Goal: Task Accomplishment & Management: Complete application form

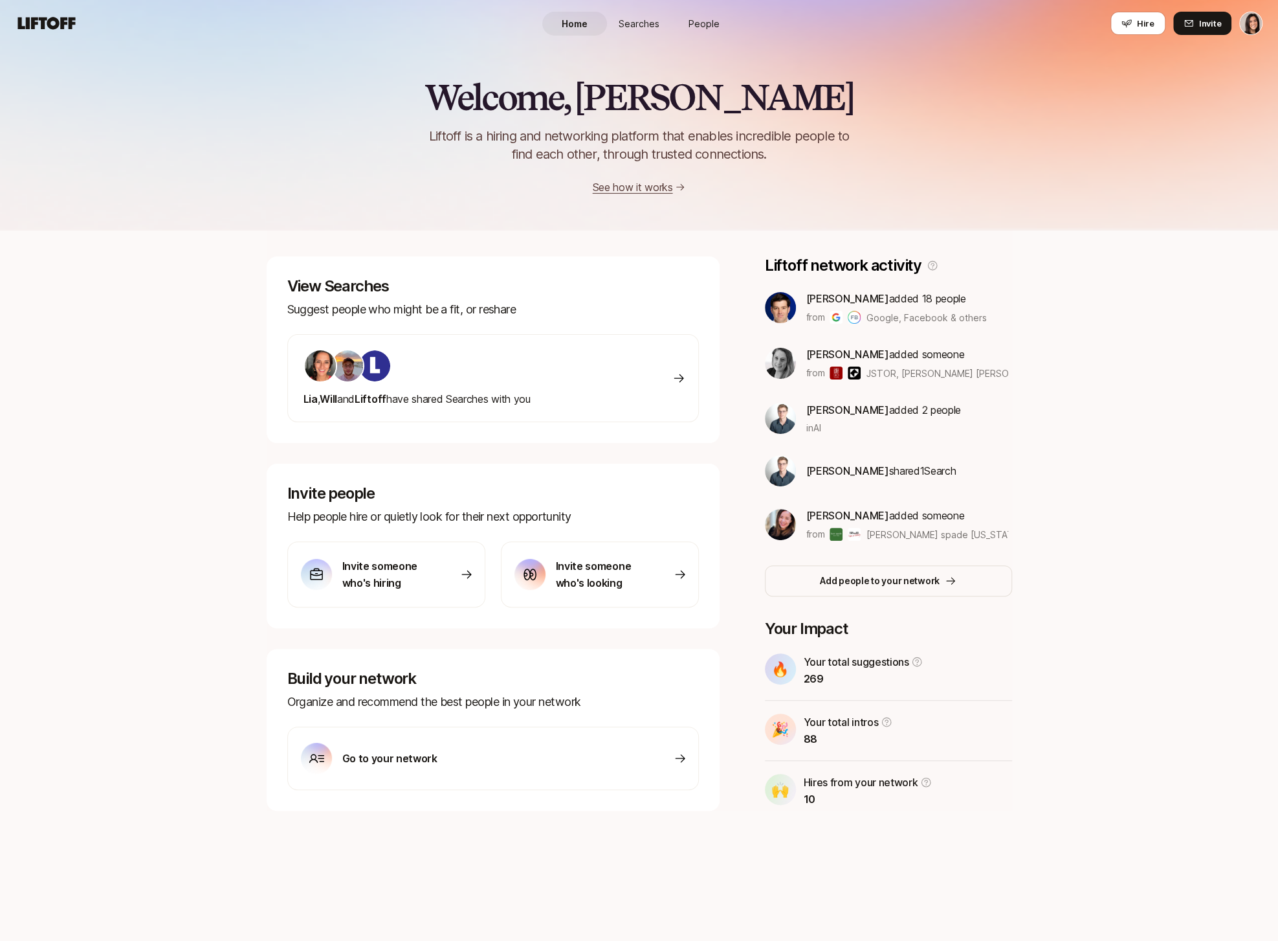
click at [1130, 36] on nav "Home Searches People Hire Hire Invite" at bounding box center [639, 23] width 1278 height 47
click at [1129, 27] on icon at bounding box center [1127, 24] width 10 height 8
click at [1151, 14] on button "Hire" at bounding box center [1138, 23] width 55 height 23
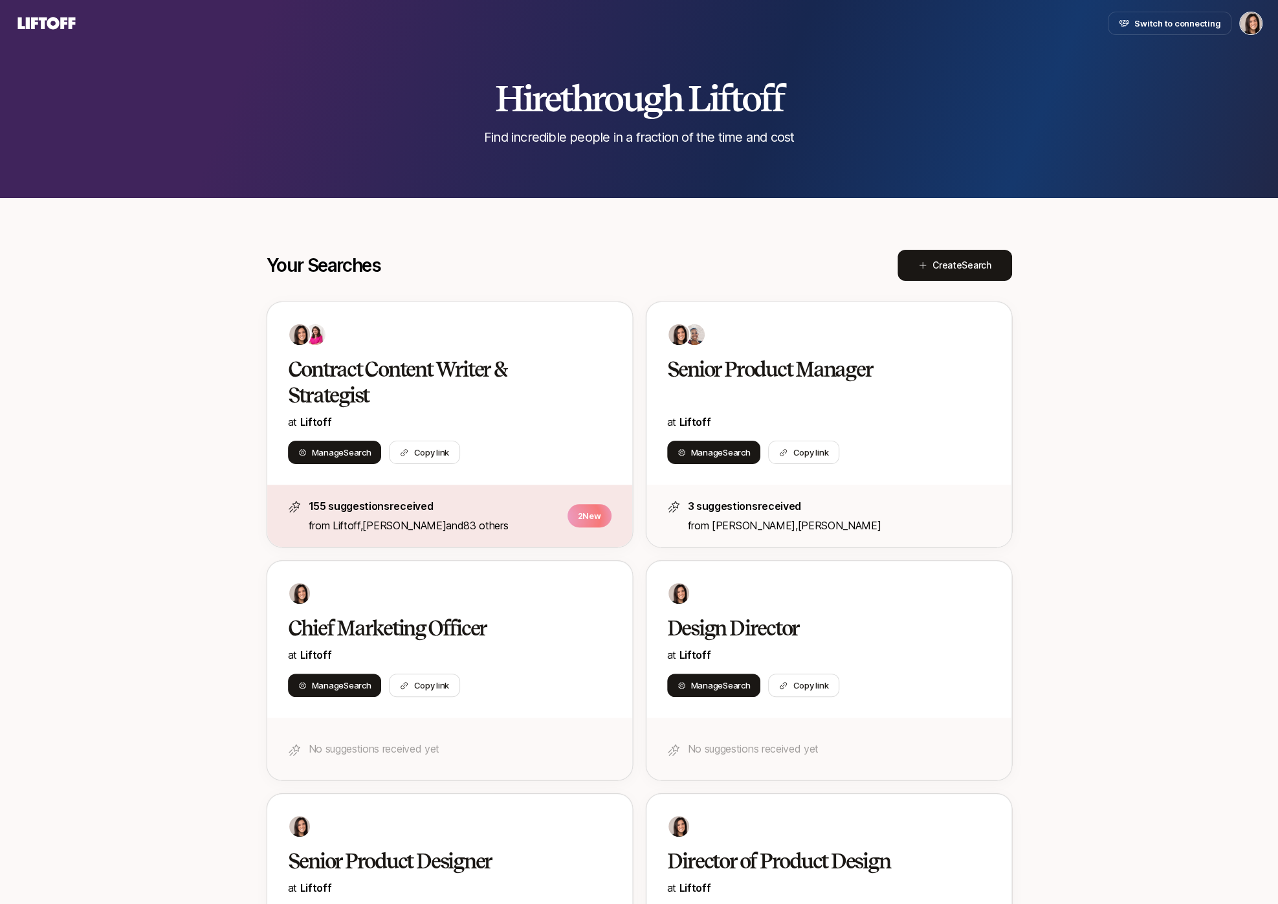
click at [963, 271] on span "Create Search" at bounding box center [962, 266] width 59 height 16
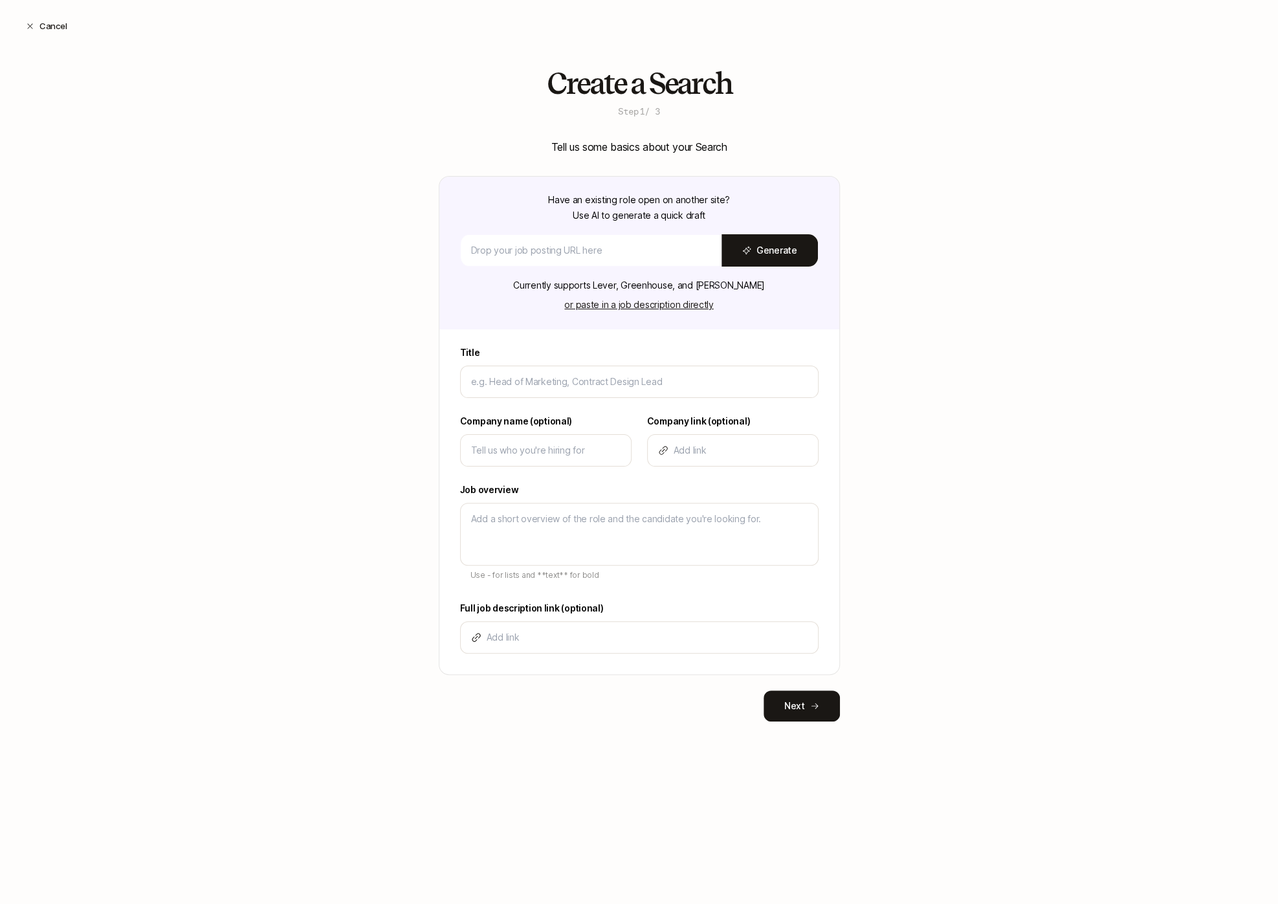
type textarea "x"
type input "C"
type textarea "x"
type input "Co"
type textarea "x"
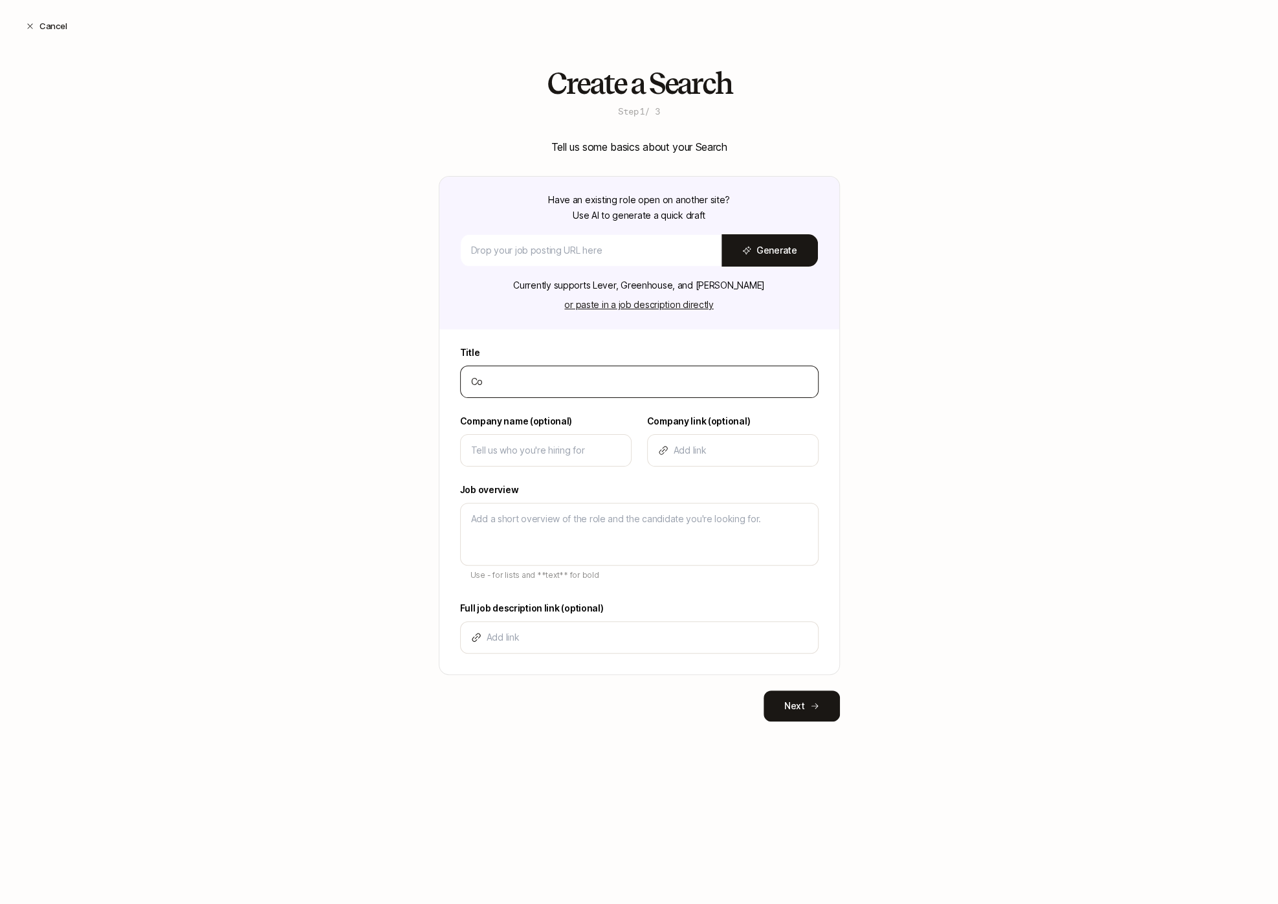
type input "Con"
type textarea "x"
type input "Cong"
type textarea "x"
type input "Con"
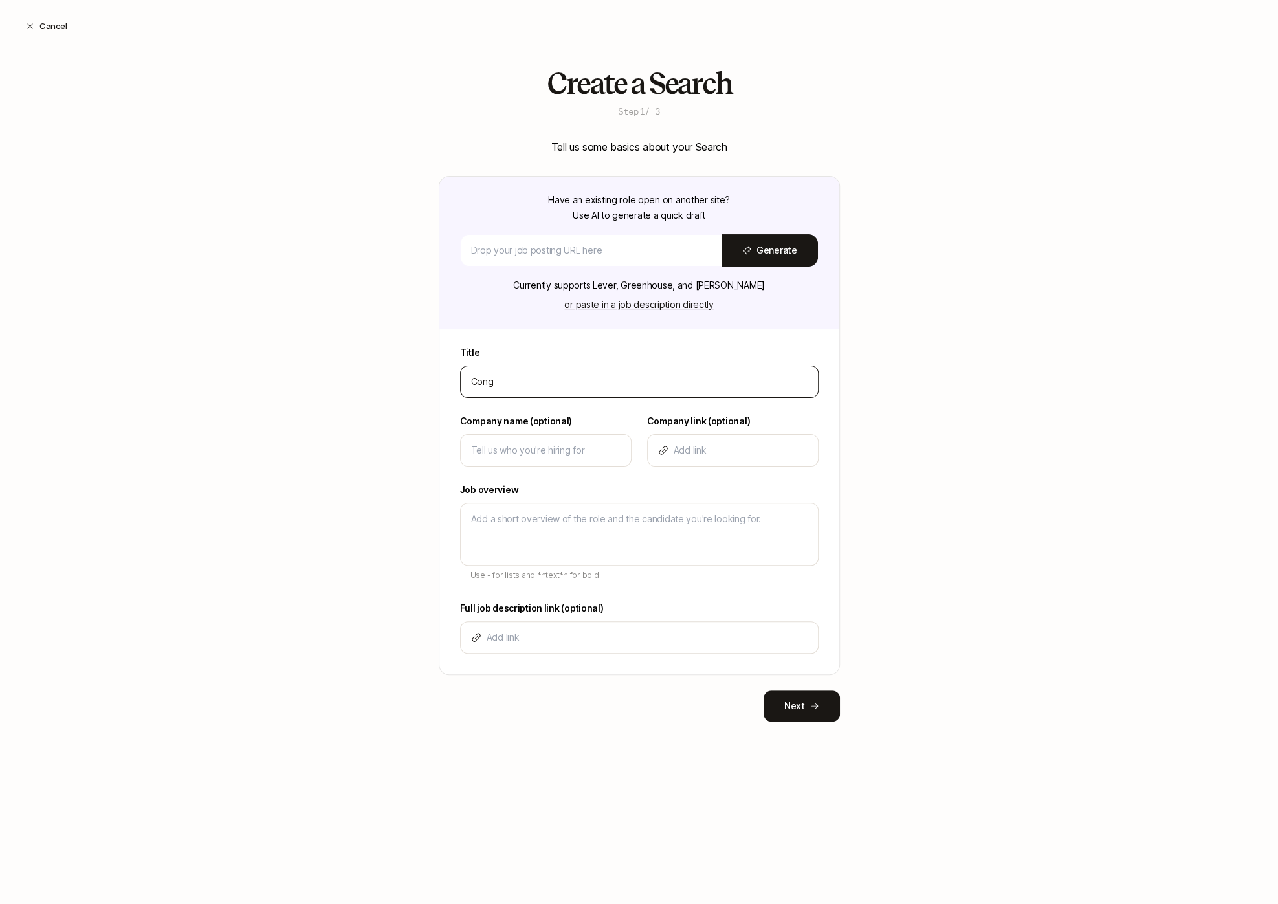
type textarea "x"
type input "Cont"
type textarea "x"
type input "Contr"
type textarea "x"
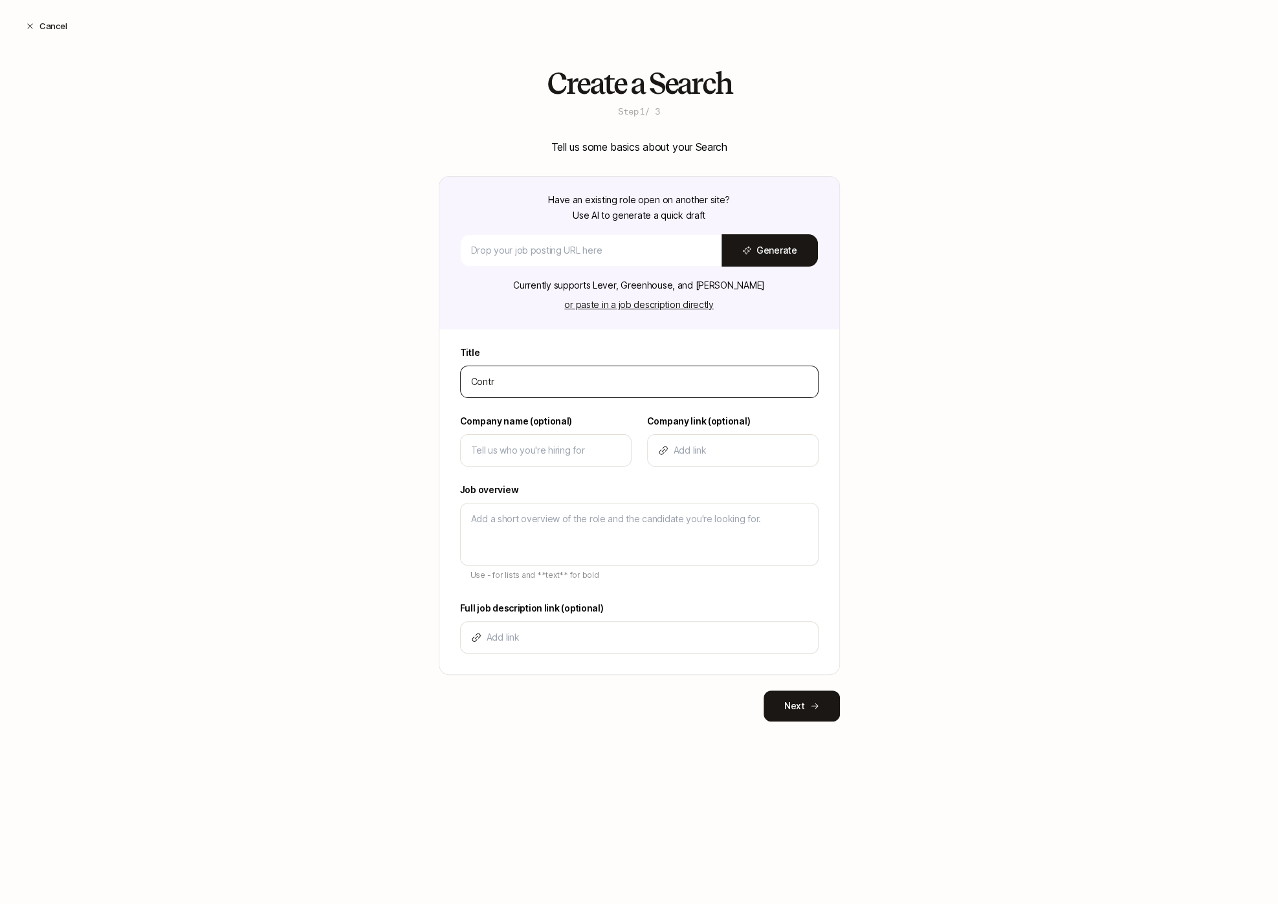
type input "Contra"
type textarea "x"
type input "Contrac"
type textarea "x"
type input "Contrack"
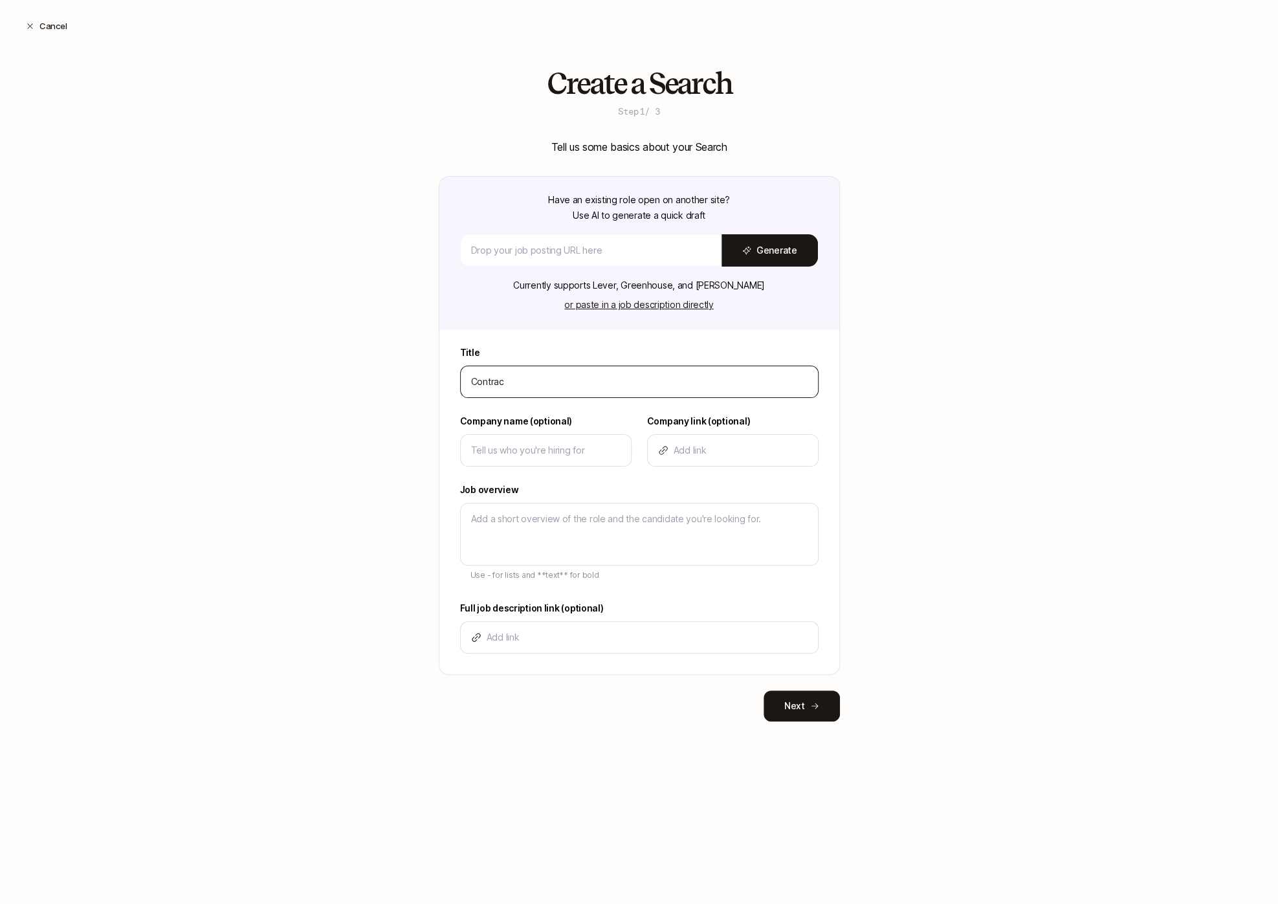
type textarea "x"
type input "Contrac"
type textarea "x"
type input "Contract"
type textarea "x"
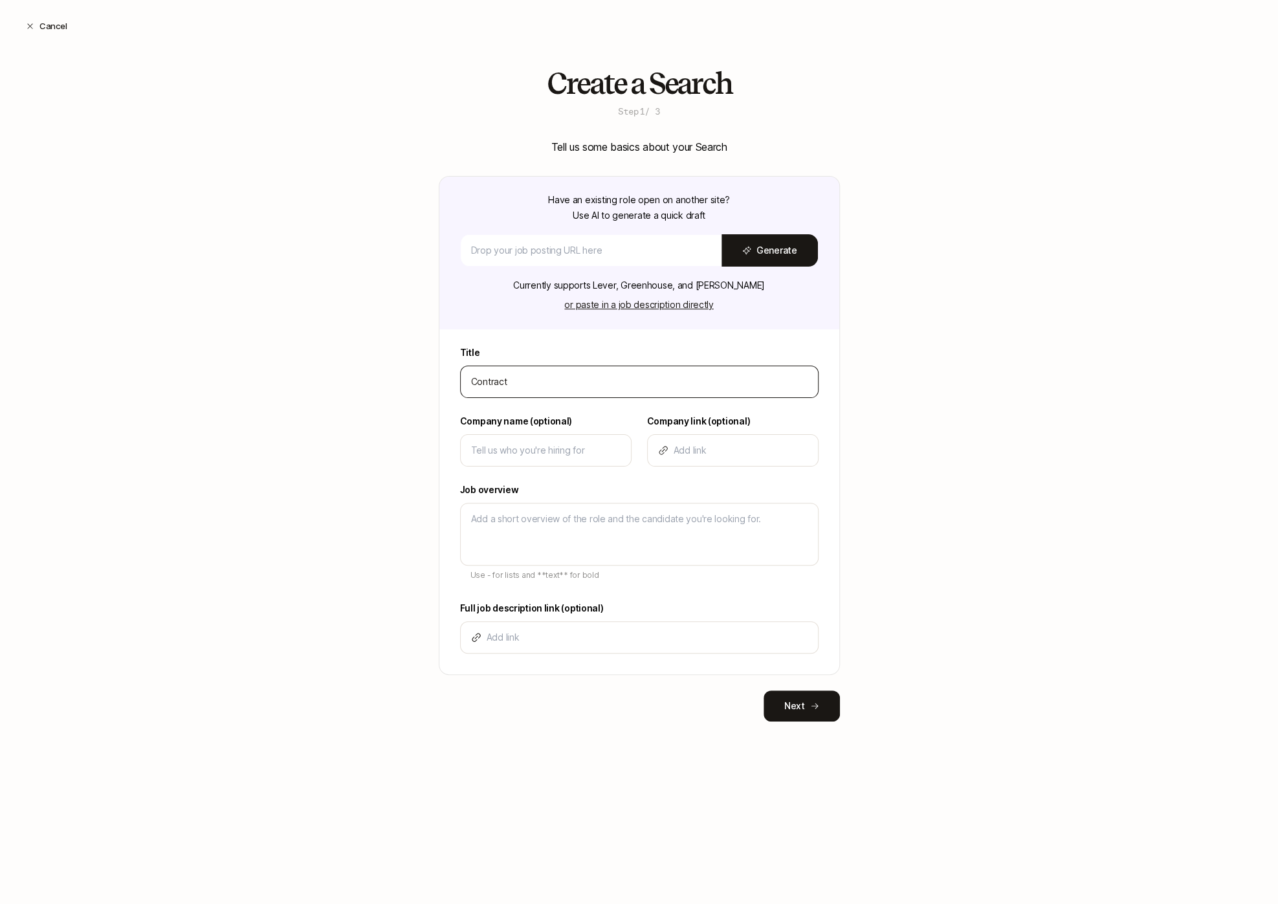
type input "Contract"
type textarea "x"
type input "Contract D"
type textarea "x"
type input "Contract De"
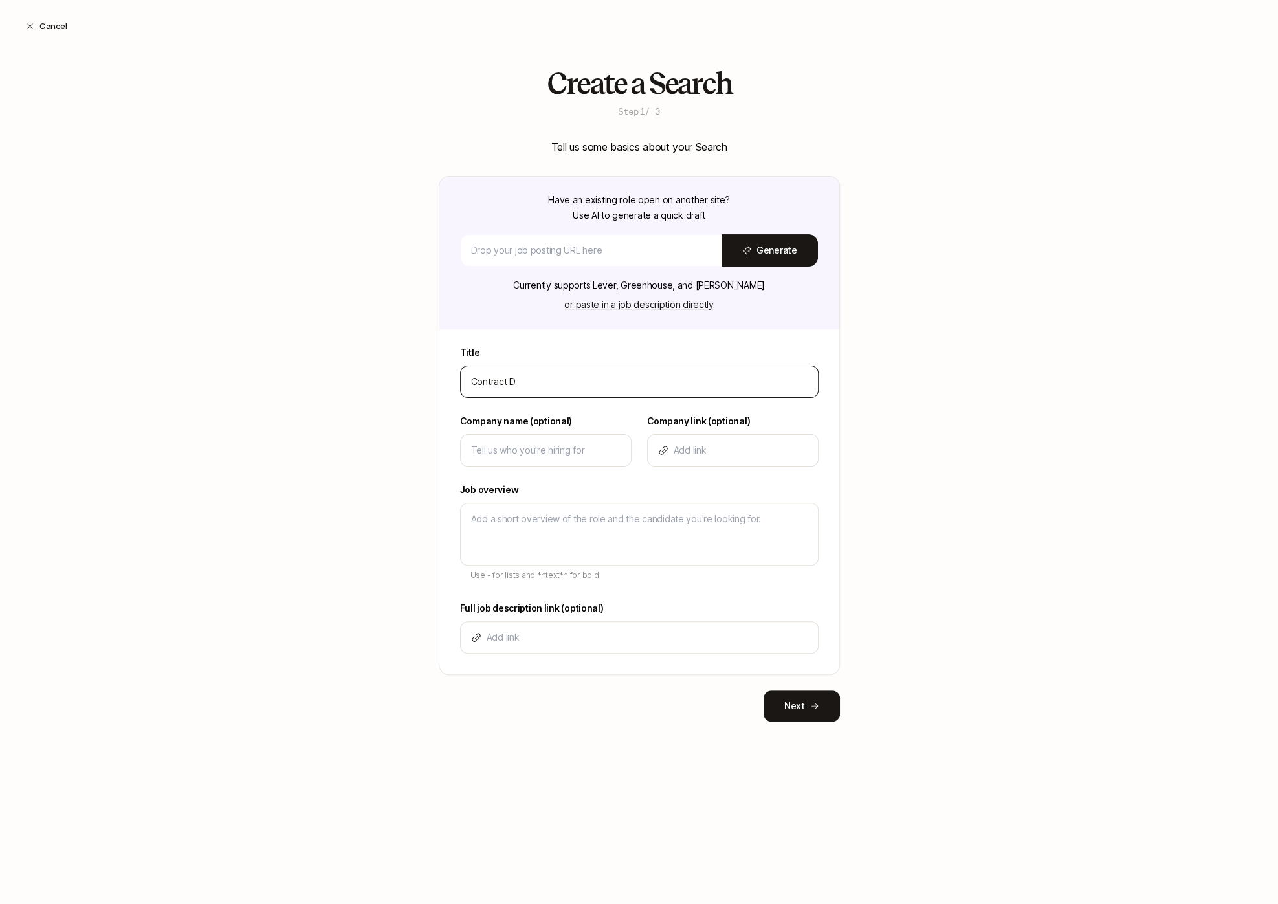
type textarea "x"
type input "Contract Des"
type textarea "x"
type input "Contract Deso"
type textarea "x"
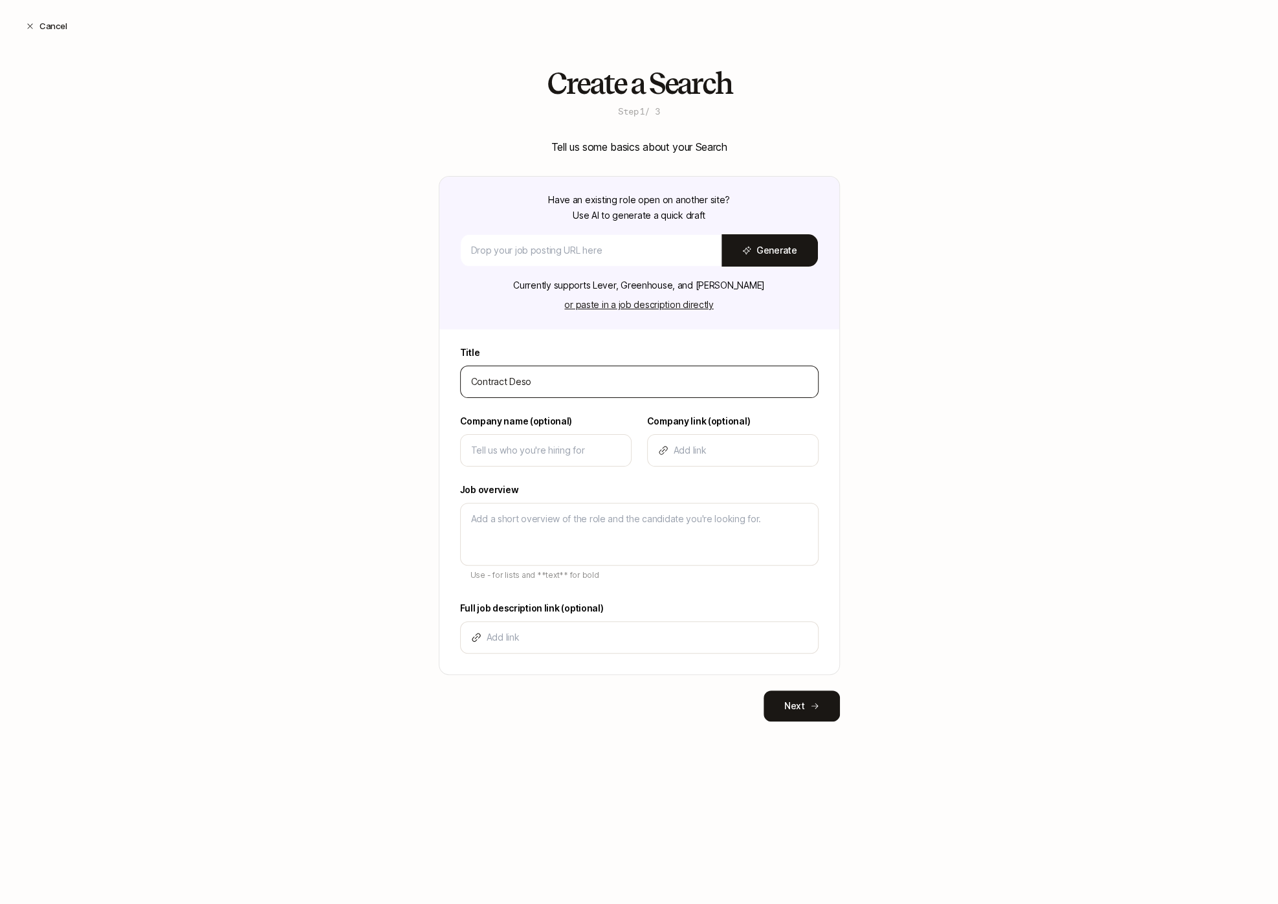
type input "Contract Des"
type textarea "x"
type input "Contract Desi"
type textarea "x"
type input "Contract Desig"
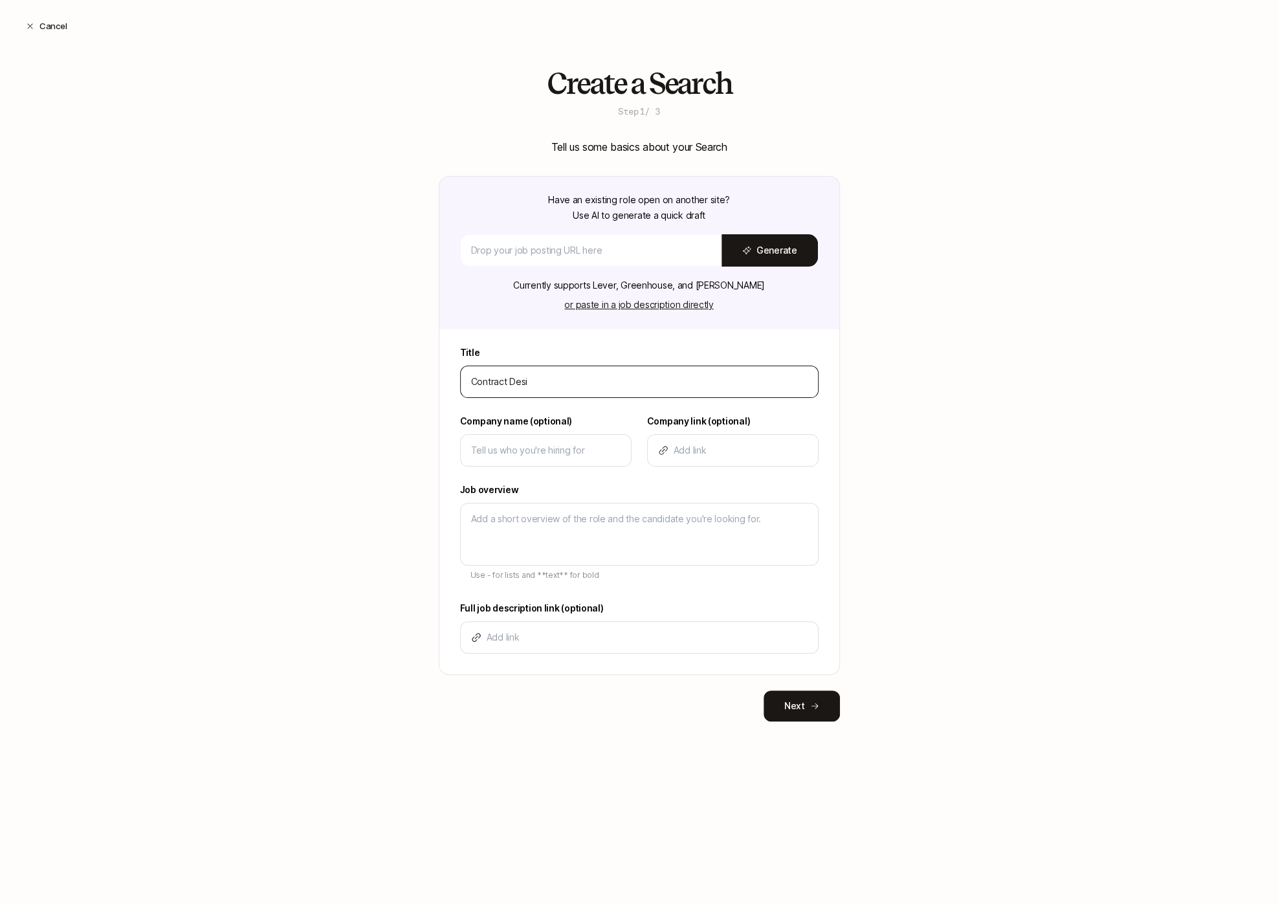
type textarea "x"
type input "Contract Design"
type textarea "x"
type input "Contract Designe"
type textarea "x"
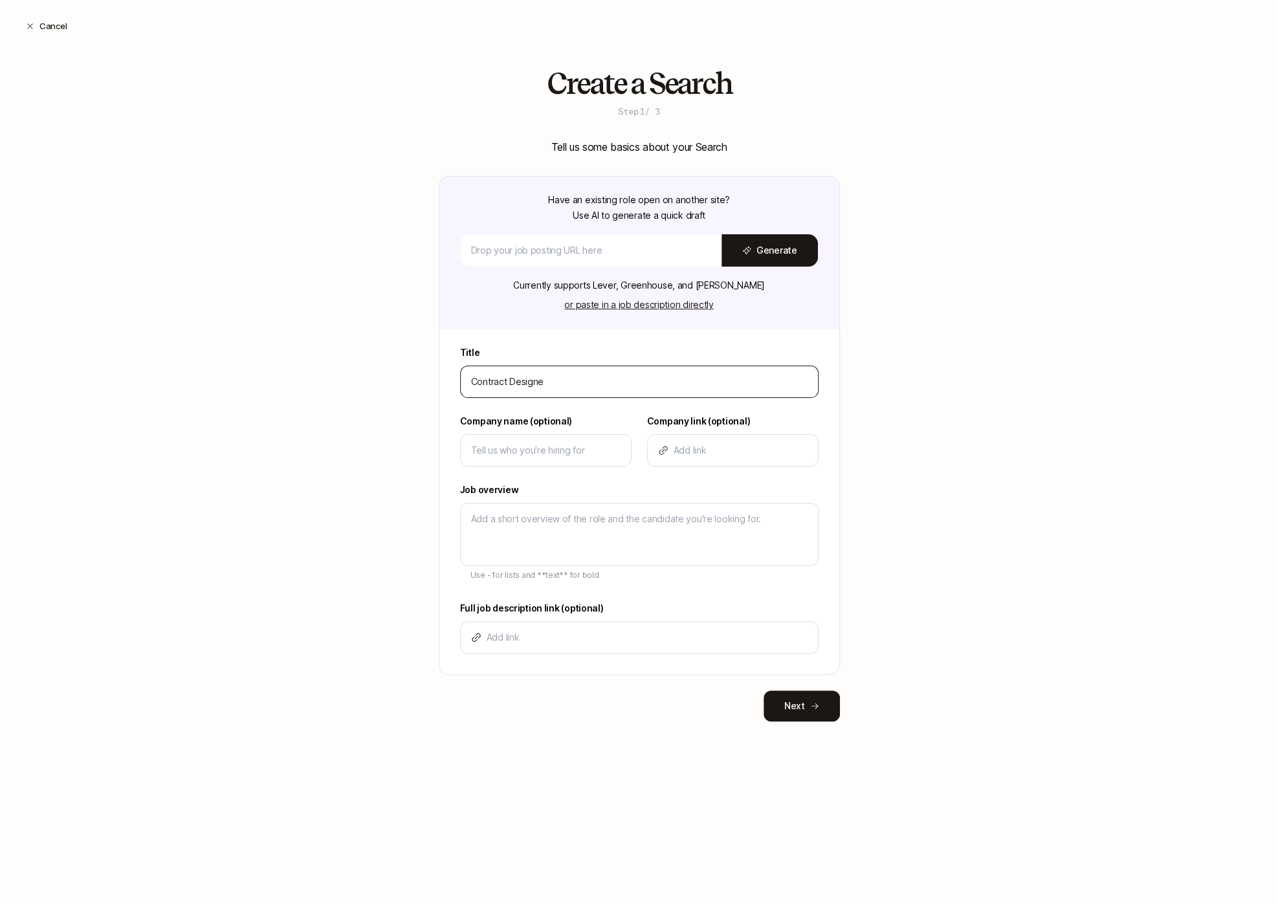
type input "Contract Designer"
type textarea "x"
type input "Contract Designer"
type textarea "x"
type input "Contract Designer f"
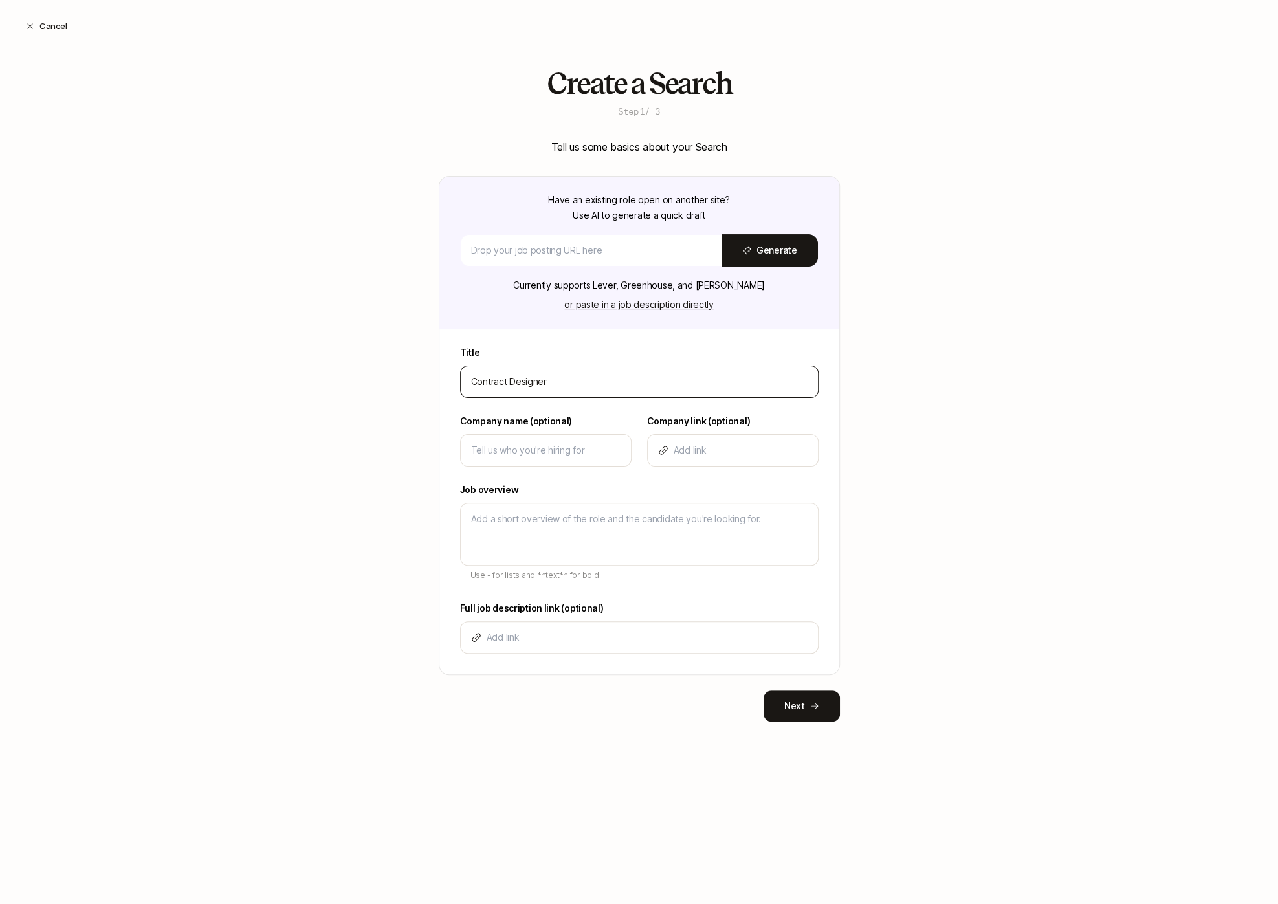
type textarea "x"
type input "Contract Designer fo"
type textarea "x"
type input "Contract Designer for"
type textarea "x"
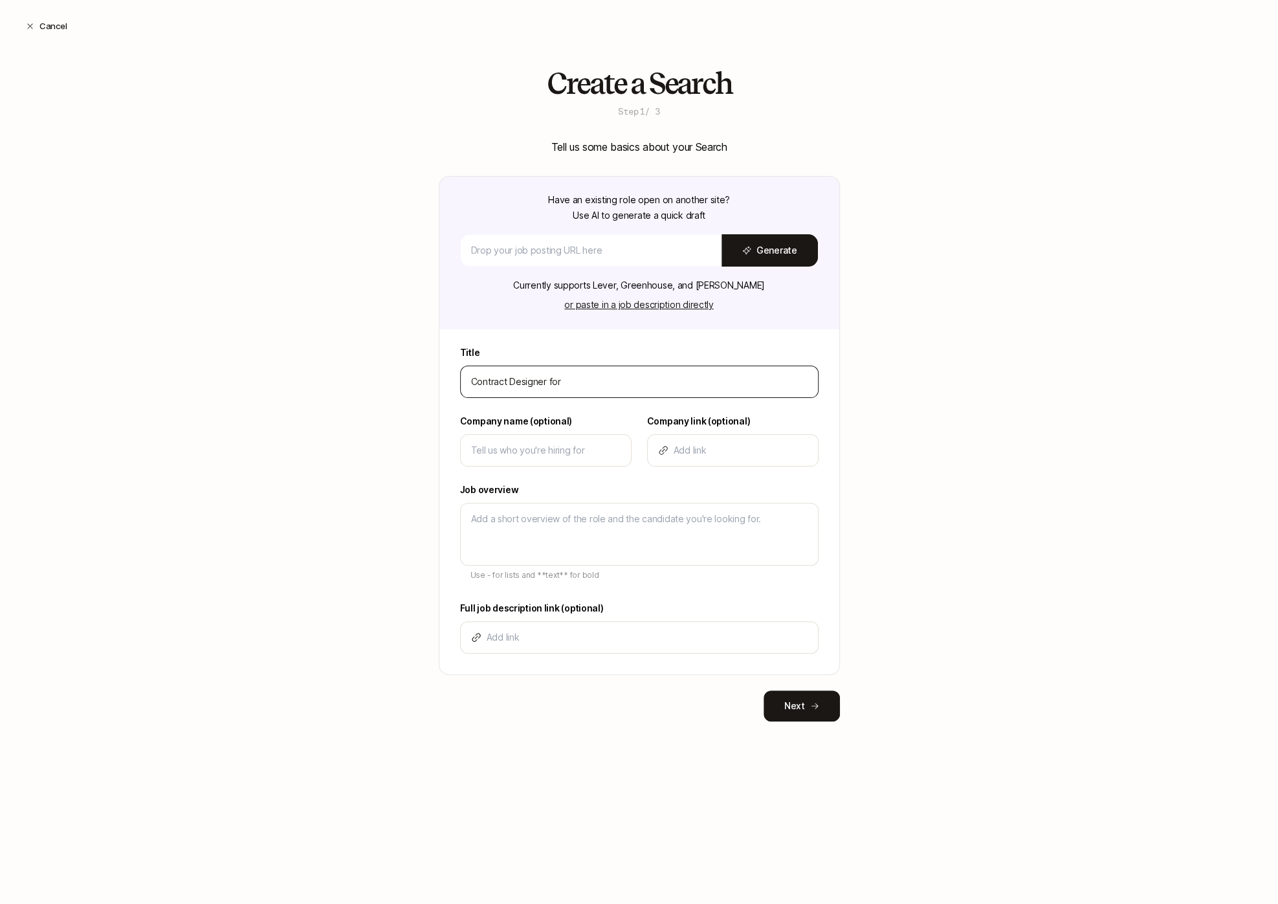
type input "Contract Designer for"
type textarea "x"
type input "Contract Designer for S"
type textarea "x"
type input "Contract Designer for St"
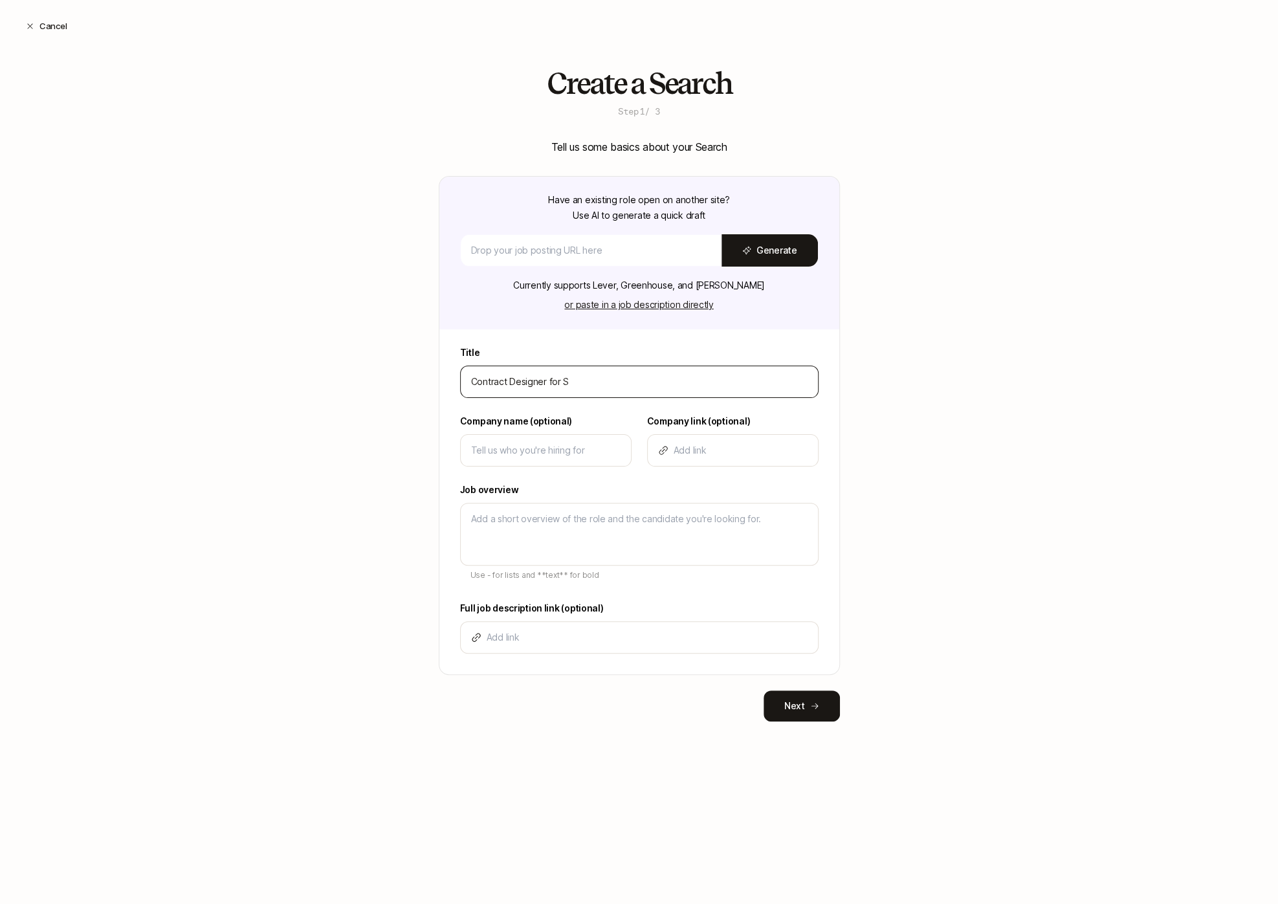
type textarea "x"
type input "Contract Designer for Sta"
type textarea "x"
type input "Contract Designer for Star"
type textarea "x"
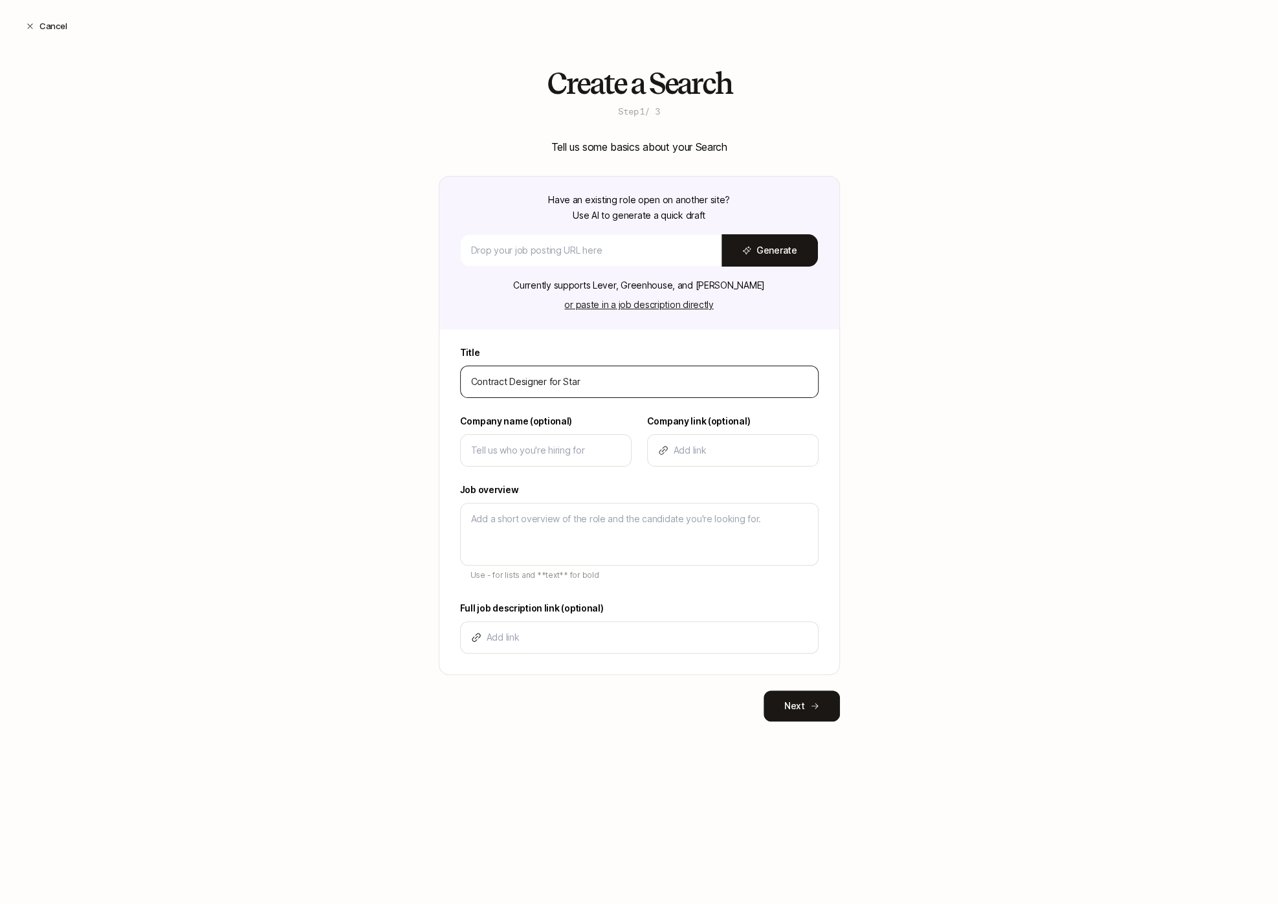
type input "Contract Designer for Start"
type textarea "x"
type input "Contract Designer for Startu"
type textarea "x"
type input "Contract Designer for Startup"
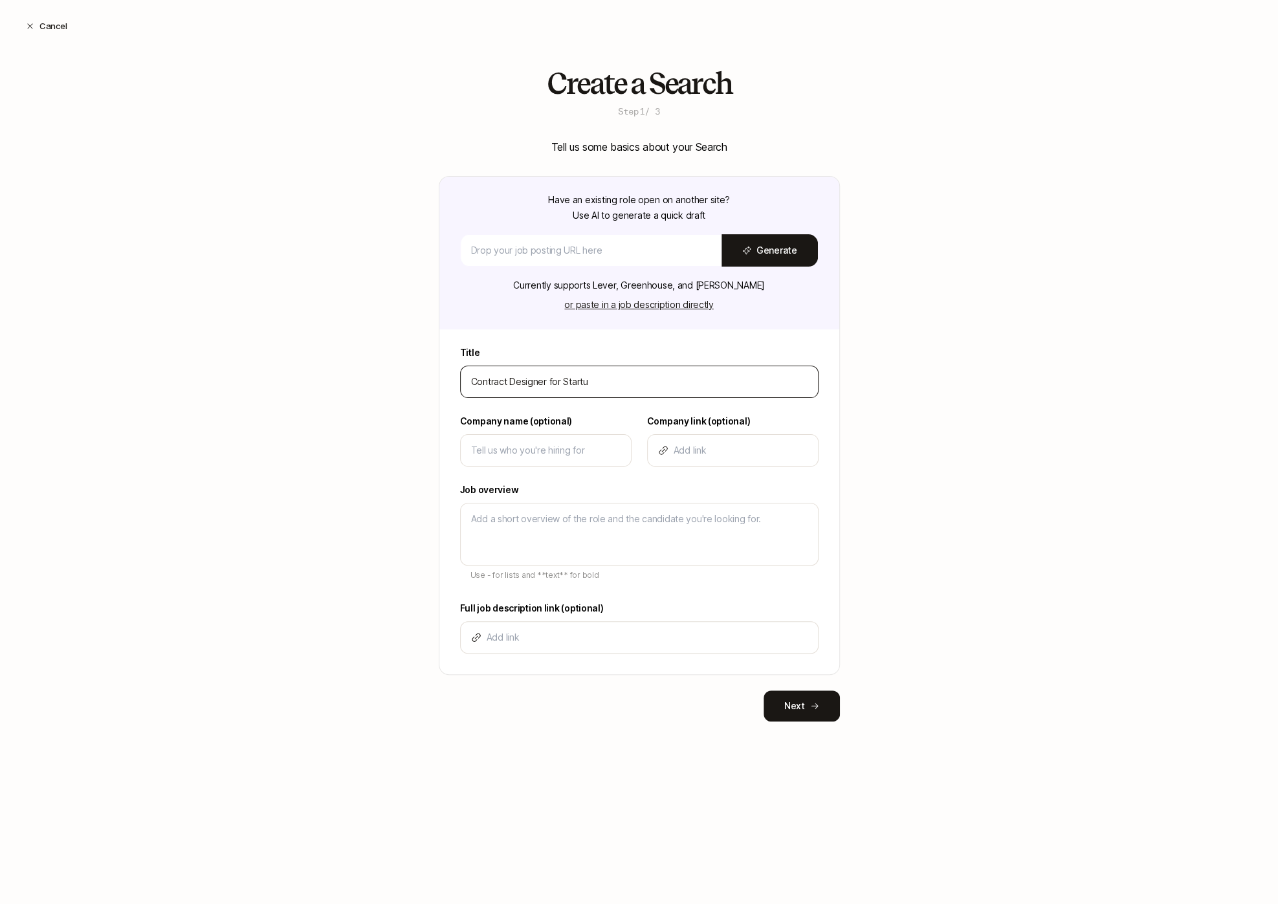
type textarea "x"
type input "Contract Designer for Startup"
type textarea "x"
type input "Contract Designer for Startup D"
type textarea "x"
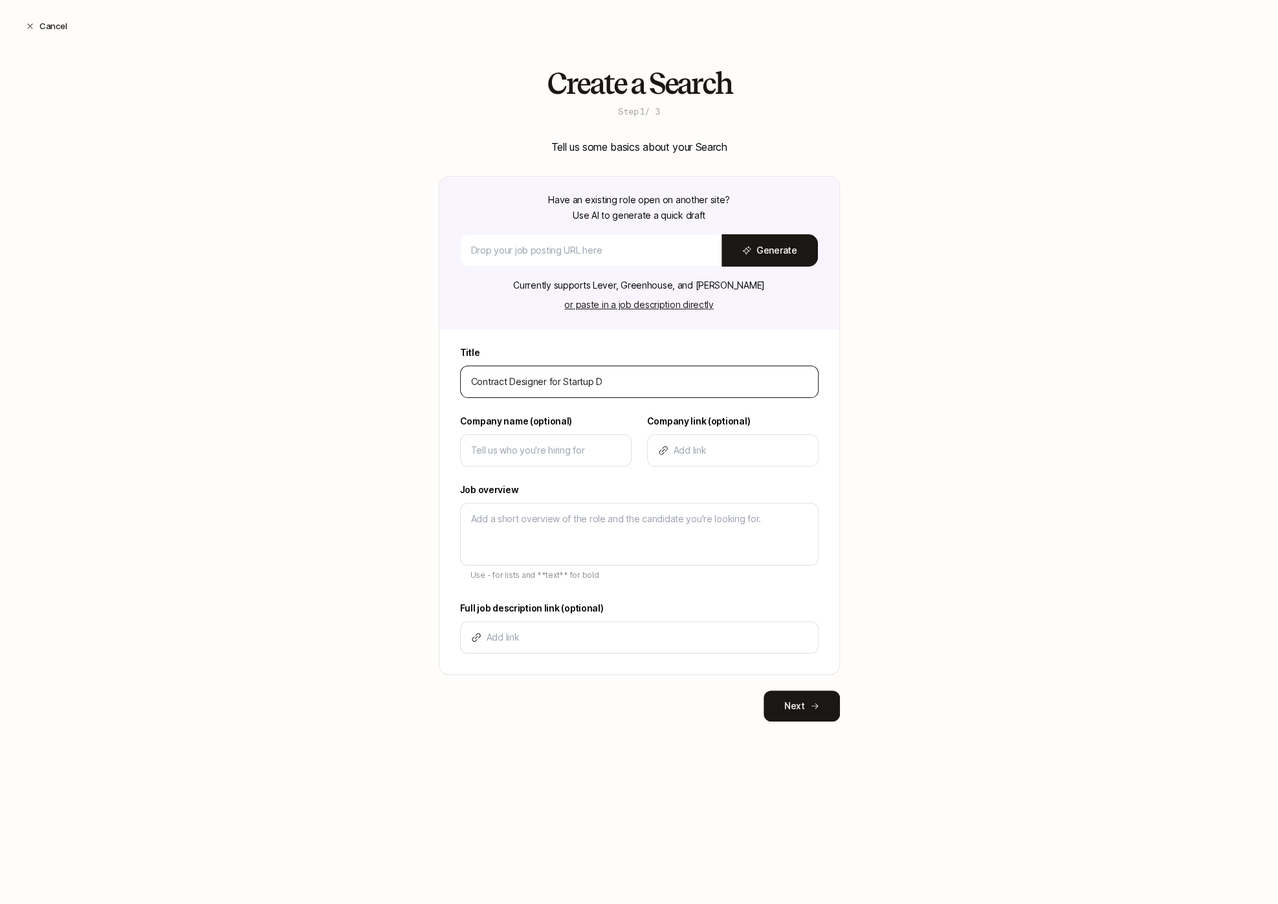
type input "Contract Designer for Startup De"
type textarea "x"
type input "Contract Designer for Startup Des"
type textarea "x"
type input "Contract Designer for Startup De"
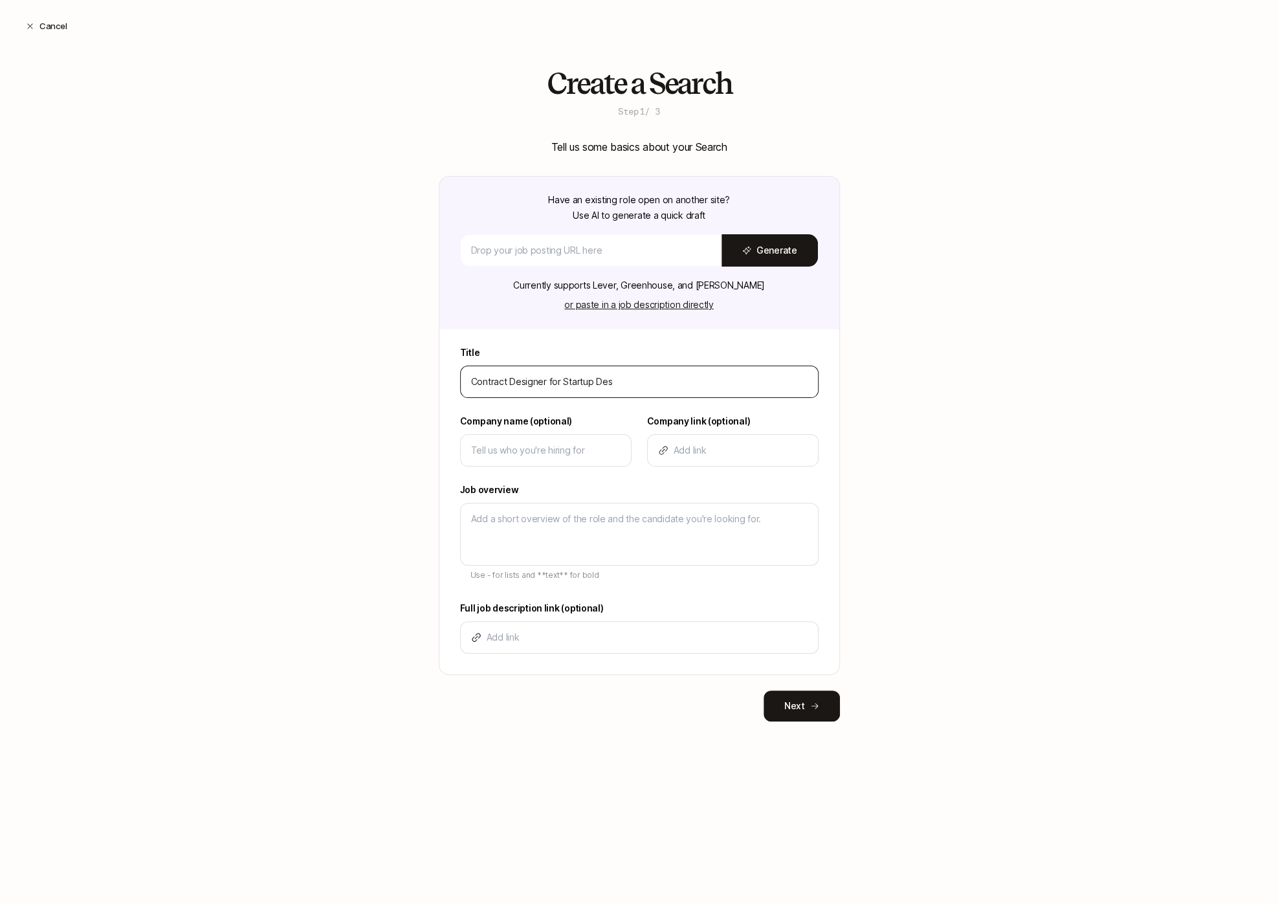
type textarea "x"
type input "Contract Designer for Startup Dec"
type textarea "x"
type input "Contract Designer for Startup Deck"
type textarea "x"
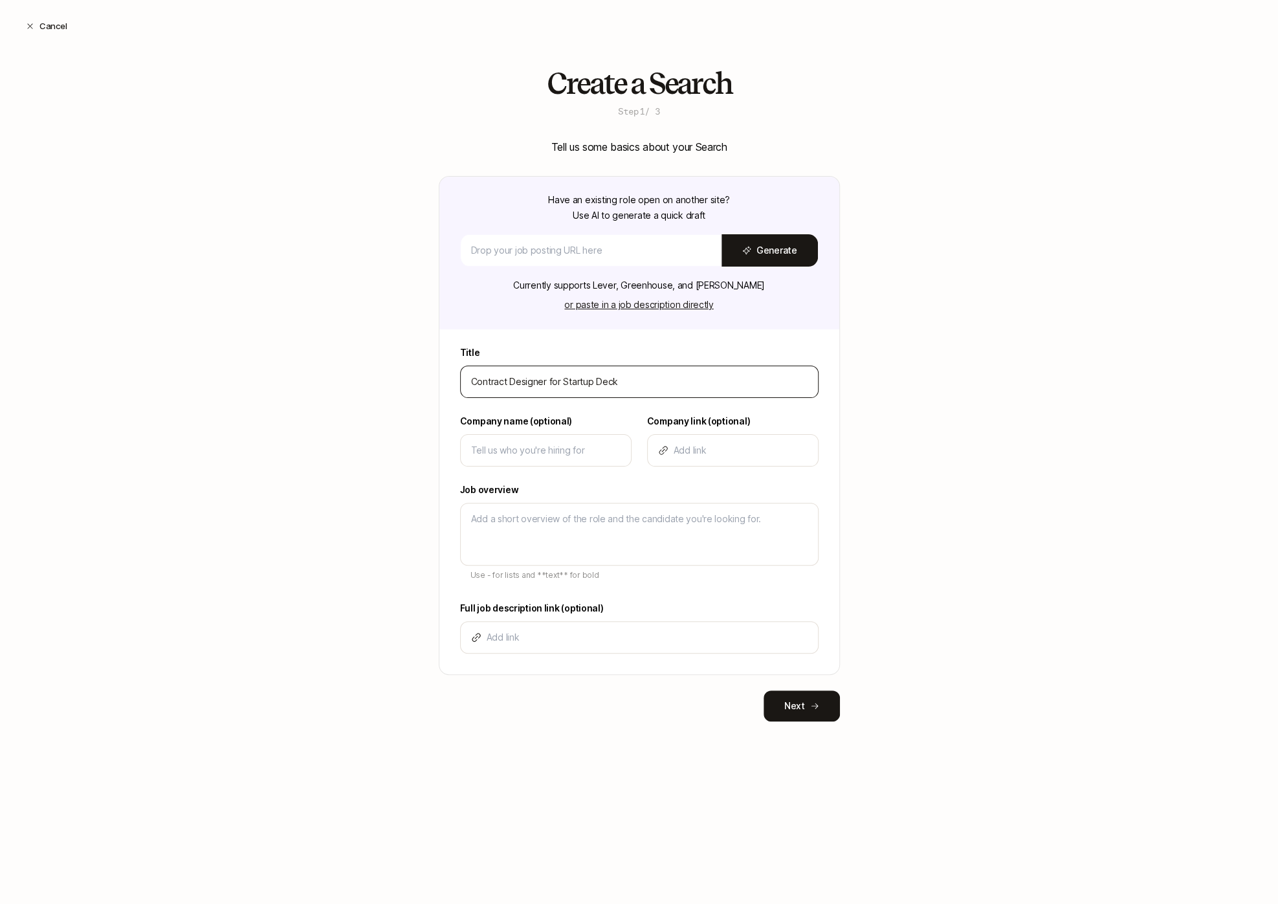
type input "Contract Designer for Startup Decks"
type textarea "x"
type input "Contract Designer for Startup Decks"
click at [542, 451] on input at bounding box center [546, 451] width 150 height 16
click at [564, 453] on input at bounding box center [546, 451] width 150 height 16
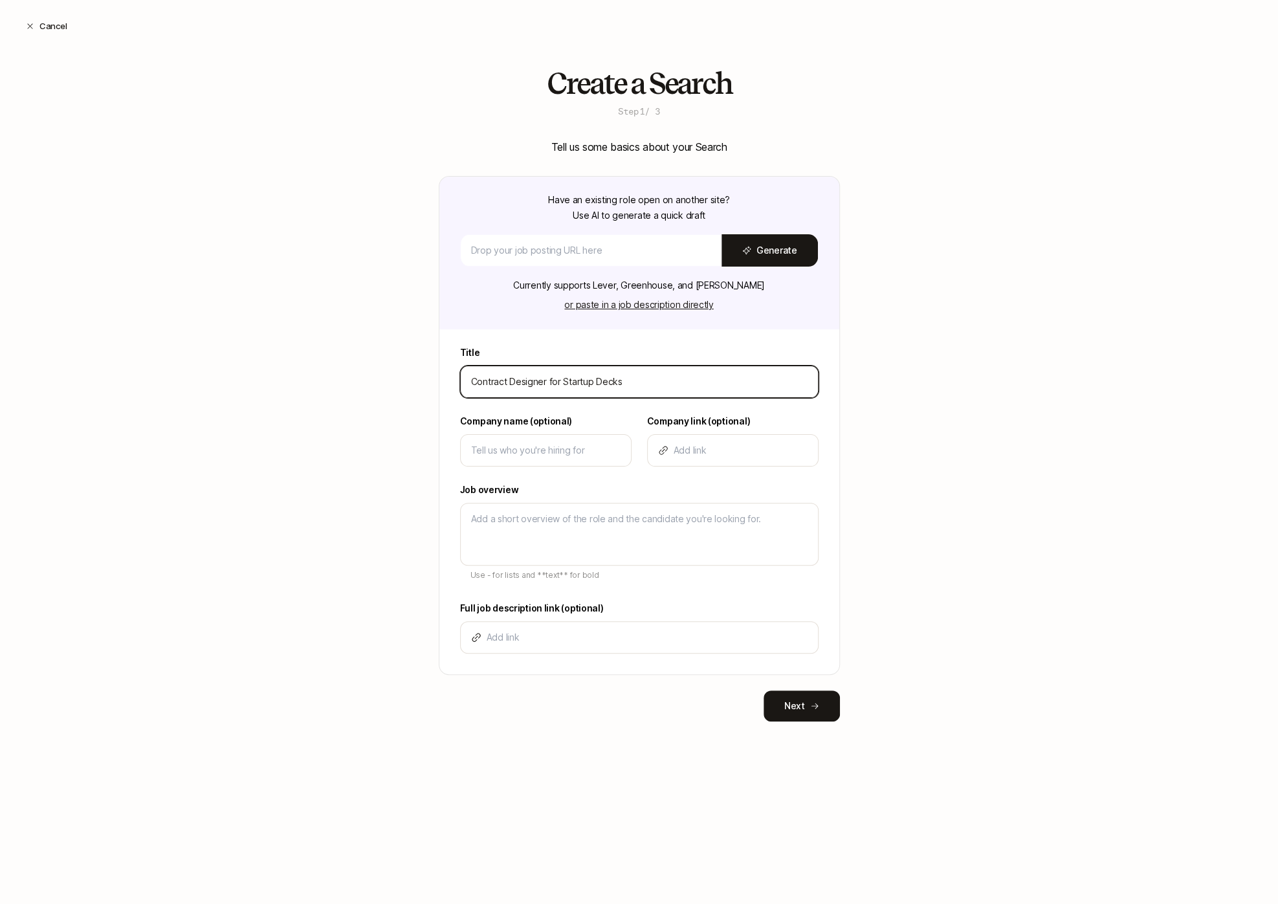
click at [561, 387] on input "Contract Designer for Startup Decks" at bounding box center [639, 382] width 337 height 16
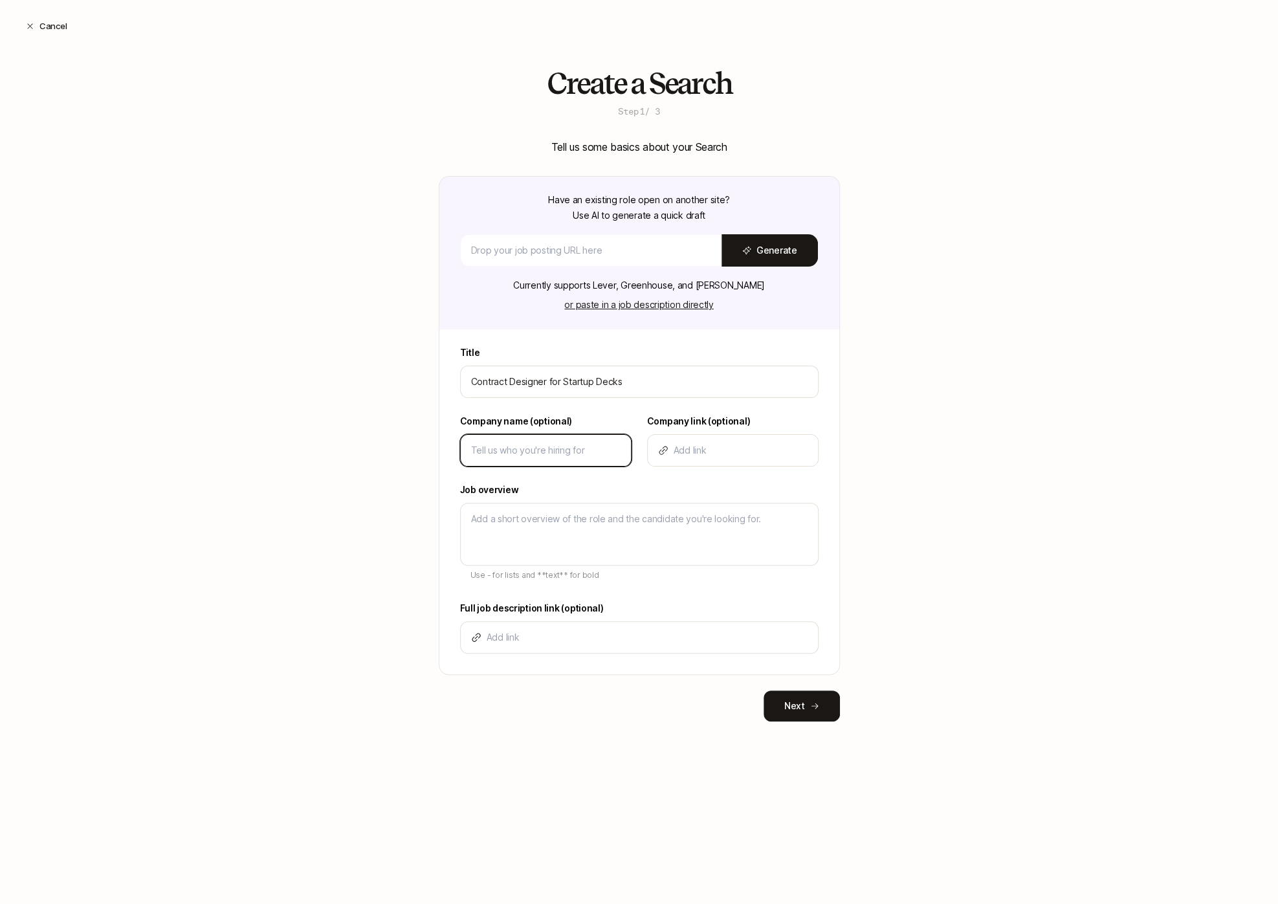
click at [521, 450] on input at bounding box center [546, 451] width 150 height 16
click at [506, 528] on textarea at bounding box center [639, 534] width 359 height 63
type textarea "D"
type textarea "x"
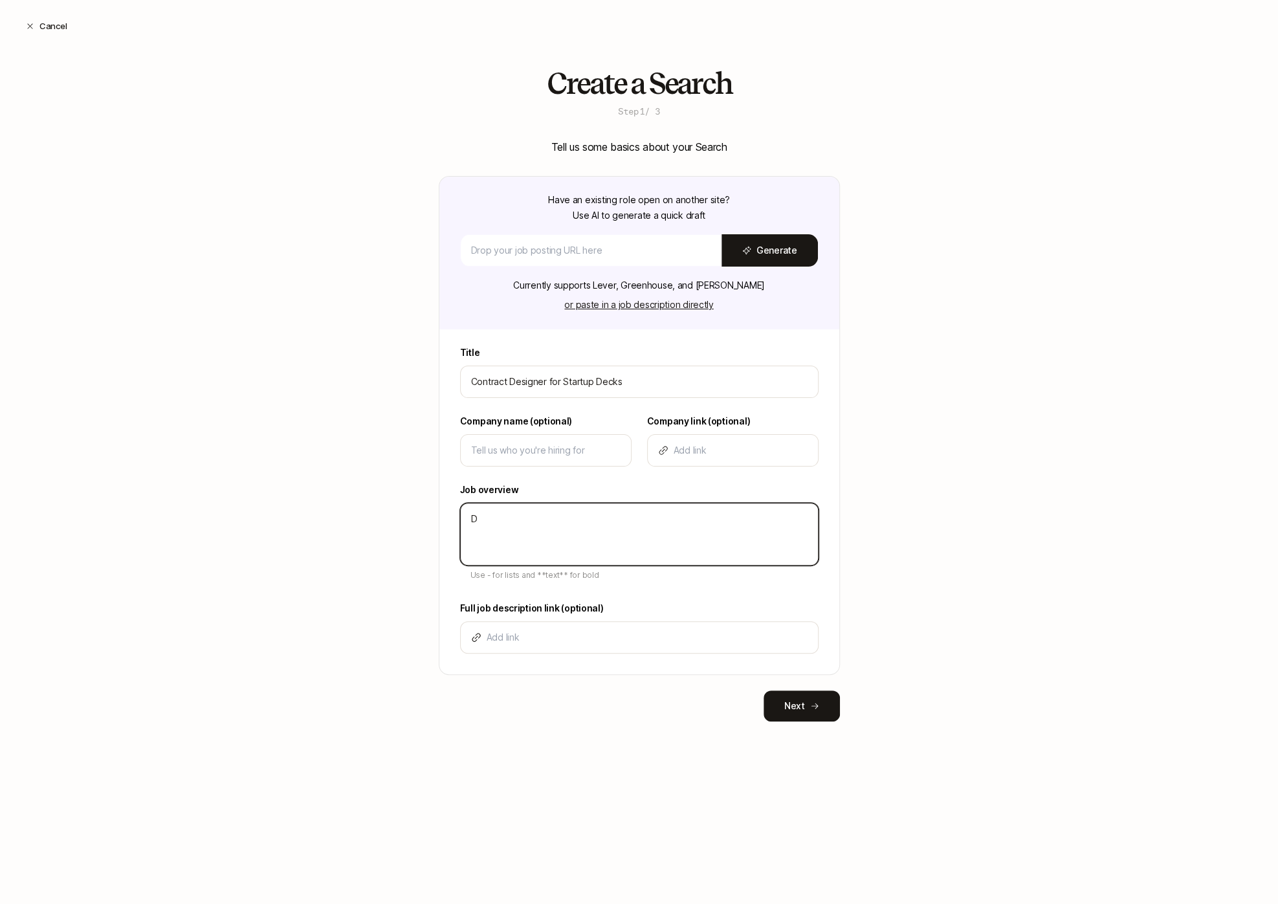
type textarea "De"
type textarea "x"
type textarea "Des"
type textarea "x"
type textarea "Desc"
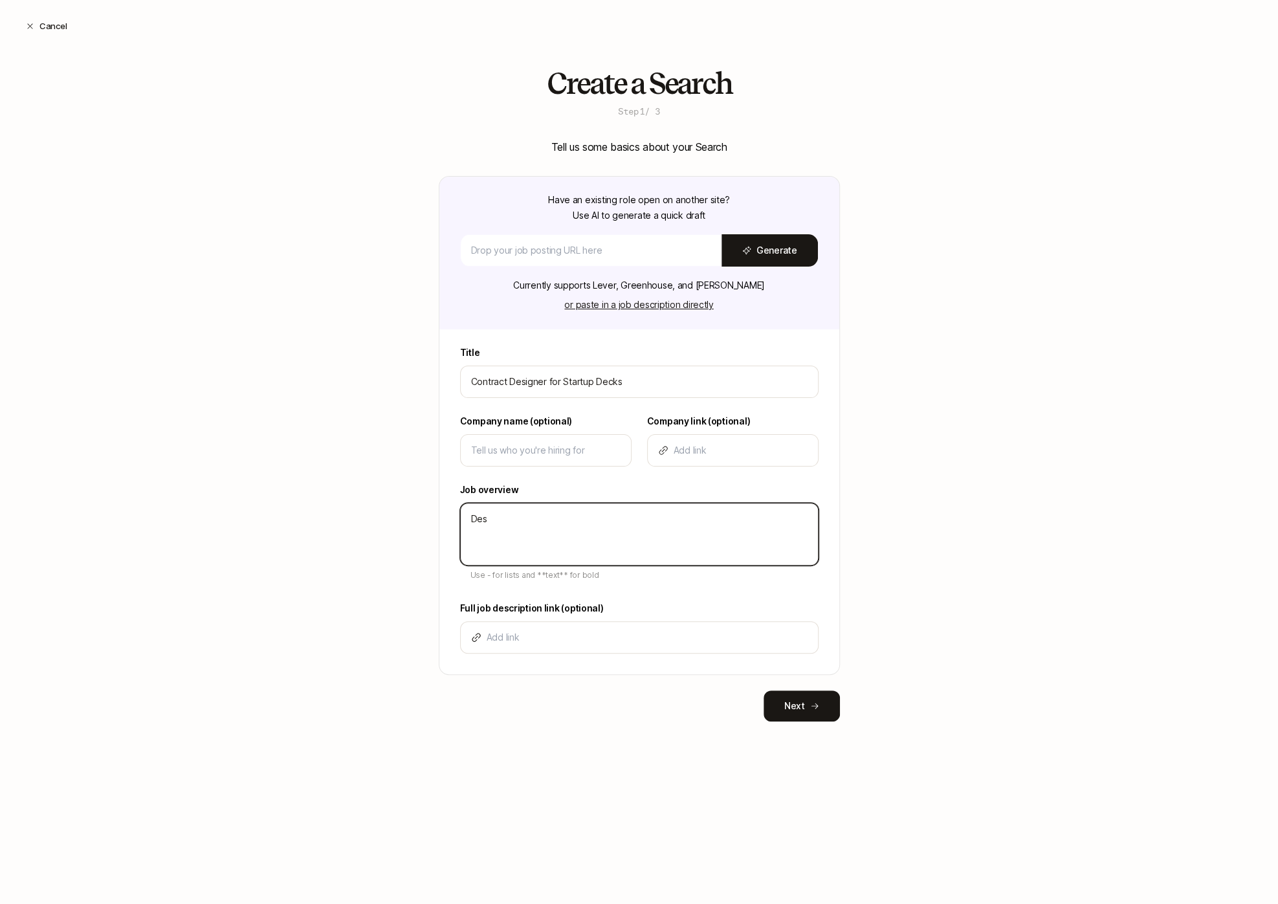
type textarea "x"
type textarea "Descr"
type textarea "x"
type textarea "Descri"
type textarea "x"
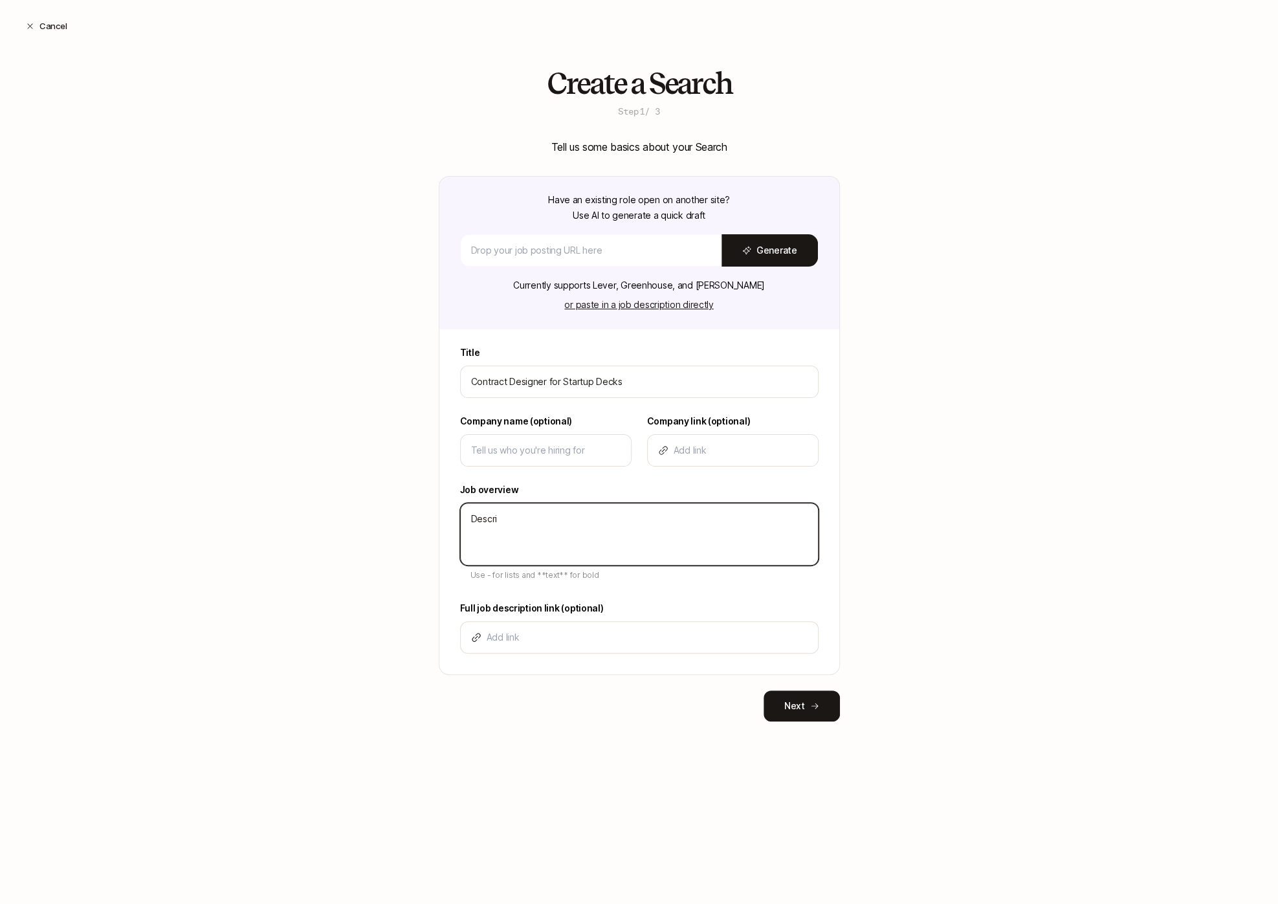
type textarea "Descrip"
type textarea "x"
type textarea "Descript"
type textarea "x"
type textarea "Descripti"
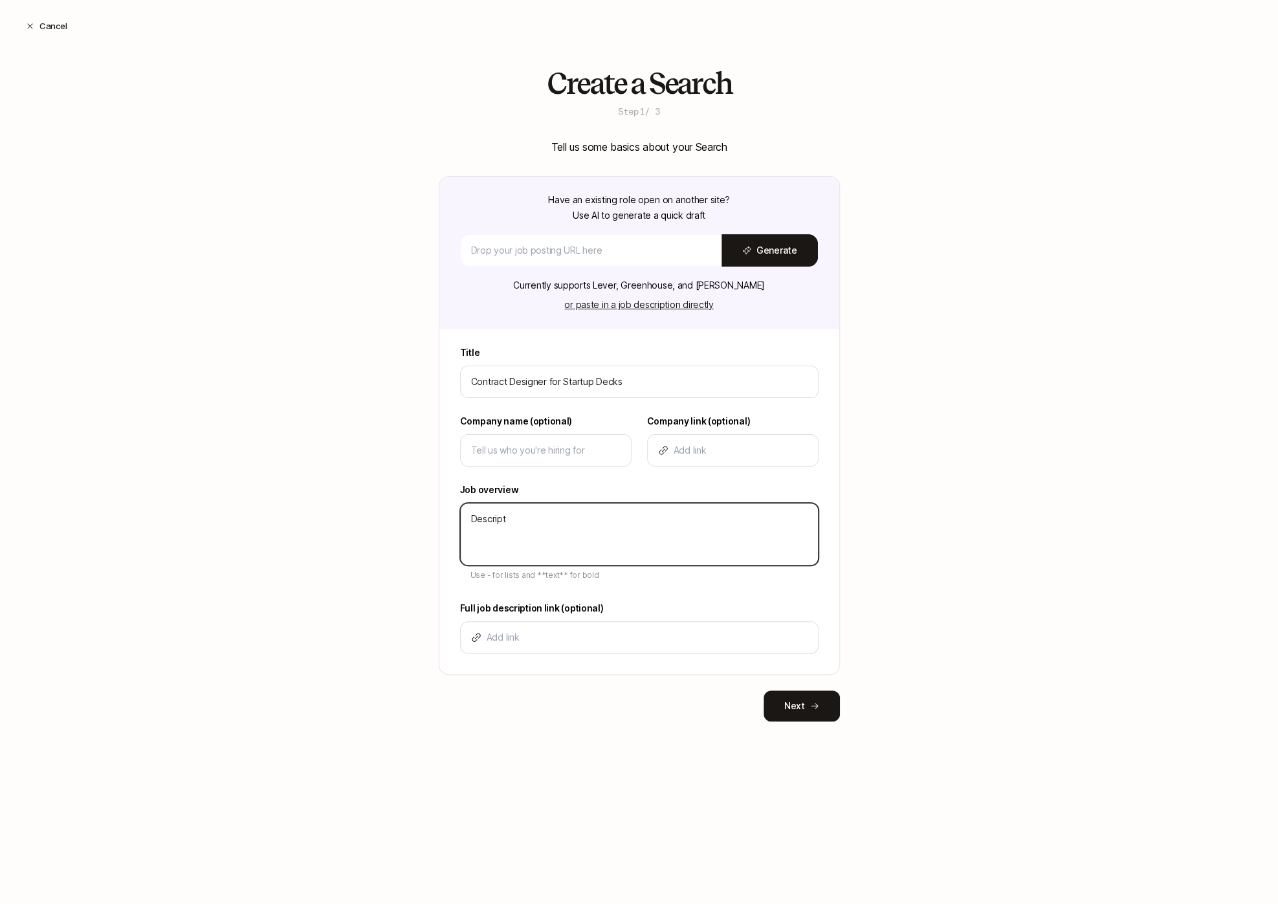
type textarea "x"
type textarea "Descriptio"
type textarea "x"
type textarea "Description"
type textarea "x"
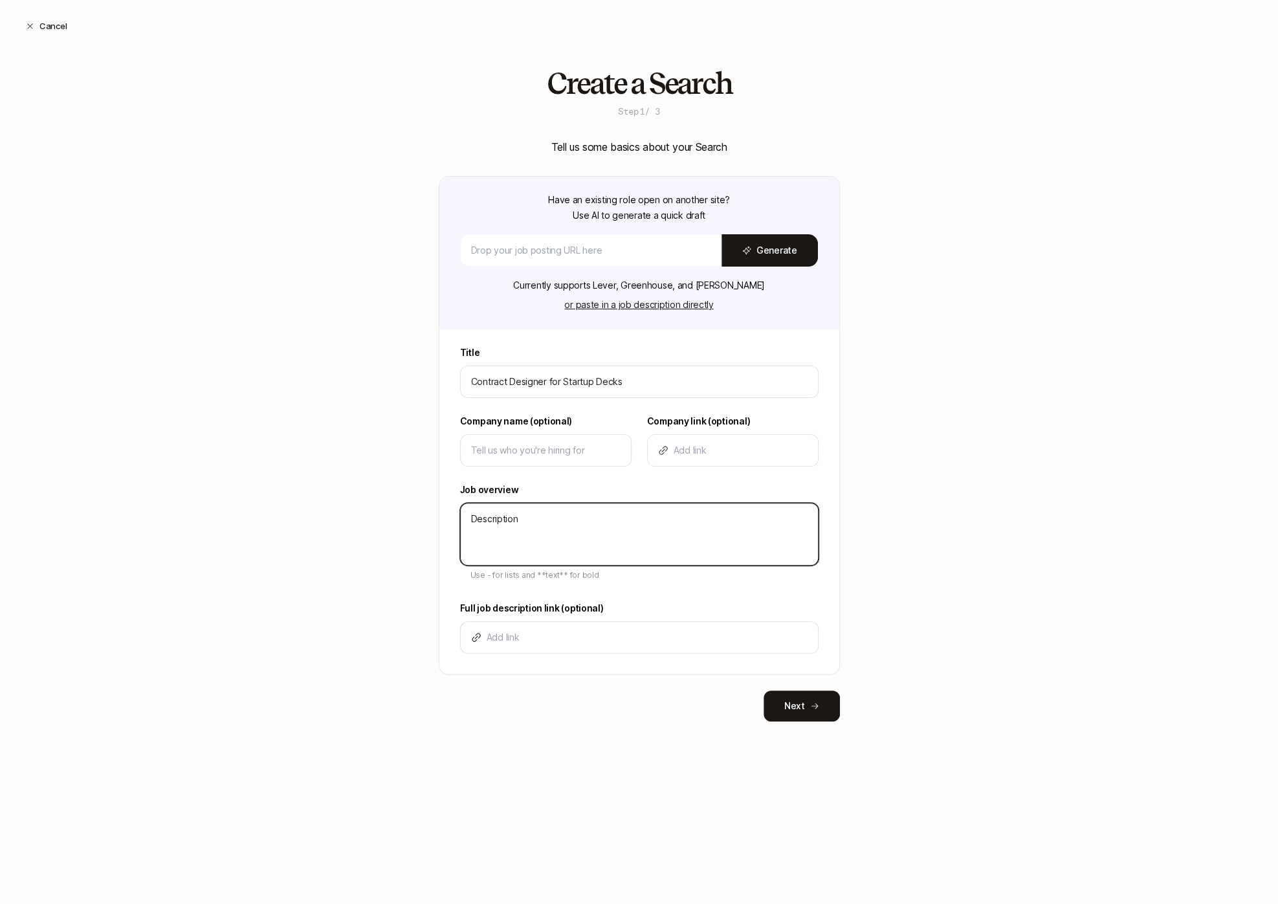
type textarea "Description"
type textarea "x"
type textarea "Description -"
type textarea "x"
type textarea "Description -"
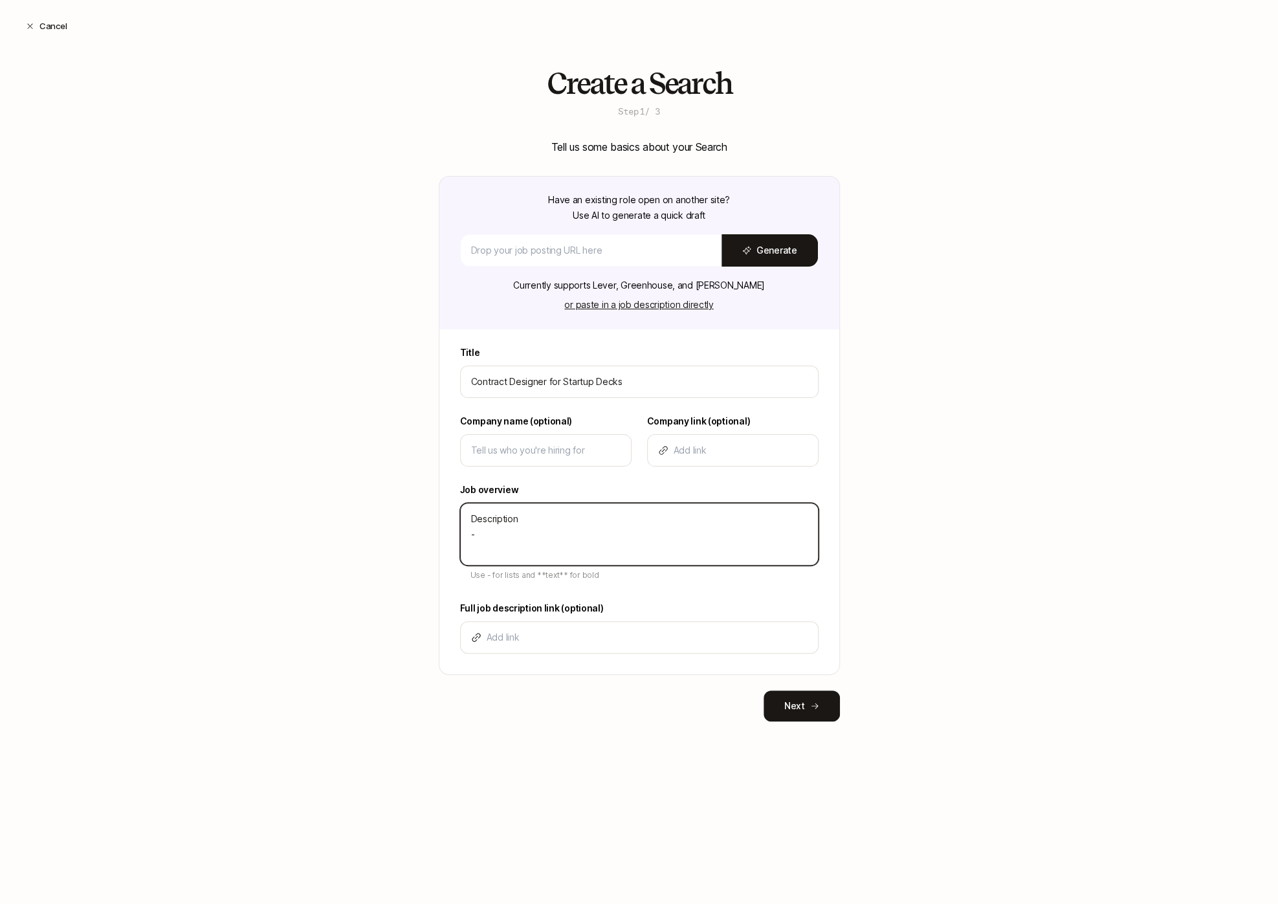
type textarea "x"
type textarea "Description - B"
type textarea "x"
type textarea "Description - Bu"
type textarea "x"
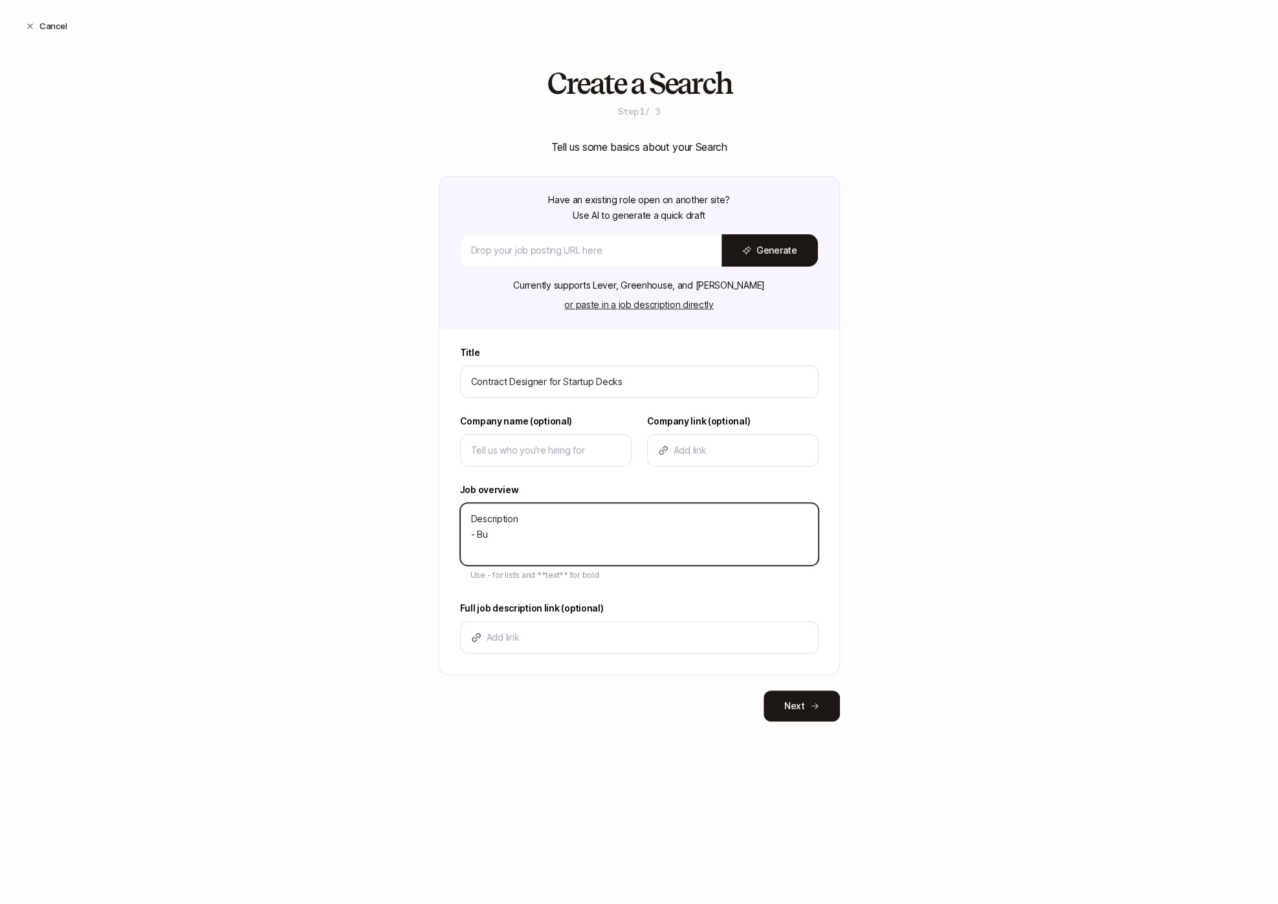
type textarea "Description - Bul"
type textarea "x"
type textarea "Description - Bull"
type textarea "x"
type textarea "Description - Bulle"
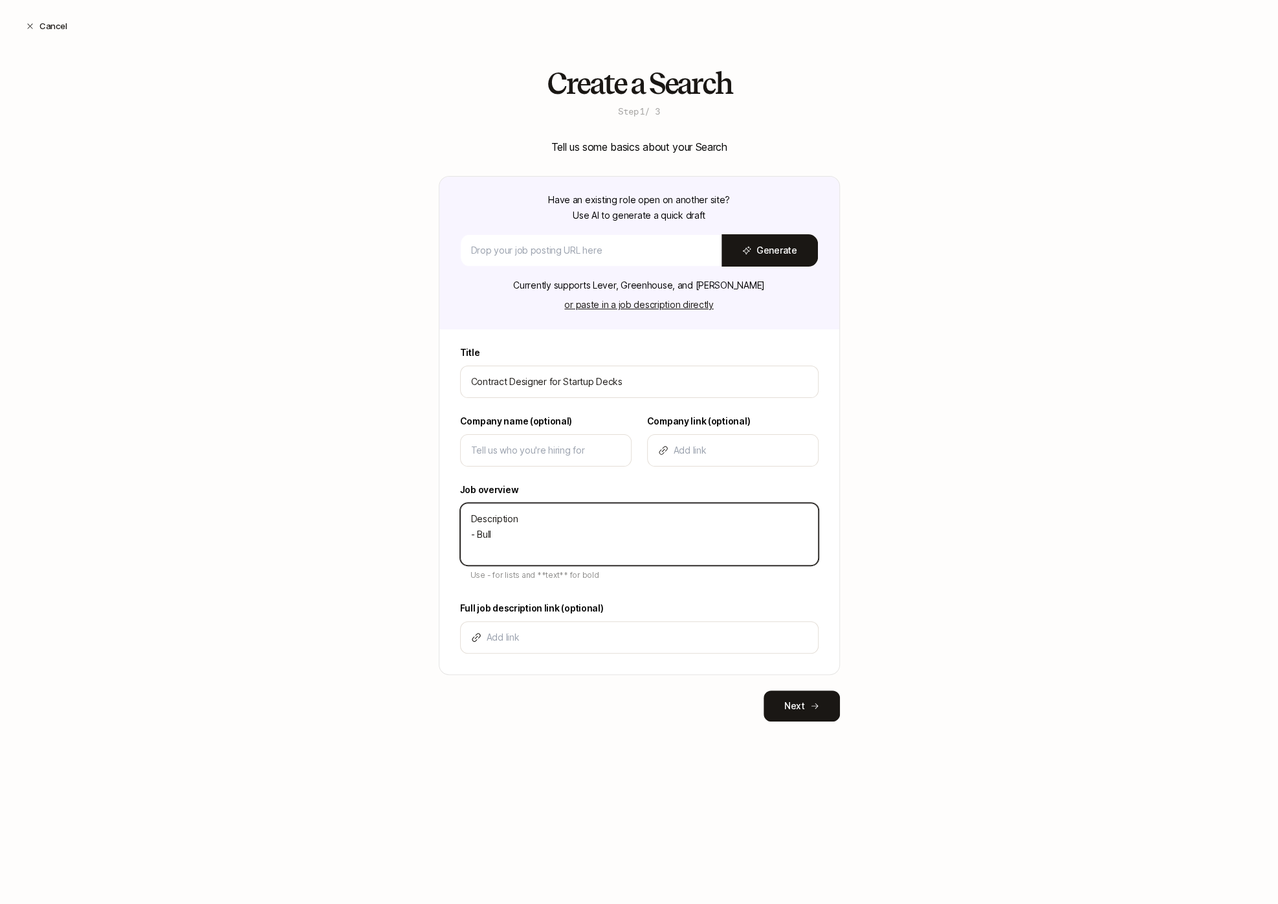
type textarea "x"
type textarea "Description - Bullet"
type textarea "x"
type textarea "Description - Bullet"
type textarea "x"
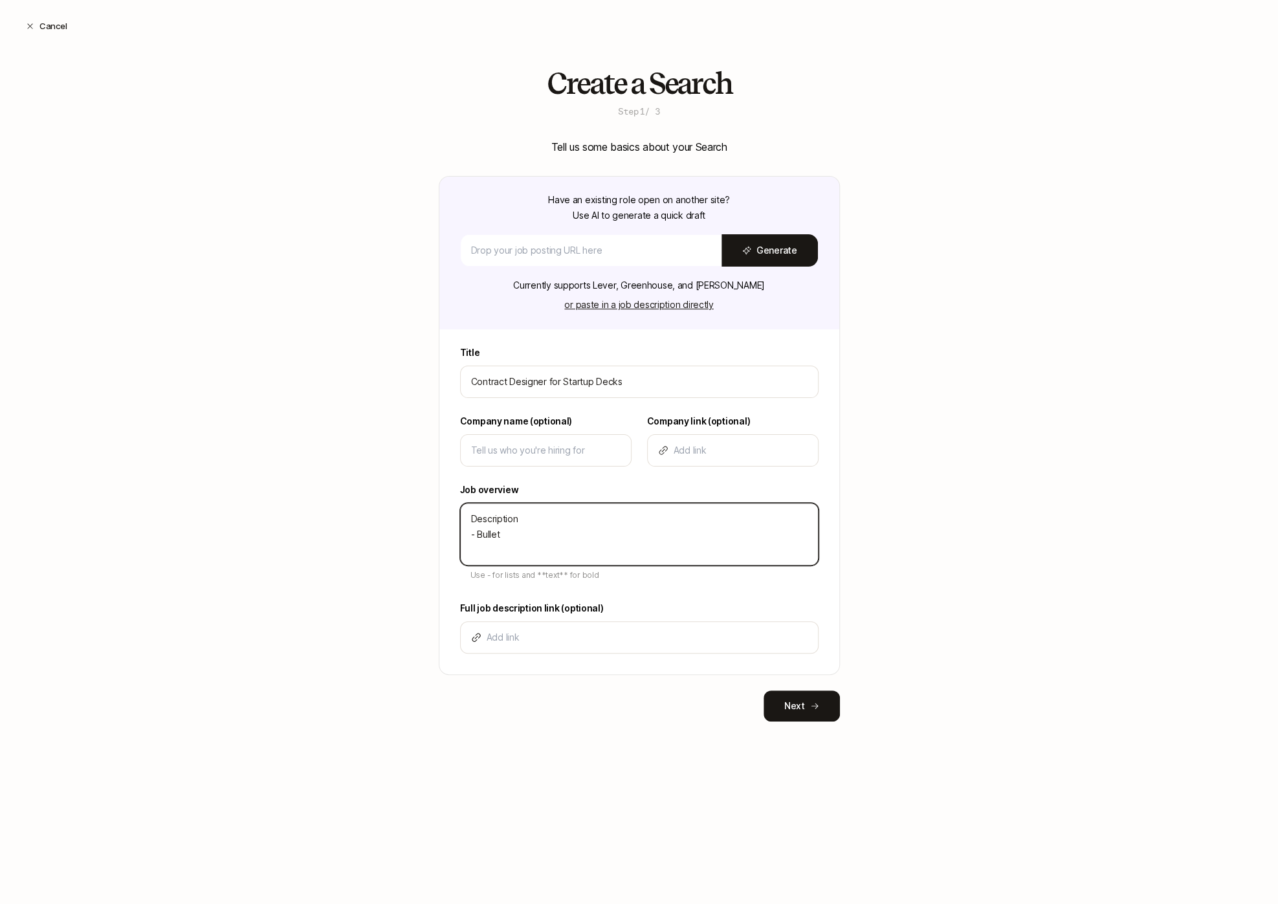
type textarea "Description - Bullet"
type textarea "x"
type textarea "Description - Bullet"
type textarea "x"
type textarea "Description - Bullet -"
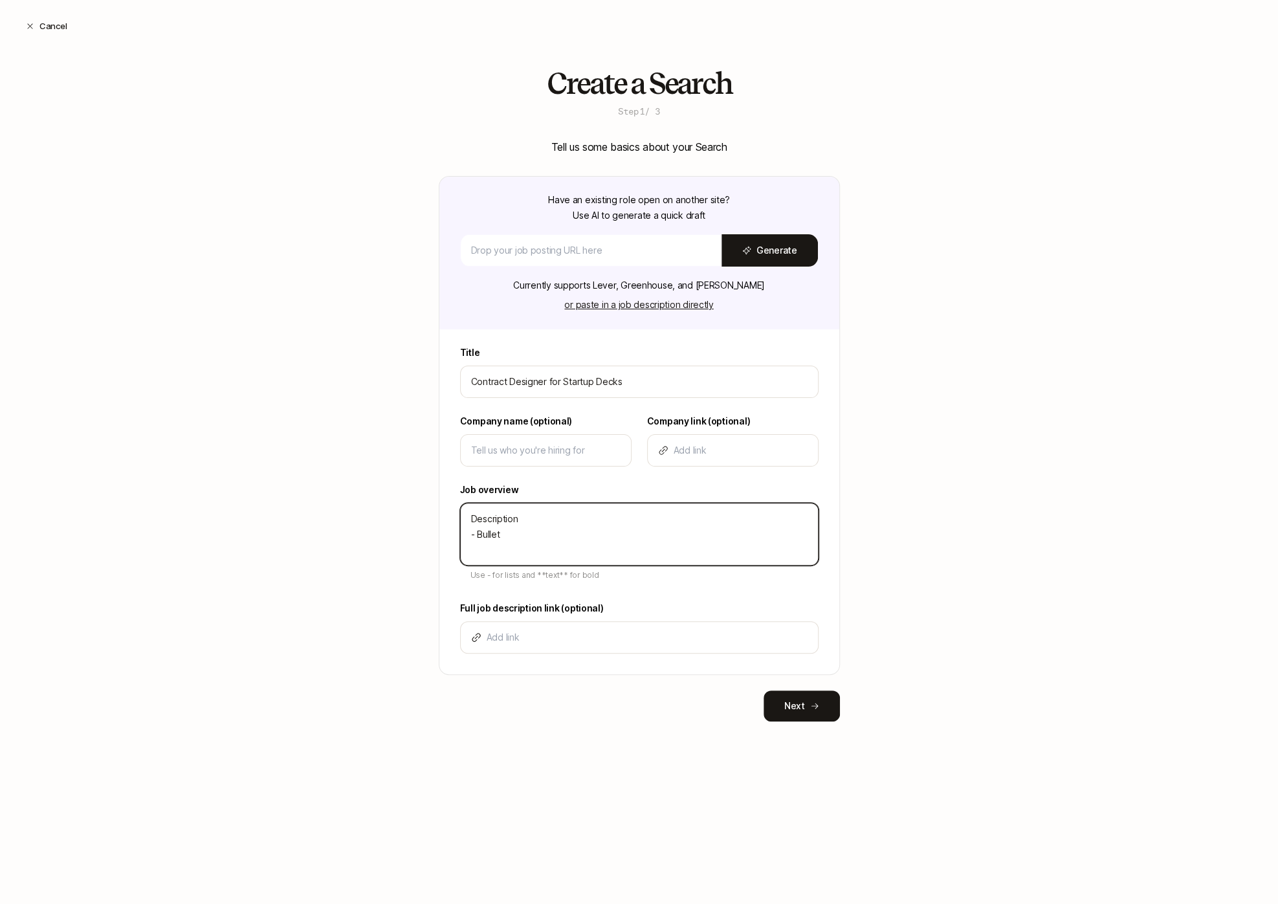
type textarea "x"
type textarea "Description - Bullet -"
type textarea "x"
type textarea "Description - Bullet - b"
type textarea "x"
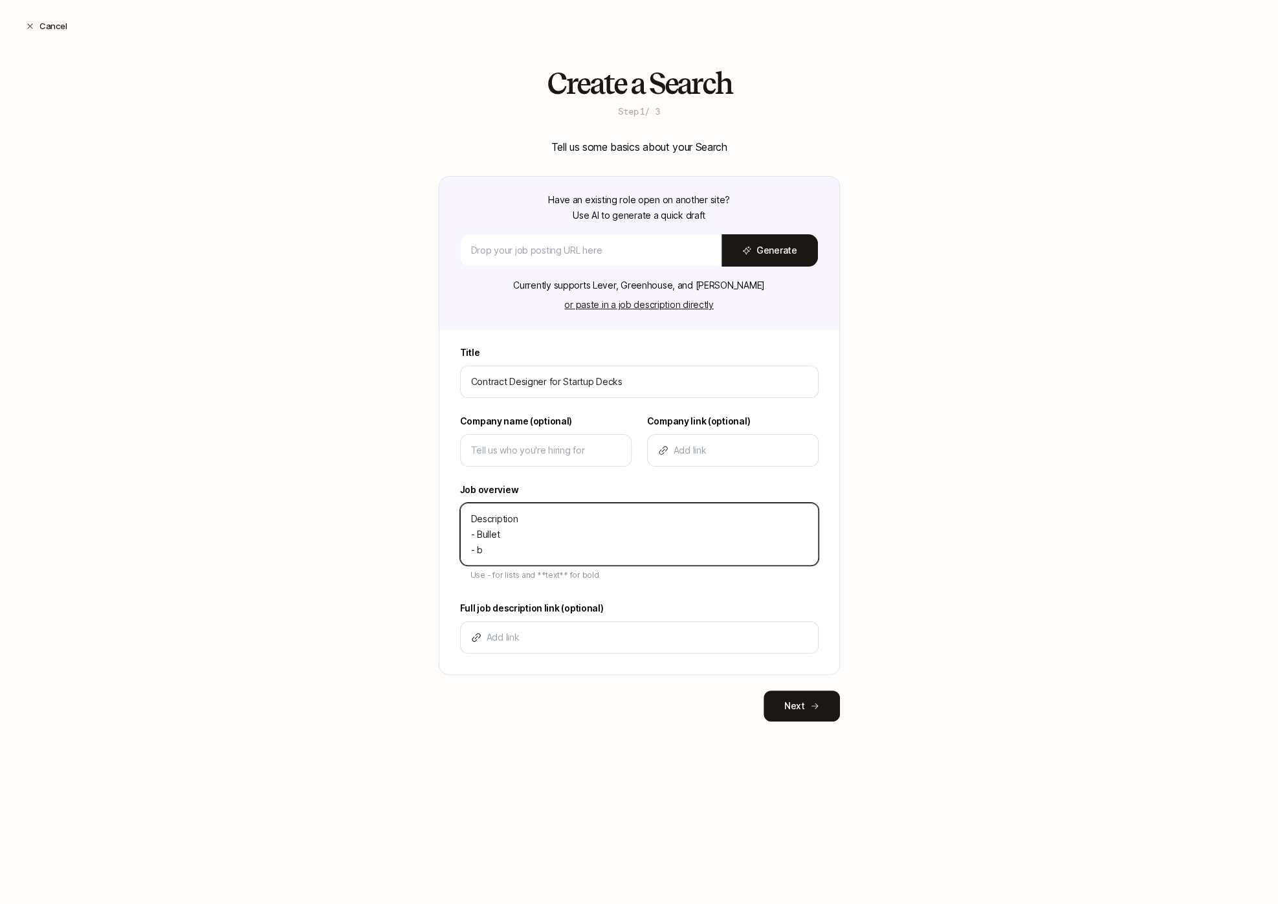
type textarea "Description - Bullet - bu"
type textarea "x"
type textarea "Description - Bullet - bul"
type textarea "x"
type textarea "Description - Bullet - bull"
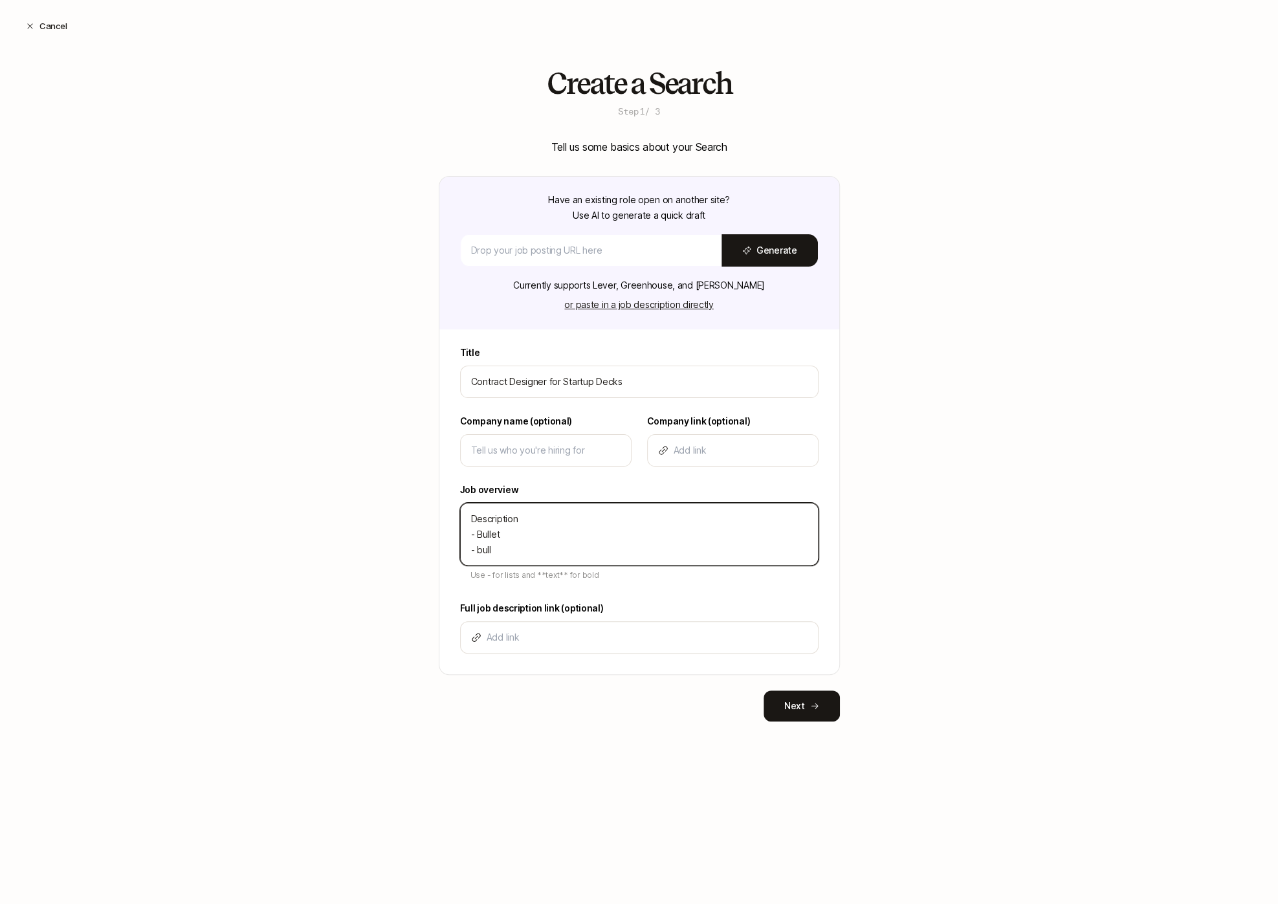
type textarea "x"
type textarea "Description - Bullet - bulle"
type textarea "x"
type textarea "Description - Bullet - bullet"
type textarea "x"
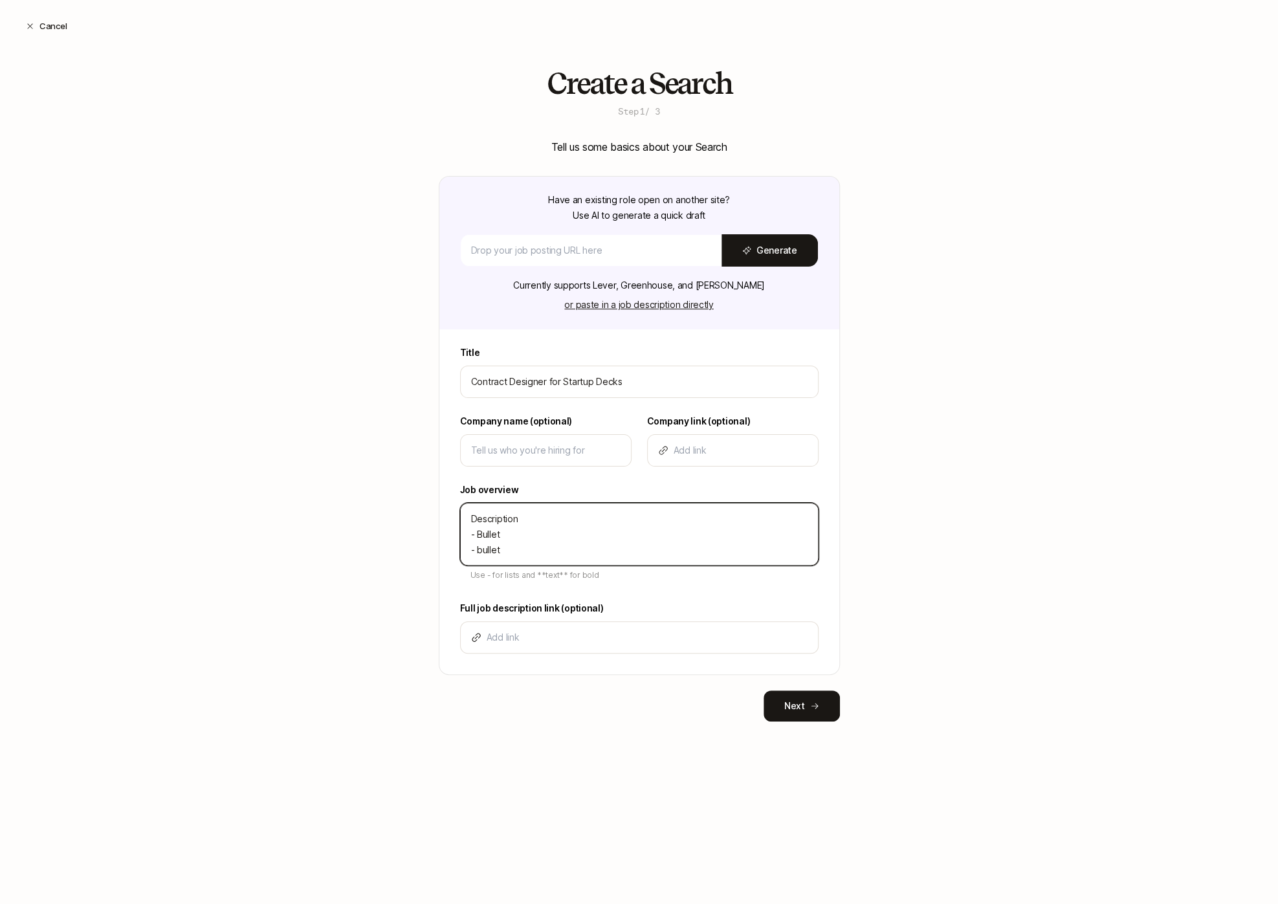
type textarea "Description - Bullet - bulle"
type textarea "x"
type textarea "Description - Bullet - bull"
type textarea "x"
type textarea "Description - Bullet - bul"
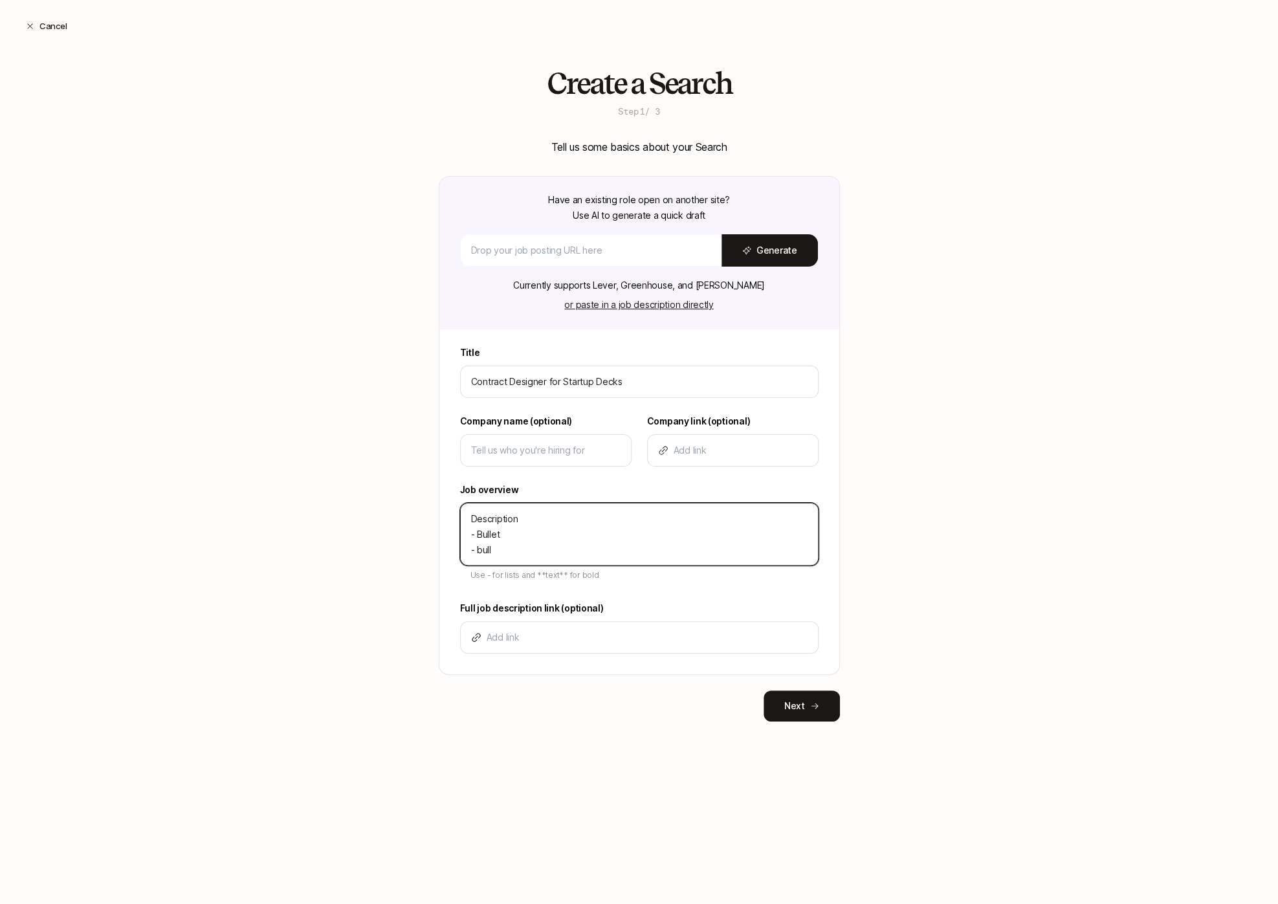
type textarea "x"
type textarea "Description - Bullet - bu"
type textarea "x"
type textarea "Description - Bullet - b"
type textarea "x"
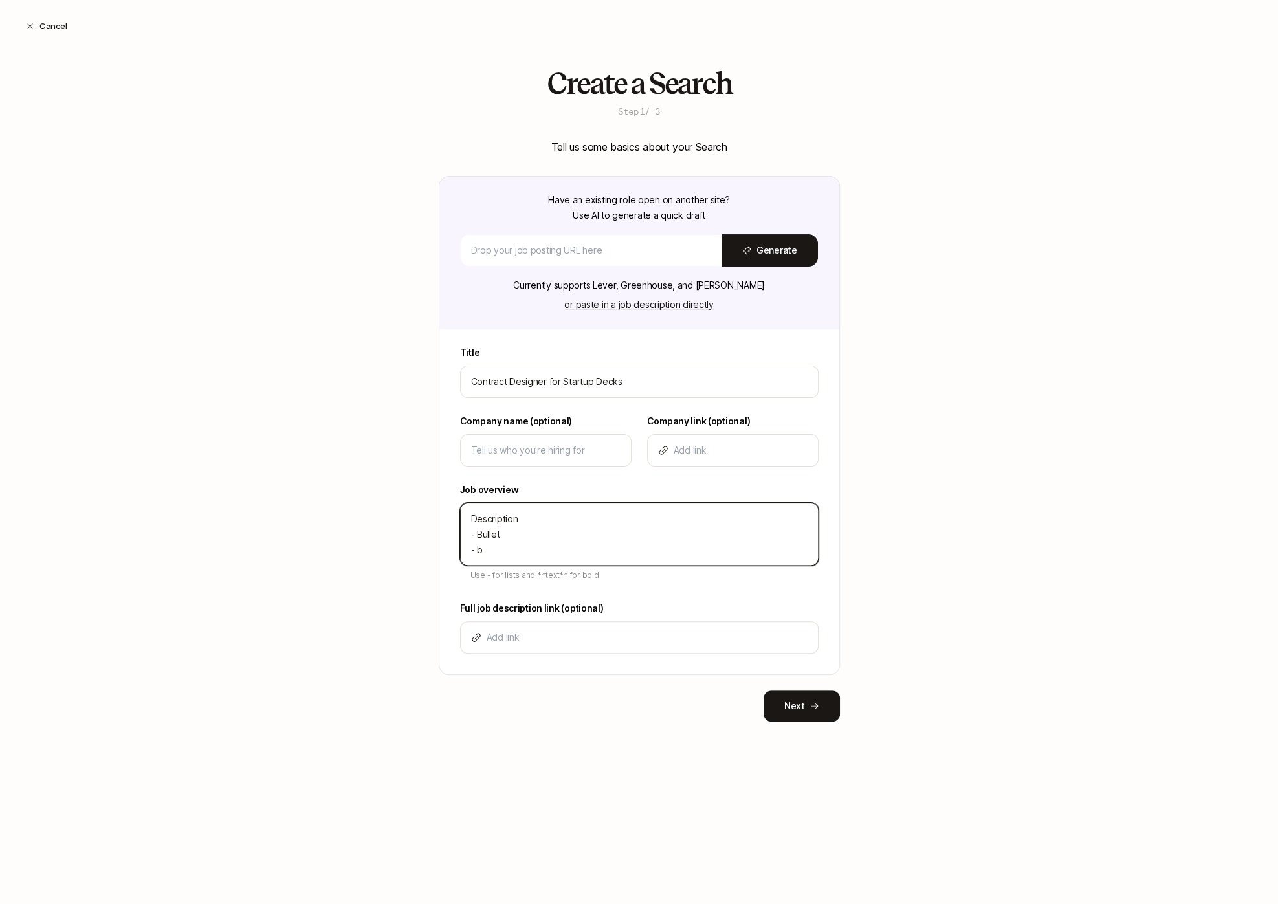
type textarea "Description - Bullet -"
type textarea "x"
type textarea "Description - Bullet - B"
type textarea "x"
type textarea "Description - Bullet - Bu"
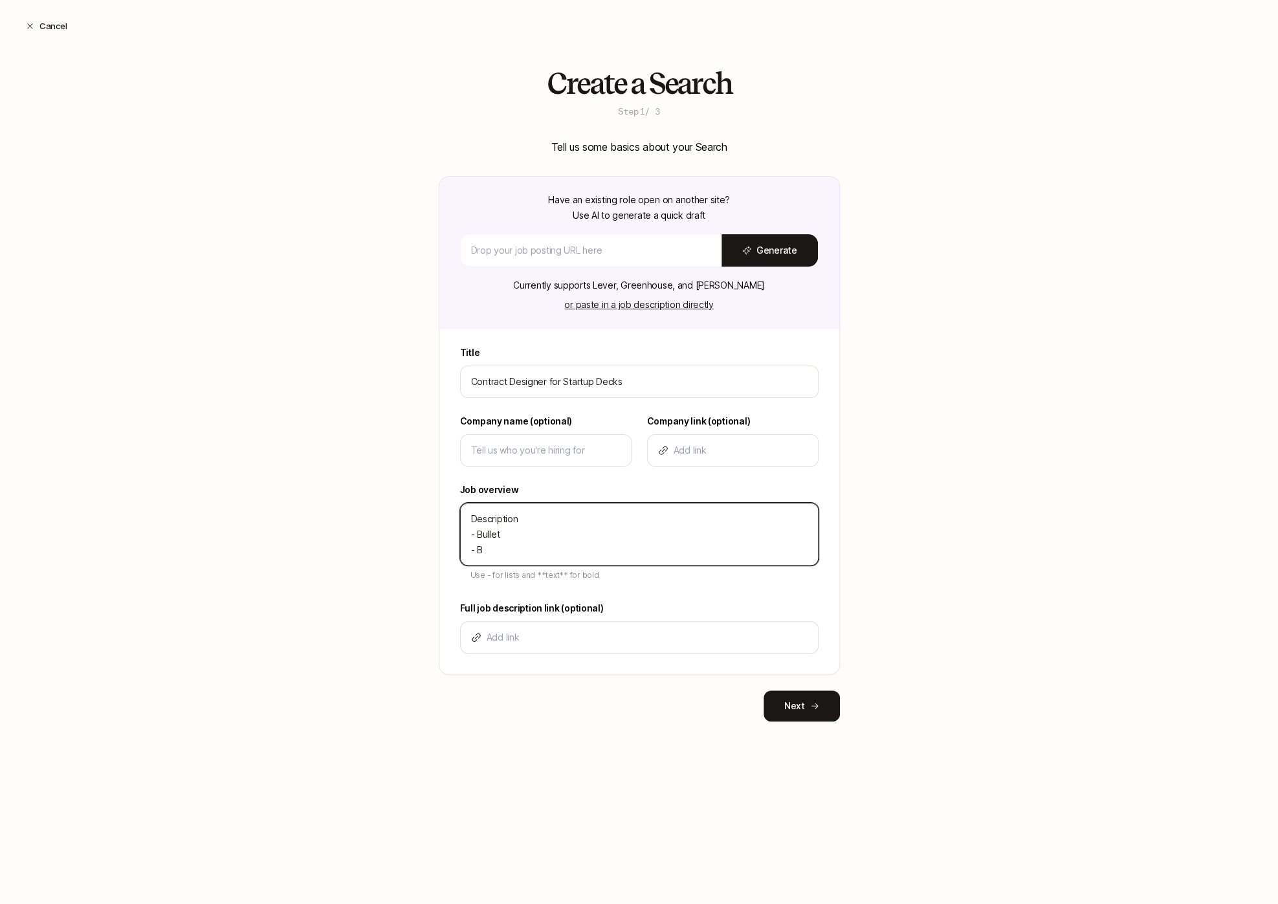
type textarea "x"
type textarea "Description - Bullet - Bul"
type textarea "x"
type textarea "Description - Bullet - Bull"
type textarea "x"
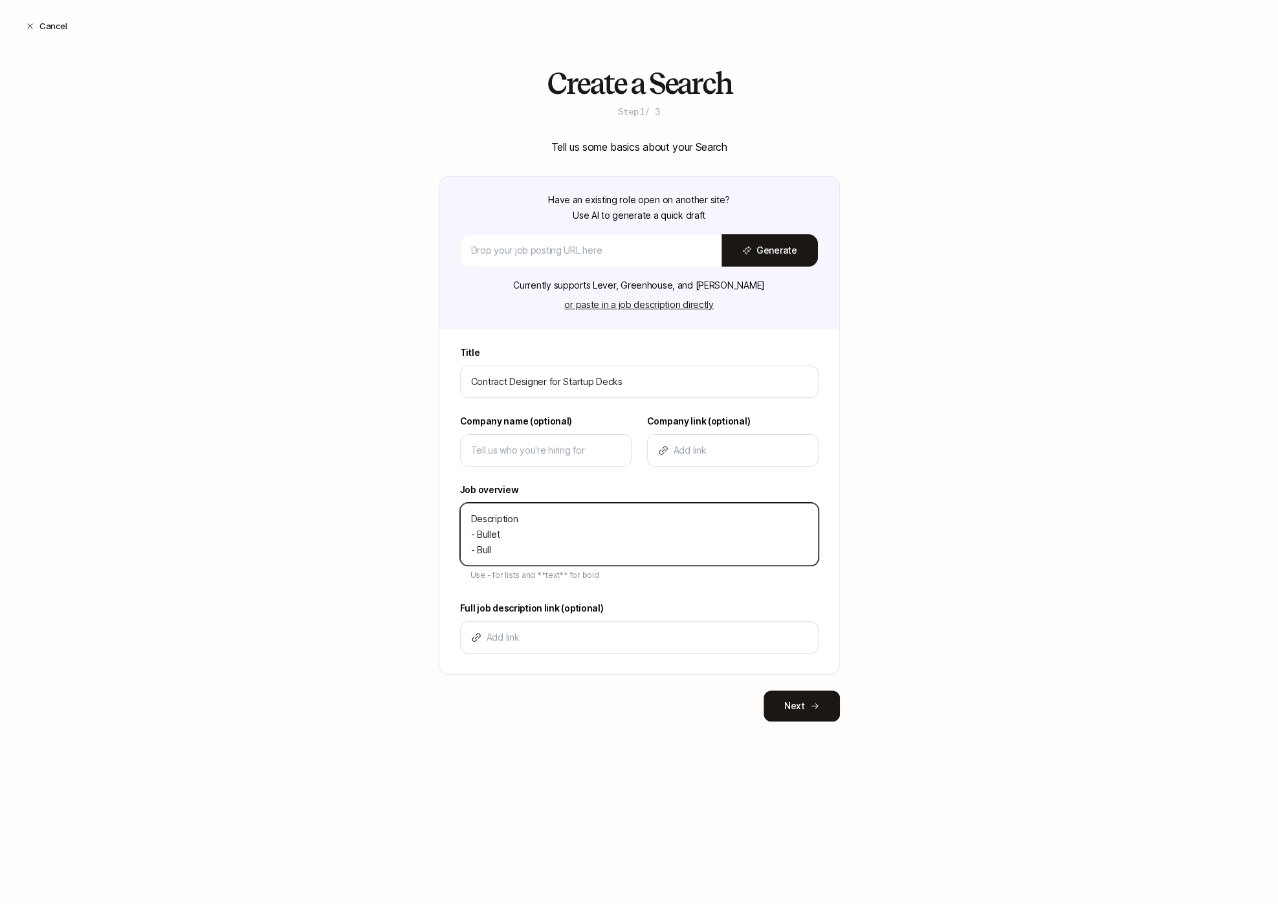
type textarea "Description - Bullet - Bulle"
type textarea "x"
type textarea "Description - Bullet - Bullet"
type textarea "x"
type textarea "Description - Bullet - Bullet"
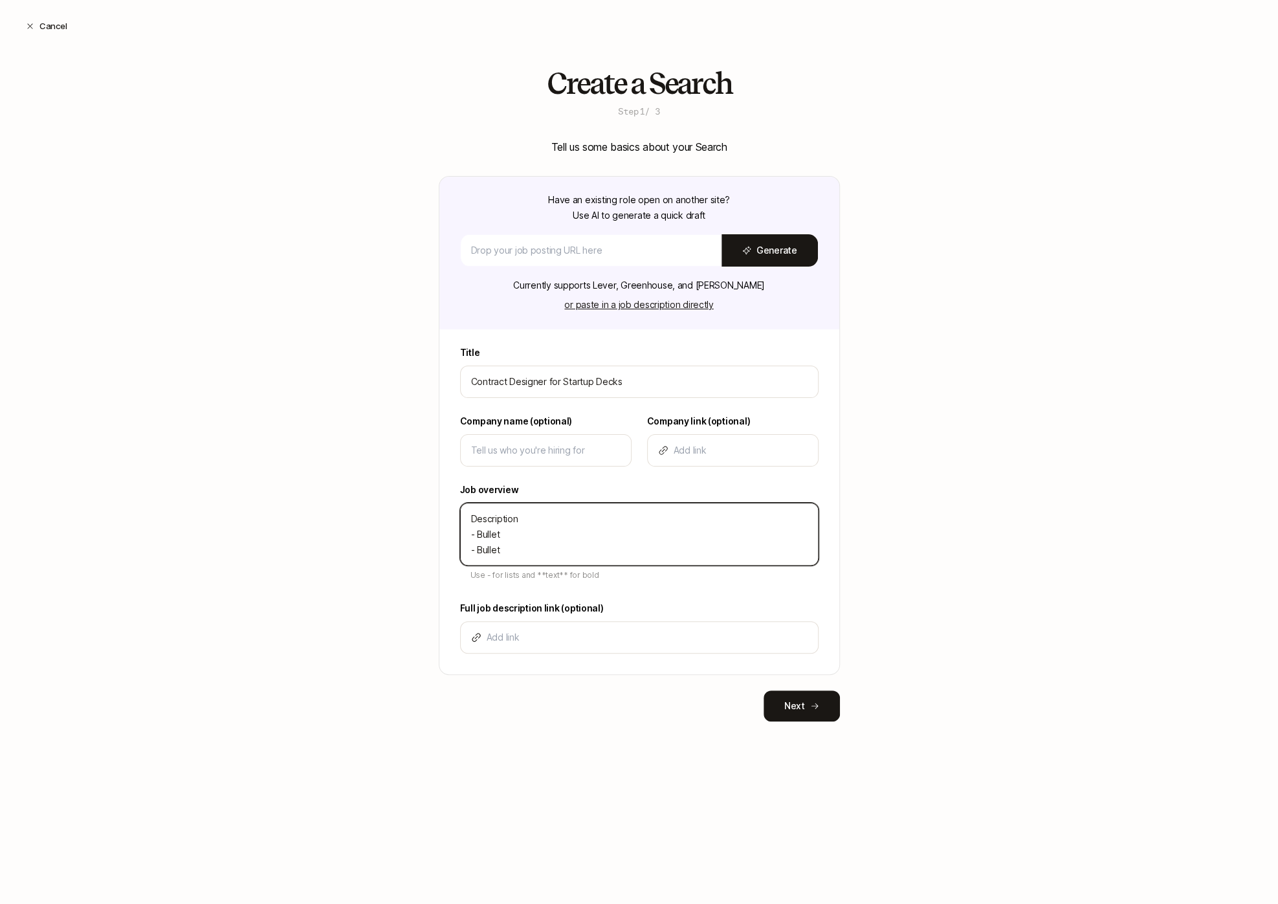
type textarea "x"
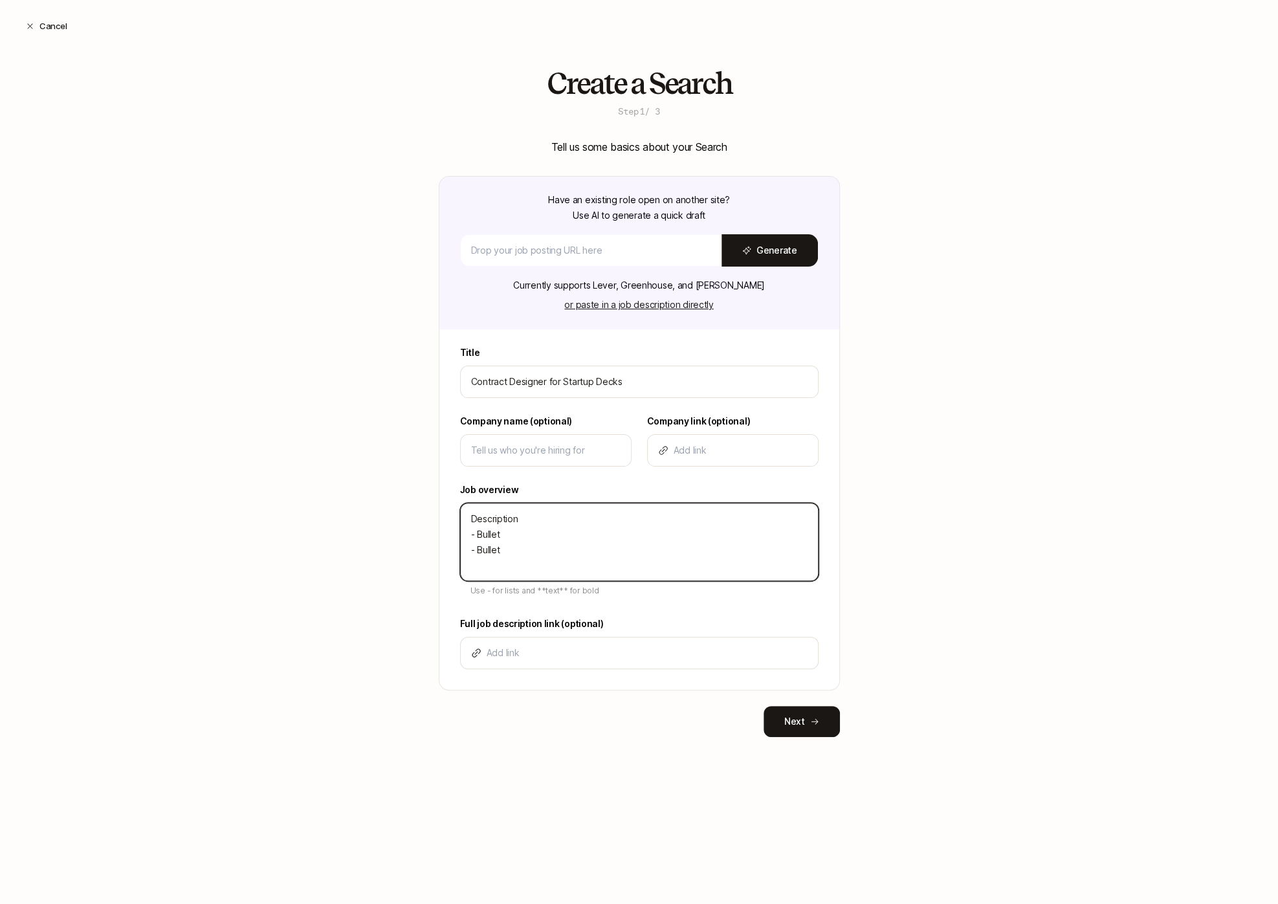
type textarea "Description - Bullet - Bullet -"
type textarea "x"
type textarea "Description - Bullet - Bullet -"
type textarea "x"
type textarea "Description - Bullet - Bullet - b"
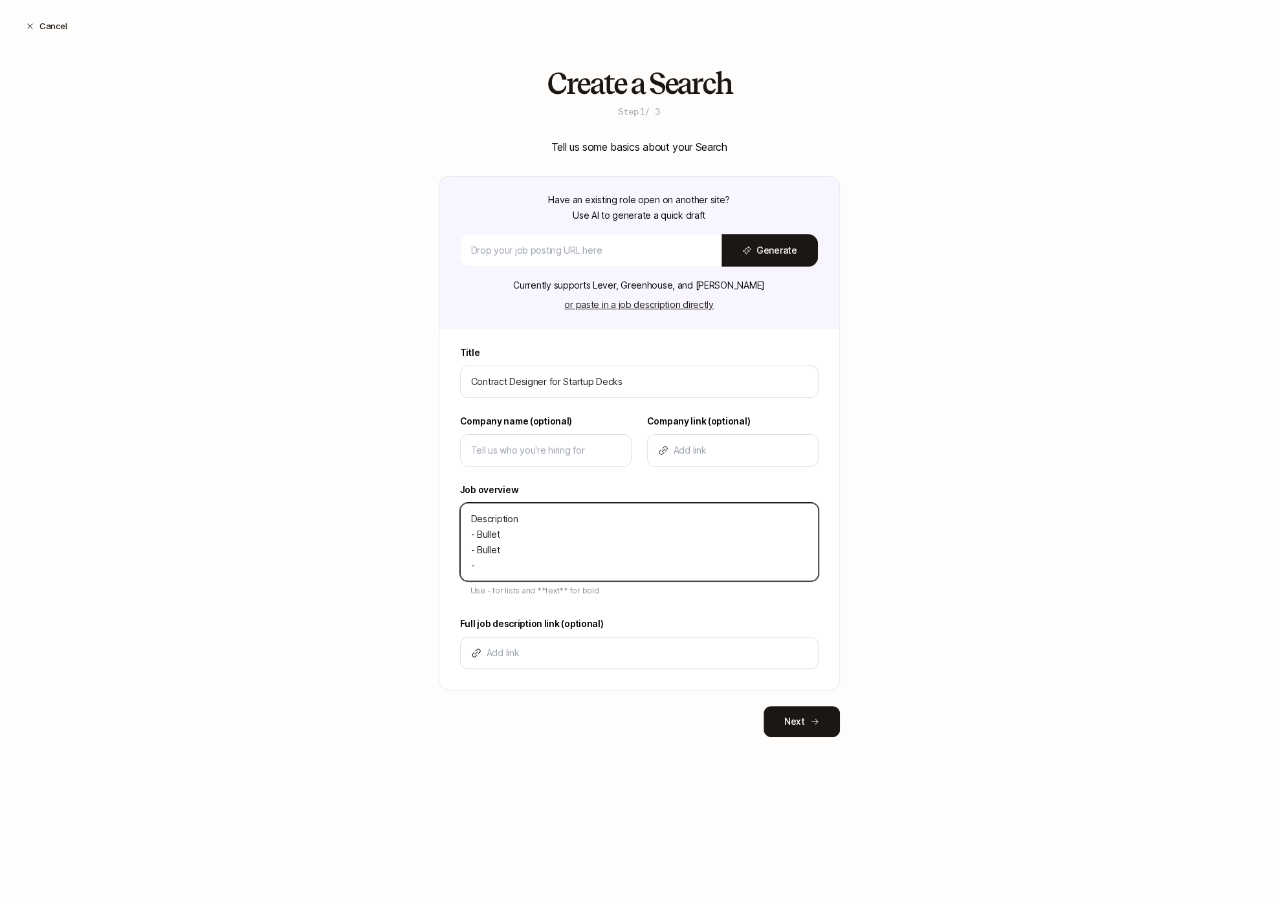
type textarea "x"
type textarea "Description - Bullet - Bullet - bu"
type textarea "x"
type textarea "Description - Bullet - Bullet - bul"
type textarea "x"
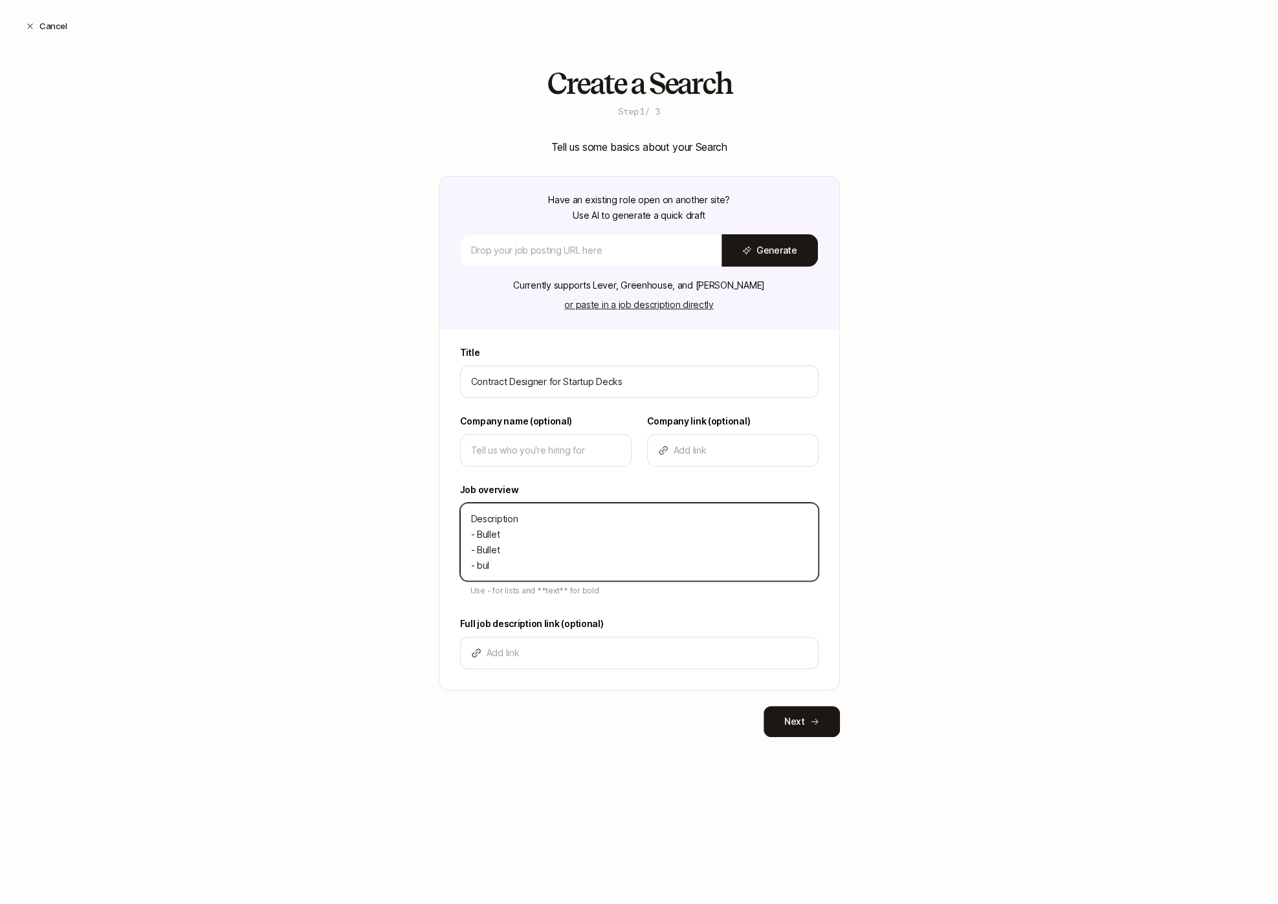
type textarea "Description - Bullet - Bullet - bull"
type textarea "x"
type textarea "Description - Bullet - Bullet - bulle"
type textarea "x"
type textarea "Description - Bullet - Bullet - bull"
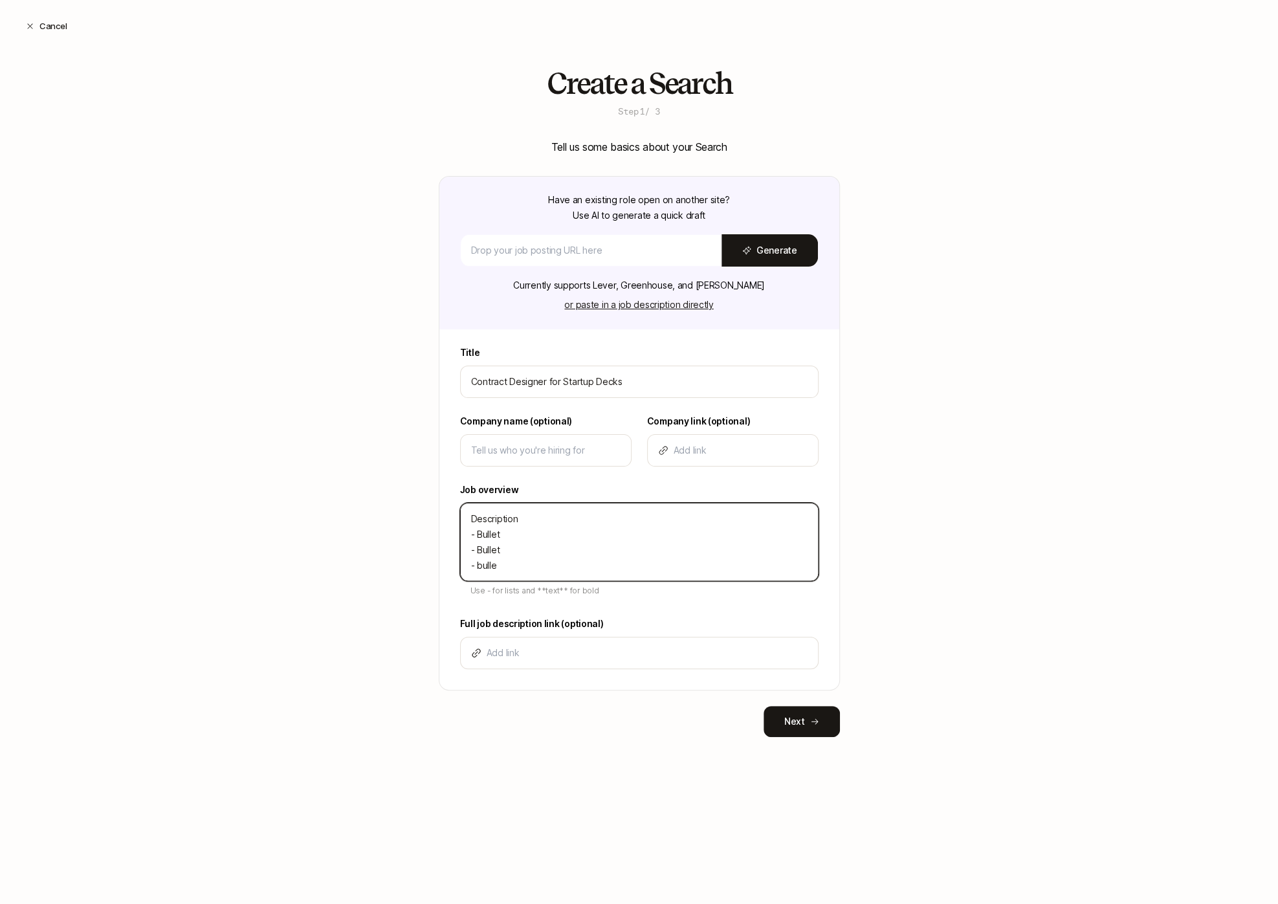
type textarea "x"
type textarea "Description - Bullet - Bullet - bul"
type textarea "x"
type textarea "Description - Bullet - Bullet - bu"
type textarea "x"
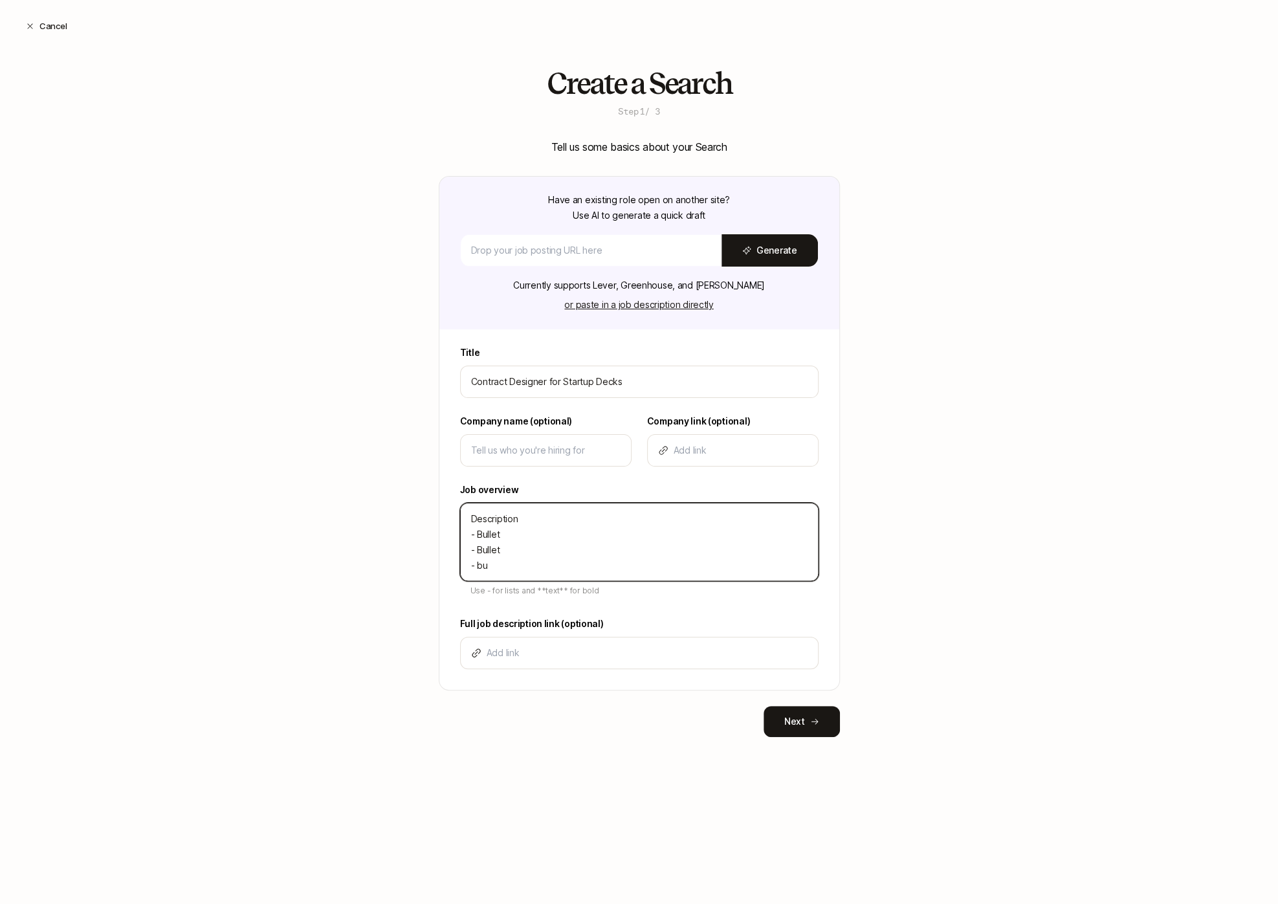
type textarea "Description - Bullet - Bullet - b"
type textarea "x"
type textarea "Description - Bullet - Bullet -"
type textarea "x"
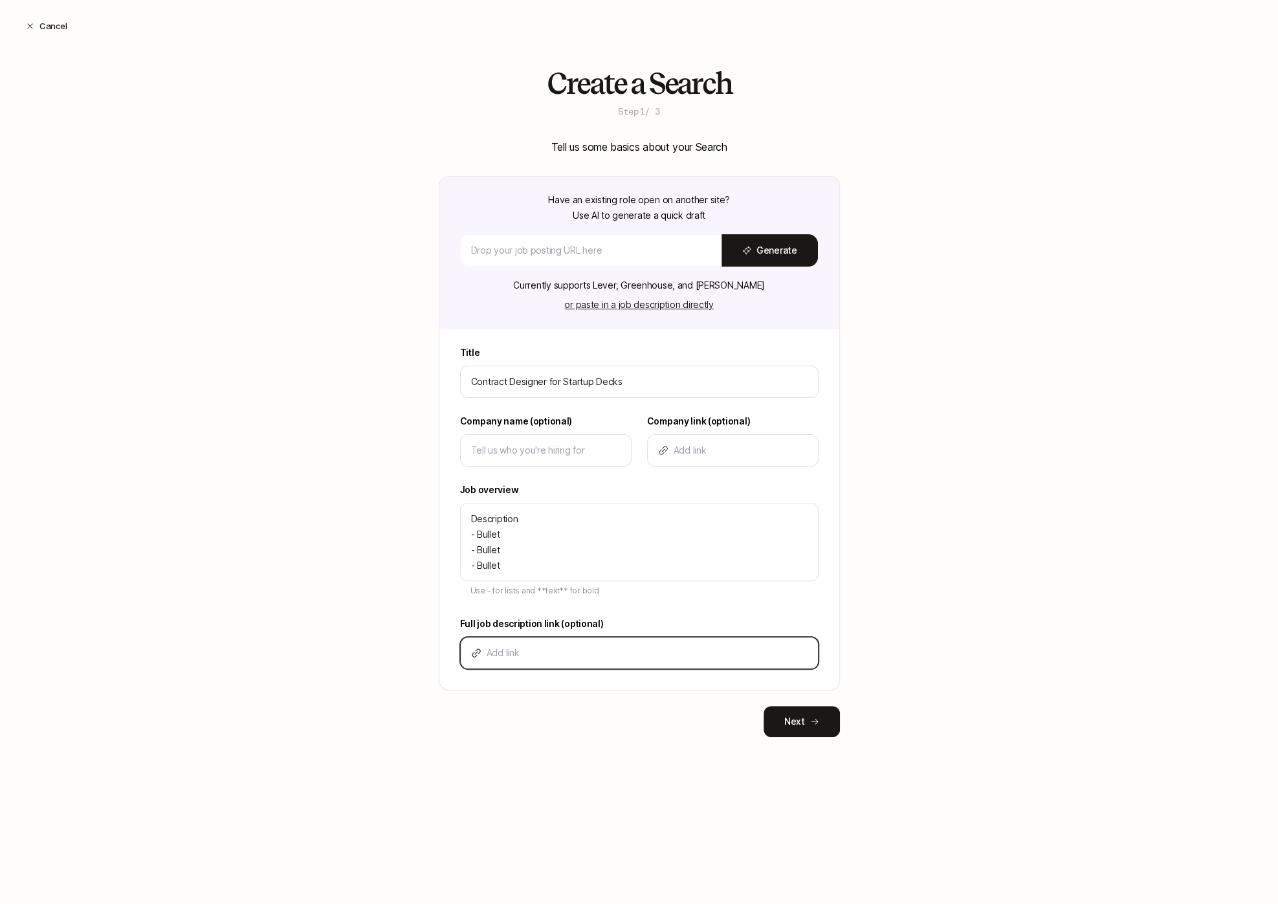
click at [510, 651] on input at bounding box center [647, 653] width 321 height 16
click at [783, 723] on button "Next" at bounding box center [802, 721] width 76 height 31
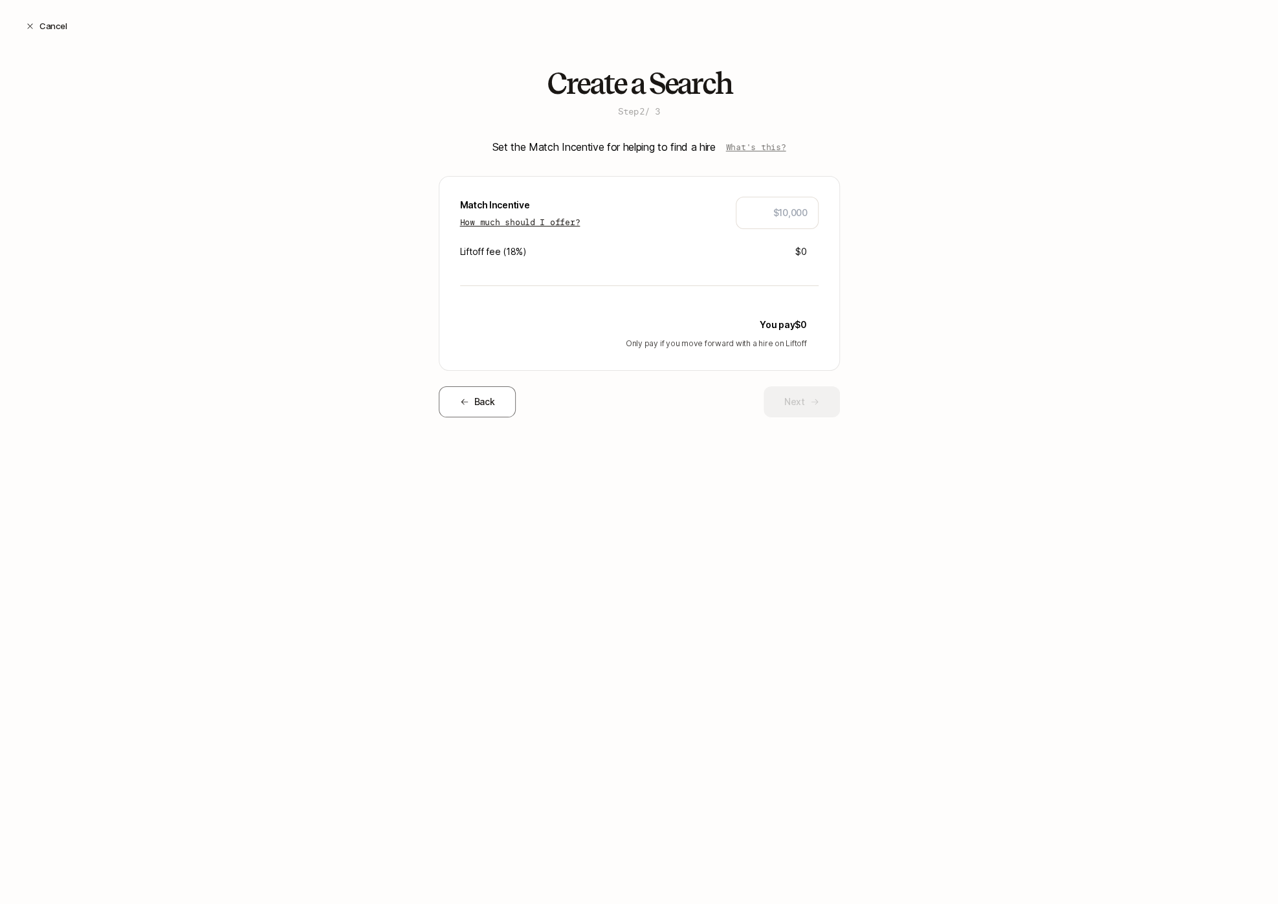
click at [550, 221] on p "How much should I offer?" at bounding box center [520, 222] width 120 height 13
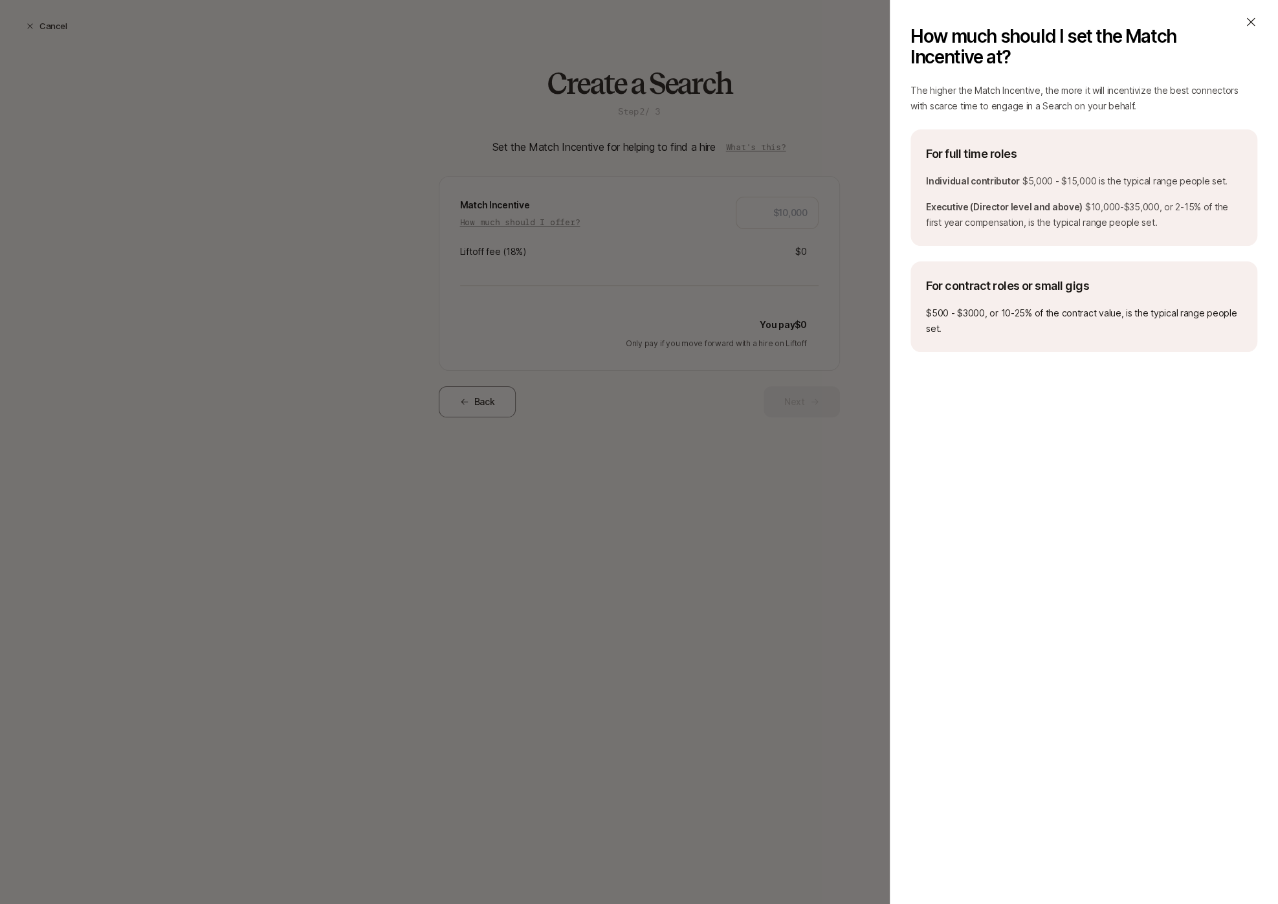
click at [1254, 24] on icon at bounding box center [1251, 22] width 13 height 13
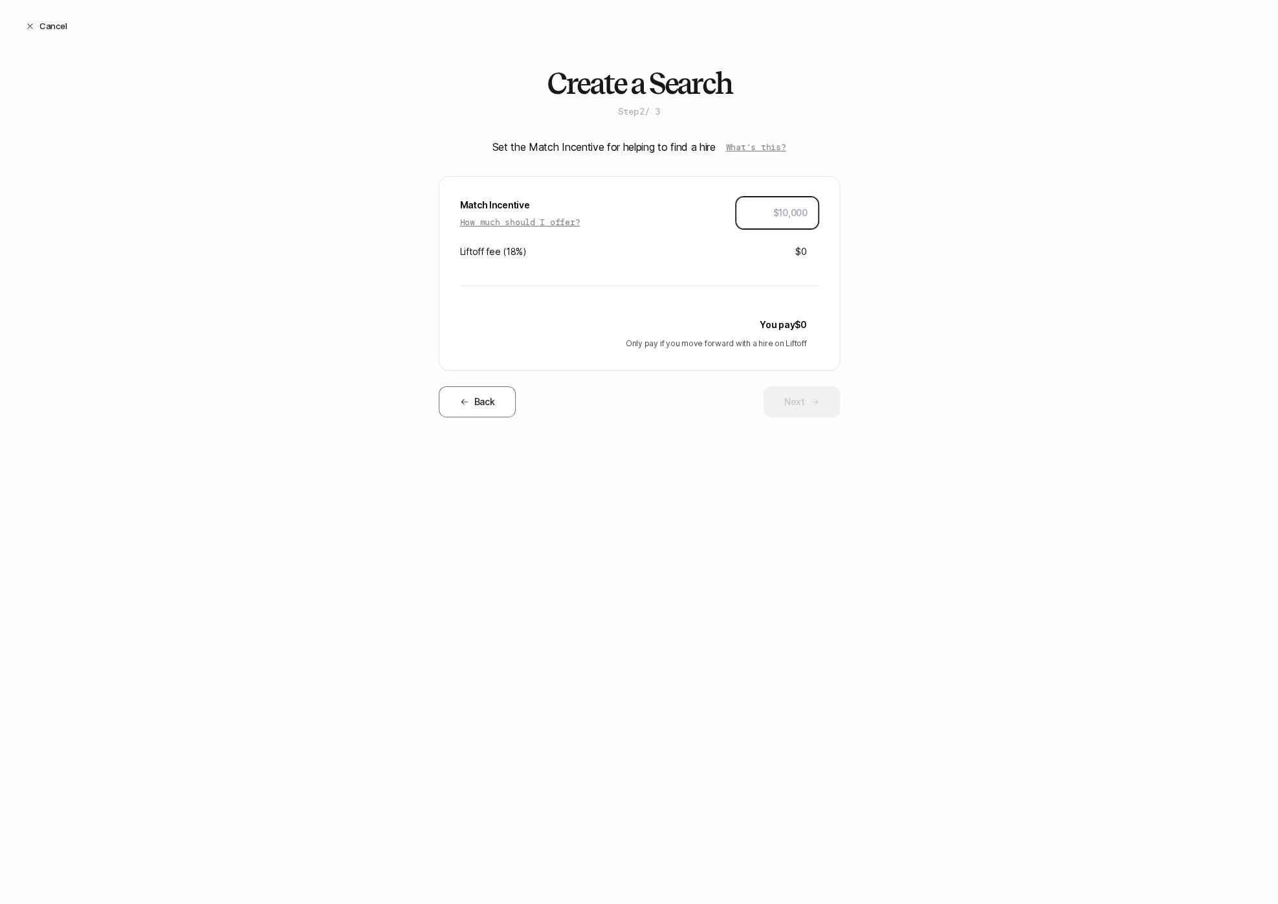
click at [788, 213] on input "text" at bounding box center [777, 213] width 61 height 16
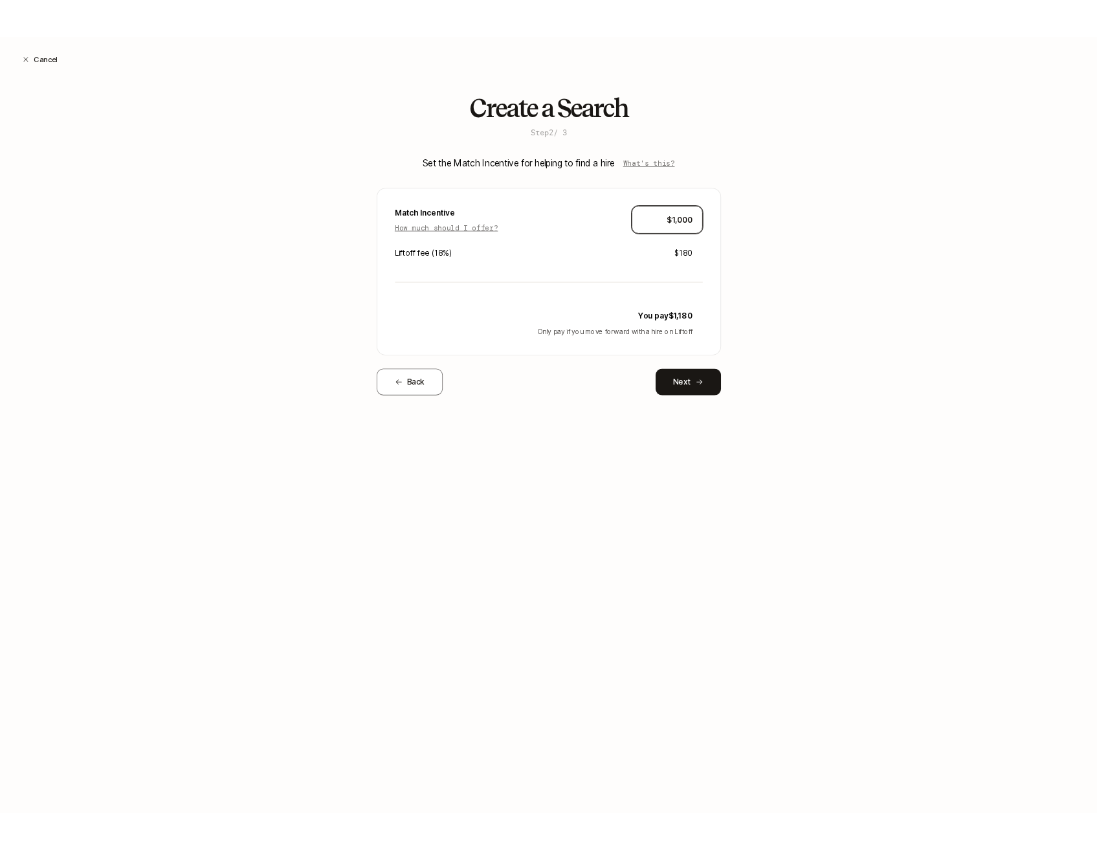
scroll to position [29, 0]
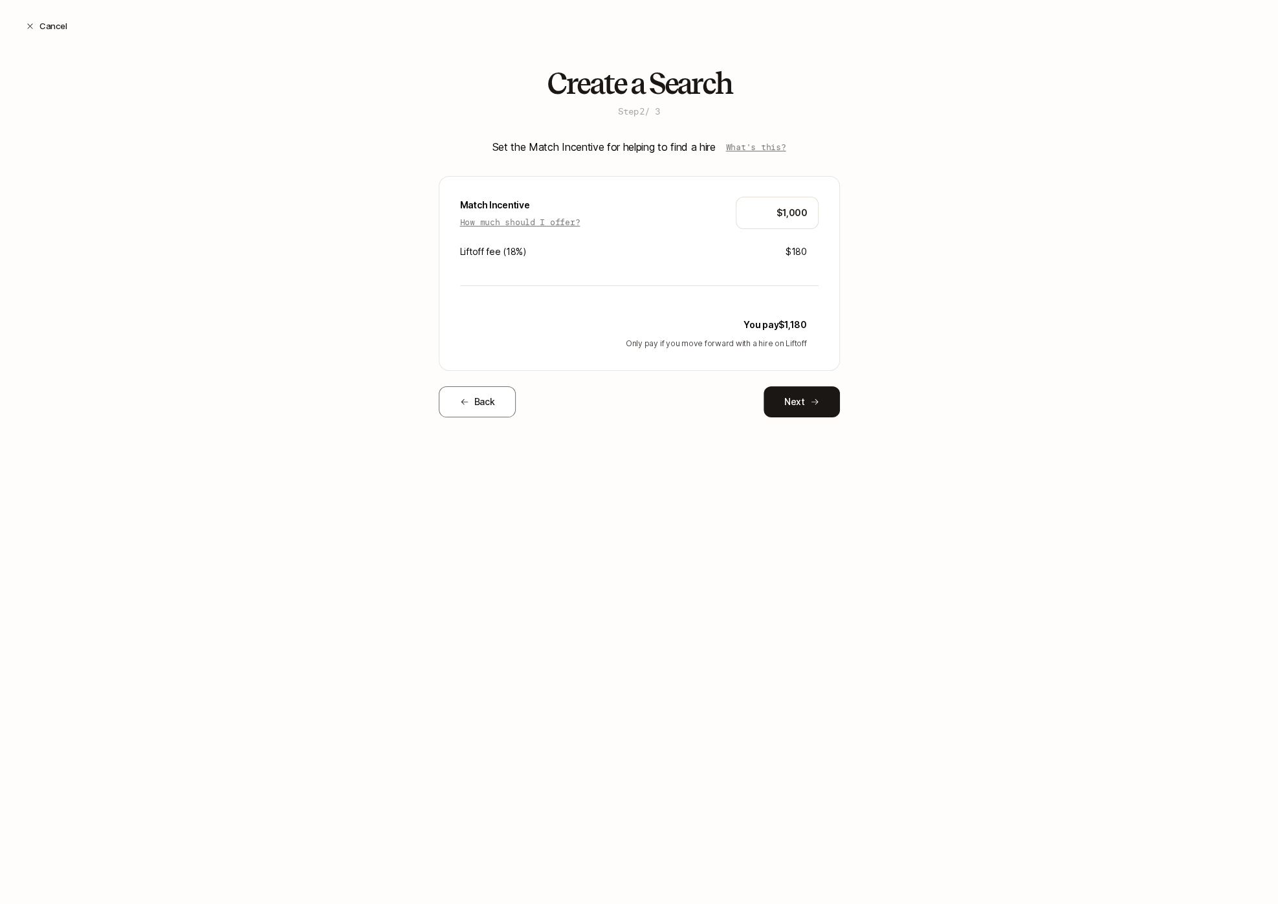
click at [865, 358] on div "Create a Search Step 2 / 3 Set the Match Incentive for helping to find a hire W…" at bounding box center [639, 263] width 1278 height 392
click at [804, 410] on button "Next" at bounding box center [802, 401] width 76 height 31
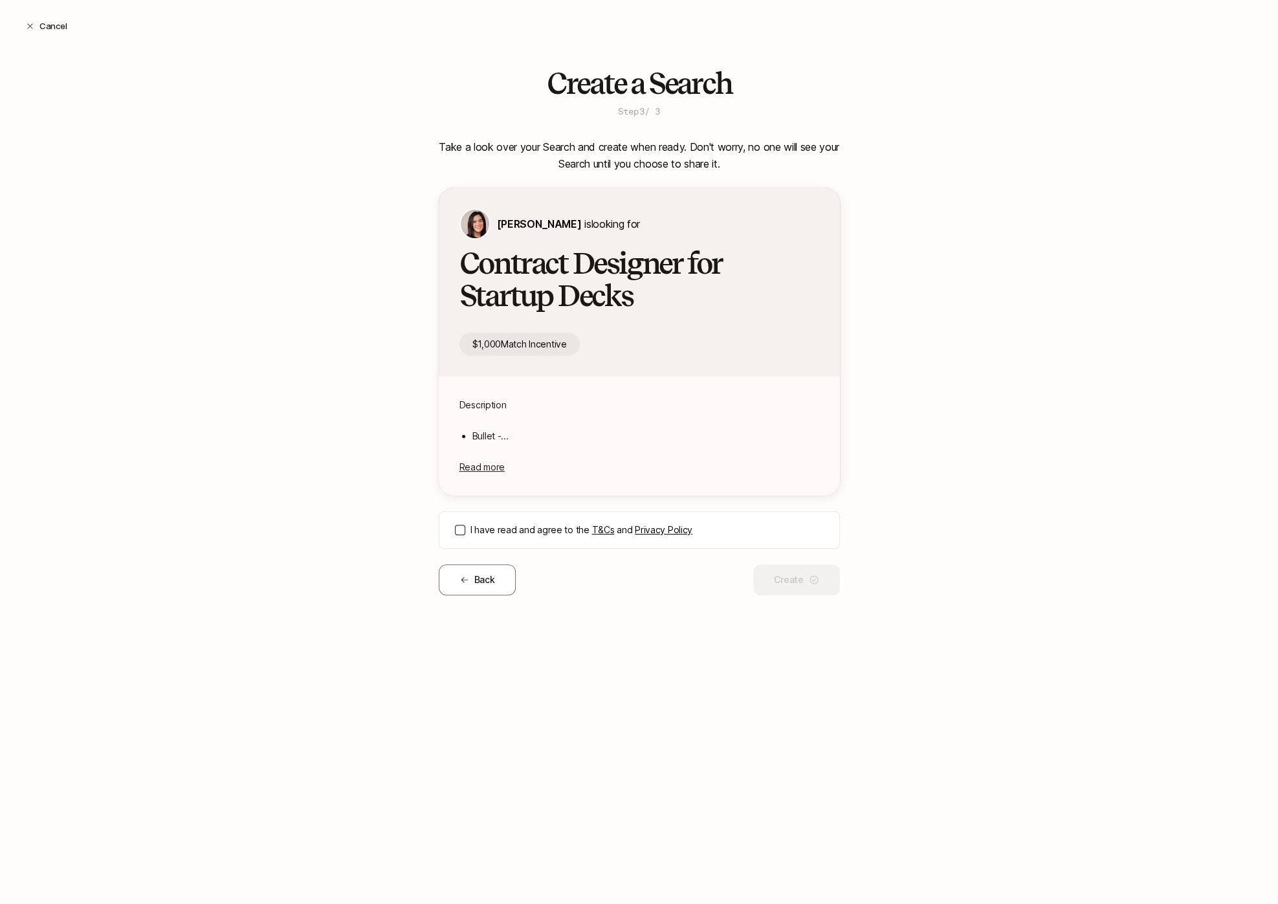
click at [458, 523] on div "I have read and agree to the T&Cs and Privacy Policy" at bounding box center [639, 530] width 401 height 38
click at [453, 528] on div "I have read and agree to the T&Cs and Privacy Policy" at bounding box center [639, 530] width 401 height 38
click at [460, 530] on button "I have read and agree to the T&Cs and Privacy Policy" at bounding box center [460, 530] width 10 height 10
drag, startPoint x: 767, startPoint y: 581, endPoint x: 720, endPoint y: 460, distance: 130.3
click at [720, 460] on div "Take a look over your Search and create when ready. Don't worry, no one will se…" at bounding box center [639, 367] width 401 height 457
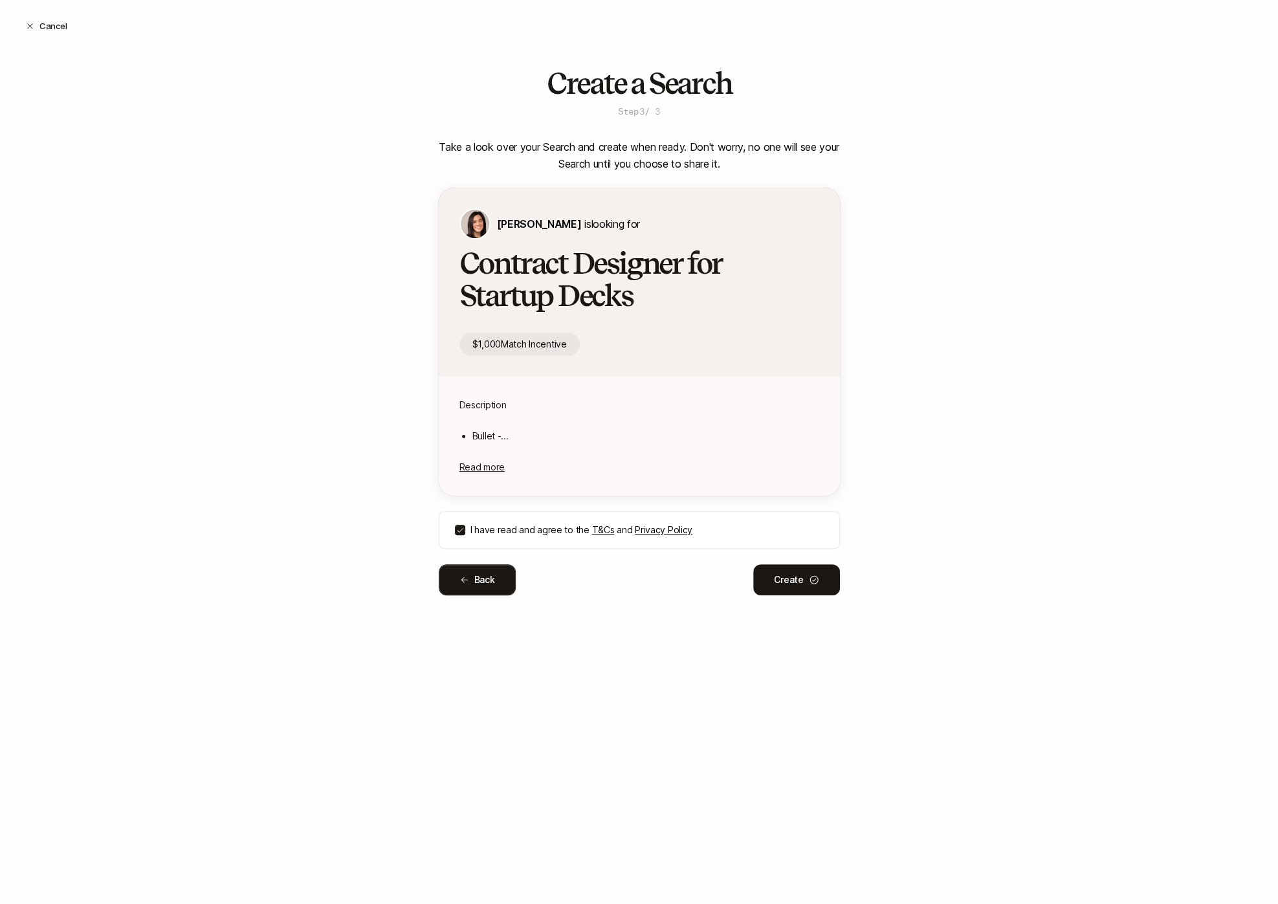
click at [495, 590] on button "Back" at bounding box center [478, 579] width 78 height 31
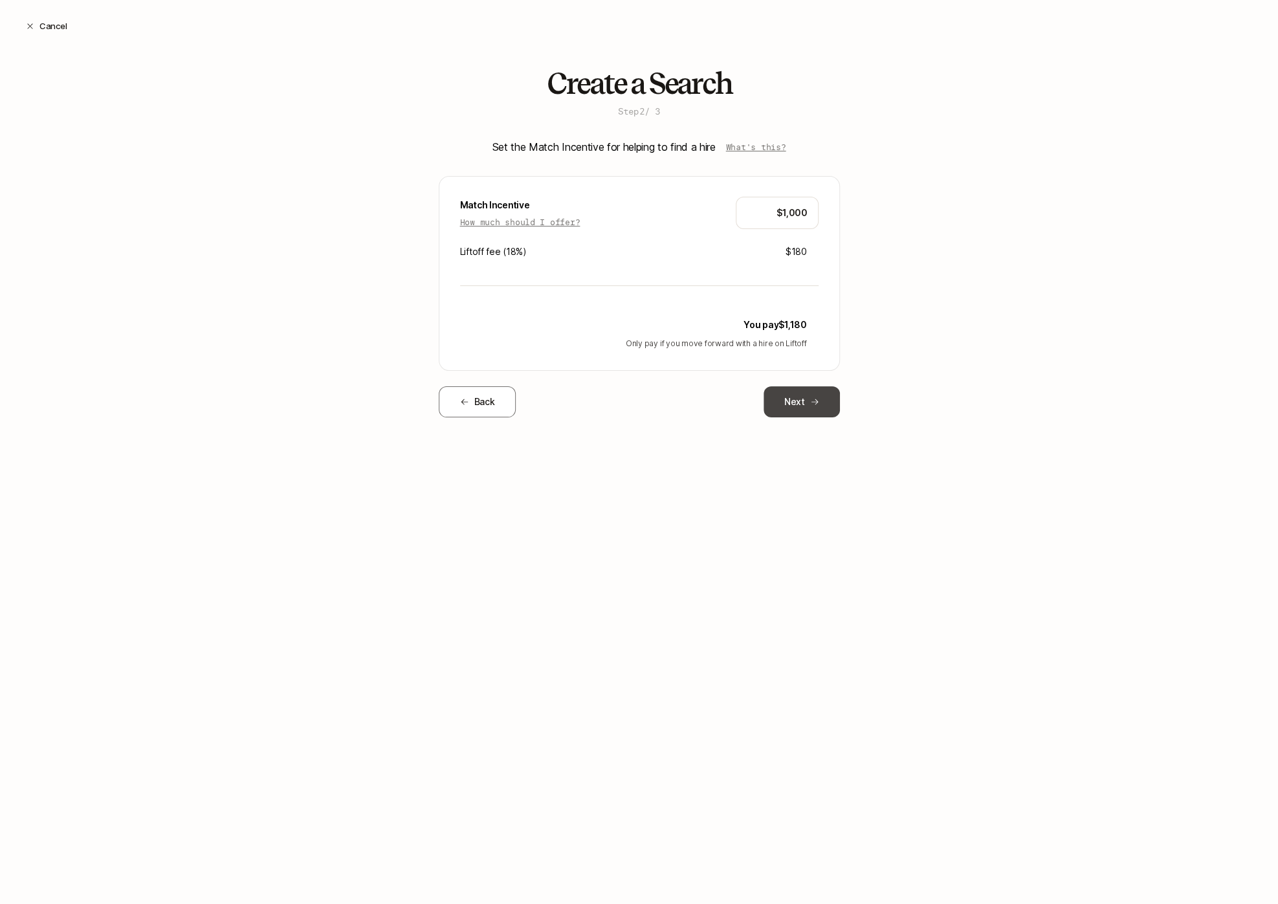
click at [801, 399] on button "Next" at bounding box center [802, 401] width 76 height 31
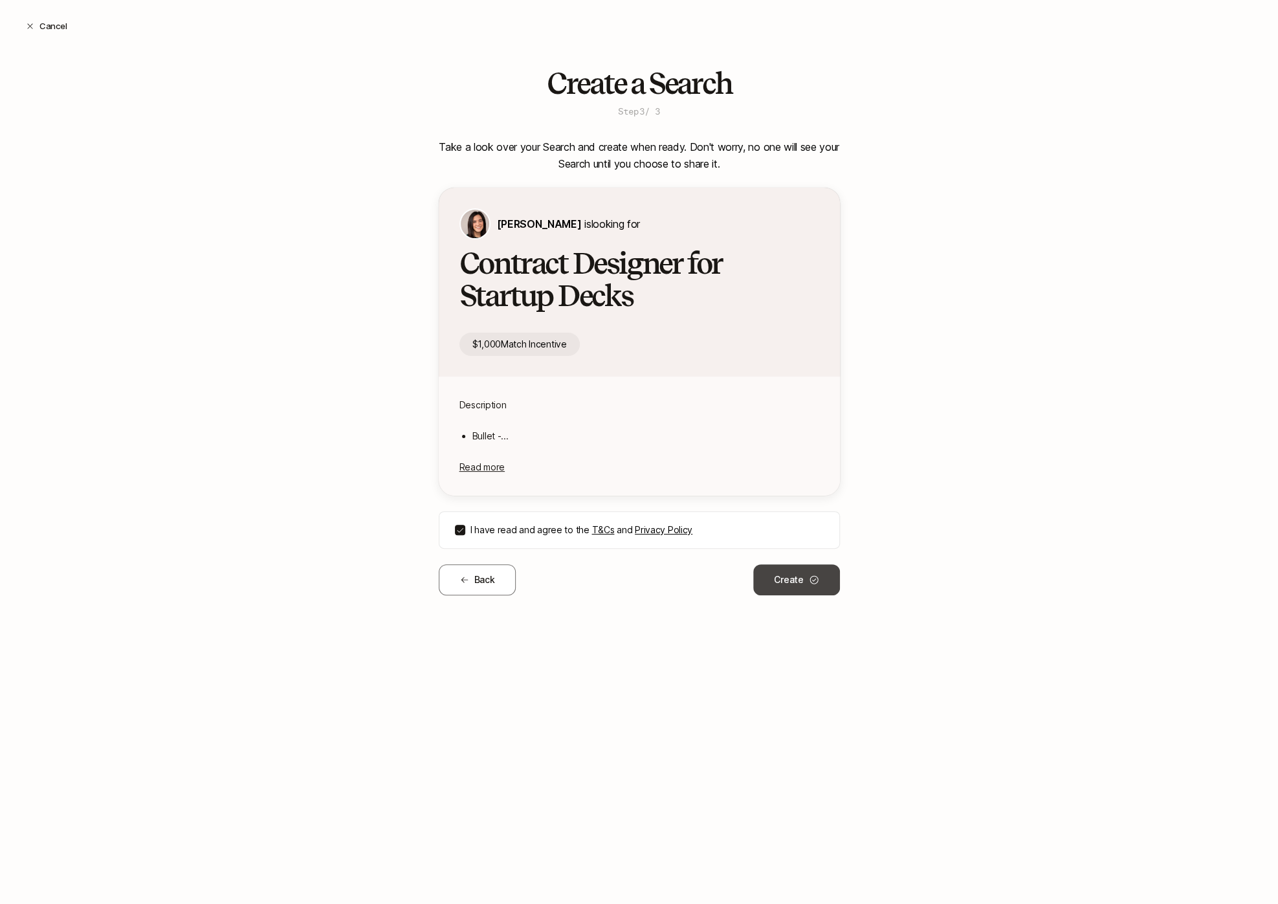
click at [779, 585] on button "Create" at bounding box center [796, 579] width 86 height 31
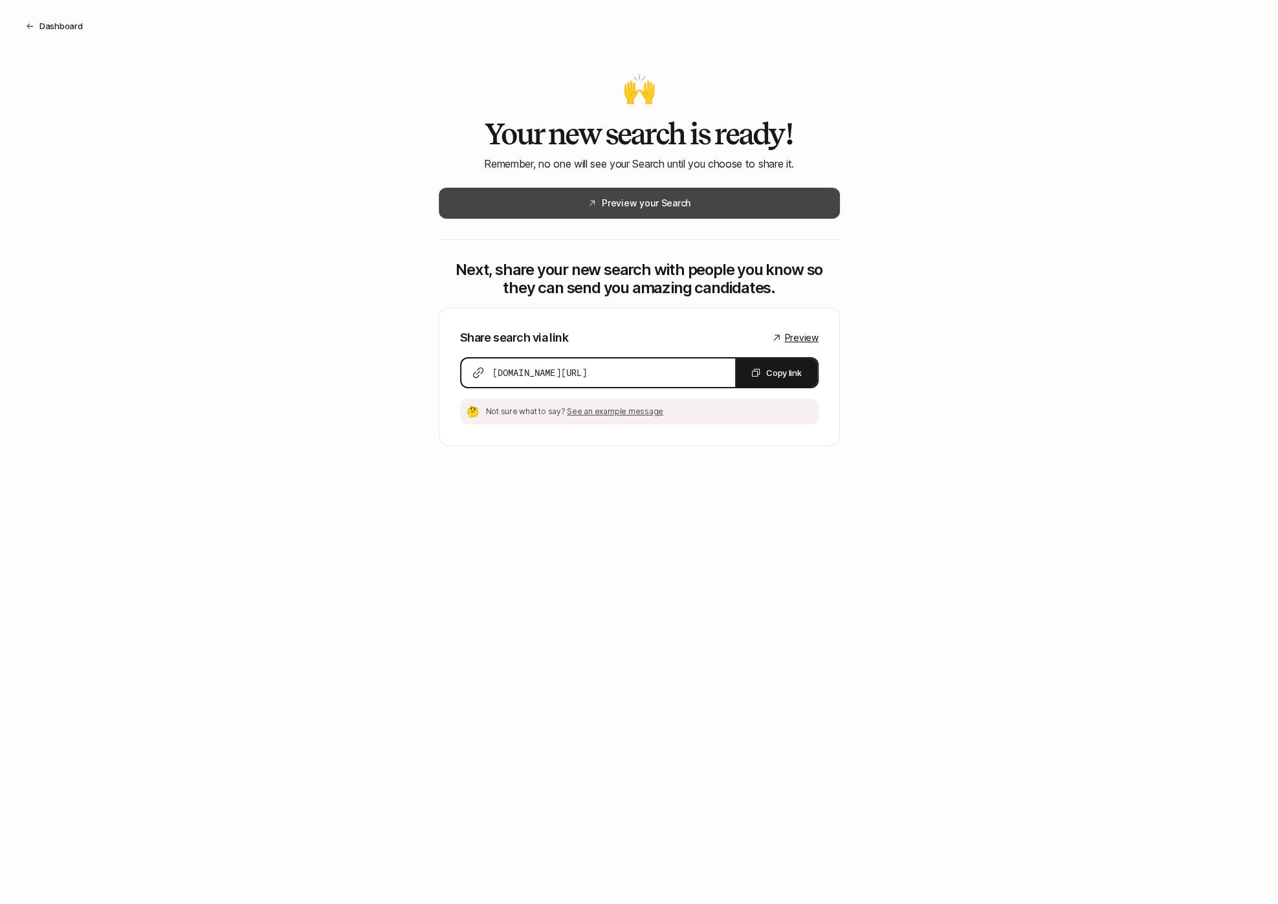
click at [737, 191] on button "Preview your Search" at bounding box center [639, 203] width 401 height 31
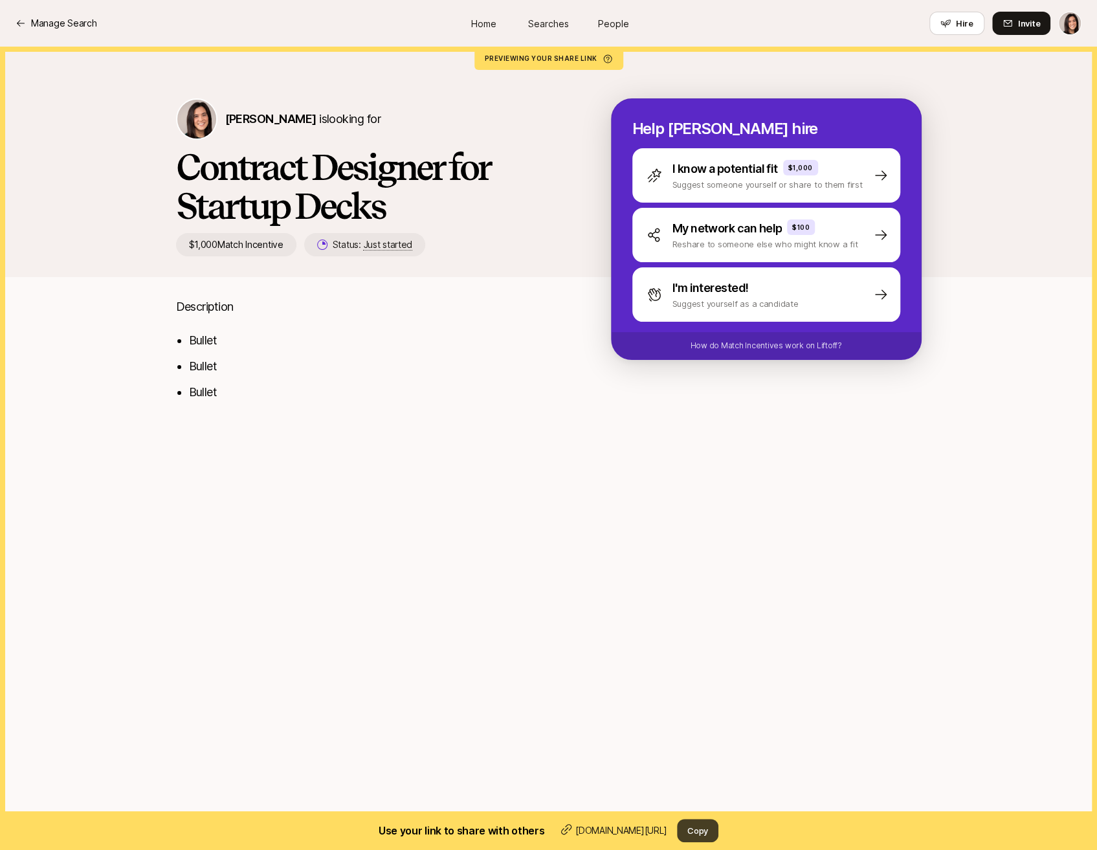
click at [700, 832] on button "Copy" at bounding box center [697, 830] width 41 height 23
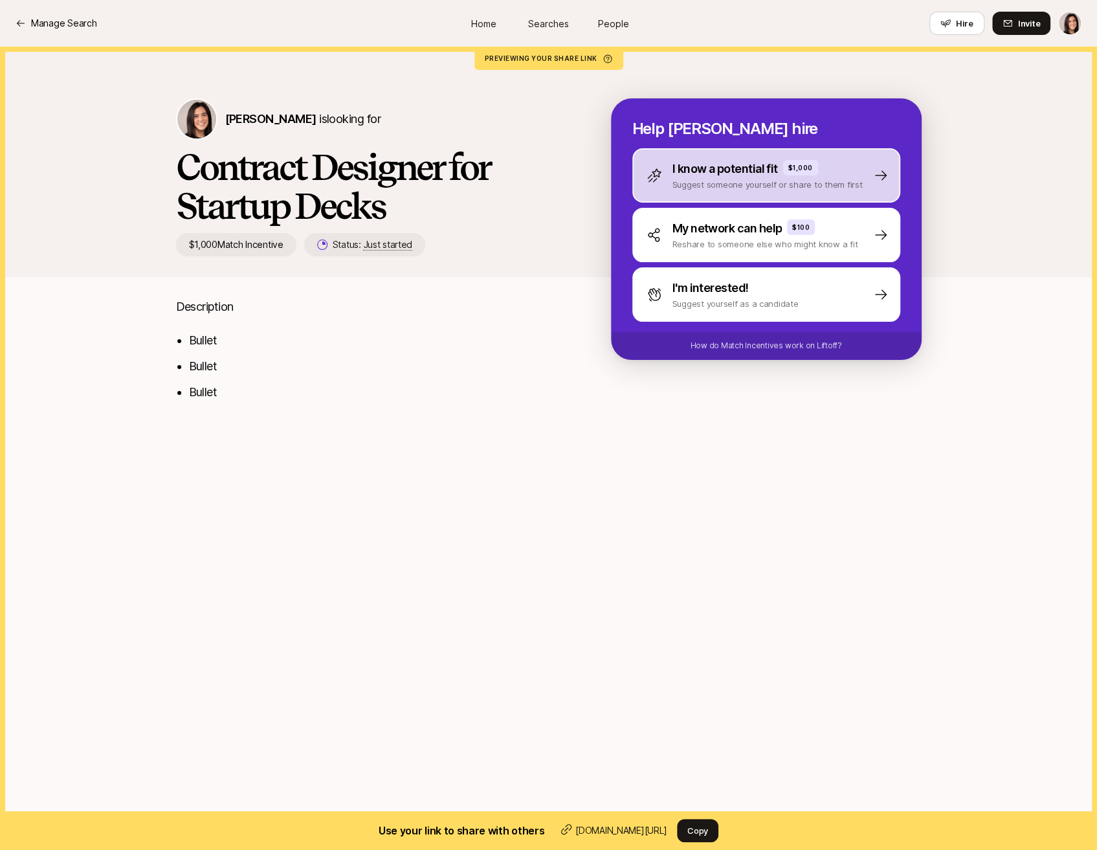
click at [687, 195] on div "I know a potential fit $1,000 Suggest someone yourself or share to them first" at bounding box center [766, 175] width 268 height 54
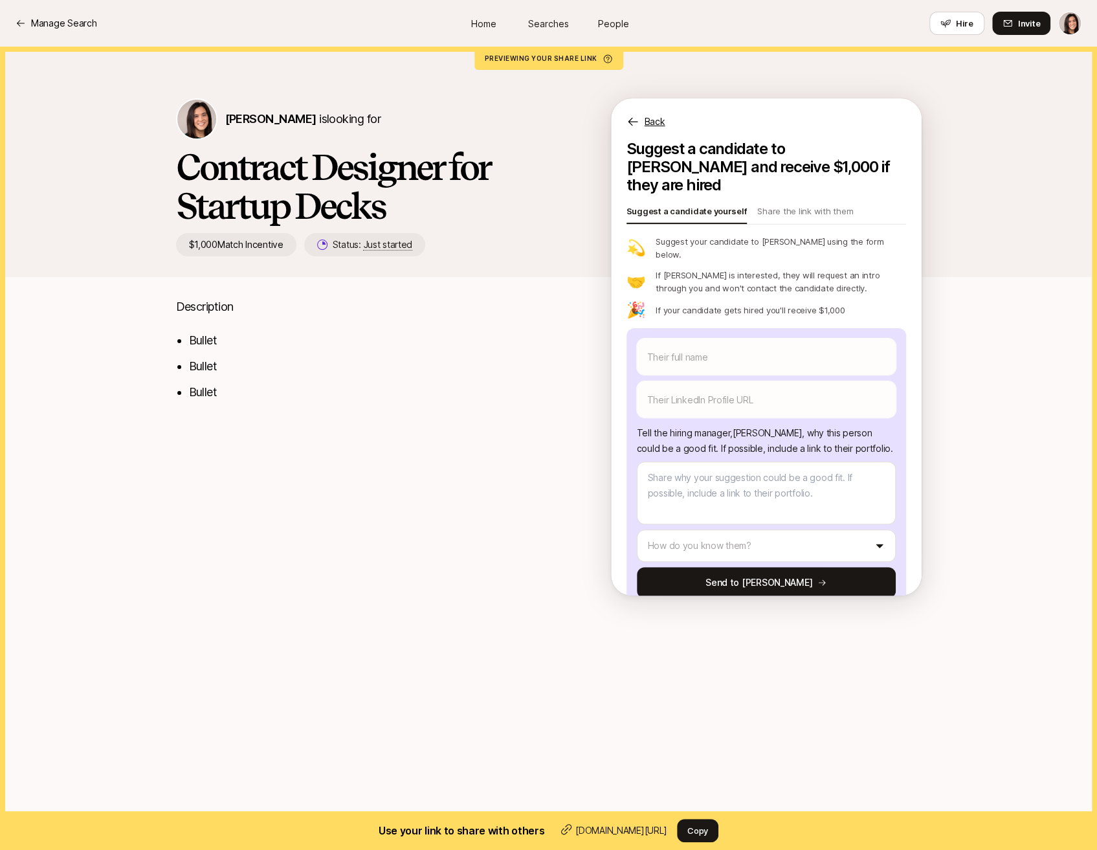
click at [652, 104] on div "Back" at bounding box center [766, 113] width 311 height 31
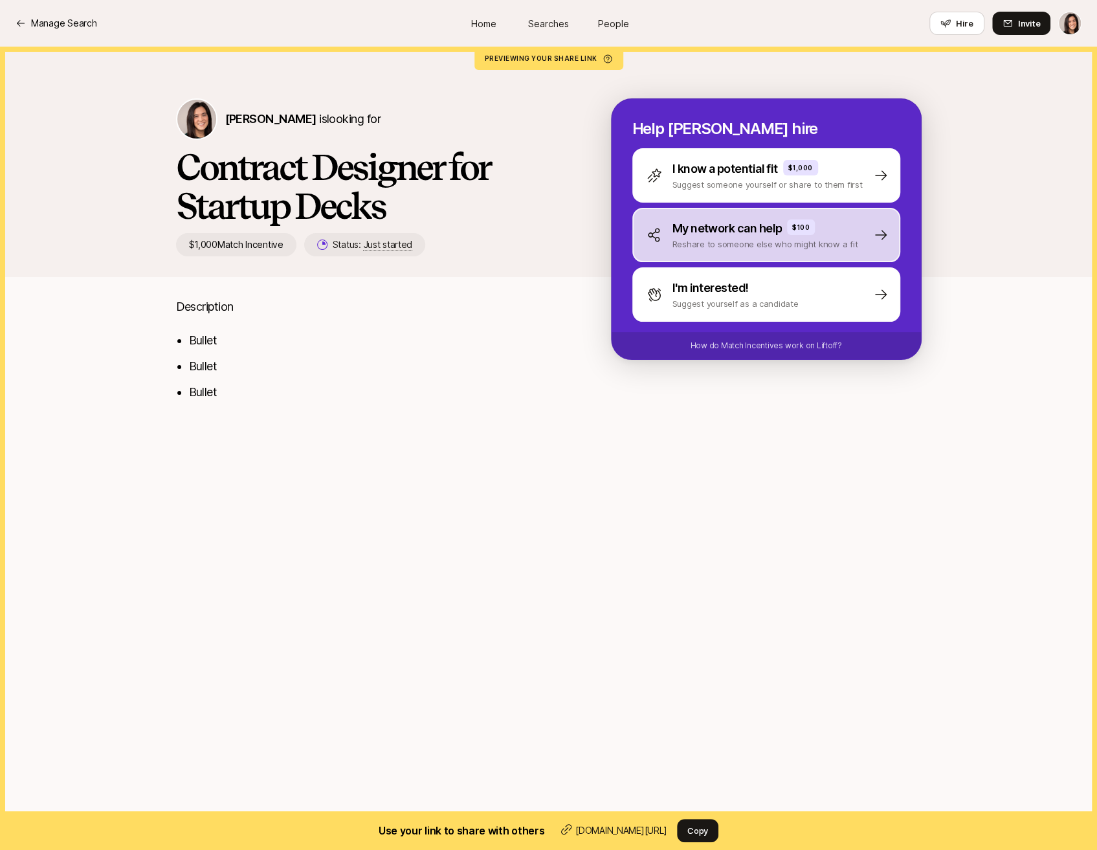
click at [695, 252] on div "My network can help $100 Reshare to someone else who might know a fit" at bounding box center [766, 235] width 268 height 54
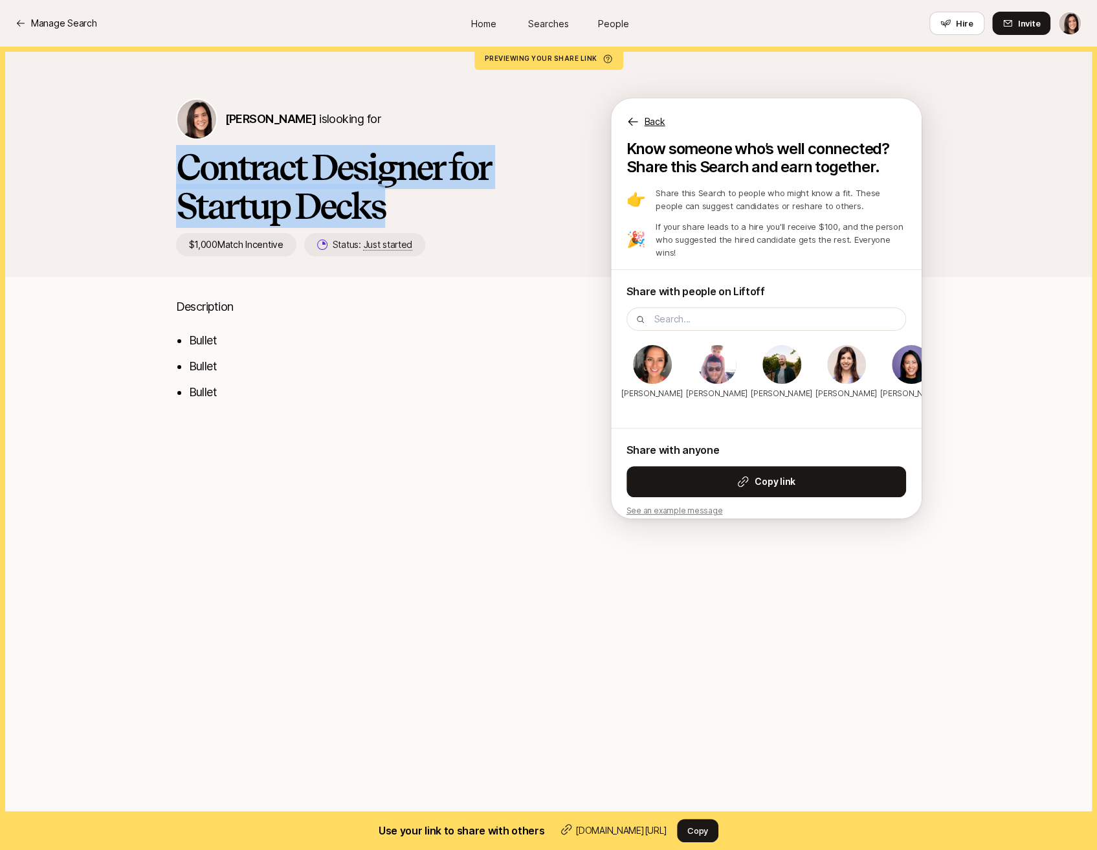
drag, startPoint x: 393, startPoint y: 210, endPoint x: 186, endPoint y: 175, distance: 210.1
click at [186, 175] on h1 "Contract Designer for Startup Decks" at bounding box center [373, 187] width 394 height 78
click at [452, 214] on h1 "Contract Designer for Startup Decks" at bounding box center [373, 187] width 394 height 78
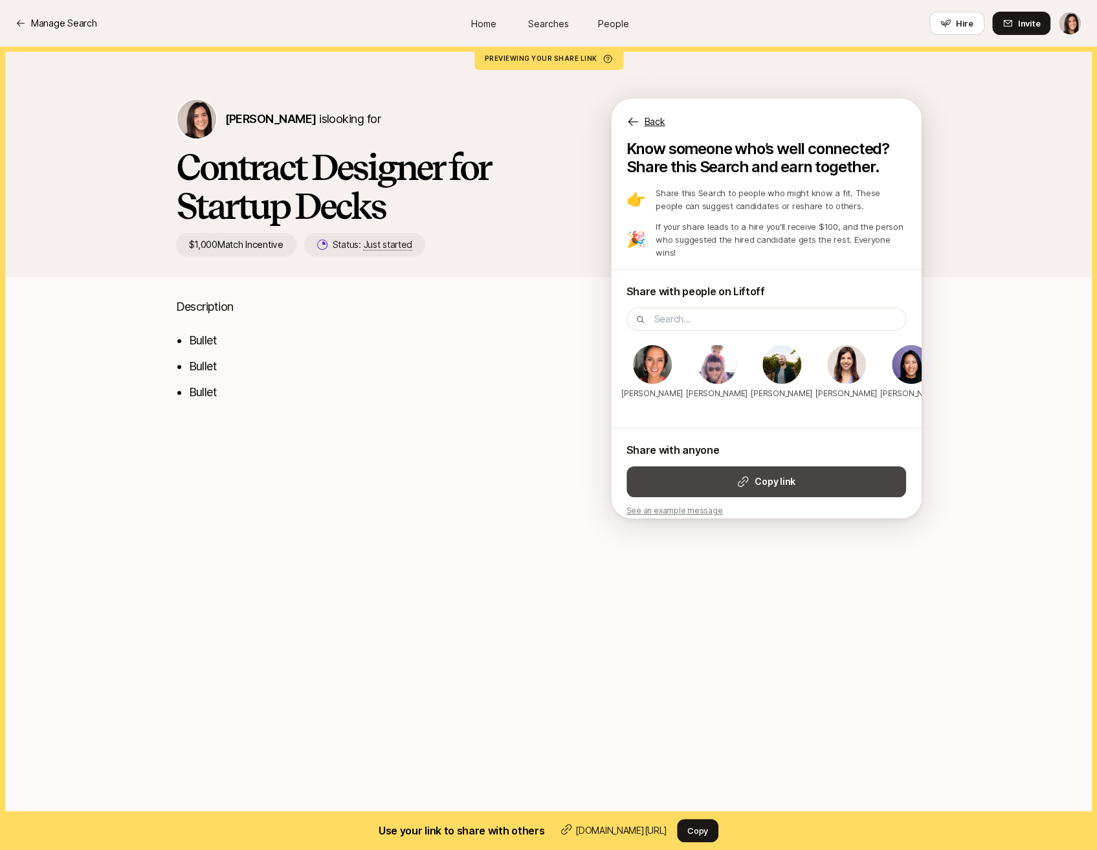
click at [684, 467] on button "Copy link" at bounding box center [767, 481] width 280 height 31
click at [663, 123] on p "Back" at bounding box center [655, 122] width 21 height 16
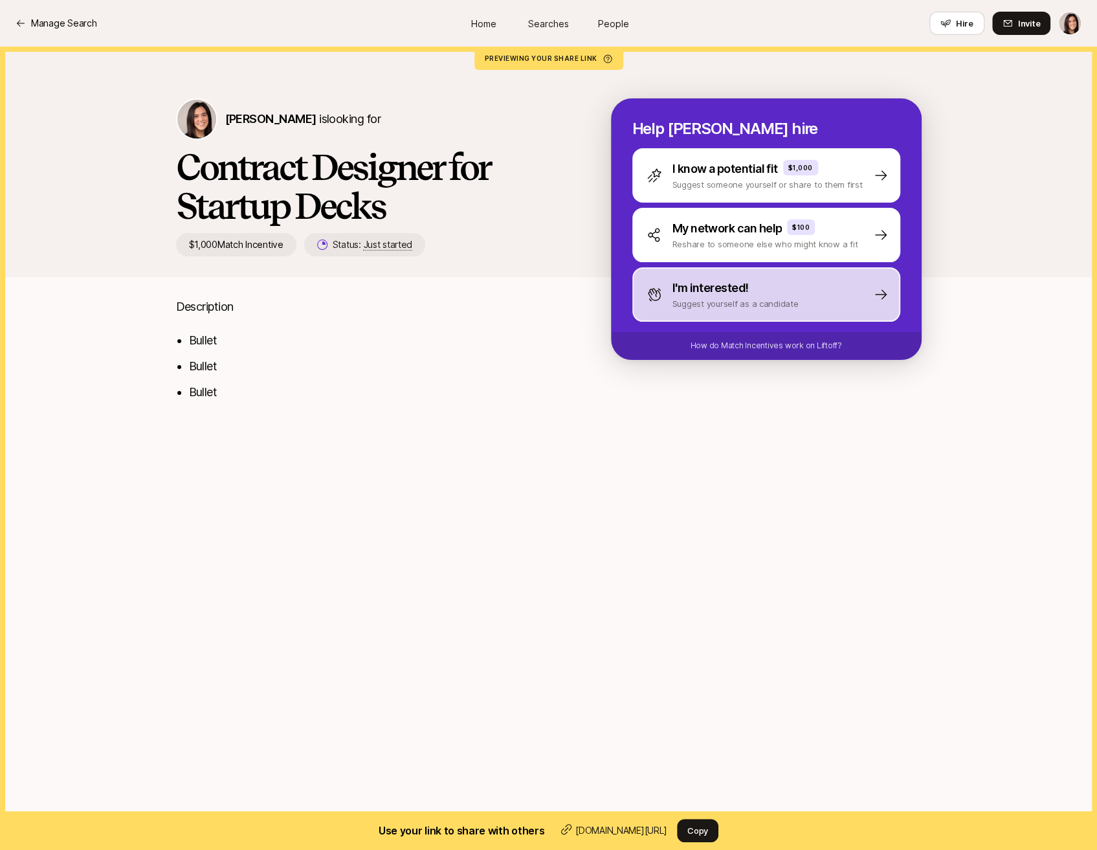
click at [773, 311] on div "I'm interested! Suggest yourself as a candidate" at bounding box center [766, 294] width 268 height 54
type textarea "x"
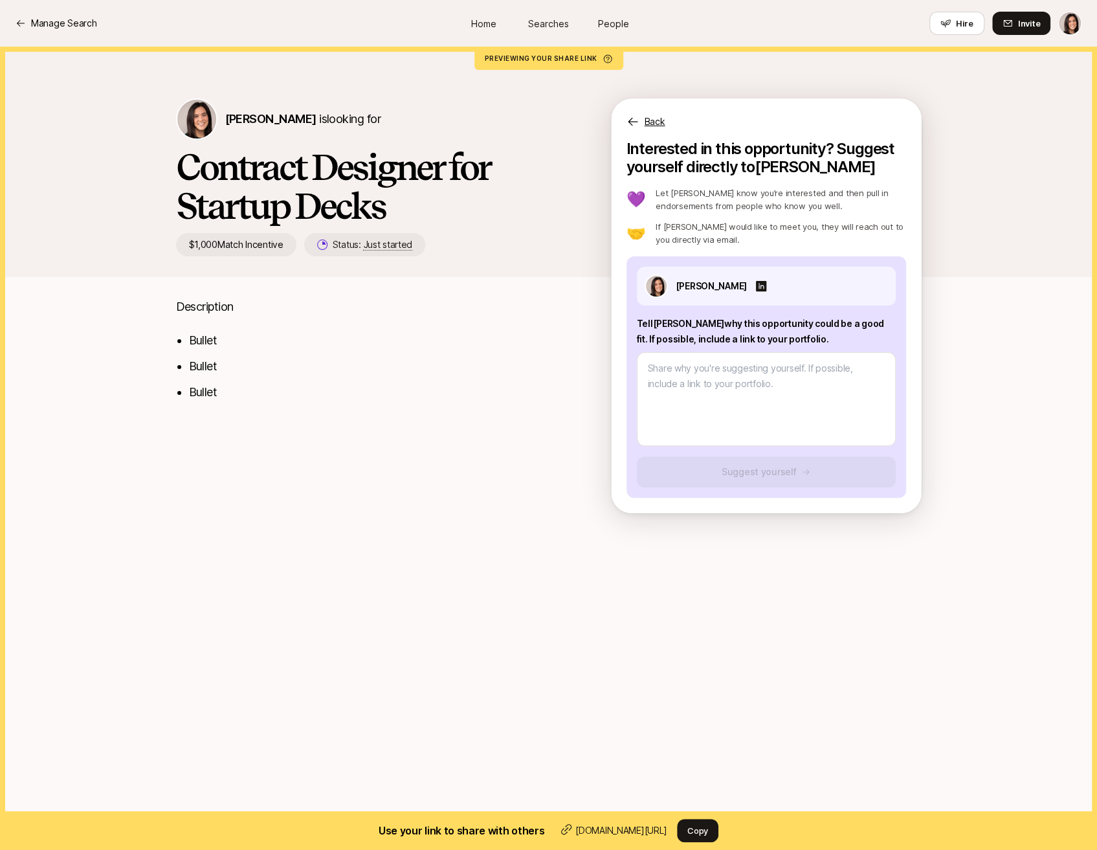
click at [658, 123] on p "Back" at bounding box center [655, 122] width 21 height 16
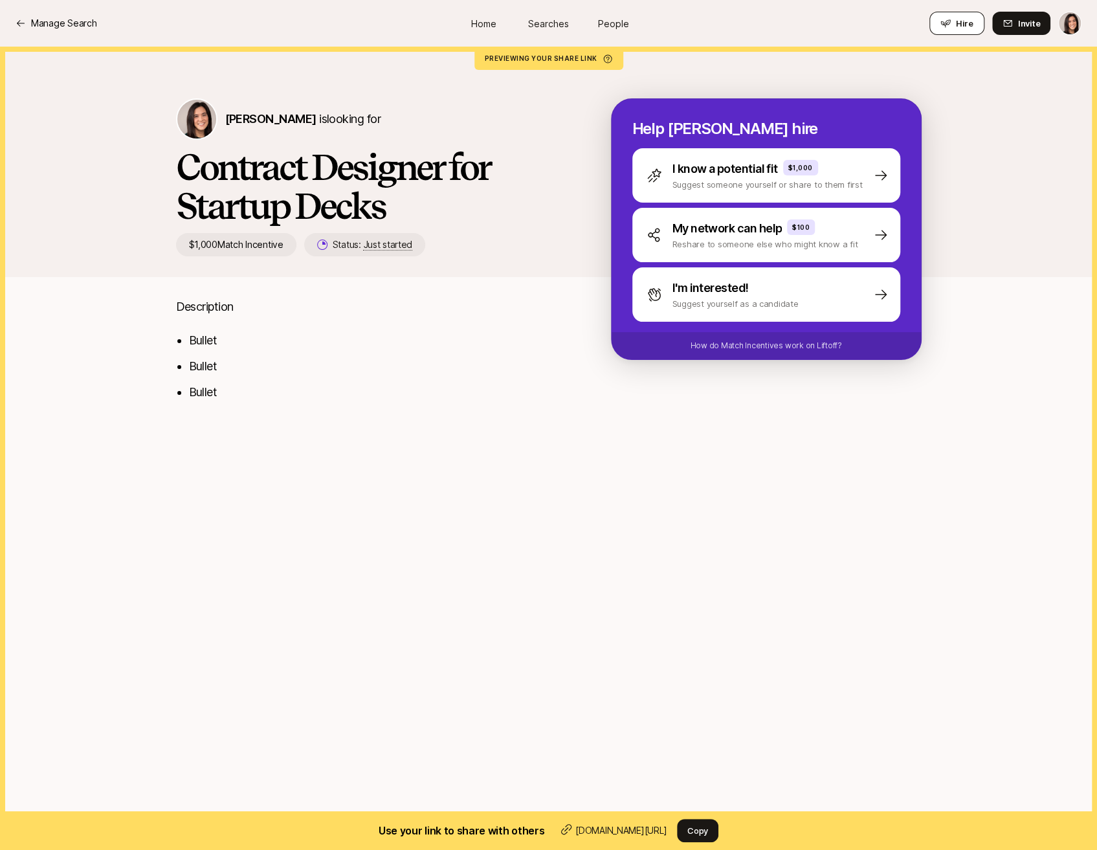
click at [954, 19] on button "Hire" at bounding box center [957, 23] width 55 height 23
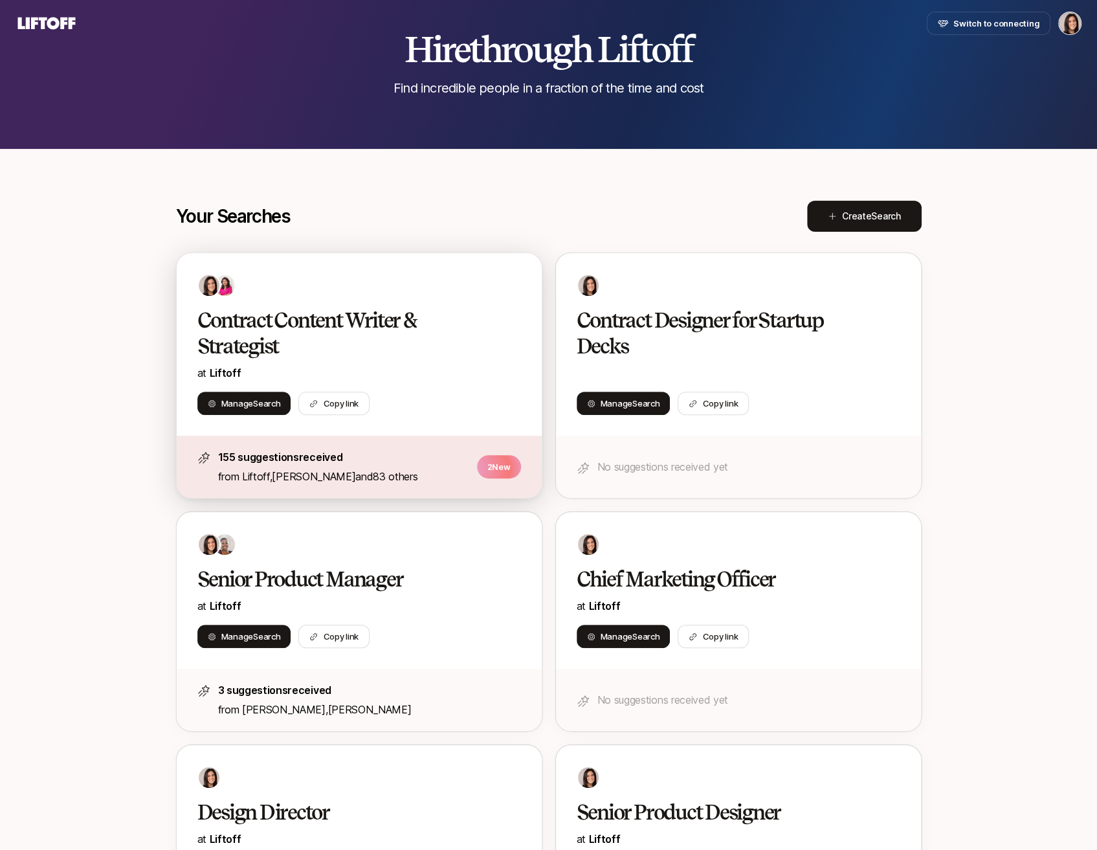
scroll to position [89, 0]
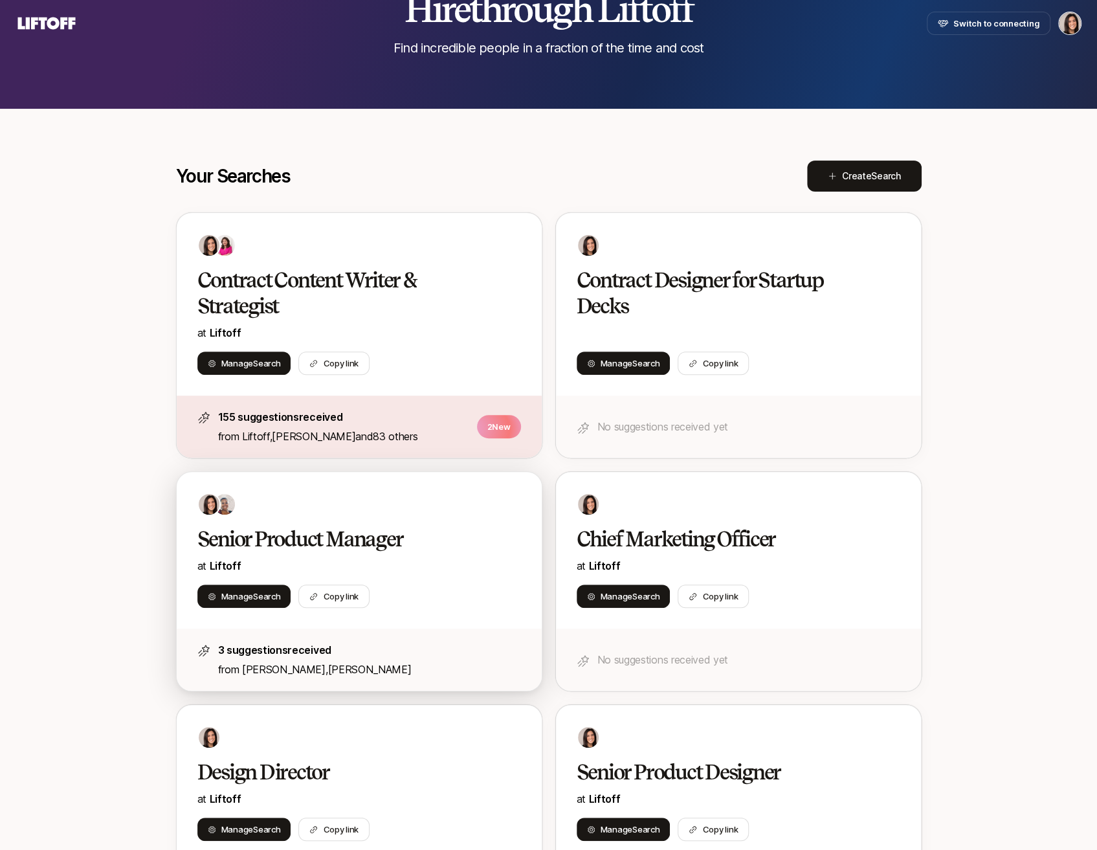
click at [443, 538] on h2 "Senior Product Manager" at bounding box center [345, 539] width 296 height 26
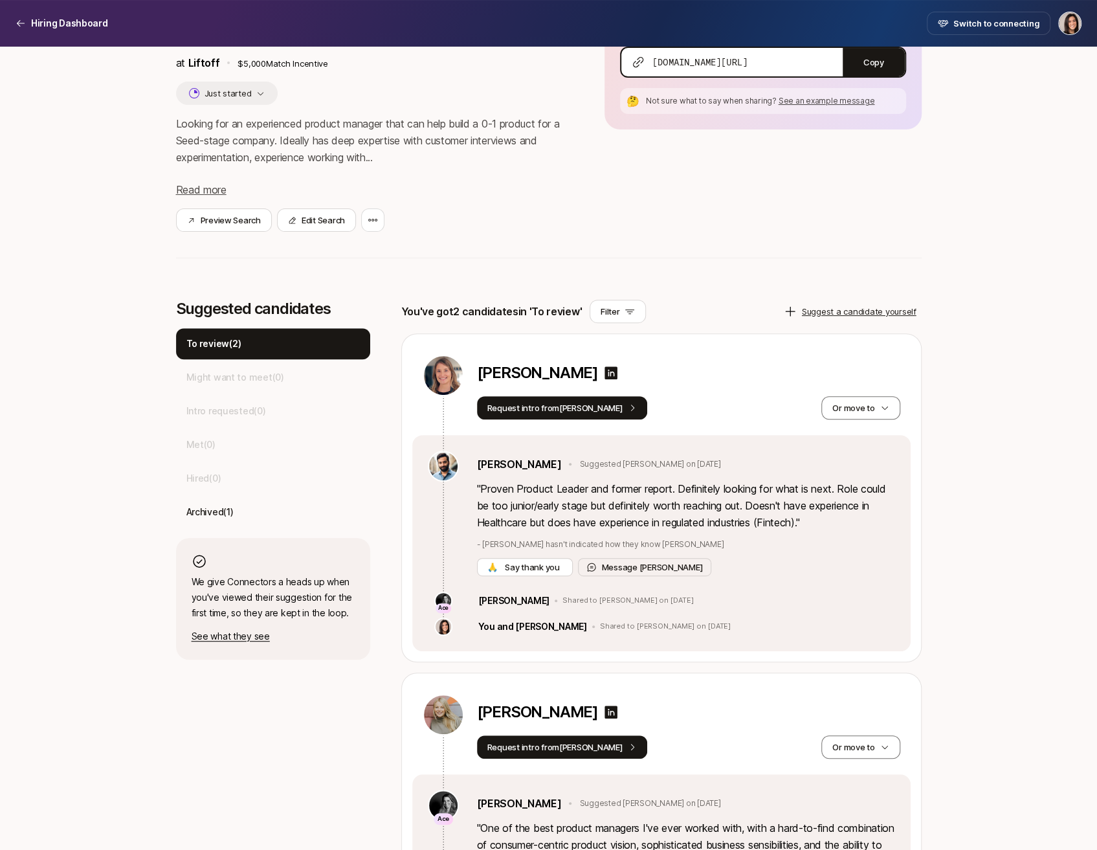
scroll to position [273, 0]
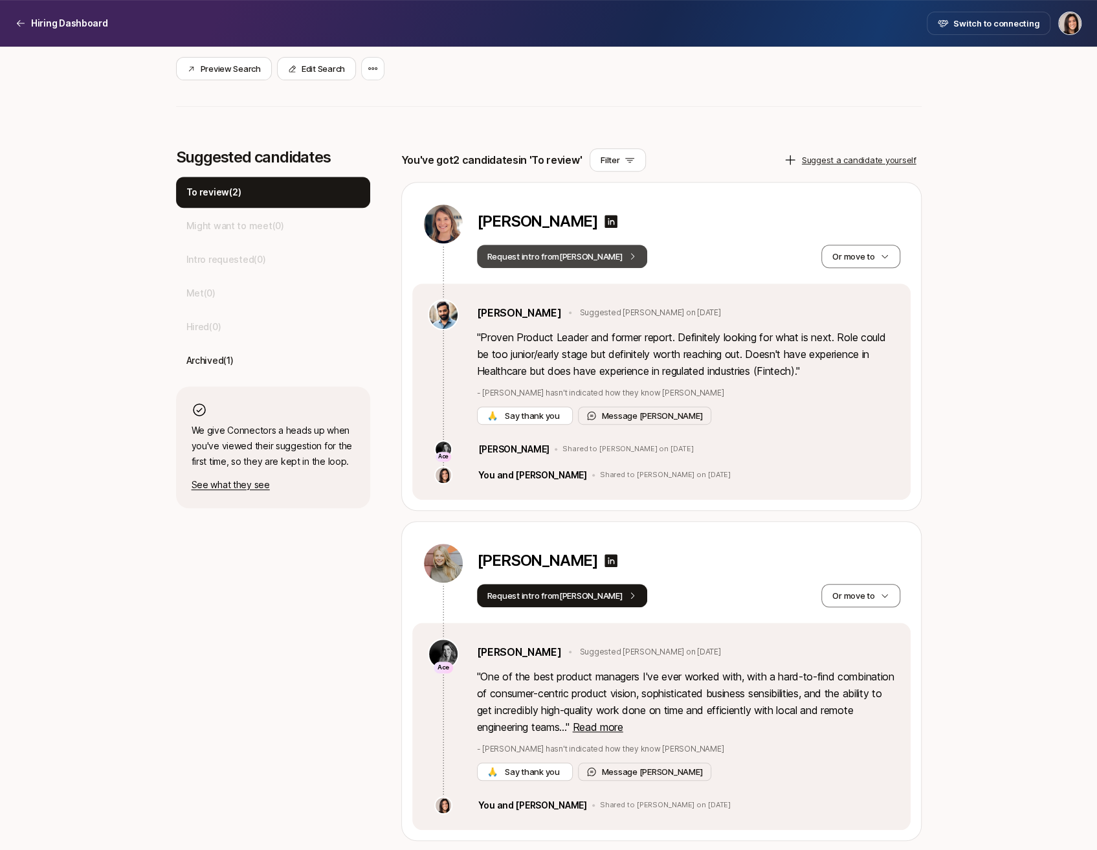
click at [565, 253] on button "Request intro from [PERSON_NAME]" at bounding box center [562, 256] width 171 height 23
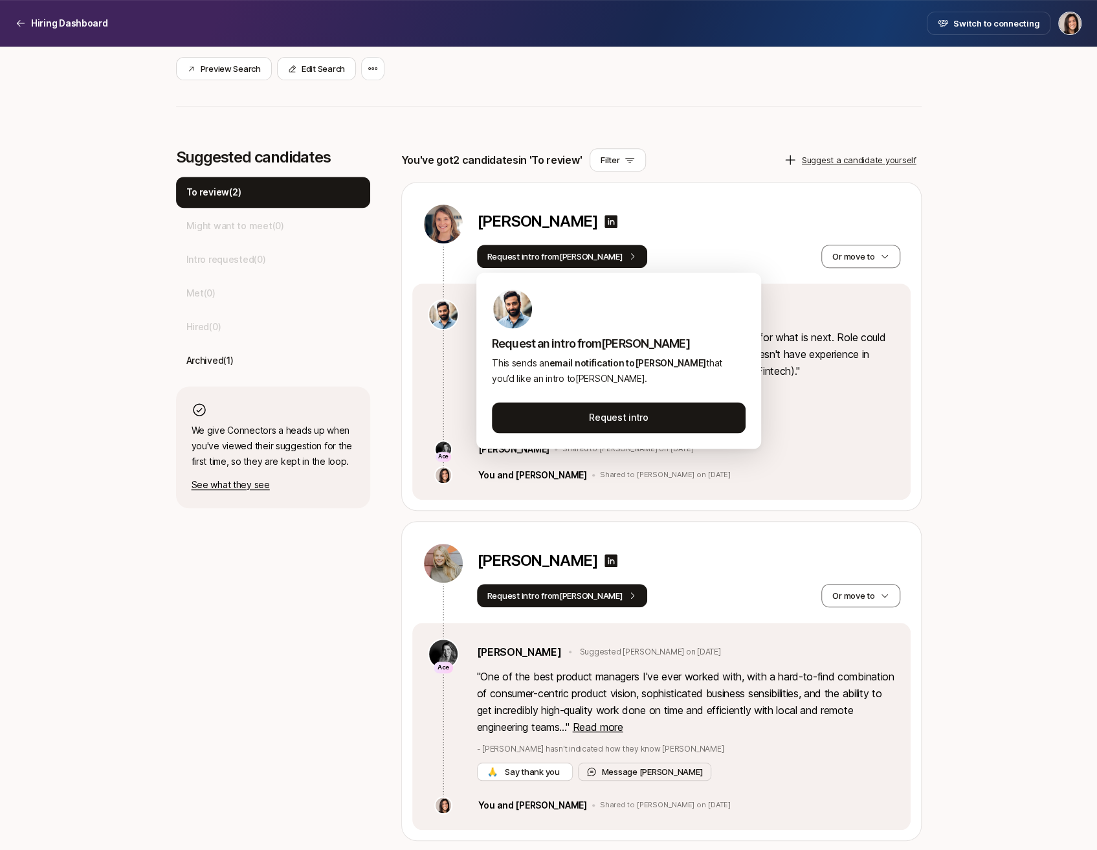
click at [698, 196] on div "[PERSON_NAME] Request intro from [PERSON_NAME] move to" at bounding box center [661, 233] width 498 height 101
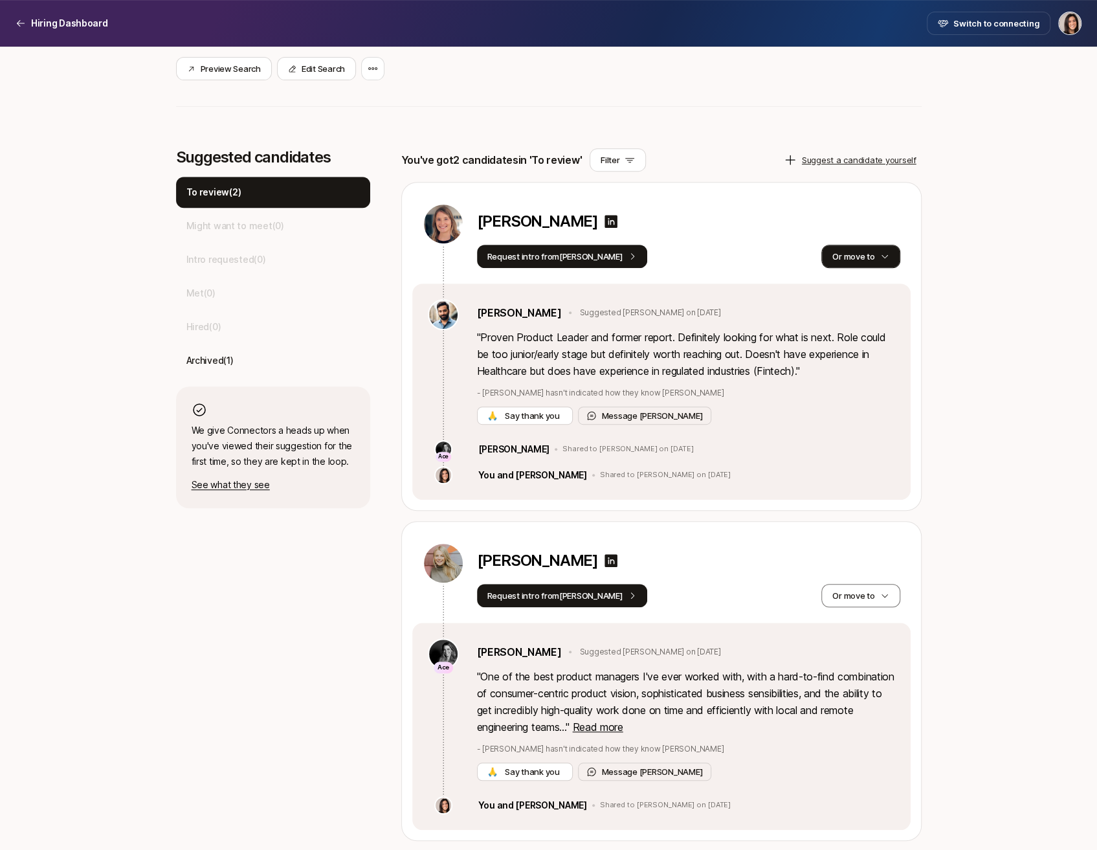
click at [870, 257] on button "Or move to" at bounding box center [860, 256] width 78 height 23
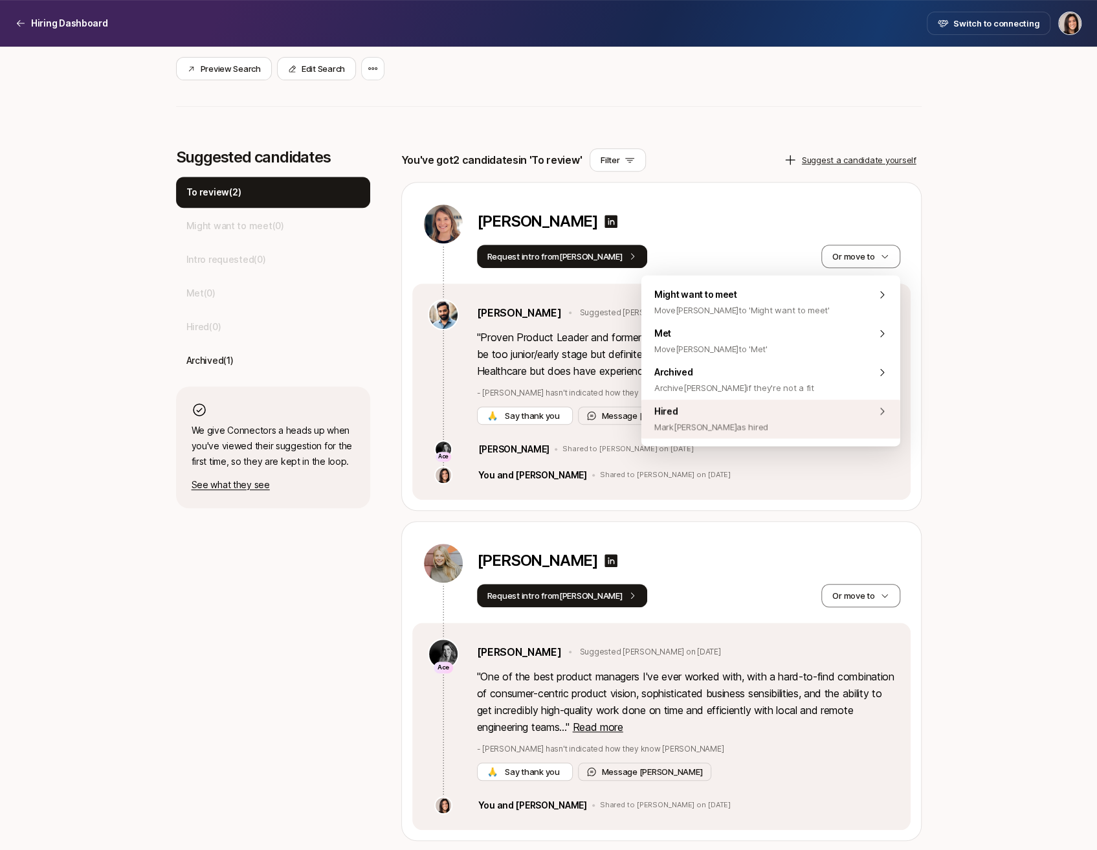
click at [829, 421] on div "Hired [PERSON_NAME] [PERSON_NAME] as hired" at bounding box center [770, 418] width 259 height 39
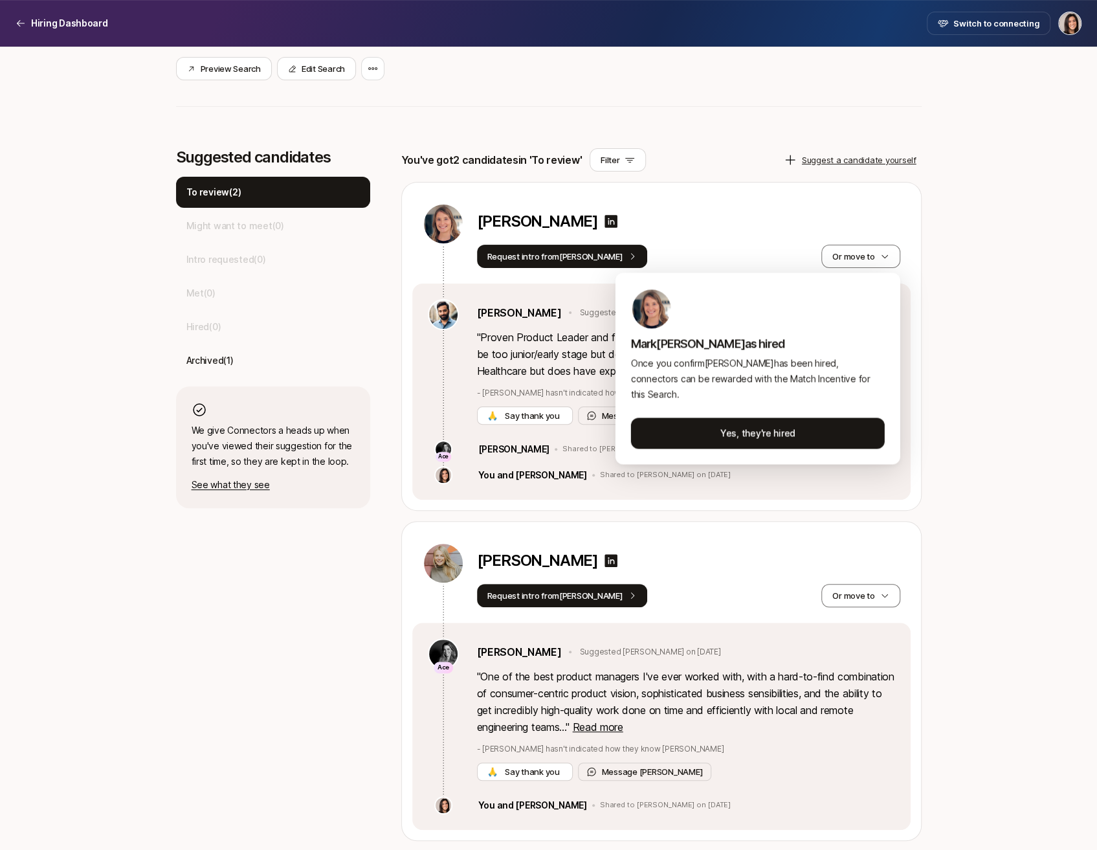
click at [723, 214] on html "Hiring Dashboard Hiring Dashboard Switch to connecting Senior Product Manager a…" at bounding box center [548, 152] width 1097 height 850
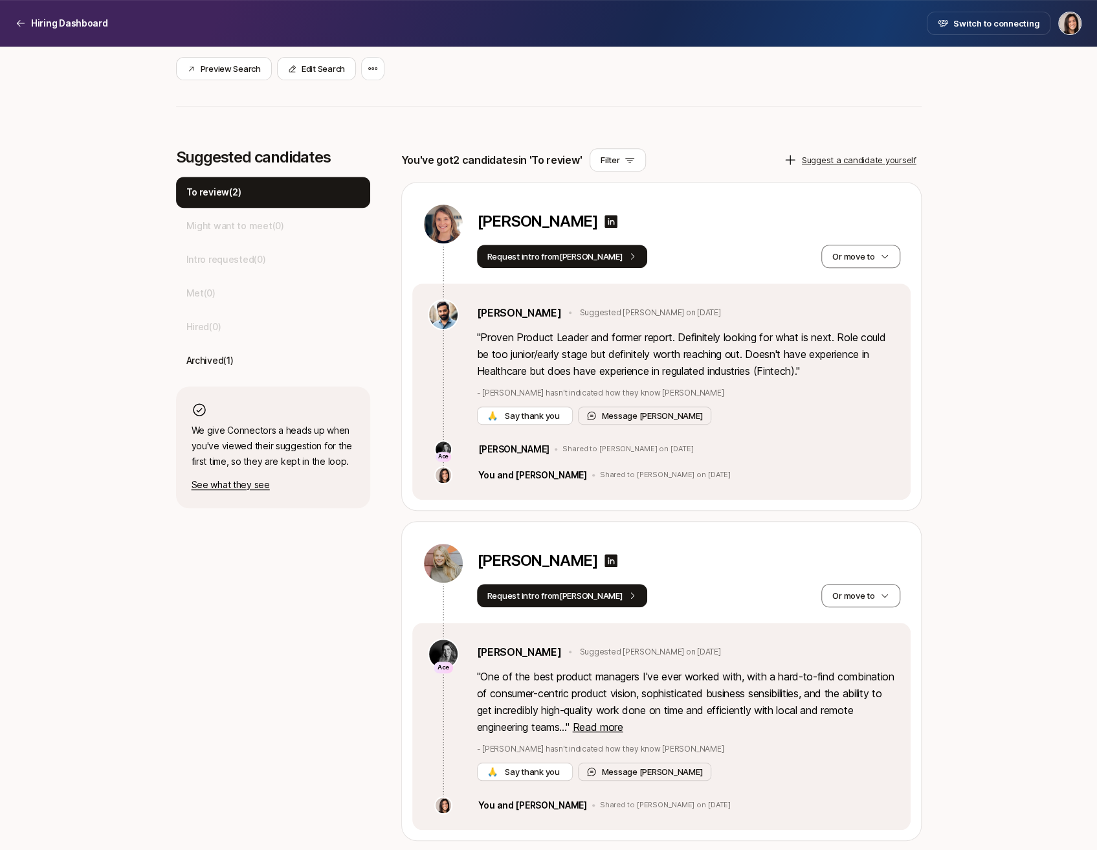
scroll to position [0, 0]
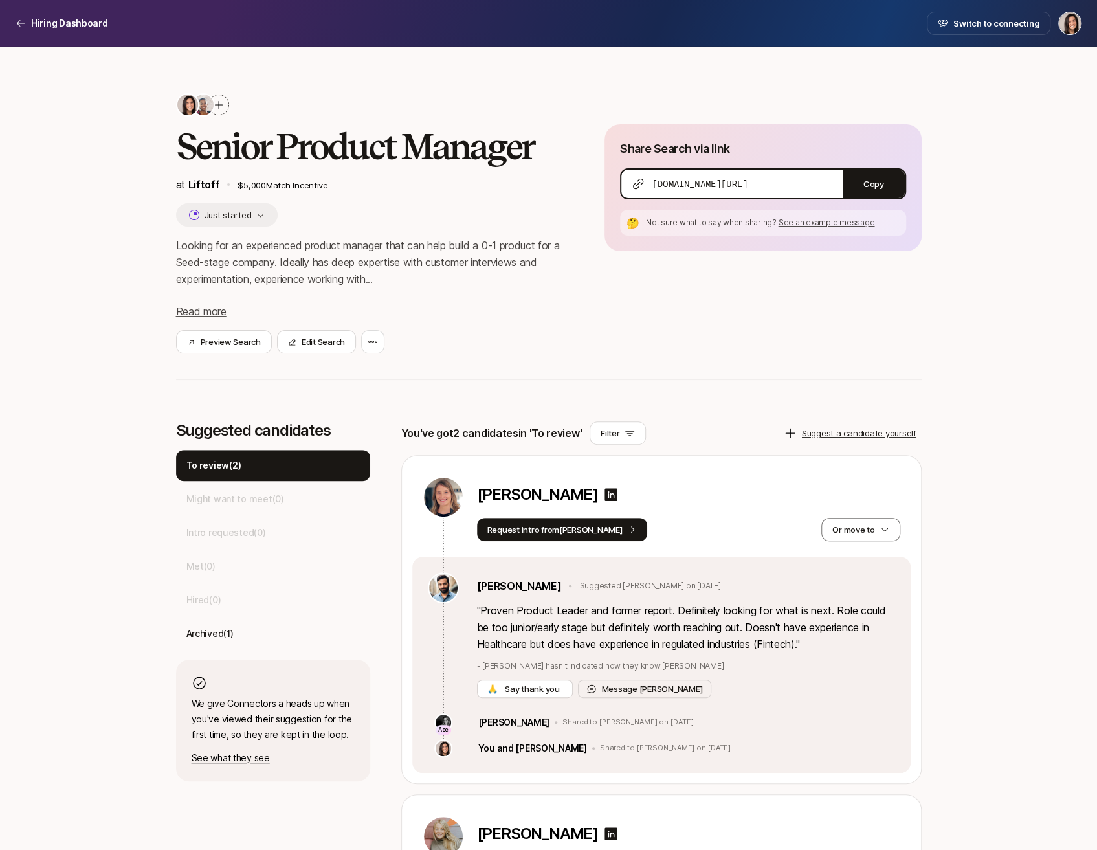
click at [220, 109] on icon at bounding box center [219, 105] width 10 height 10
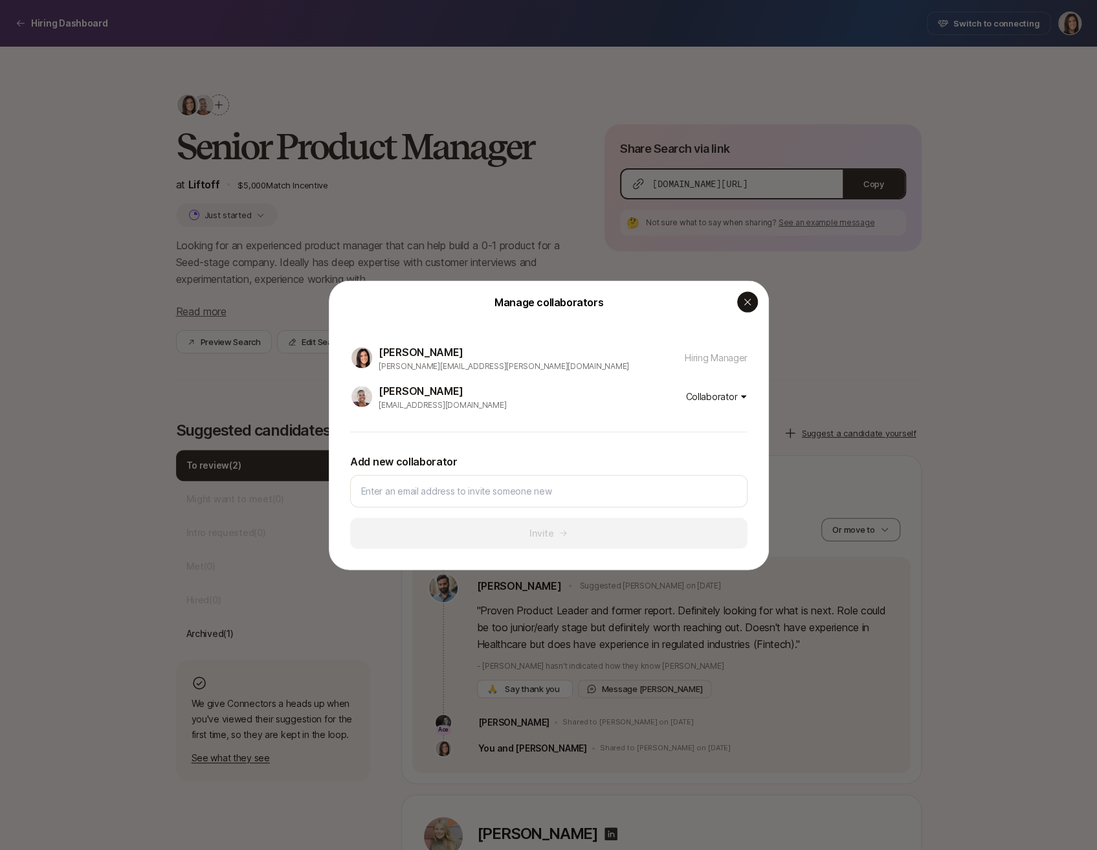
click at [748, 305] on icon "button" at bounding box center [747, 301] width 10 height 10
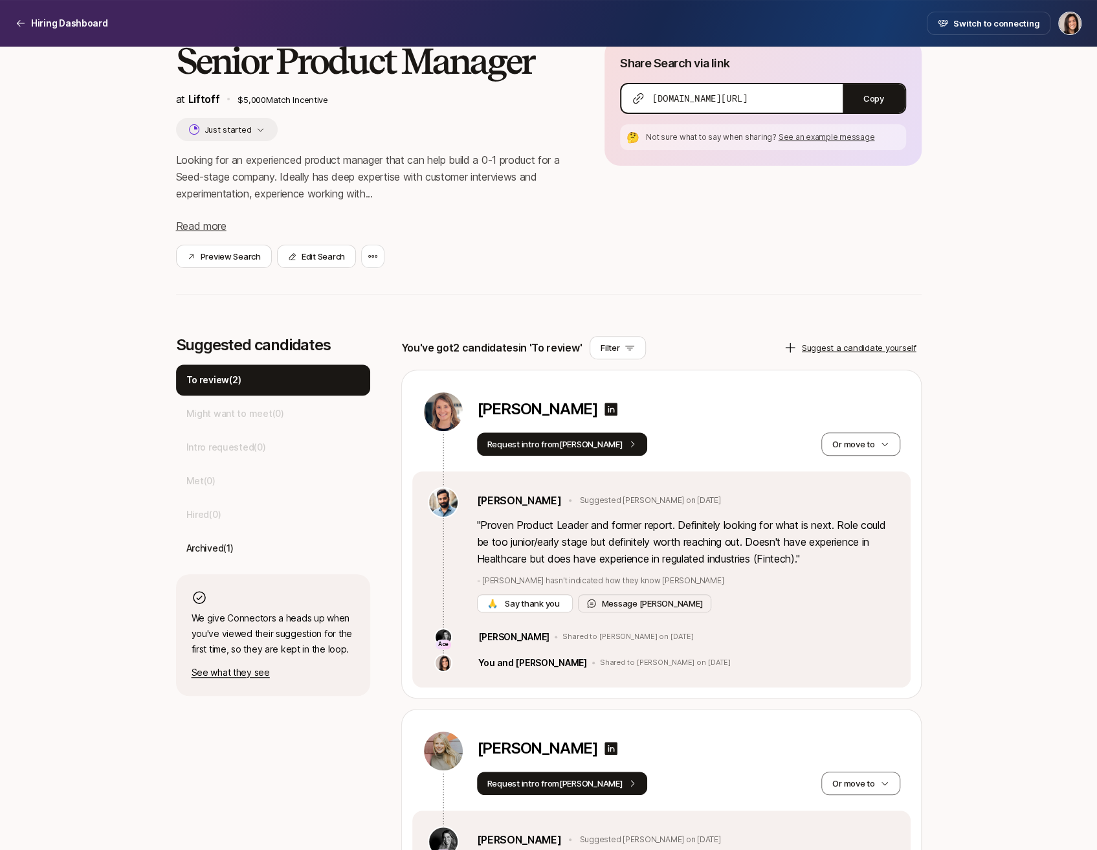
scroll to position [11, 0]
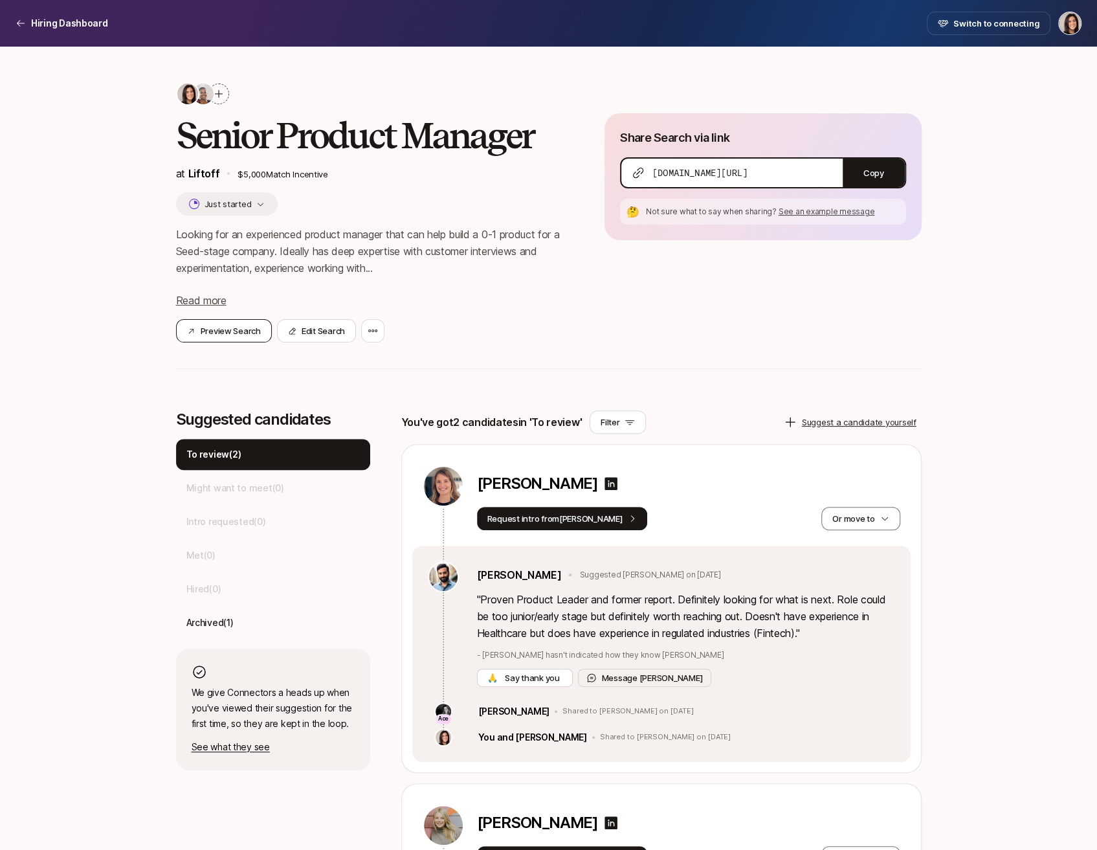
click at [256, 326] on button "Preview Search" at bounding box center [224, 330] width 96 height 23
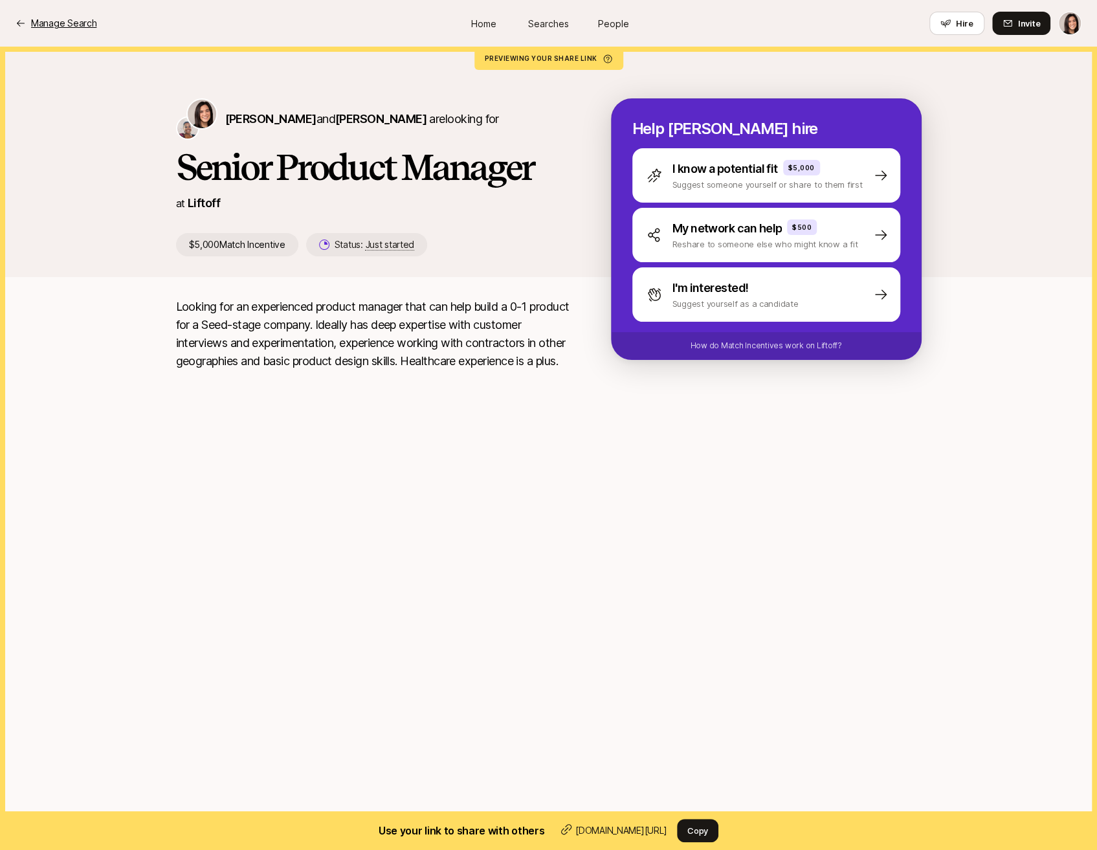
click at [80, 16] on p "Manage Search" at bounding box center [63, 24] width 65 height 16
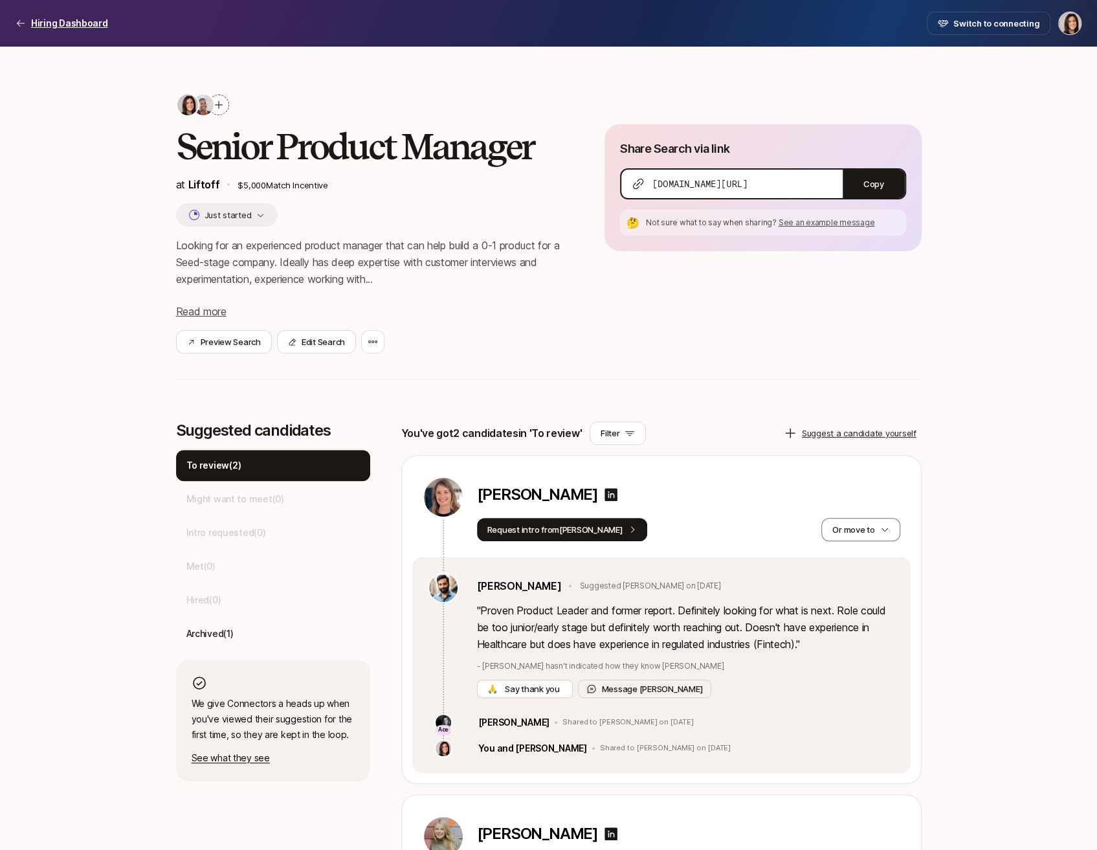
click at [36, 28] on p "Hiring Dashboard" at bounding box center [69, 24] width 77 height 16
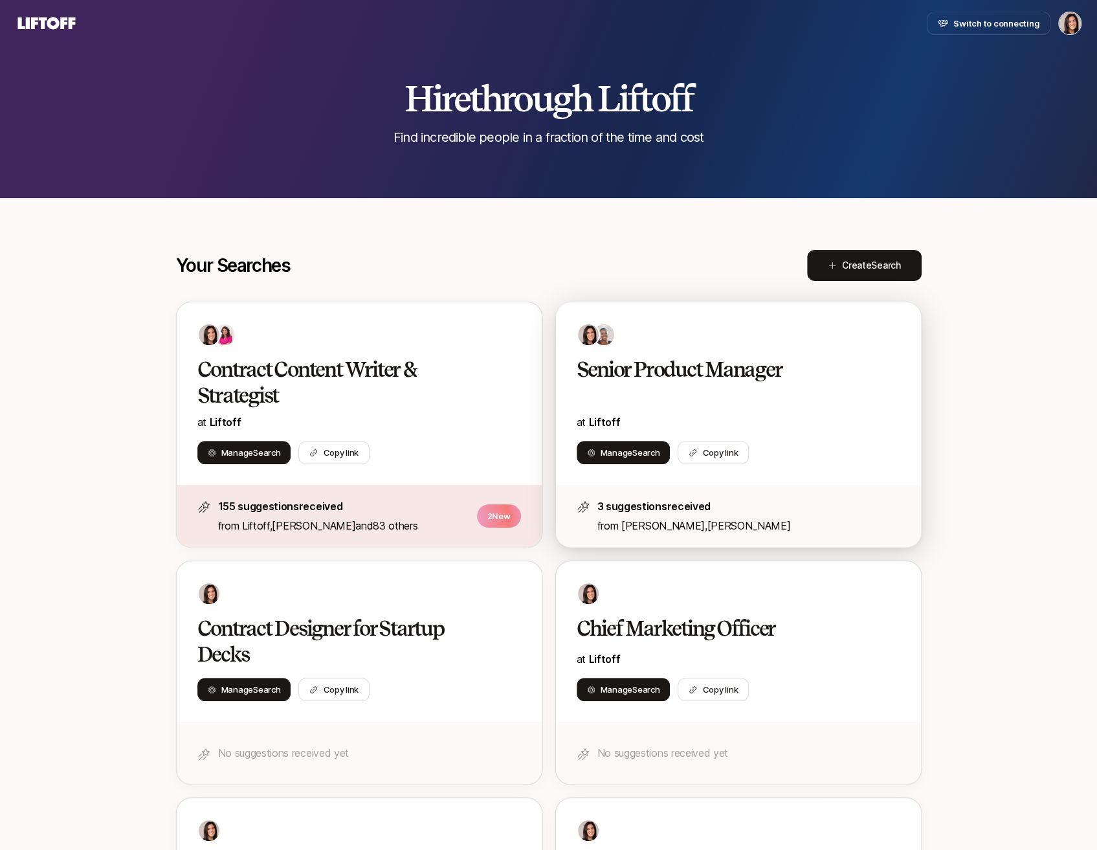
click at [663, 385] on div "Senior Product Manager at Liftoff" at bounding box center [739, 394] width 324 height 74
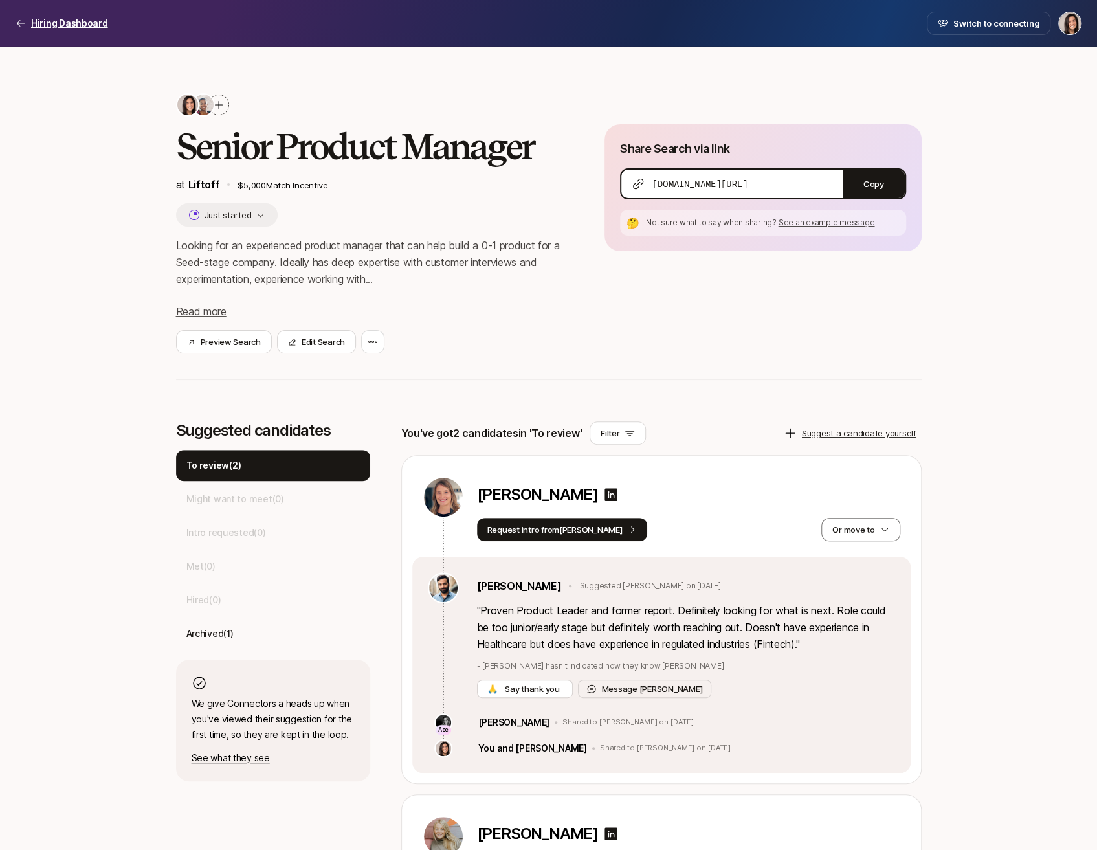
click at [69, 30] on p "Hiring Dashboard" at bounding box center [69, 24] width 77 height 16
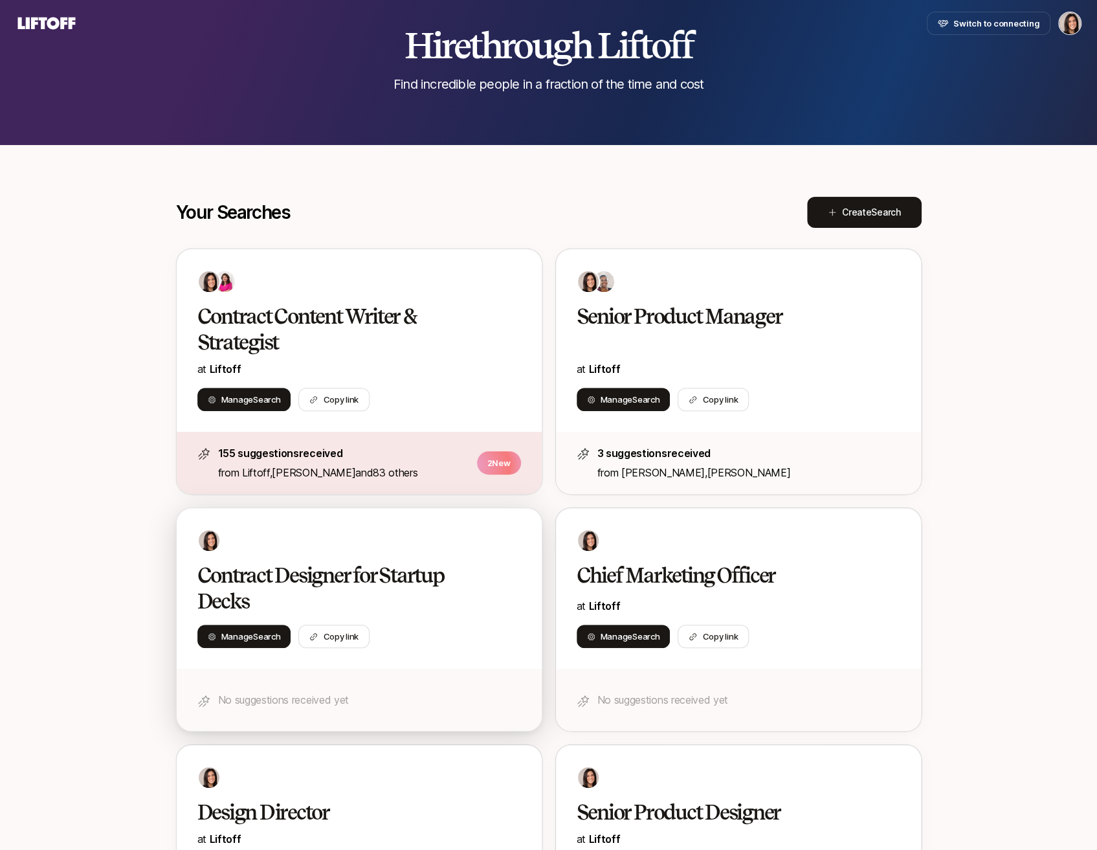
scroll to position [87, 0]
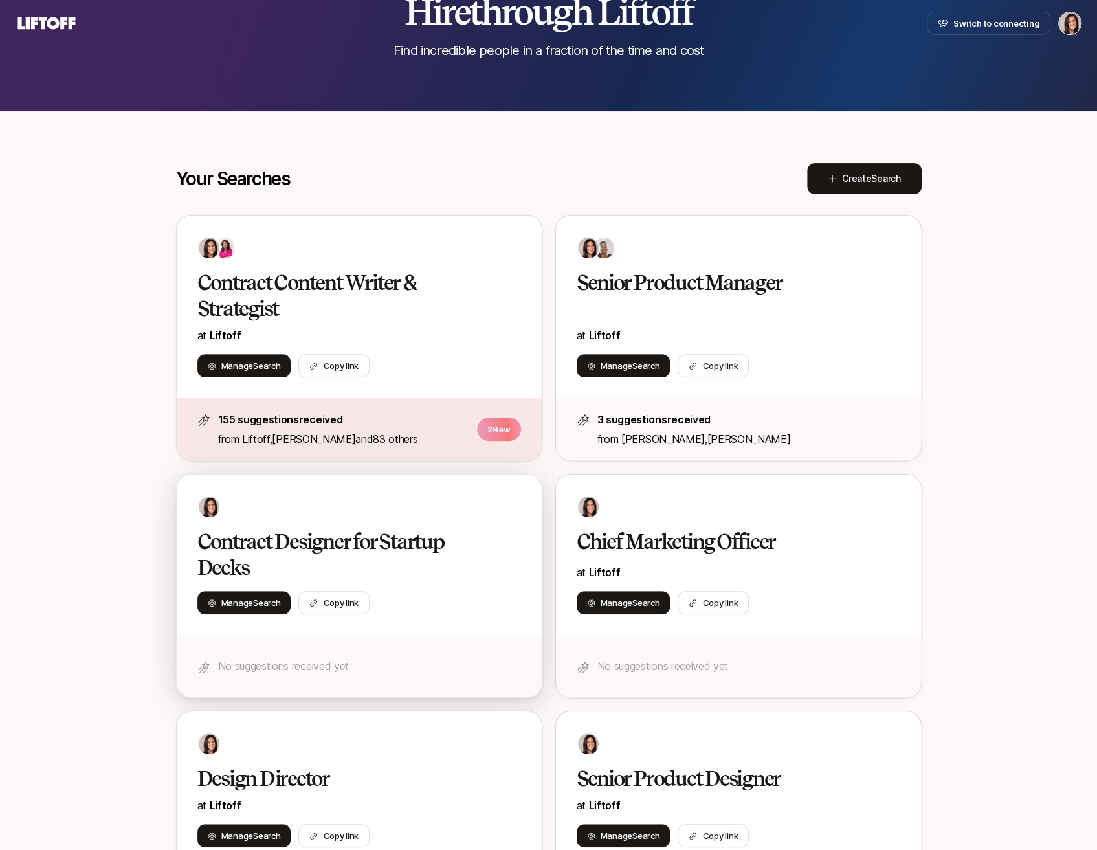
click at [378, 546] on h2 "Contract Designer for Startup Decks" at bounding box center [345, 555] width 296 height 52
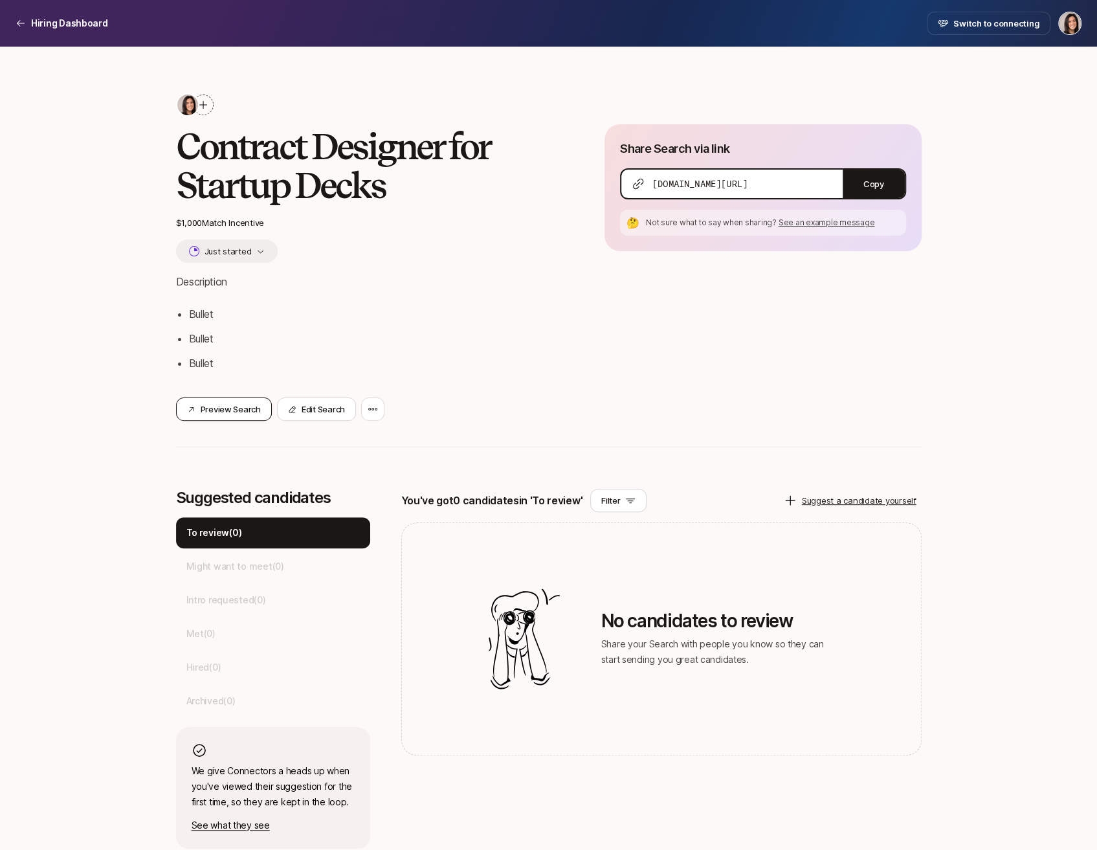
click at [255, 414] on button "Preview Search" at bounding box center [224, 408] width 96 height 23
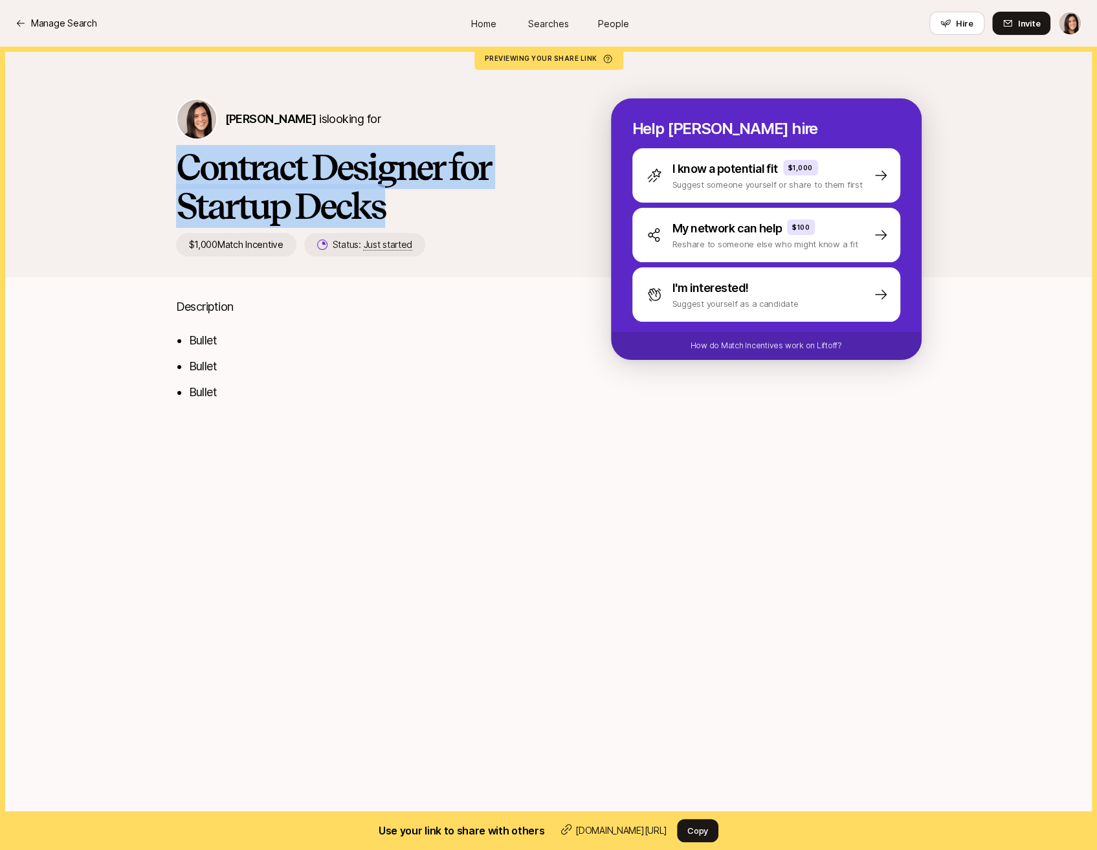
drag, startPoint x: 386, startPoint y: 206, endPoint x: 158, endPoint y: 162, distance: 231.9
click at [158, 162] on div "Eleanor Morgan is looking for Contract Designer for Startup Decks $1,000 Match …" at bounding box center [548, 162] width 1097 height 230
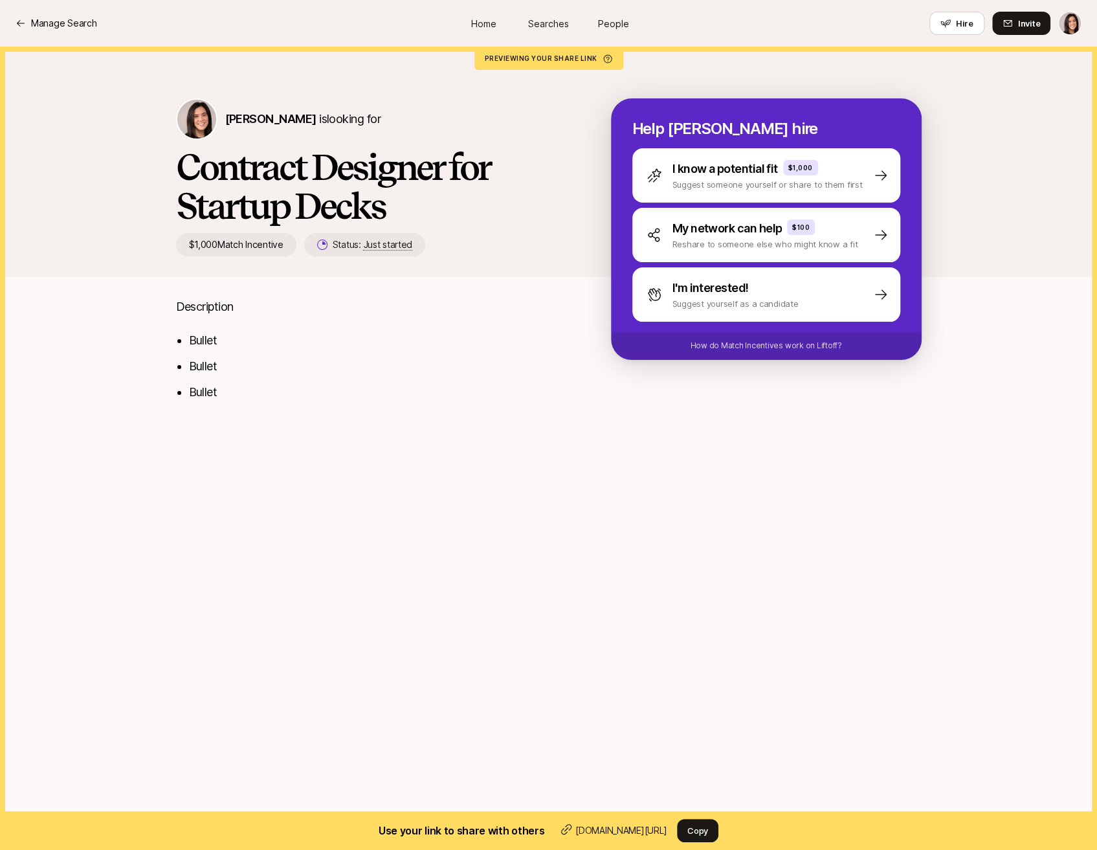
click at [369, 407] on div "Description Bullet Bullet Bullet" at bounding box center [373, 357] width 394 height 119
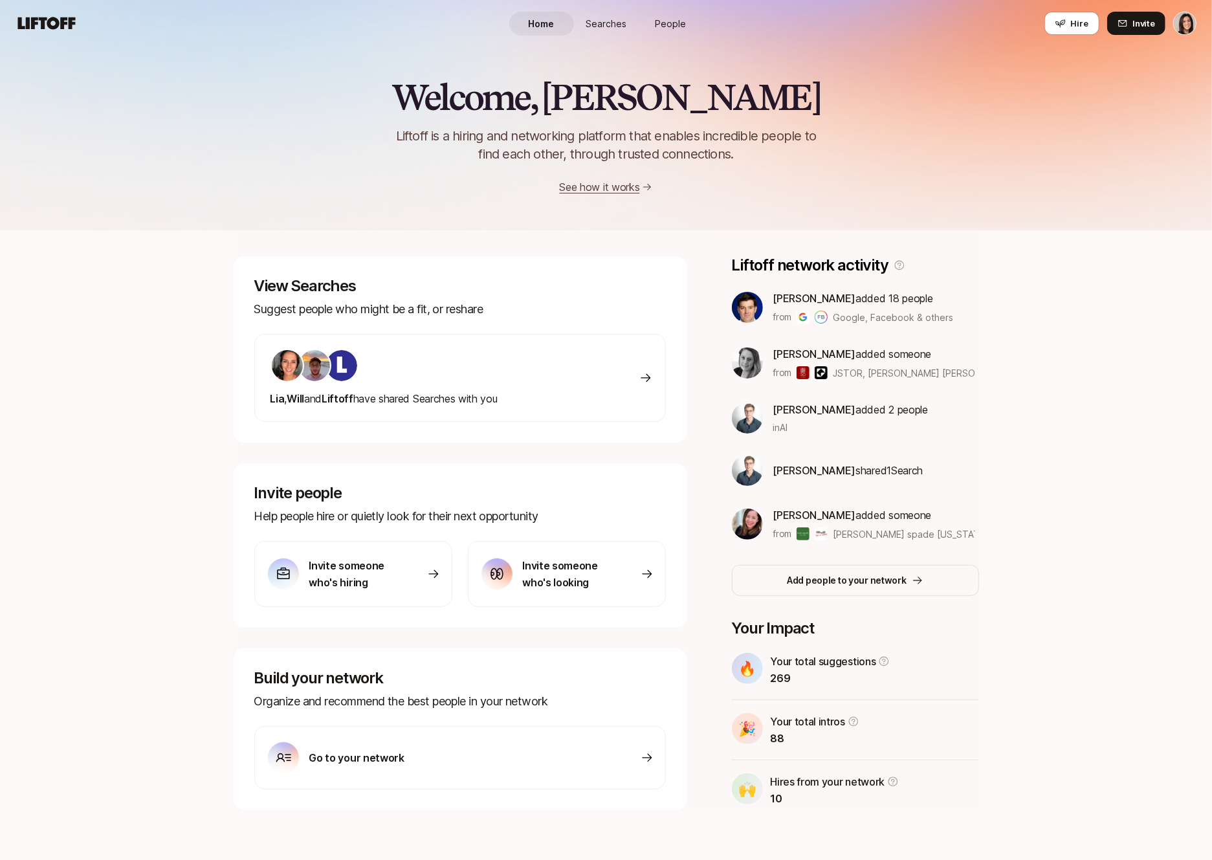
click at [1053, 63] on div "Welcome, [PERSON_NAME] is a hiring and networking platform that enables incredi…" at bounding box center [606, 115] width 1212 height 232
click at [1069, 25] on button "Hire" at bounding box center [1072, 23] width 55 height 23
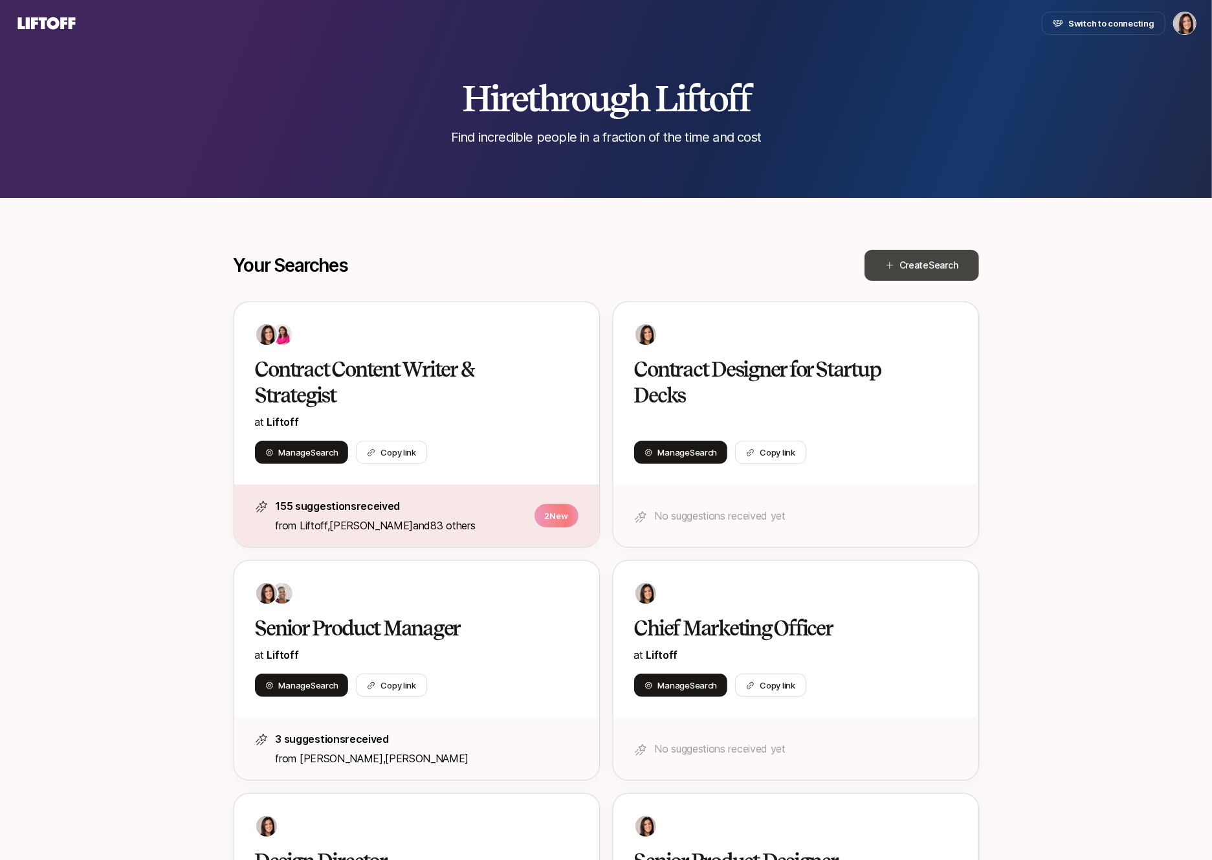
click at [915, 271] on span "Create Search" at bounding box center [929, 266] width 59 height 16
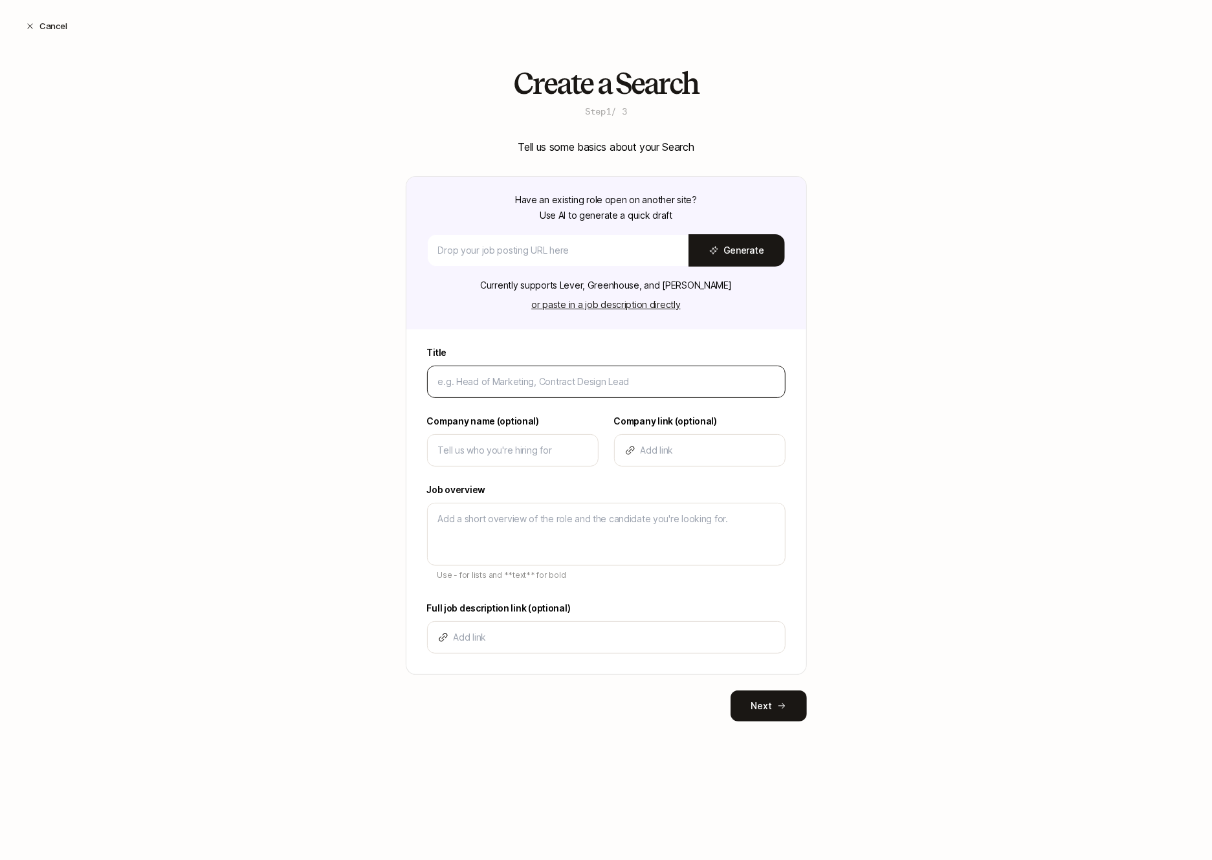
click at [614, 383] on input at bounding box center [606, 382] width 337 height 16
type input "F"
type textarea "x"
type input "Fo"
type textarea "x"
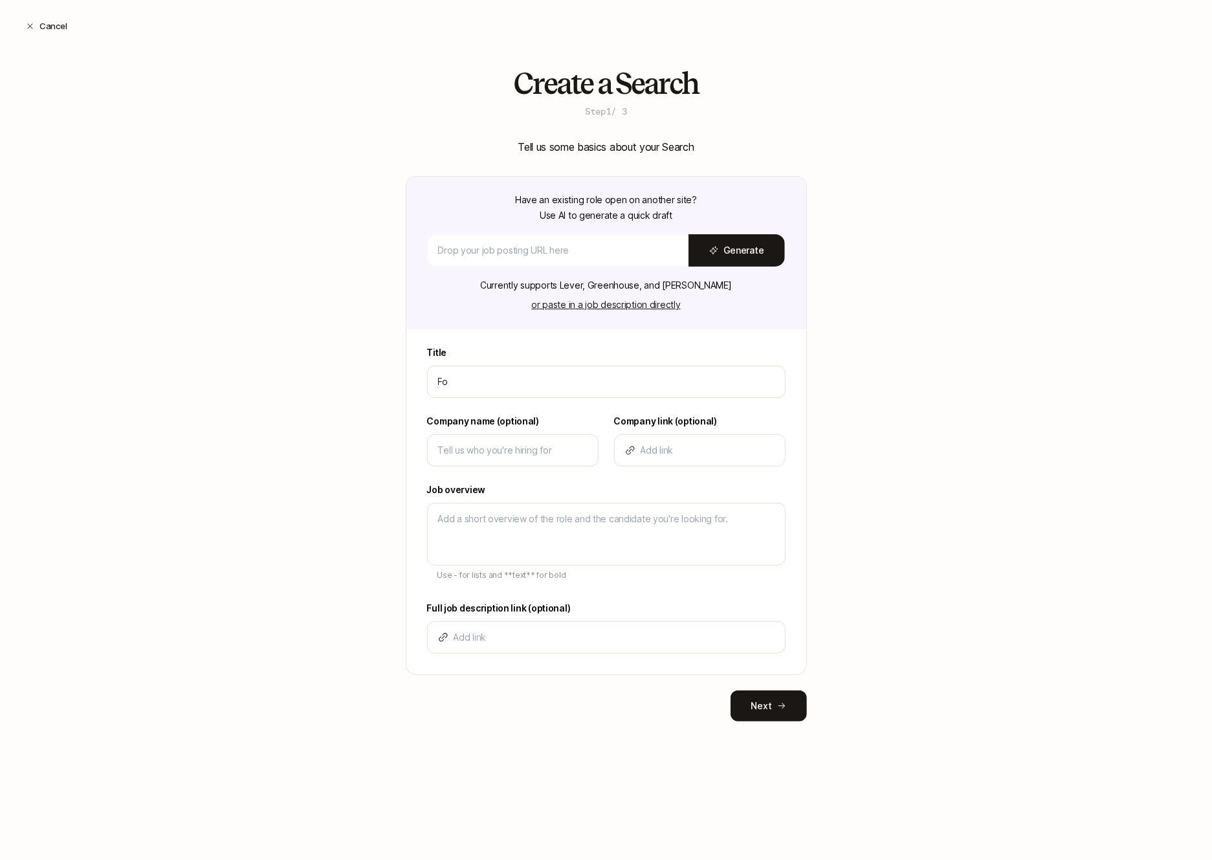
type input "Fou"
type textarea "x"
type input "Foun"
type textarea "x"
type input "Found"
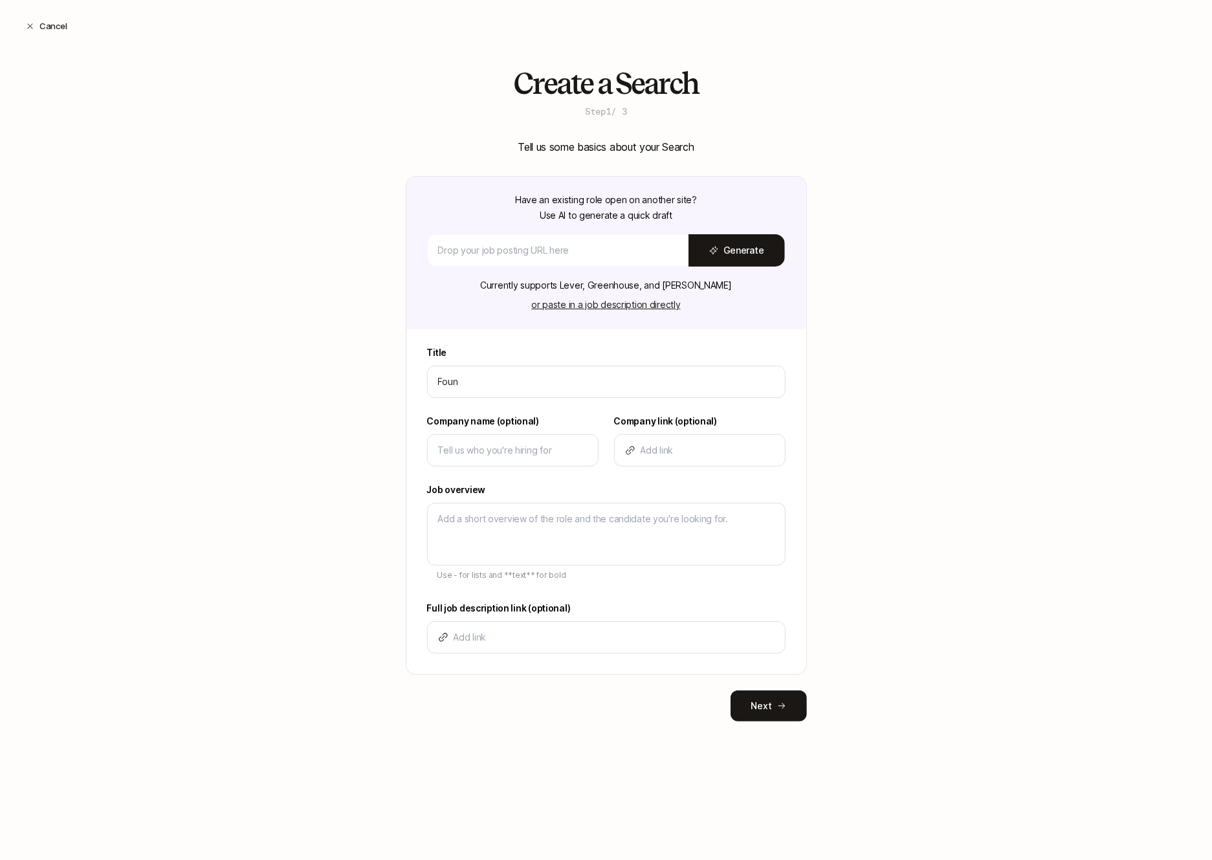
type textarea "x"
type input "Foundi"
type textarea "x"
type input "Foundin"
type textarea "x"
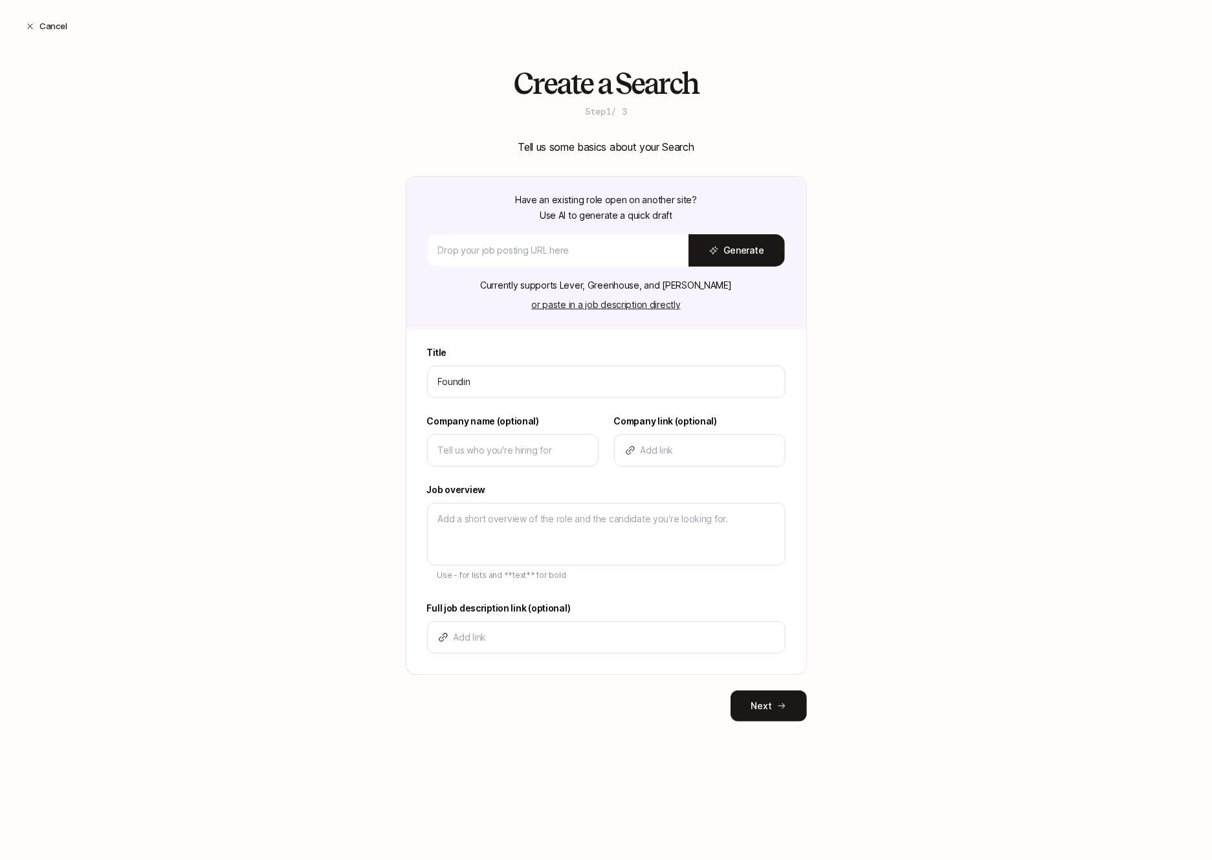
type input "Founding"
type textarea "x"
type input "Founding"
type textarea "x"
type input "Founding P"
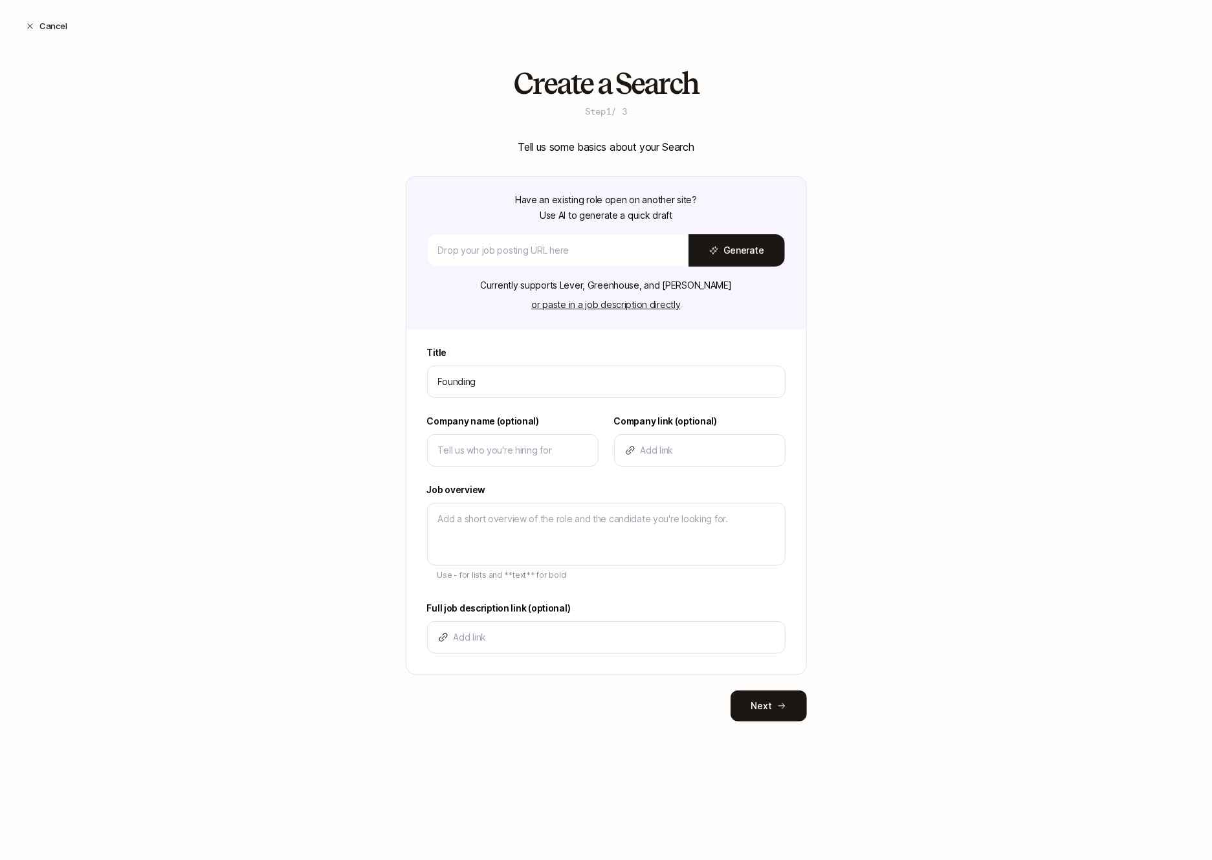
type textarea "x"
type input "Founding Pr"
type textarea "x"
type input "Founding P"
type textarea "x"
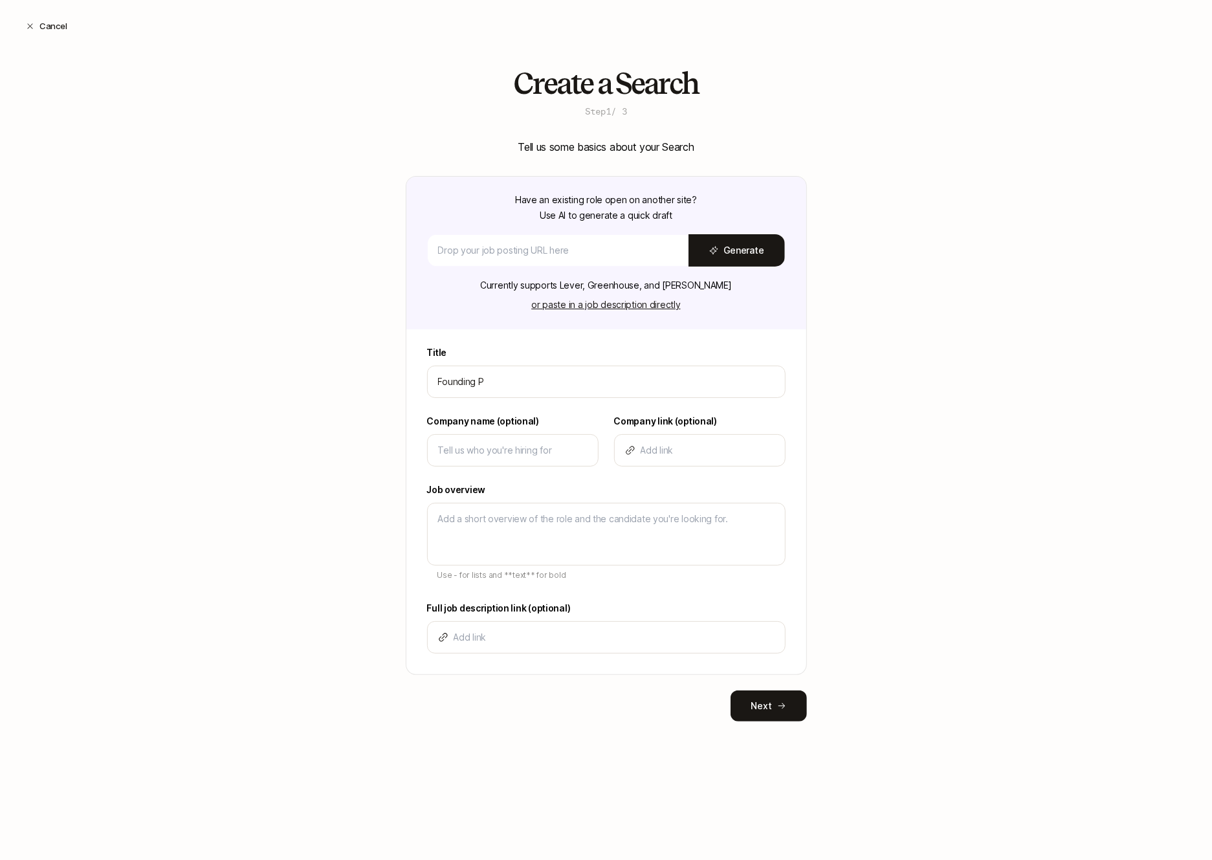
type input "Founding"
type textarea "x"
type input "Founding D"
type textarea "x"
type input "Founding De"
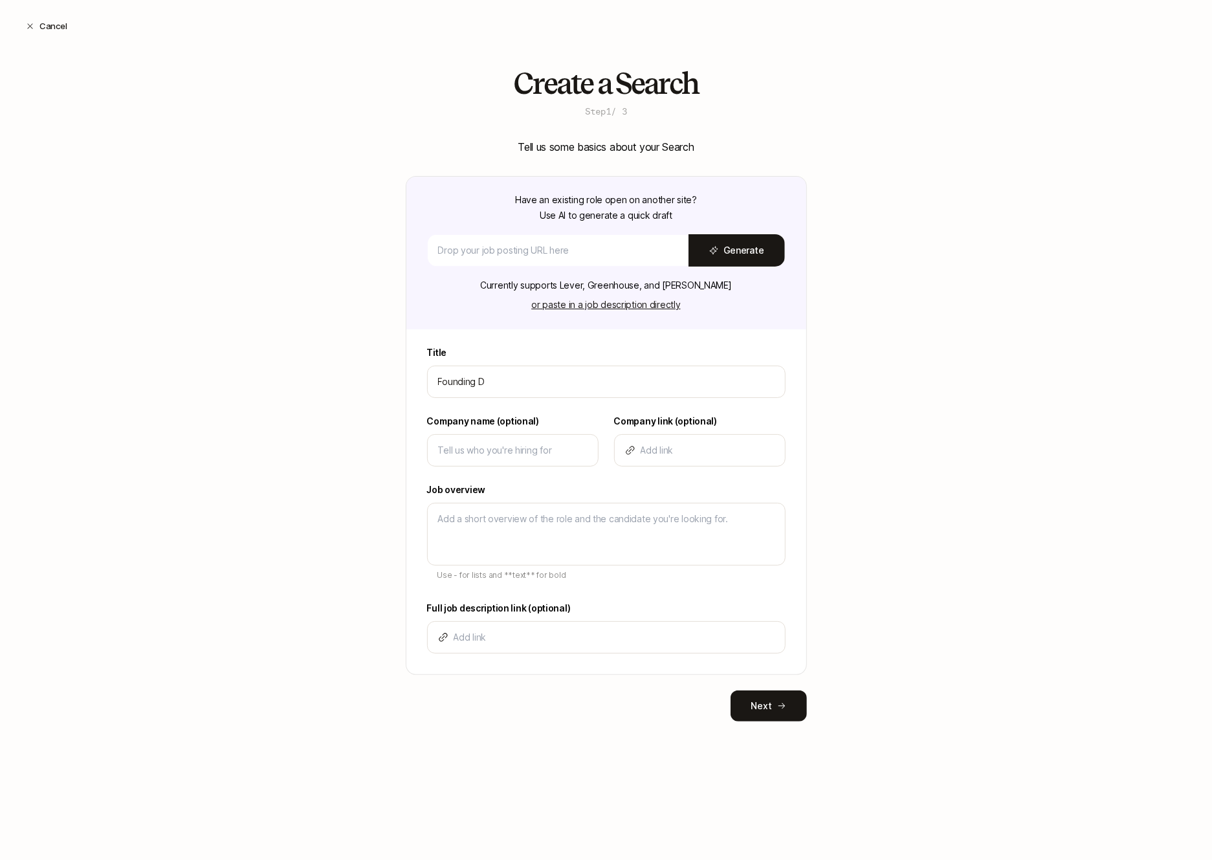
type textarea "x"
type input "Founding Des"
type textarea "x"
type input "Founding Desi"
type textarea "x"
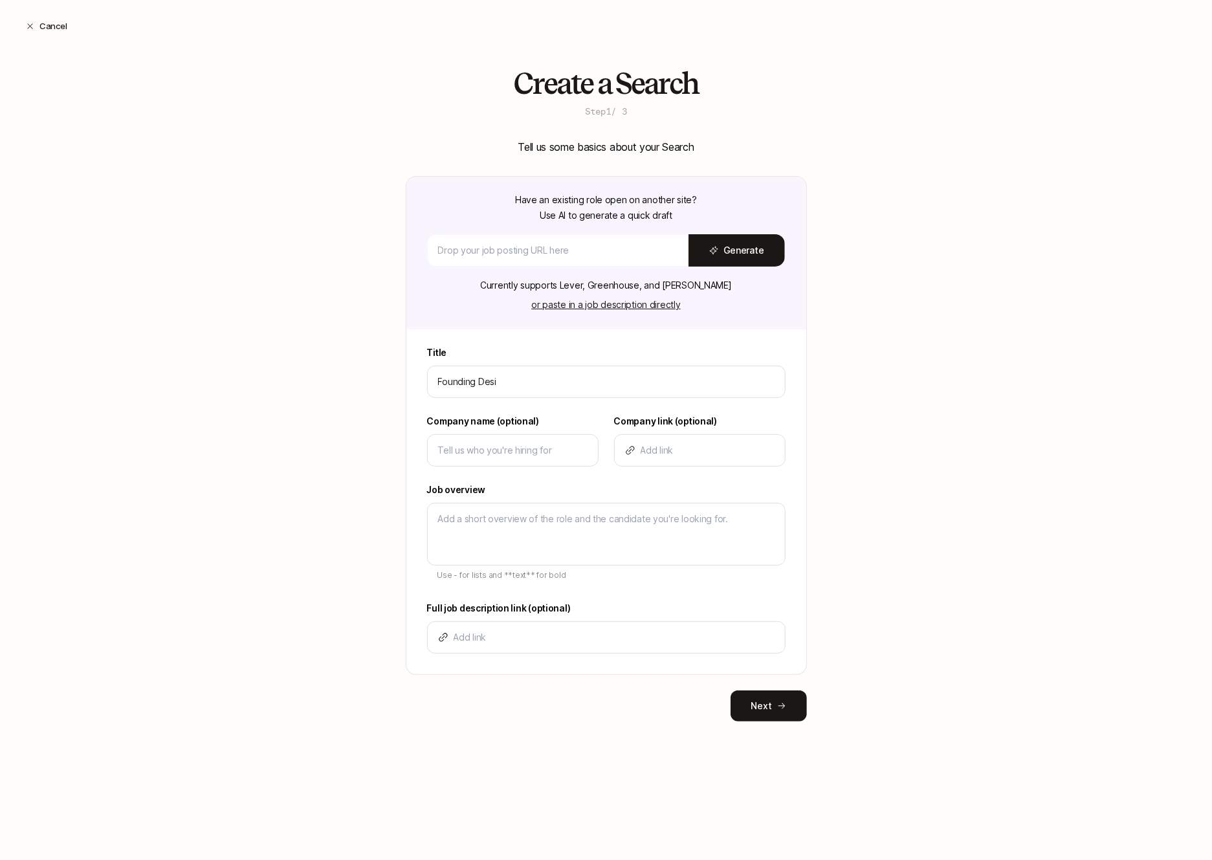
type input "Founding Desig"
type textarea "x"
type input "Founding Design"
type textarea "x"
type input "Founding Designe"
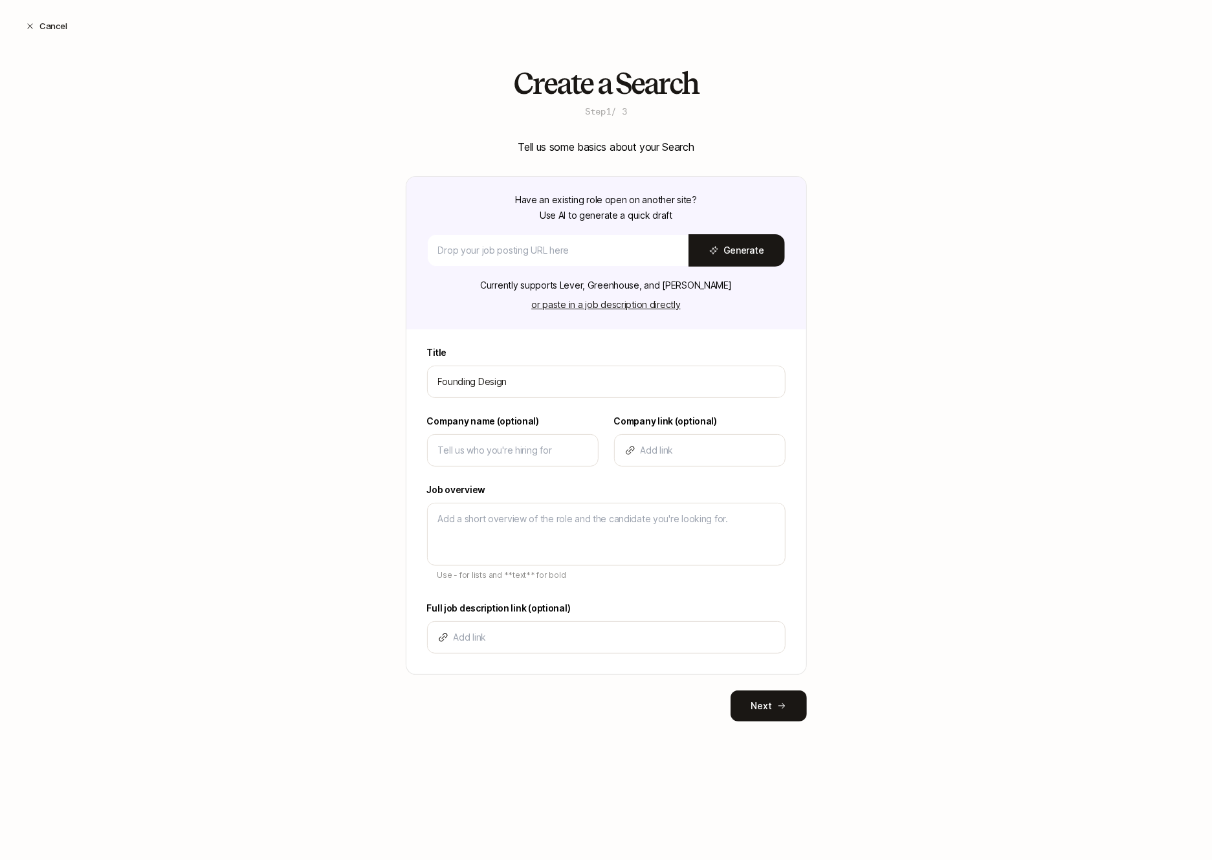
type textarea "x"
type input "Founding Designer"
type textarea "x"
type input "Founding Designer"
click at [515, 445] on input at bounding box center [513, 451] width 150 height 16
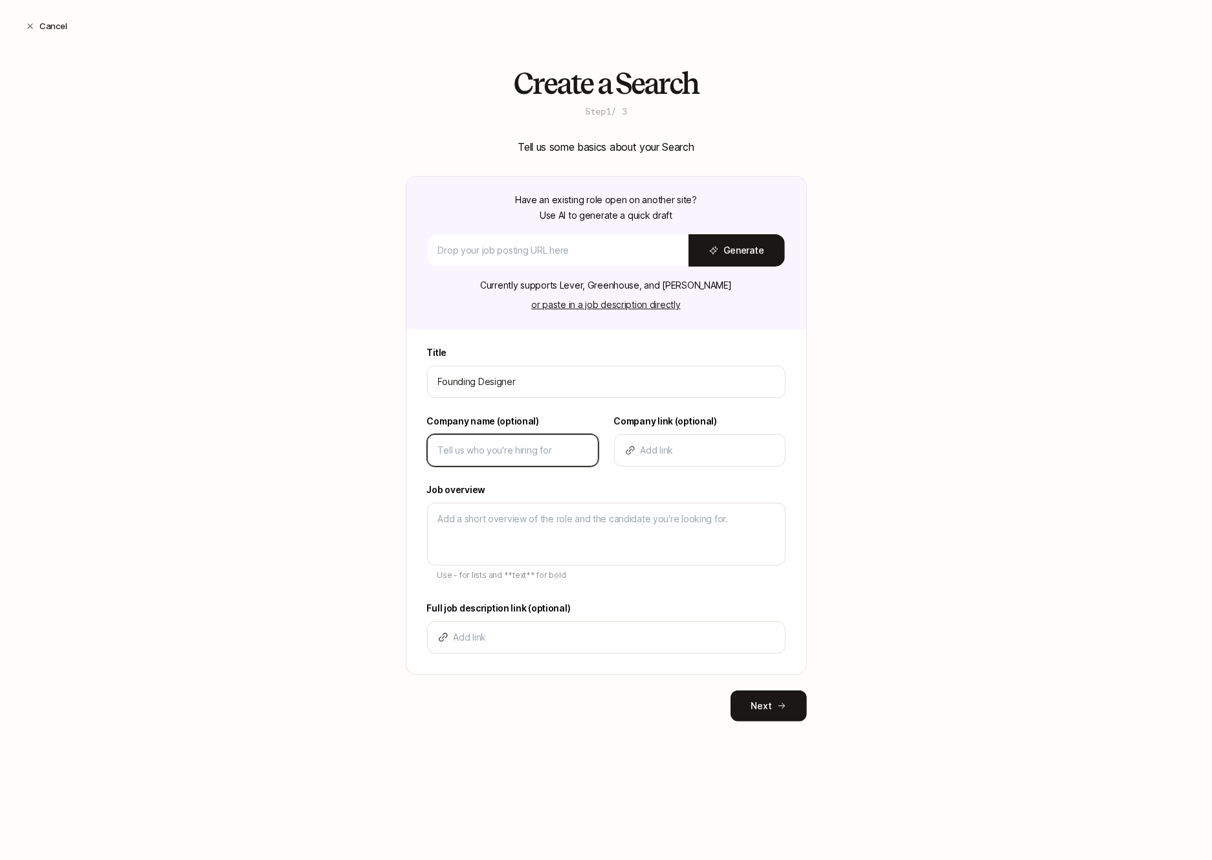
type input "L"
type textarea "x"
type input "Li"
type textarea "x"
type input "Lif"
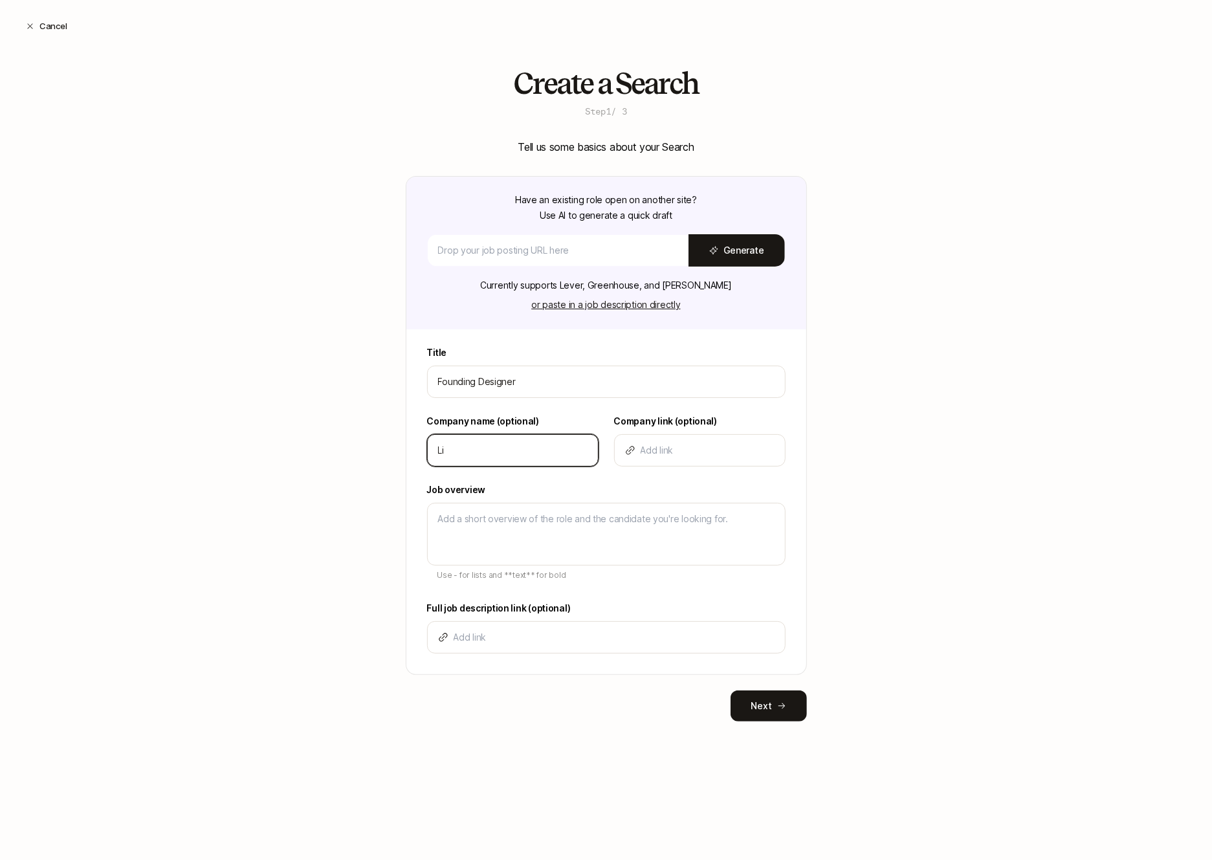
type textarea "x"
type input "Lift"
type textarea "x"
type input "[PERSON_NAME]"
type textarea "x"
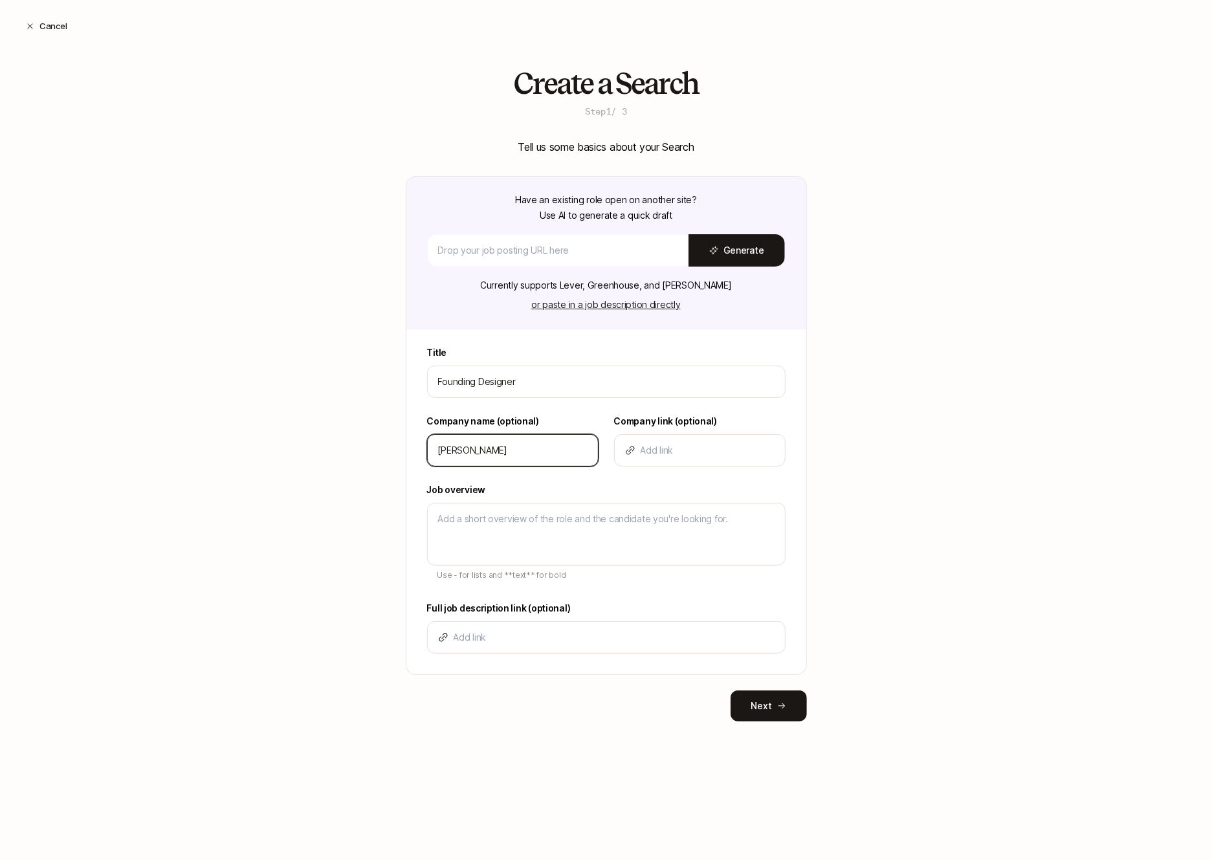
type input "Liftof"
type textarea "x"
type input "Liftoff"
type textarea "x"
type input "Liftoff"
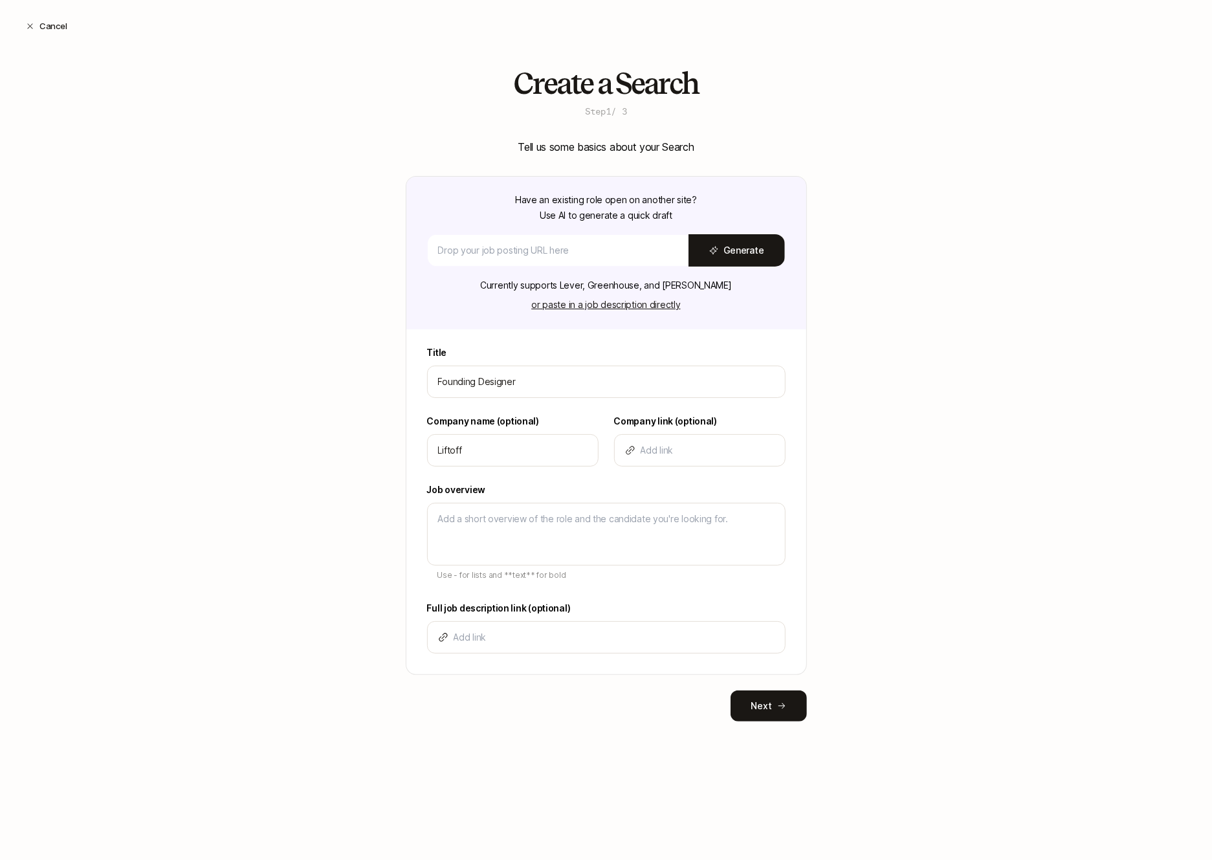
click at [395, 478] on div "Create a Search Step 1 / 3 Tell us some basics about your Search Have an existi…" at bounding box center [606, 415] width 1212 height 696
click at [526, 541] on textarea at bounding box center [606, 534] width 359 height 63
type textarea "D"
type textarea "x"
type textarea "De"
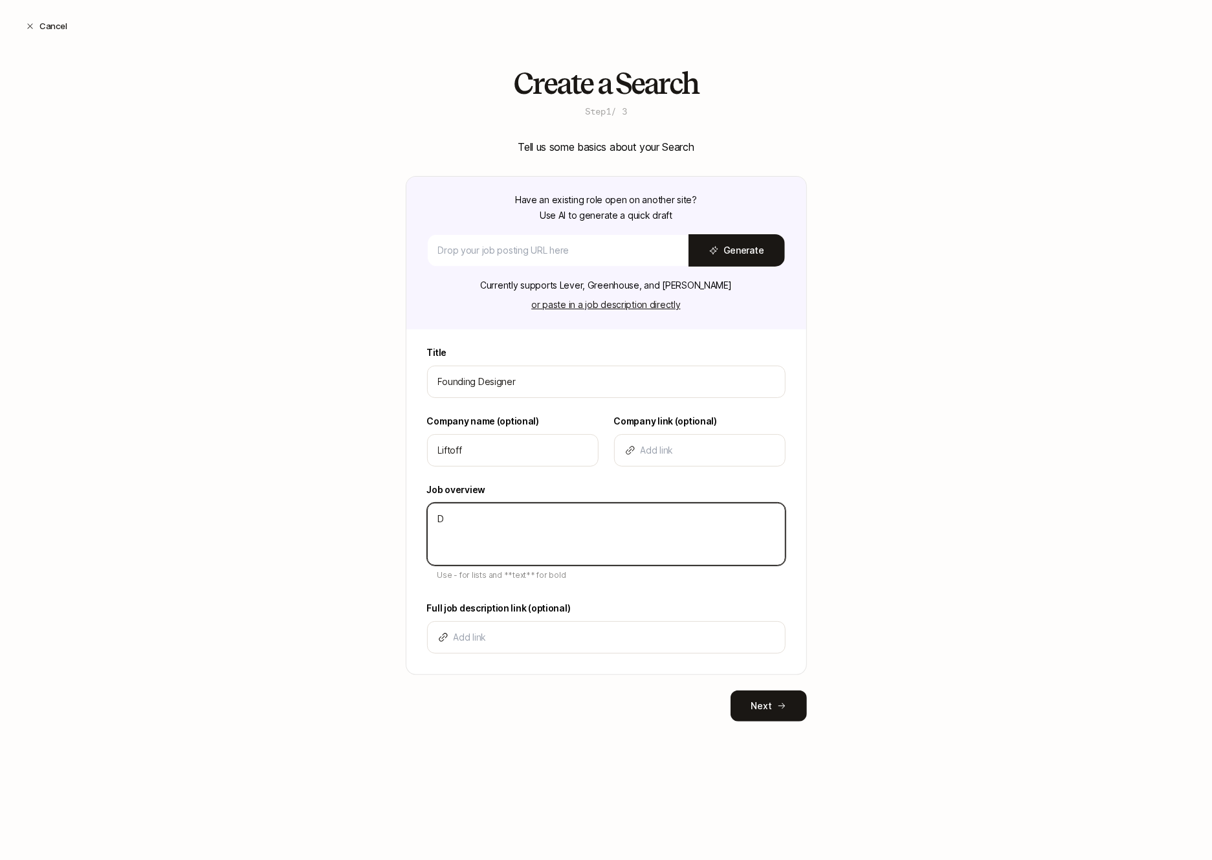
type textarea "x"
type textarea "Des"
type textarea "x"
type textarea "Desc"
type textarea "x"
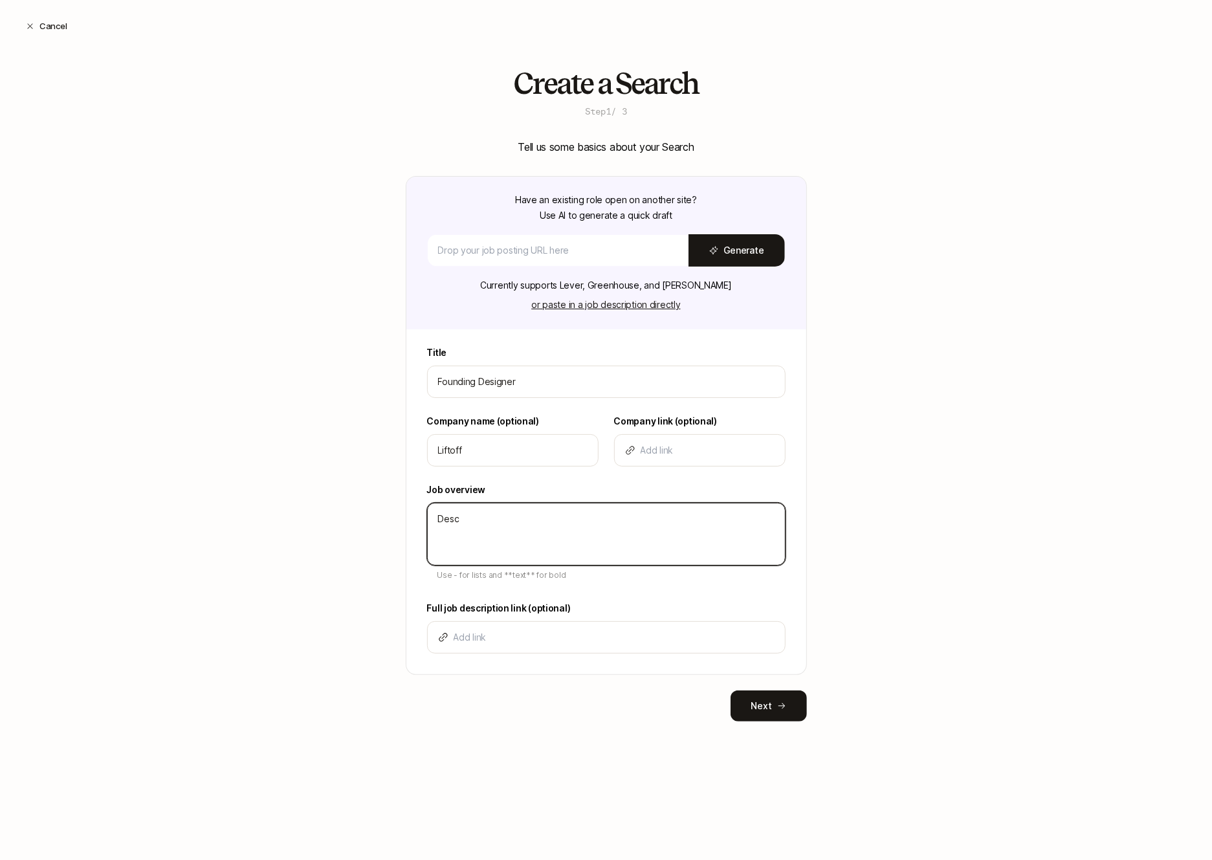
type textarea "Descr"
type textarea "x"
type textarea "Descri"
type textarea "x"
type textarea "Descrip"
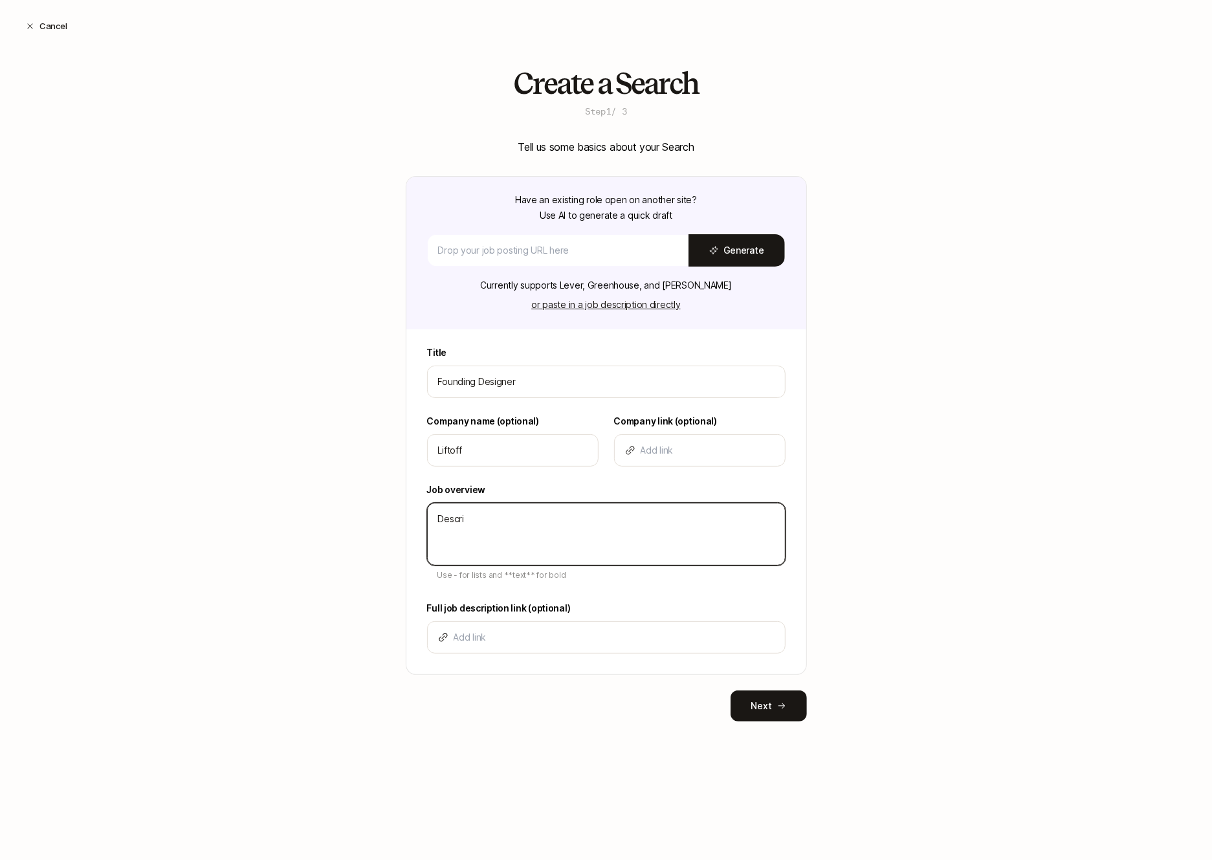
type textarea "x"
type textarea "Descript"
type textarea "x"
type textarea "Descripti"
type textarea "x"
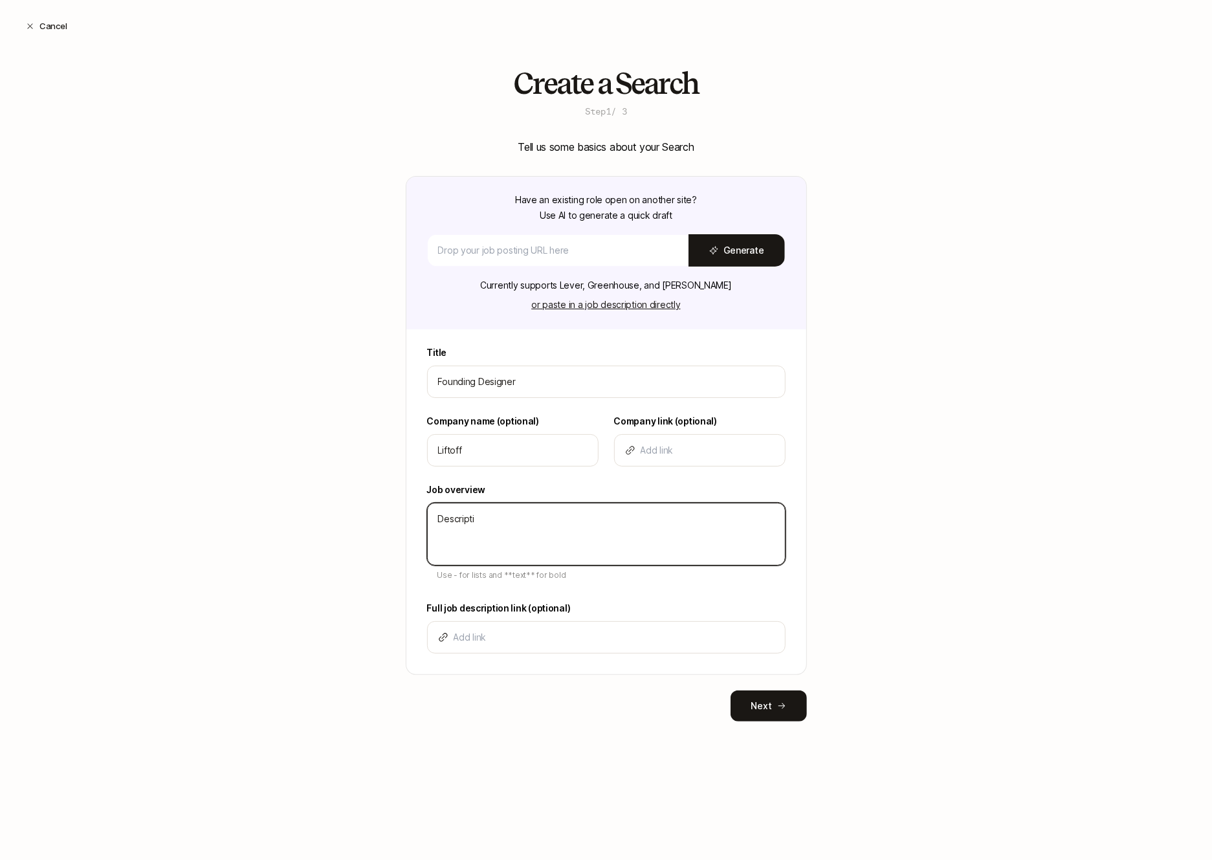
type textarea "Descriptio"
type textarea "x"
type textarea "Description"
type textarea "x"
type textarea "Description"
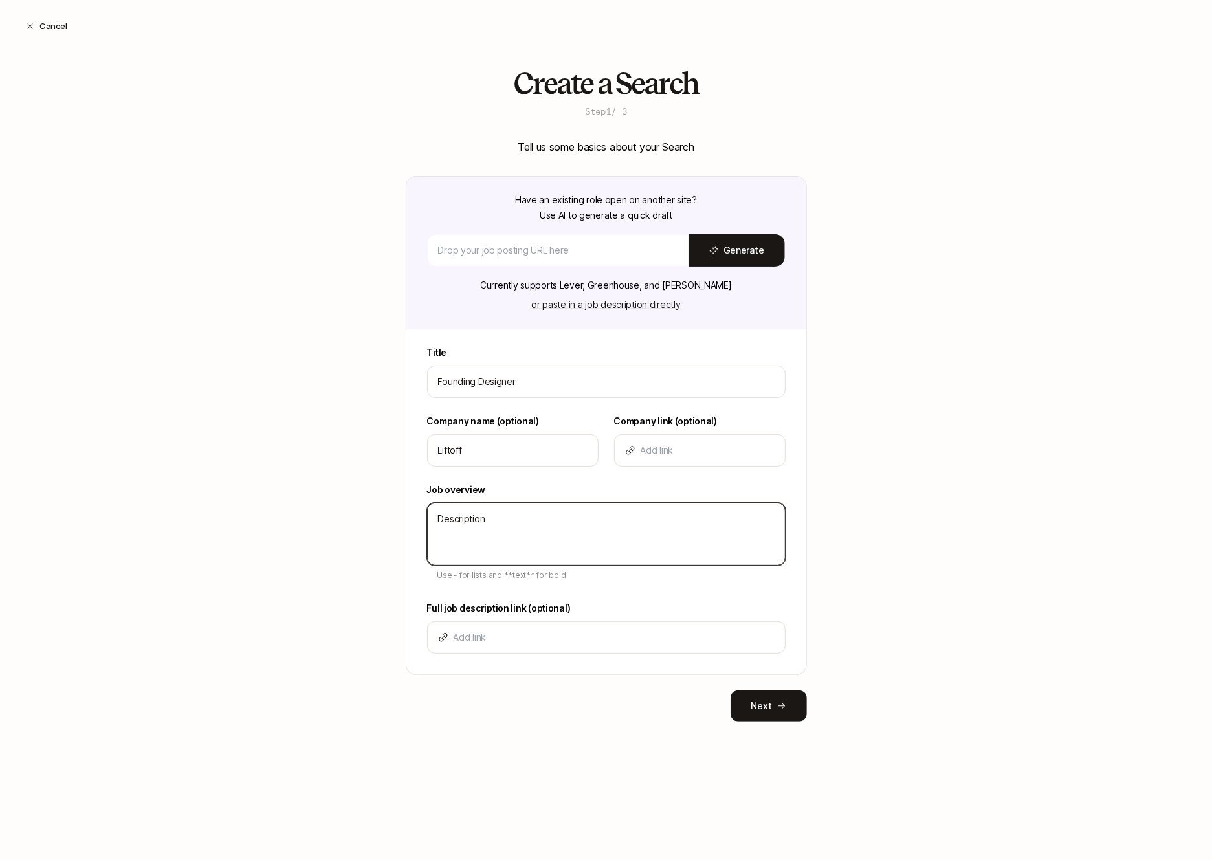
type textarea "x"
type textarea "Description -"
type textarea "x"
type textarea "Description -"
type textarea "x"
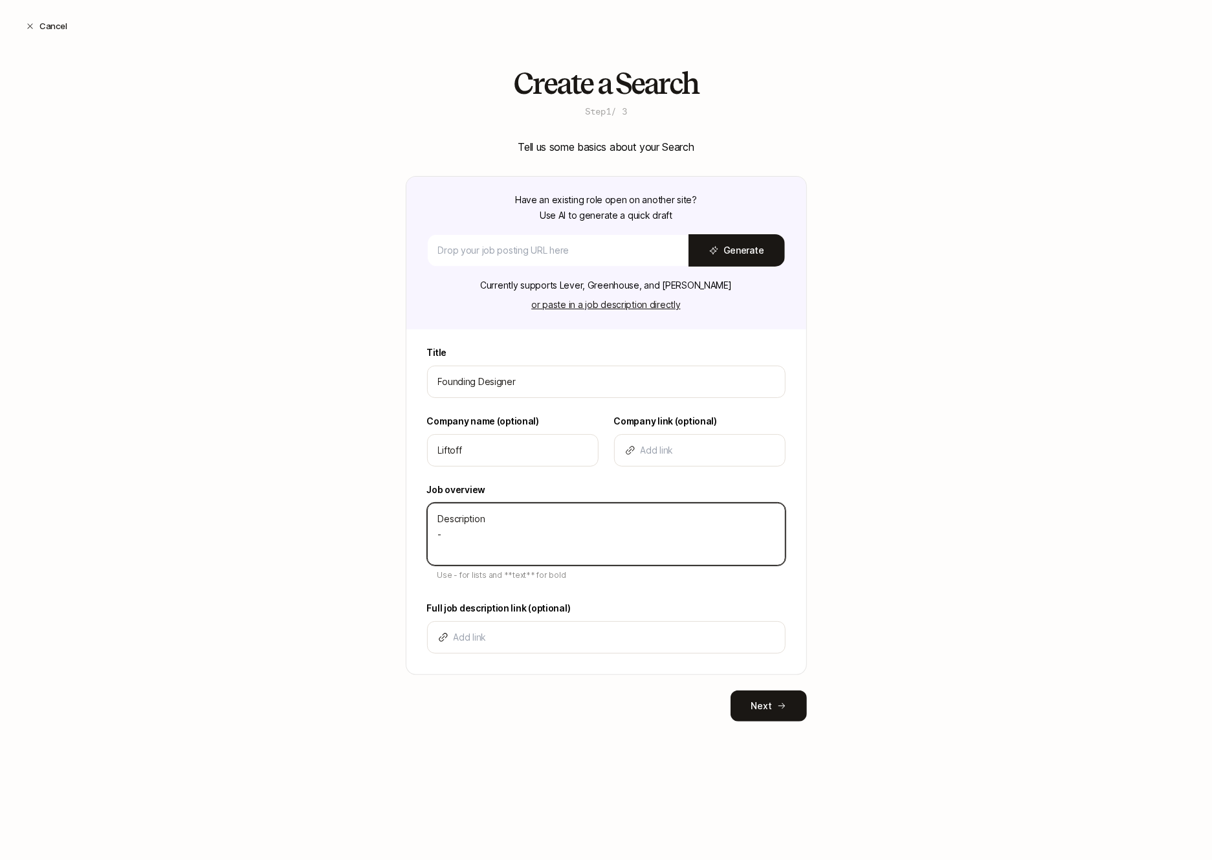
type textarea "Description - B"
type textarea "x"
type textarea "Description - Bu"
type textarea "x"
type textarea "Description - Bul"
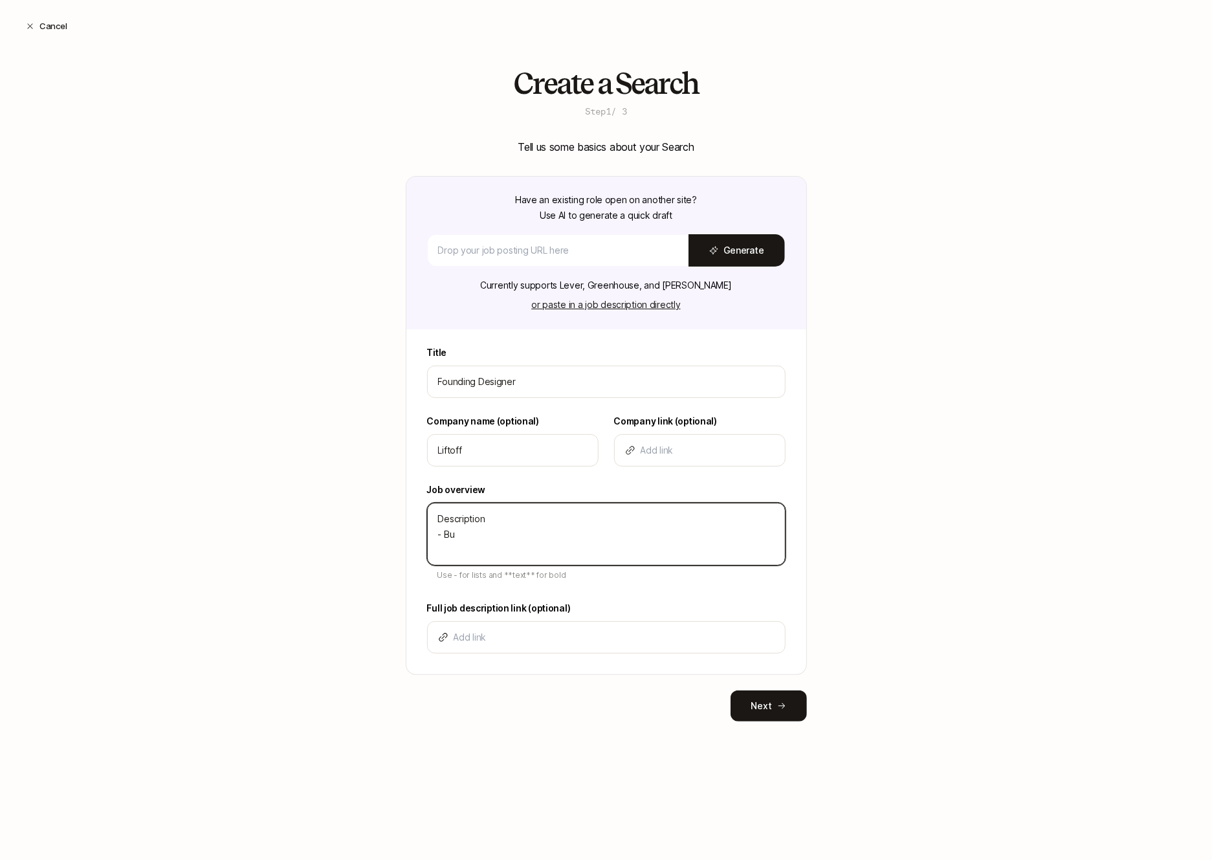
type textarea "x"
type textarea "Description - Bull"
type textarea "x"
type textarea "Description - Bulle"
type textarea "x"
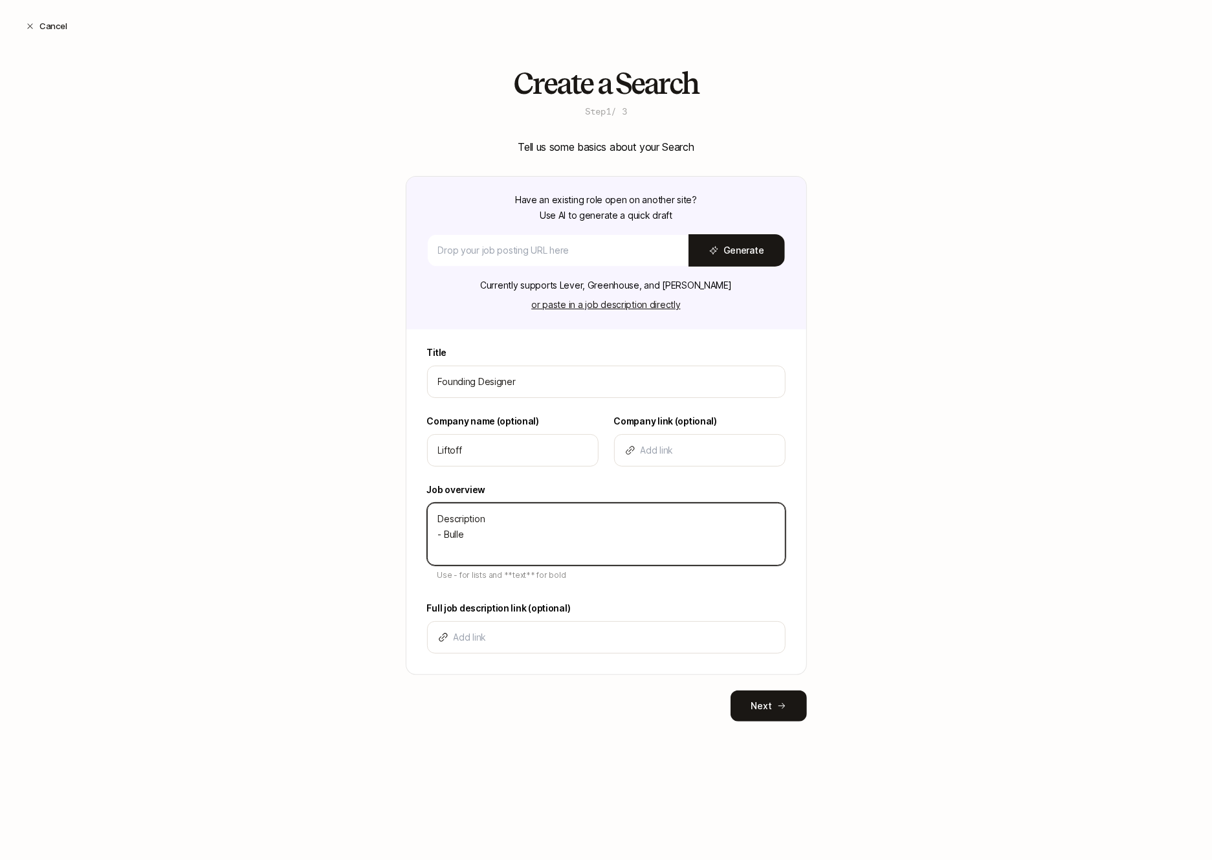
type textarea "Description - Bullet"
type textarea "x"
type textarea "Description - Bullet"
type textarea "x"
type textarea "Description - Bullet -"
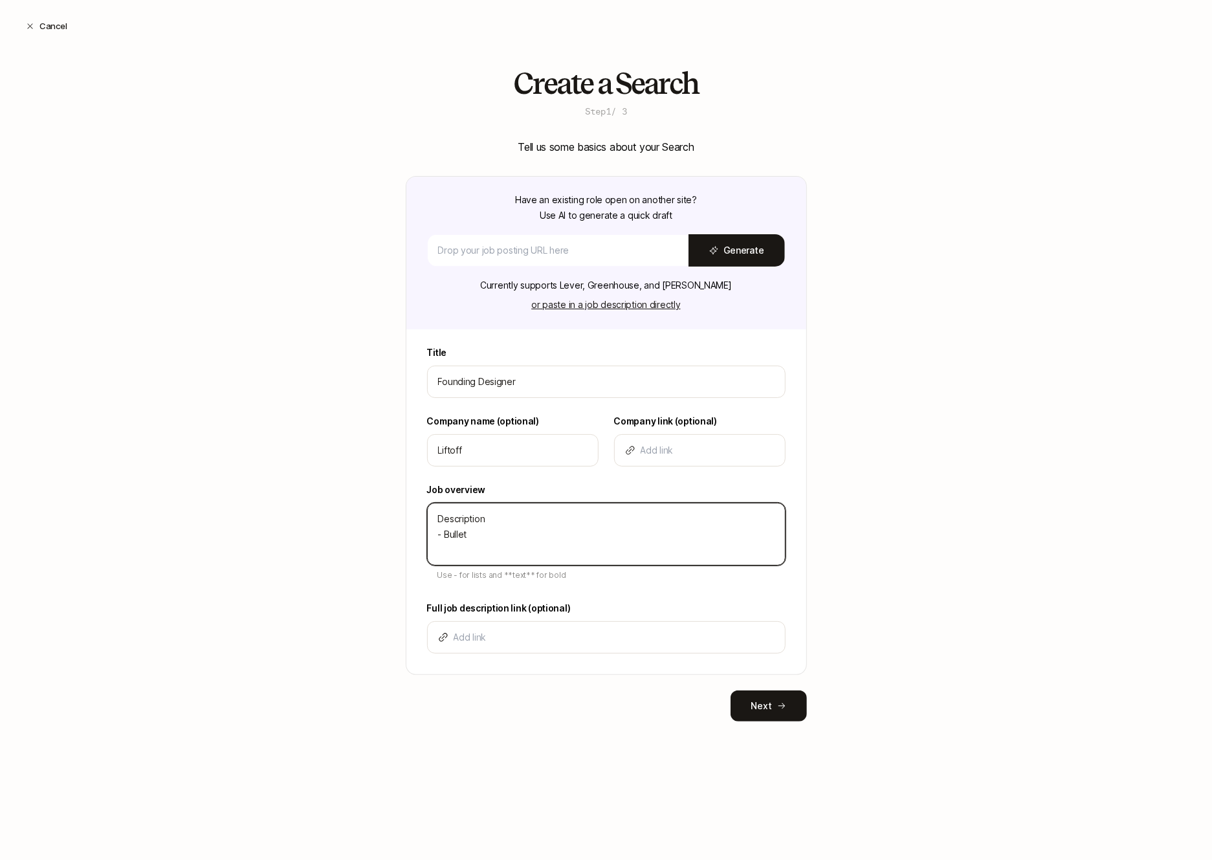
type textarea "x"
type textarea "Description - Bullet -"
type textarea "x"
type textarea "Description - Bullet - B"
type textarea "x"
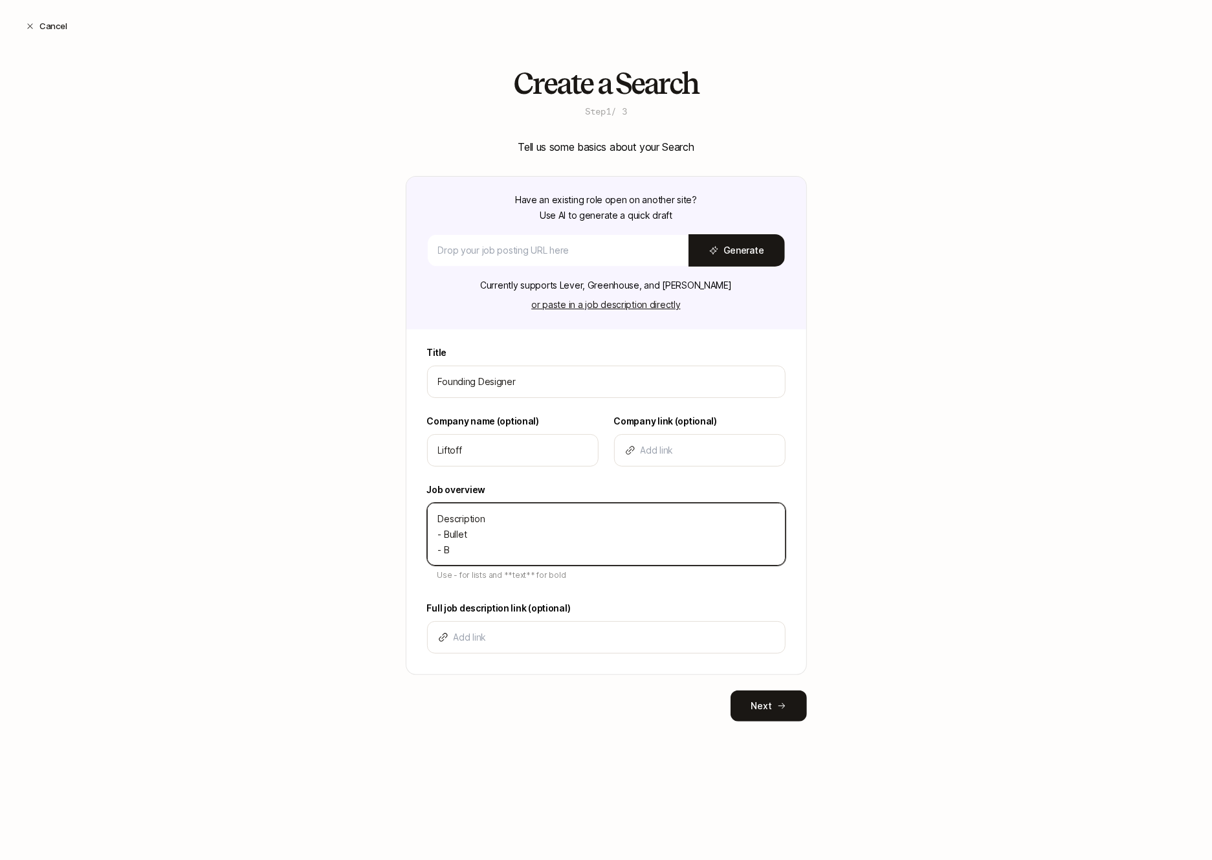
type textarea "Description - Bullet - Bu"
type textarea "x"
type textarea "Description - Bullet - Bul"
type textarea "x"
type textarea "Description - Bullet - Bull"
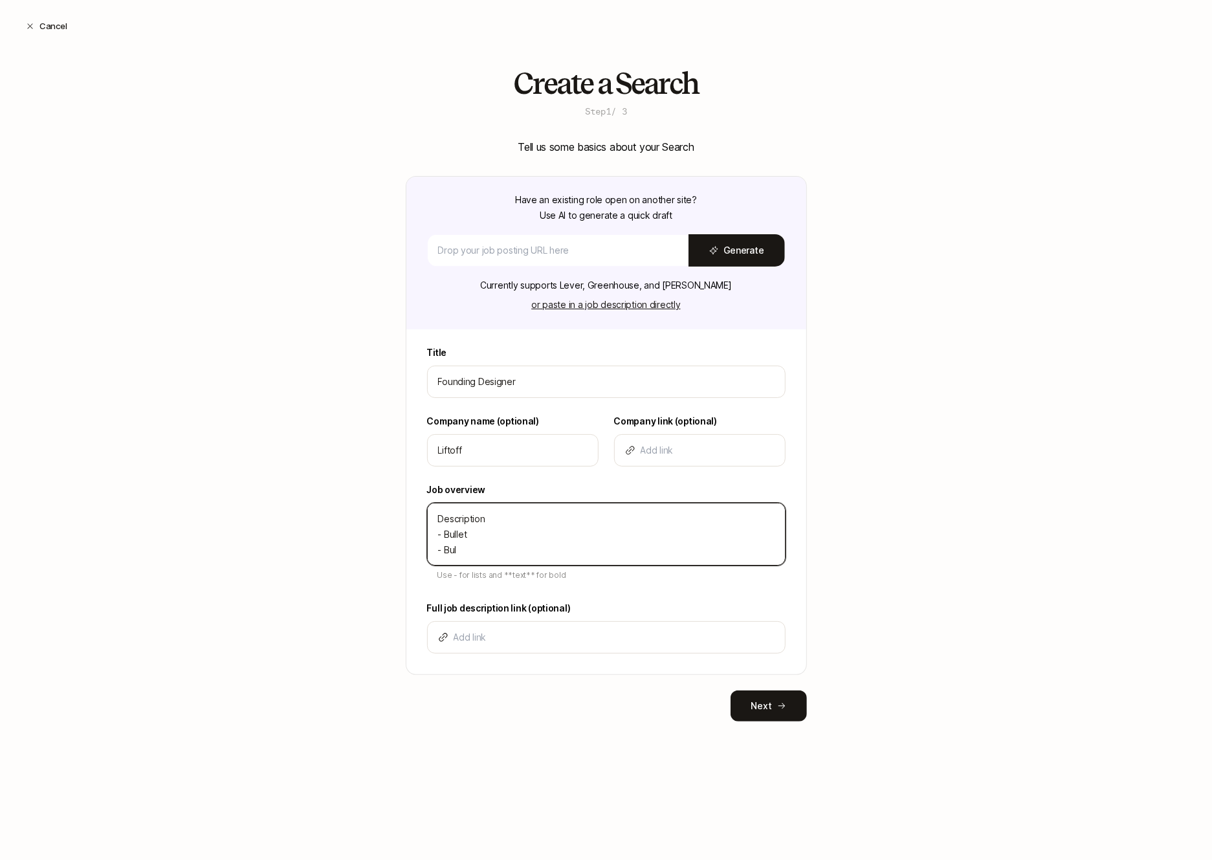
type textarea "x"
type textarea "Description - Bullet - Bulle"
type textarea "x"
type textarea "Description - Bullet - Bullet"
type textarea "x"
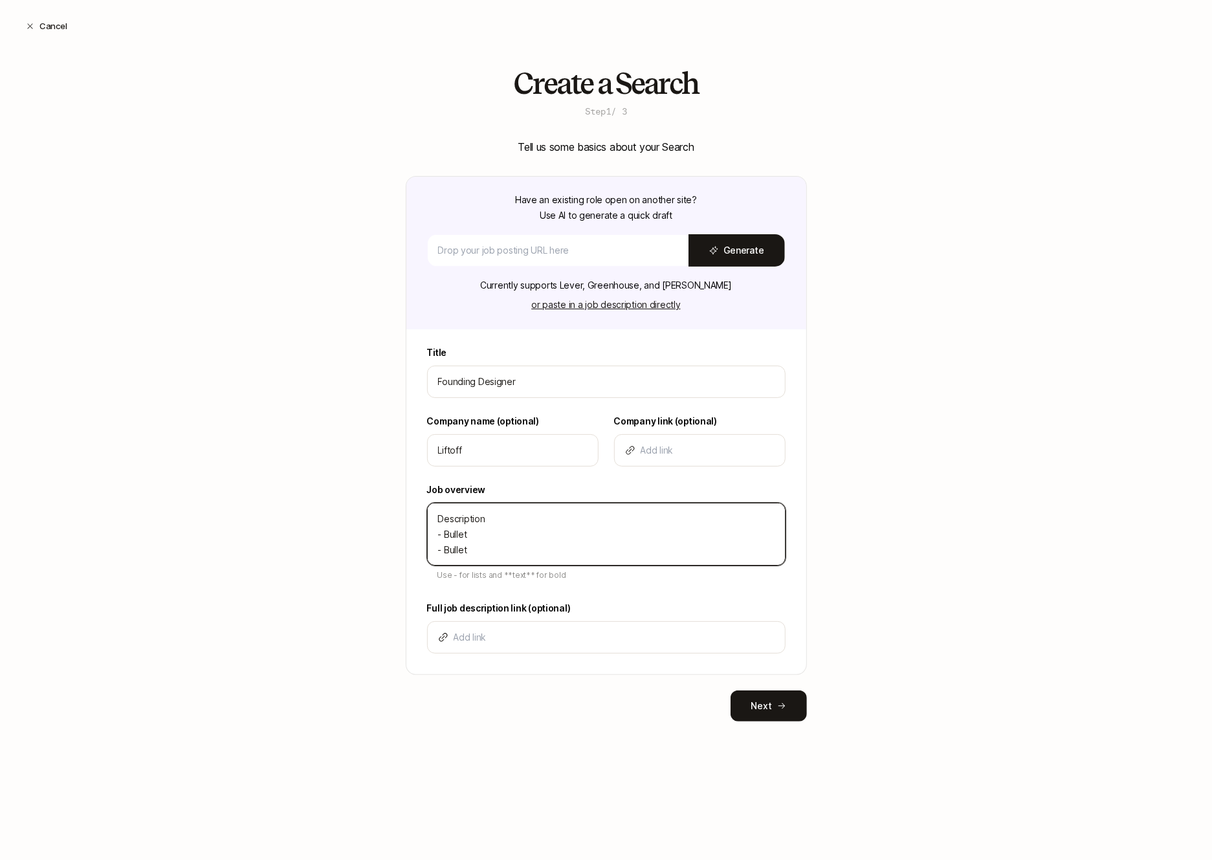
type textarea "Description - Bullet - Bullet"
type textarea "x"
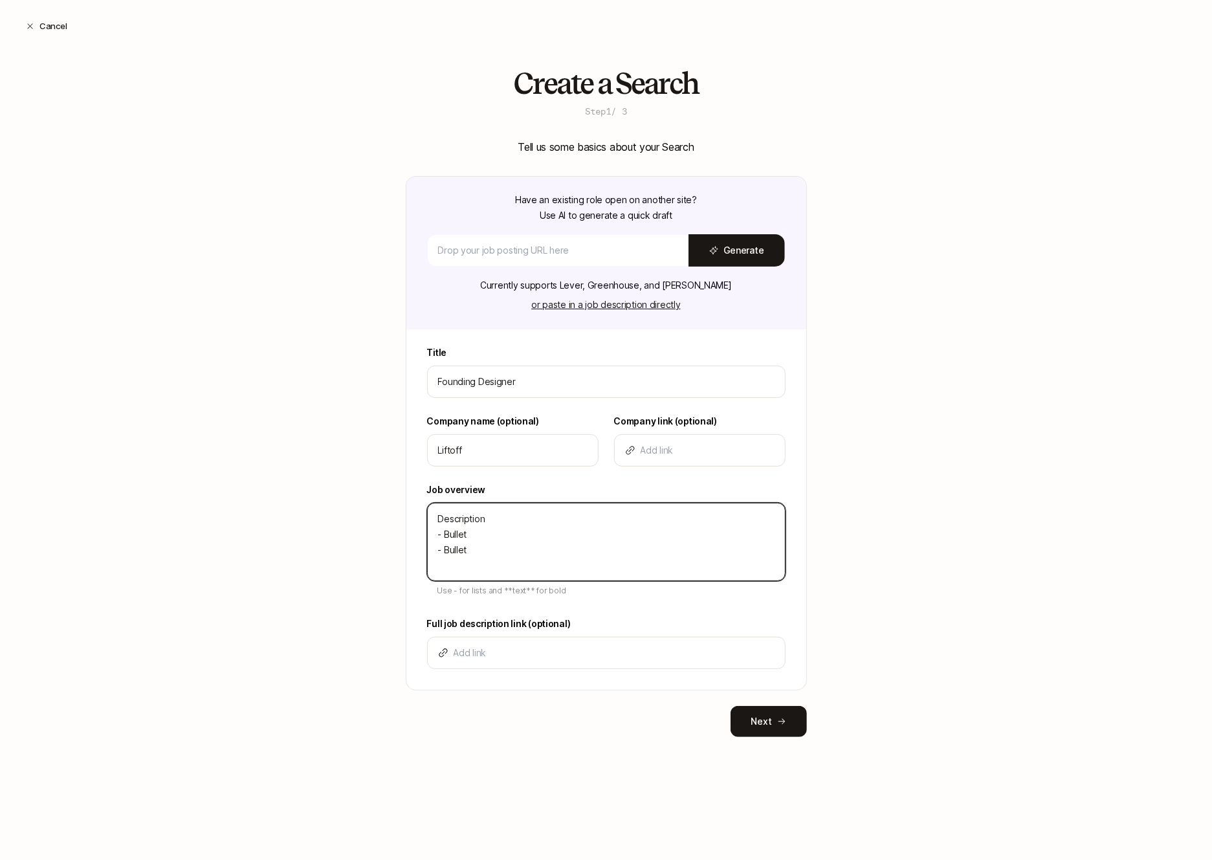
type textarea "Description - Bullet - Bullet -"
type textarea "x"
type textarea "Description - Bullet - Bullet -"
type textarea "x"
type textarea "Description - Bullet - Bullet - B"
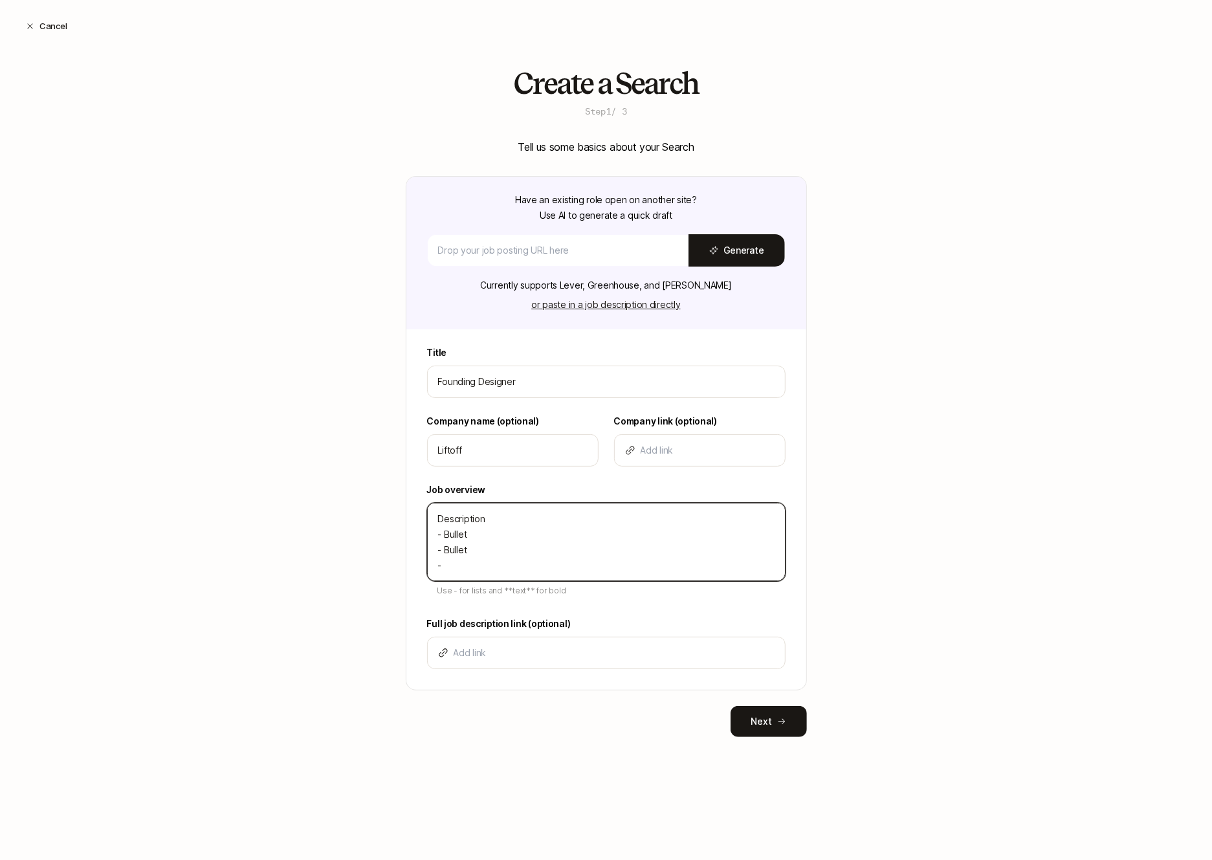
type textarea "x"
type textarea "Description - Bullet - Bullet - Bu"
type textarea "x"
type textarea "Description - Bullet - Bullet - Bul"
type textarea "x"
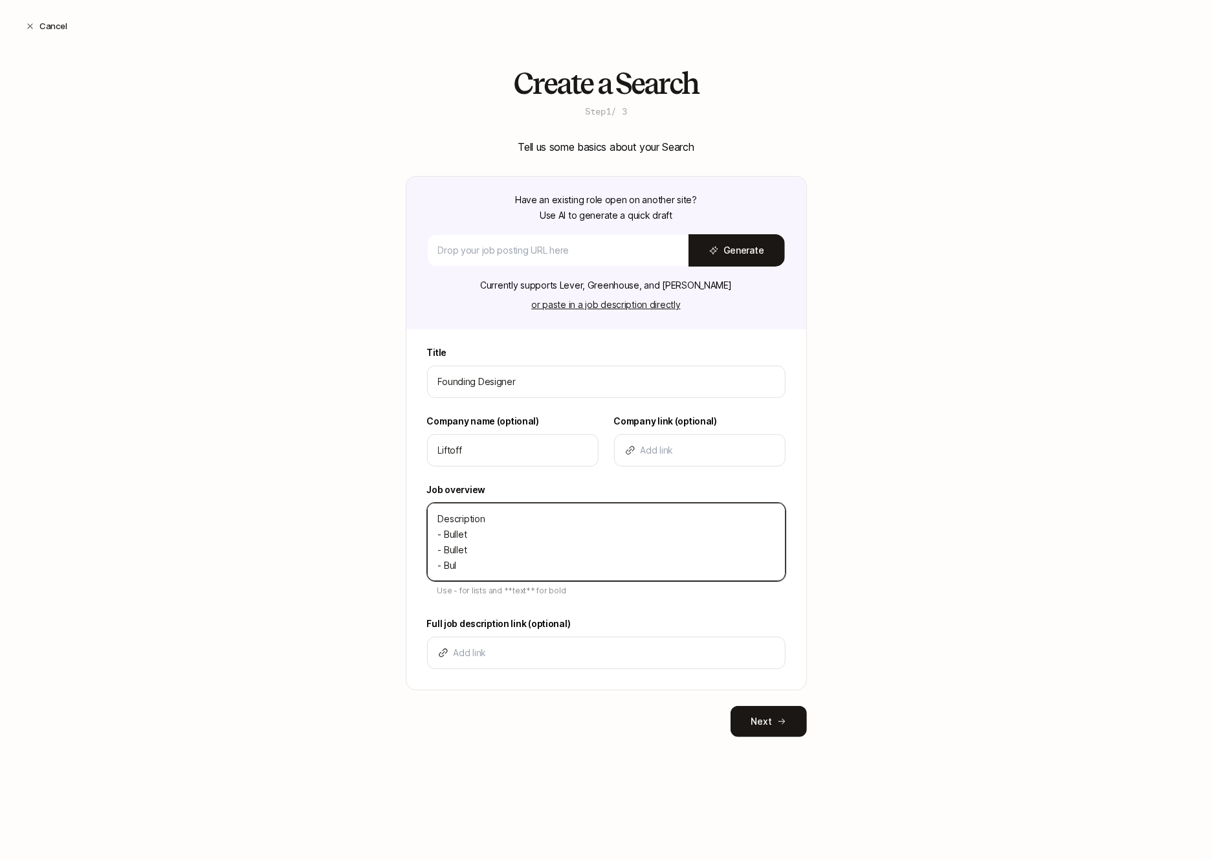
type textarea "Description - Bullet - Bullet - Bull"
type textarea "x"
type textarea "Description - Bullet - Bullet - Bulle"
type textarea "x"
type textarea "Description - Bullet - Bullet - Bullet"
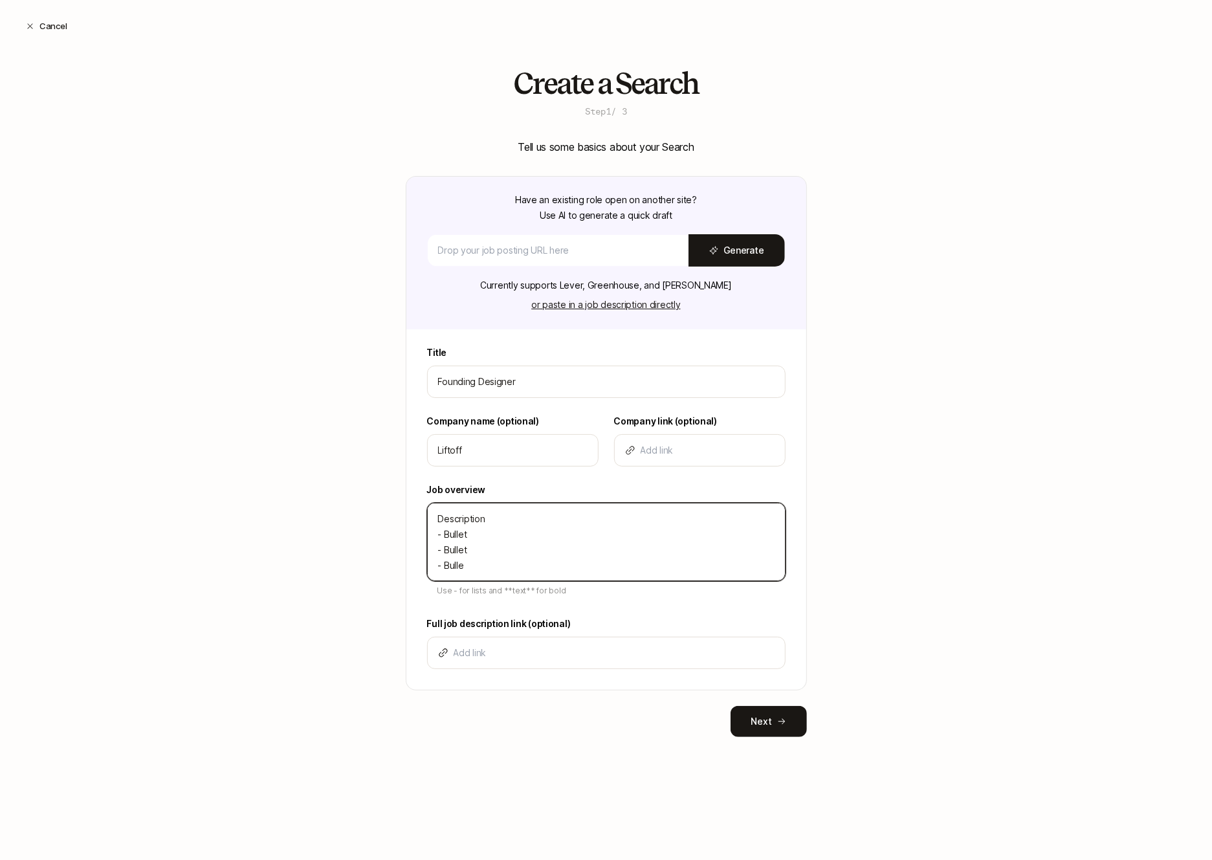
type textarea "x"
type textarea "Description - Bullet - Bullet - Bullet"
click at [377, 601] on div "Create a Search Step 1 / 3 Tell us some basics about your Search Have an existi…" at bounding box center [606, 422] width 1212 height 711
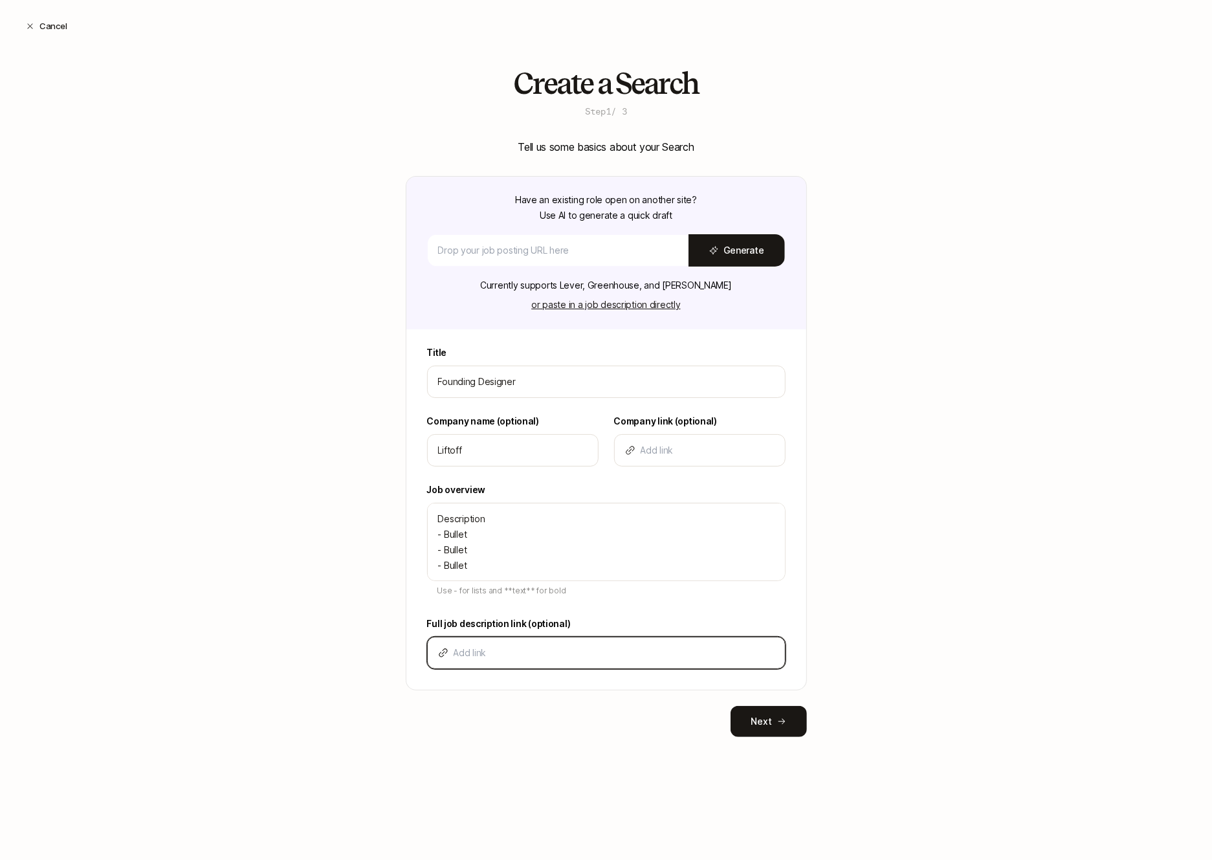
click at [495, 649] on input at bounding box center [614, 653] width 321 height 16
click at [742, 716] on button "Next" at bounding box center [769, 721] width 76 height 31
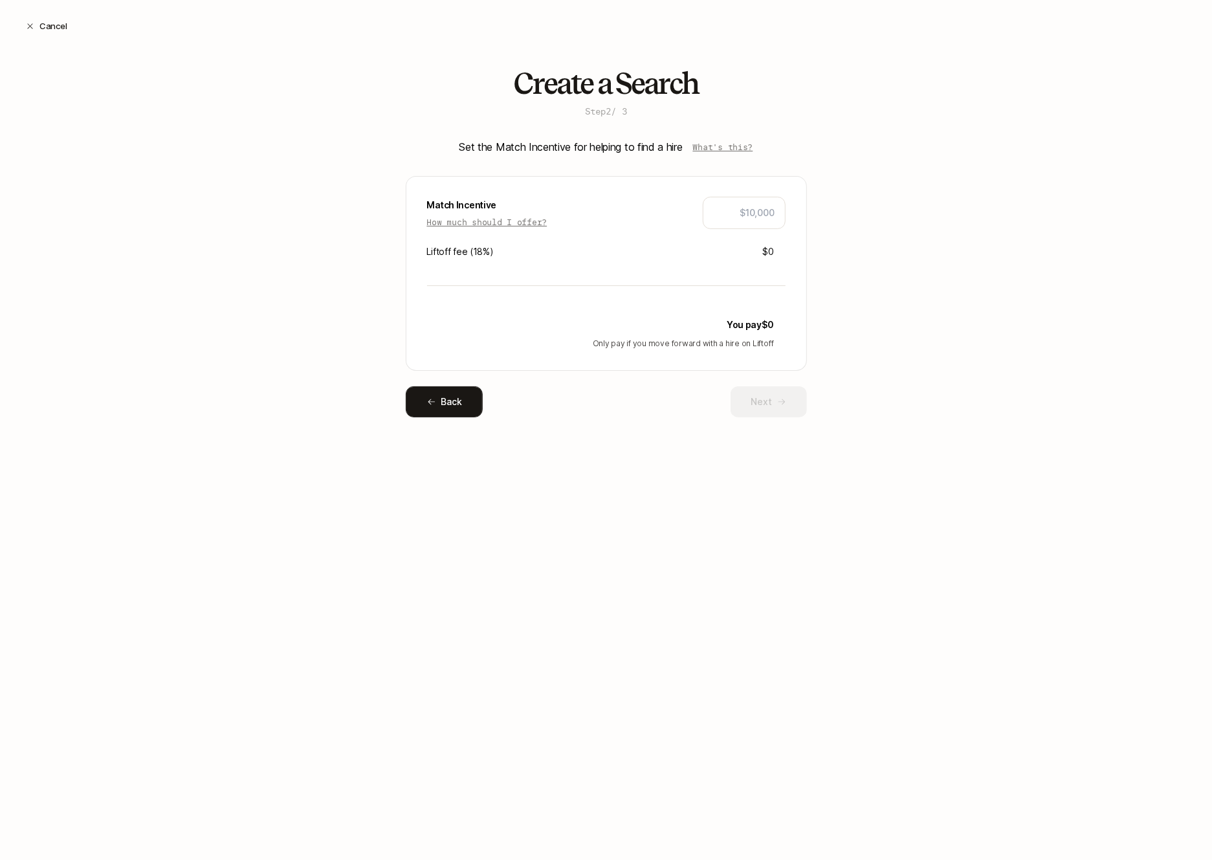
click at [462, 400] on button "Back" at bounding box center [445, 401] width 78 height 31
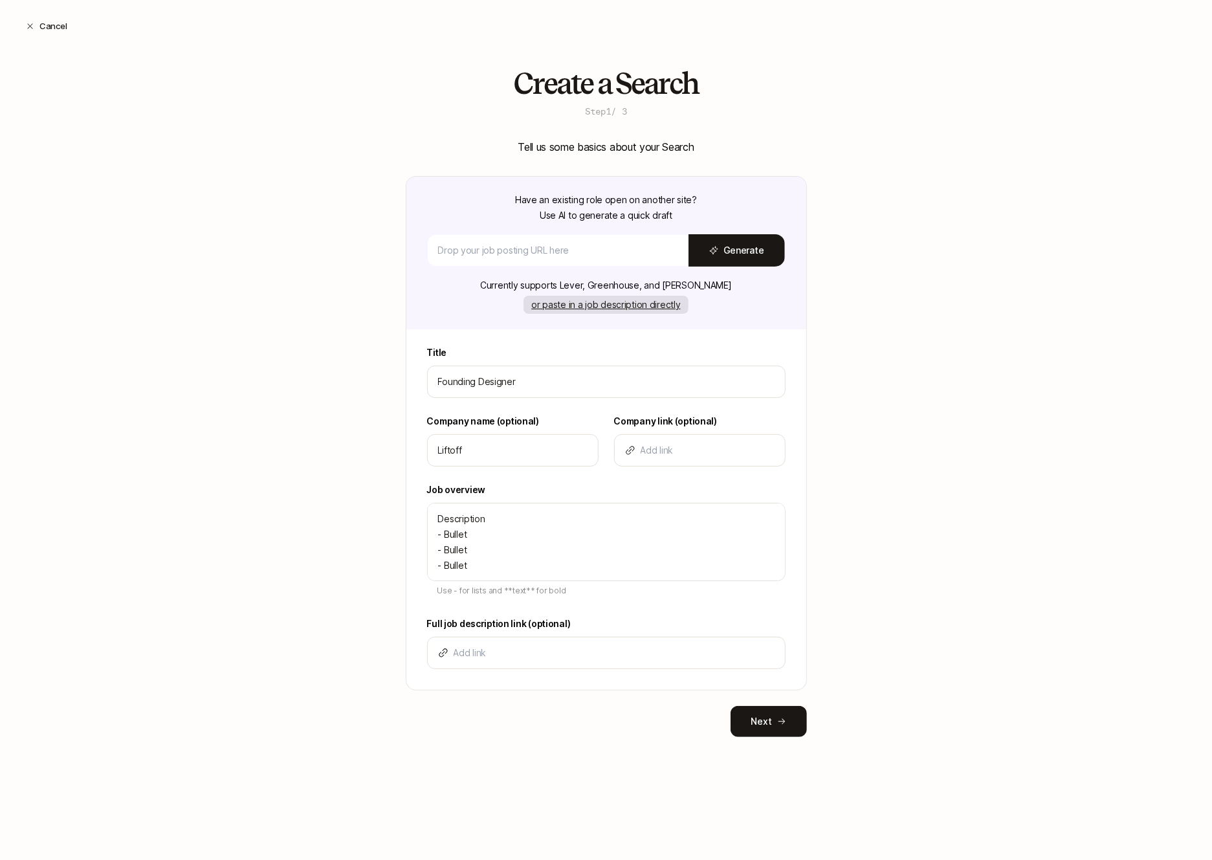
click at [610, 300] on button "or paste in a job description directly" at bounding box center [606, 305] width 164 height 18
type textarea "x"
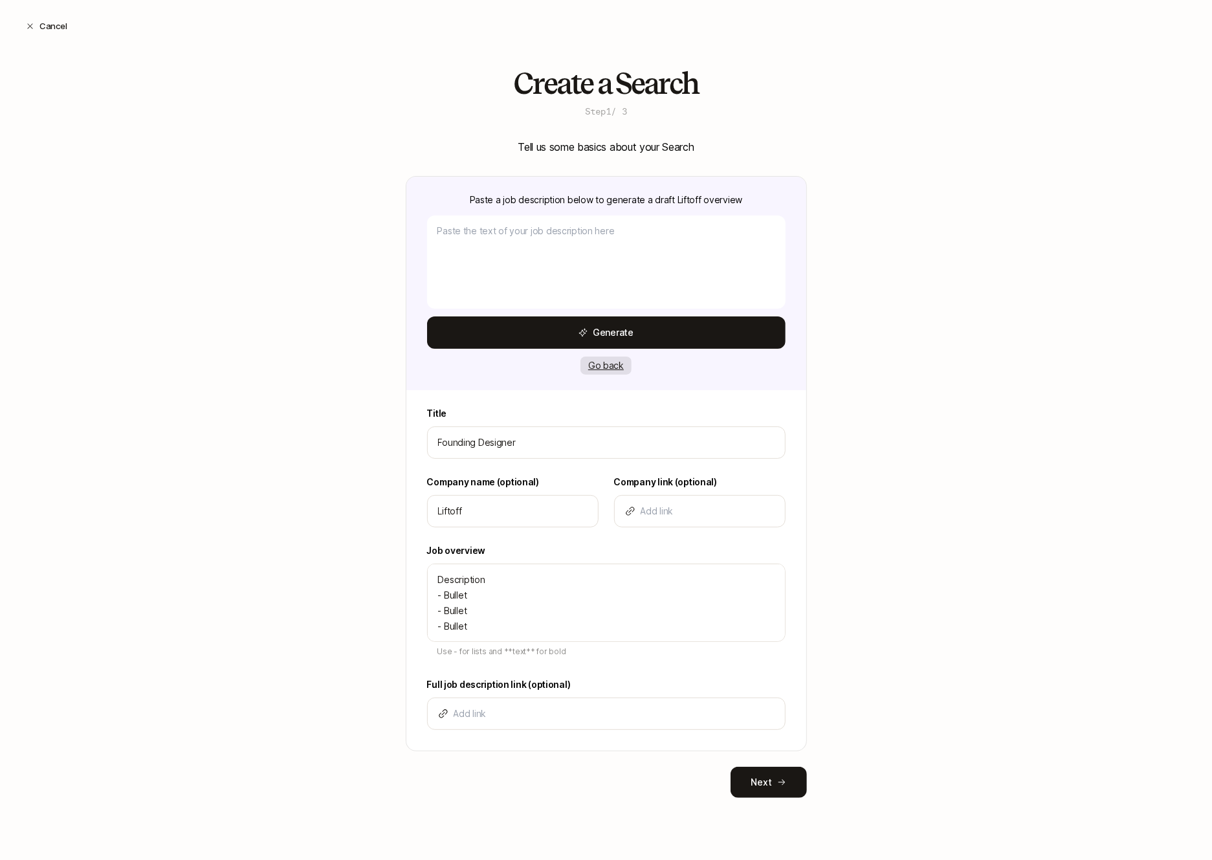
click at [612, 366] on button "Go back" at bounding box center [606, 366] width 51 height 18
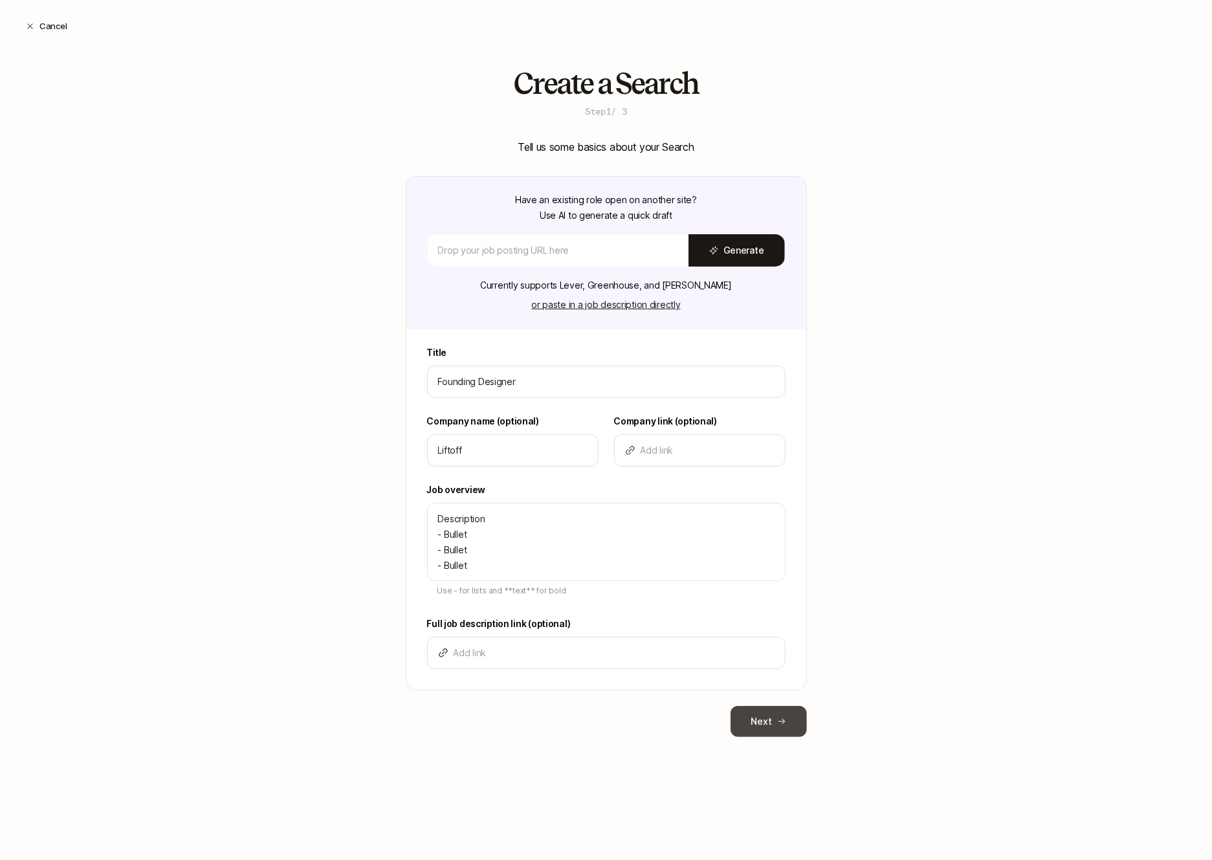
click at [781, 717] on icon at bounding box center [781, 721] width 9 height 9
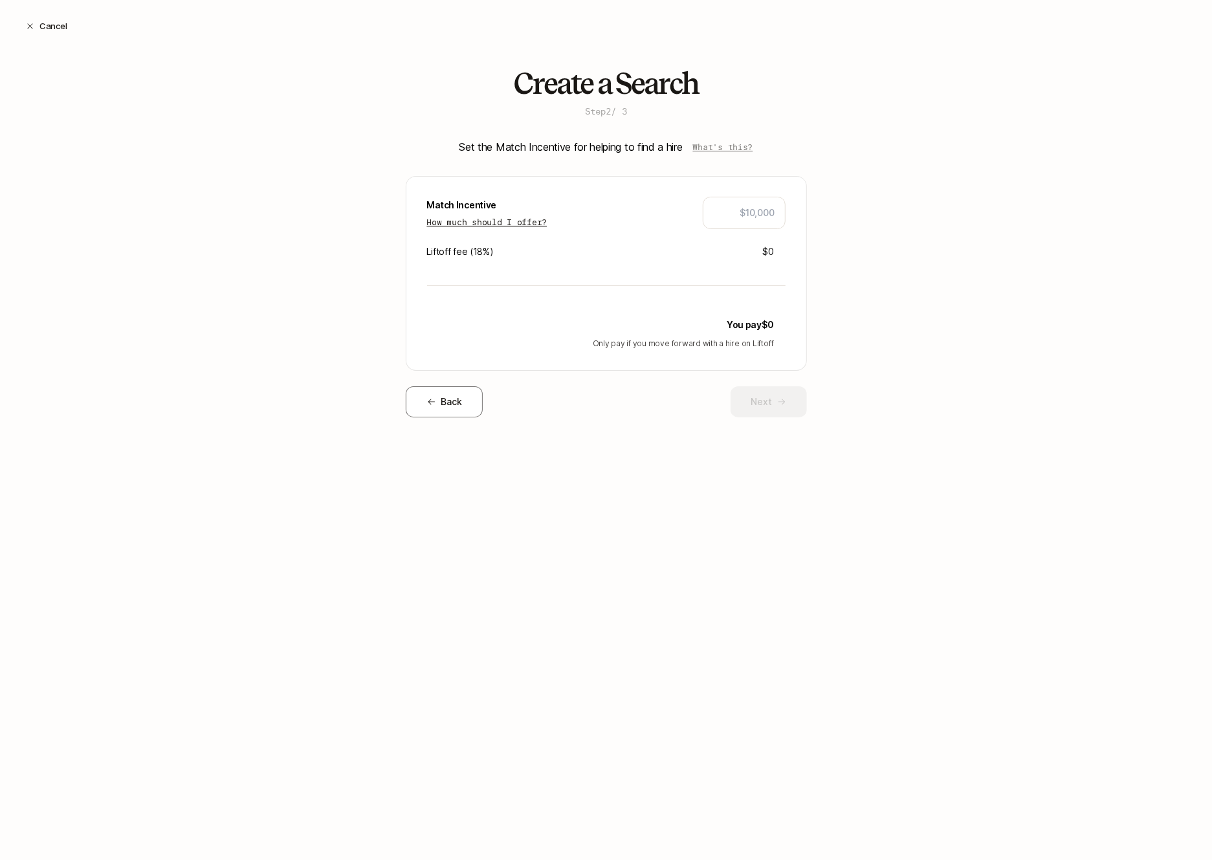
click at [539, 224] on p "How much should I offer?" at bounding box center [487, 222] width 120 height 13
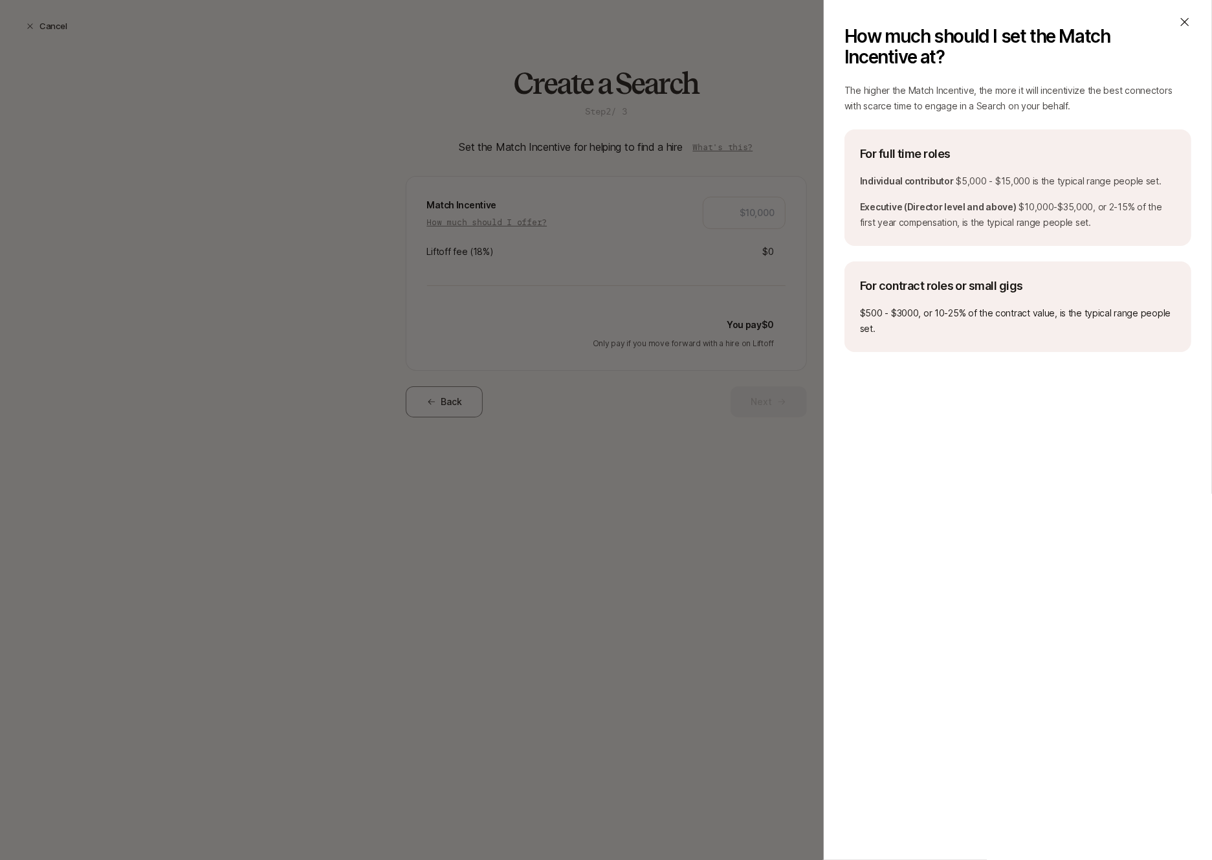
click at [1097, 20] on icon at bounding box center [1185, 22] width 13 height 13
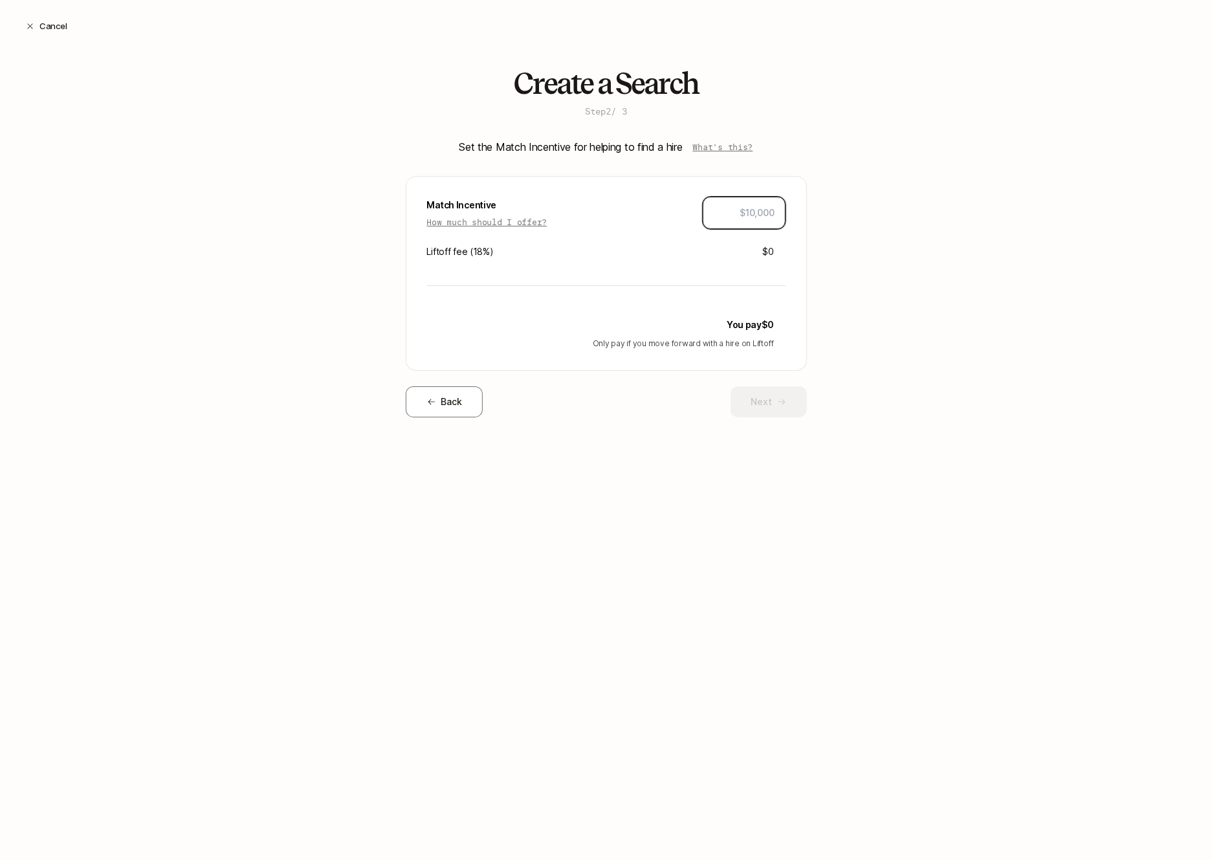
click at [735, 211] on input "text" at bounding box center [744, 213] width 61 height 16
type input "$10,000"
click at [814, 244] on div "Create a Search Step 2 / 3 Set the Match Incentive for helping to find a hire W…" at bounding box center [606, 263] width 1212 height 392
click at [739, 396] on button "Next" at bounding box center [769, 401] width 76 height 31
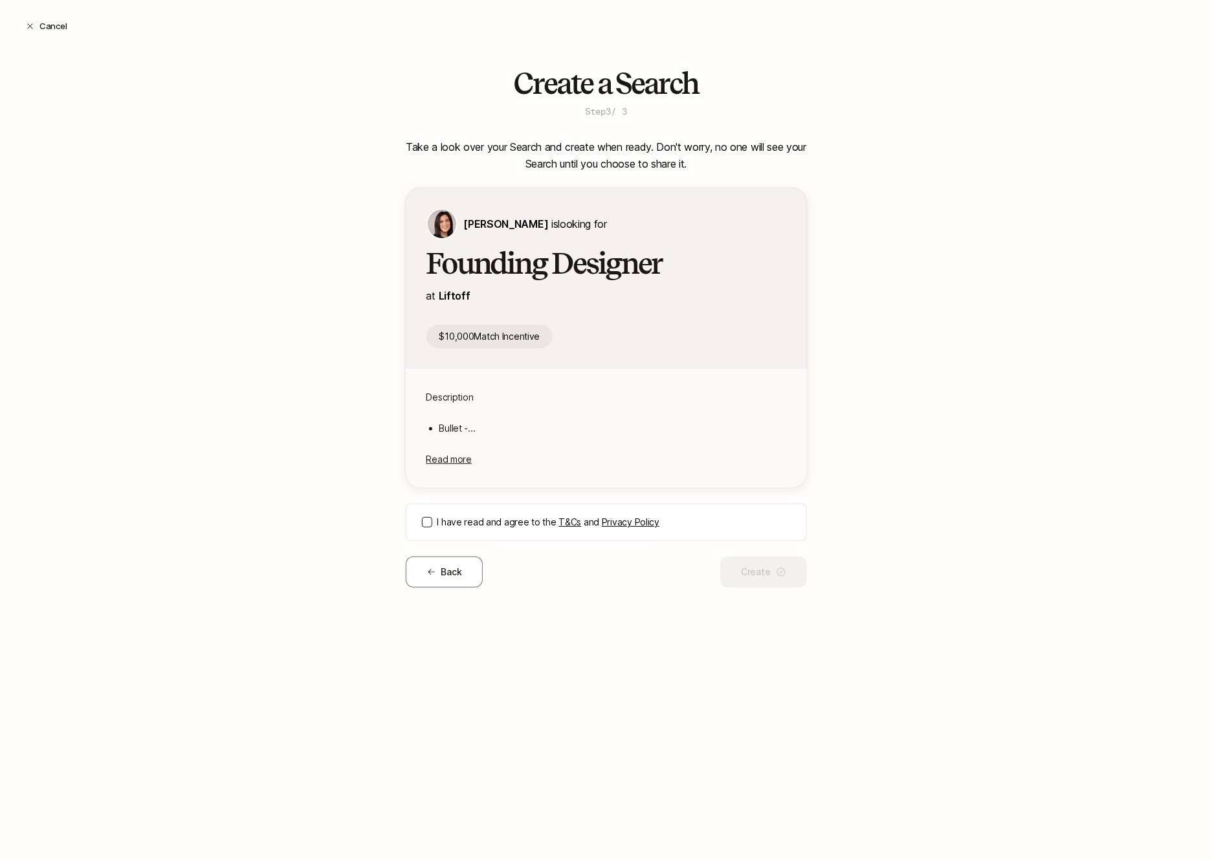
click at [422, 523] on button "I have read and agree to the T&Cs and Privacy Policy" at bounding box center [427, 522] width 10 height 10
click at [764, 577] on button "Create" at bounding box center [763, 572] width 86 height 31
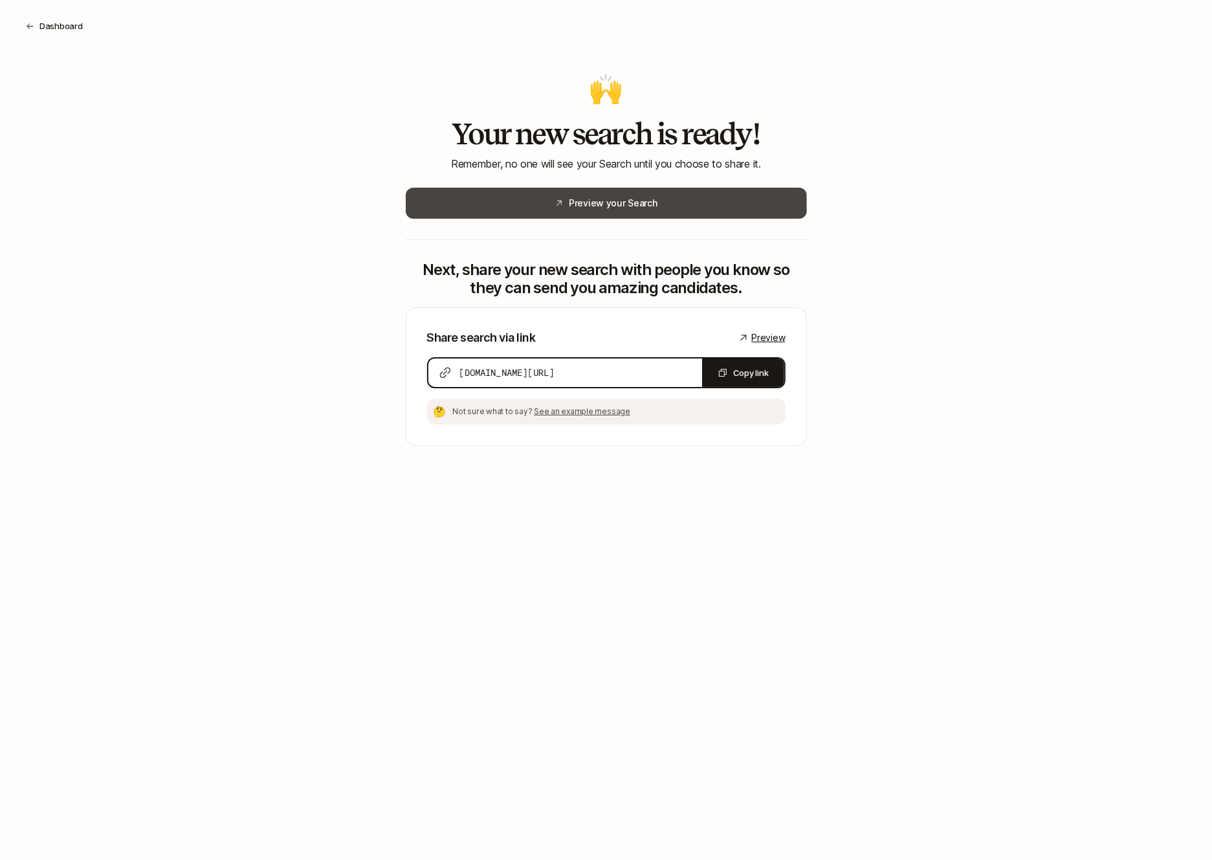
click at [618, 205] on button "Preview your Search" at bounding box center [606, 203] width 401 height 31
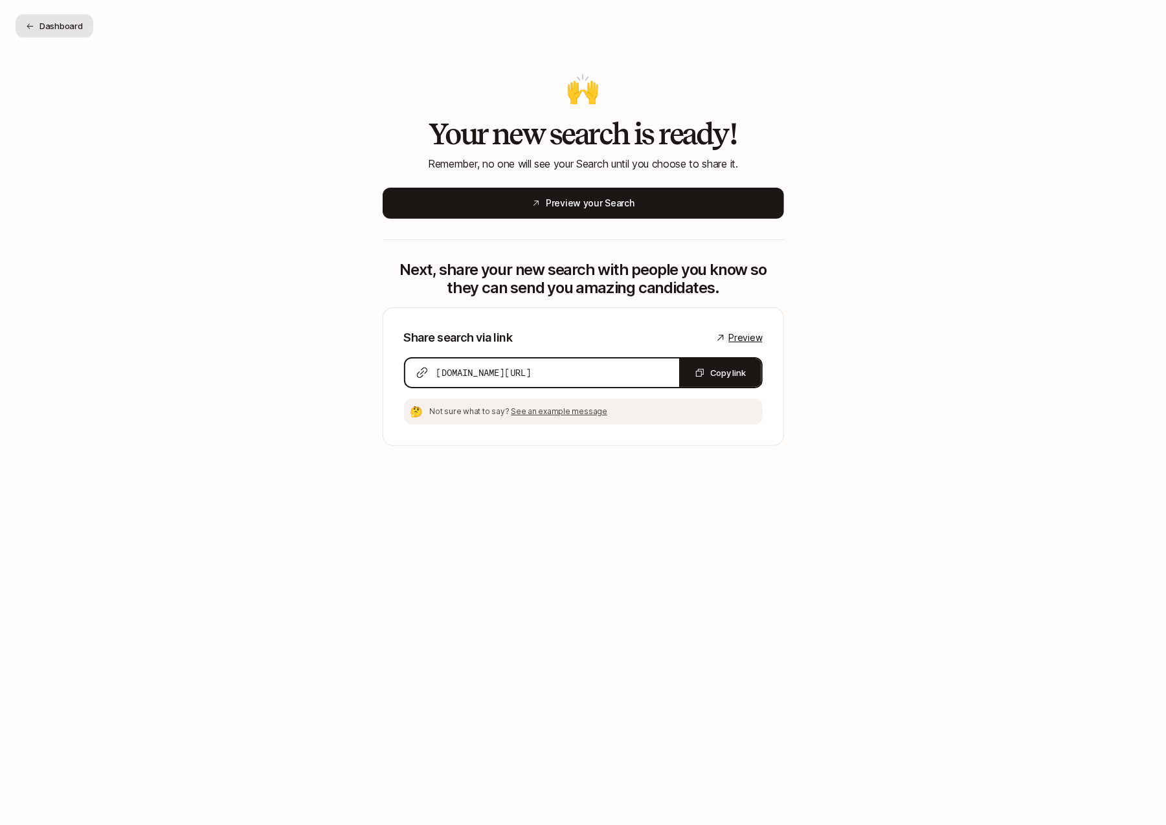
click at [59, 21] on button "Dashboard" at bounding box center [55, 25] width 78 height 23
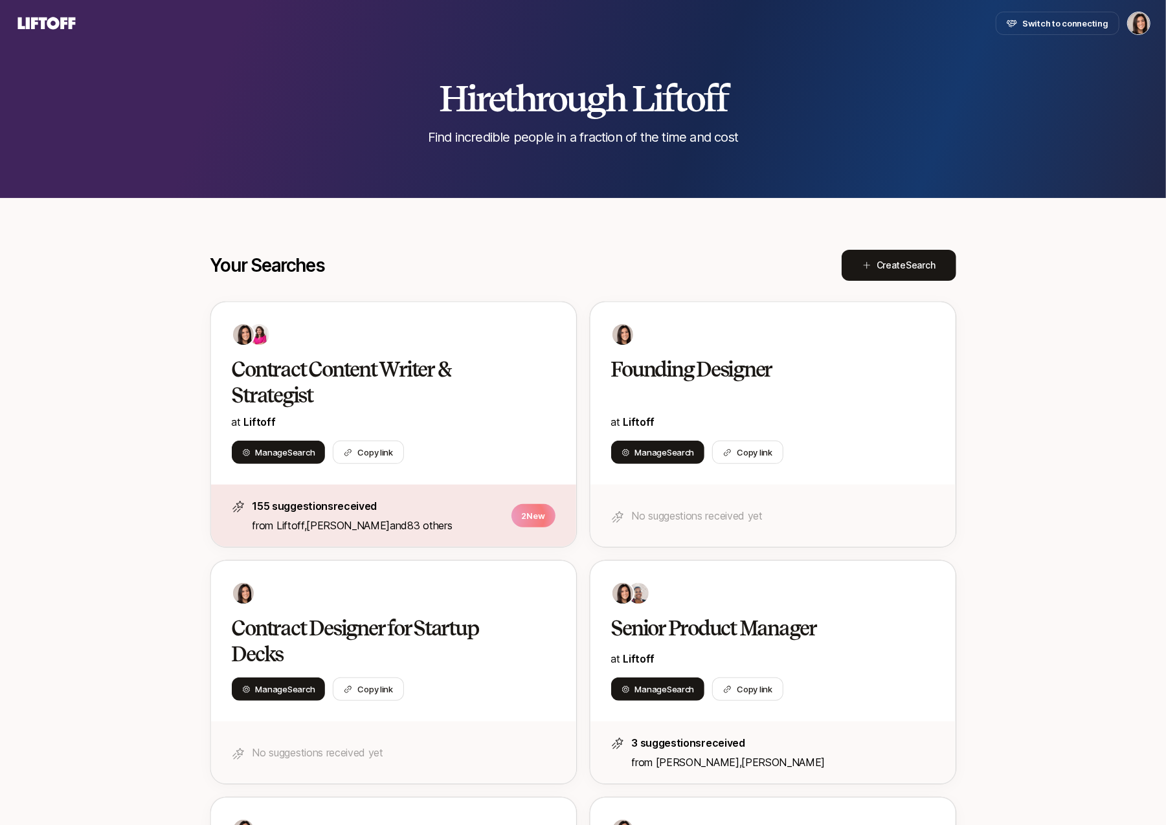
click at [905, 276] on button "Create Search" at bounding box center [899, 265] width 115 height 31
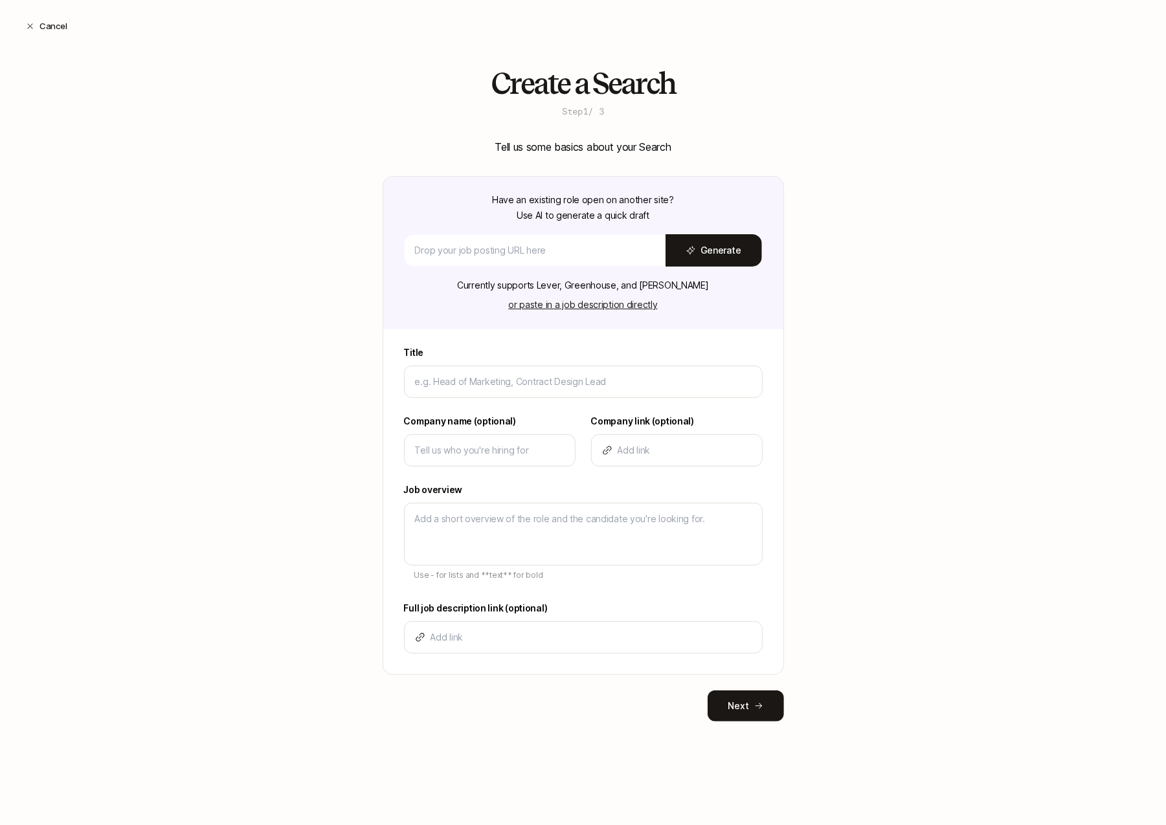
type textarea "x"
type input "C"
type textarea "x"
type input "Co"
type textarea "x"
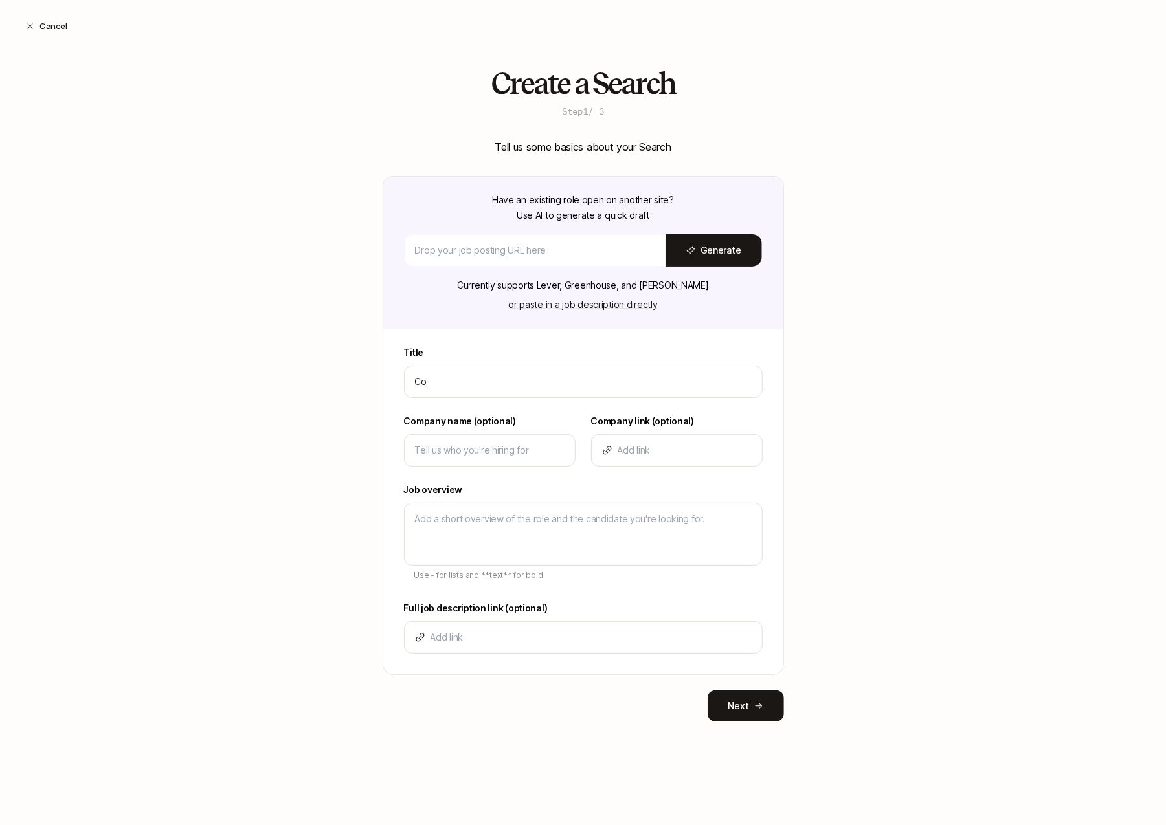
type input "Con"
type textarea "x"
type input "Cont"
type textarea "x"
type input "Contr"
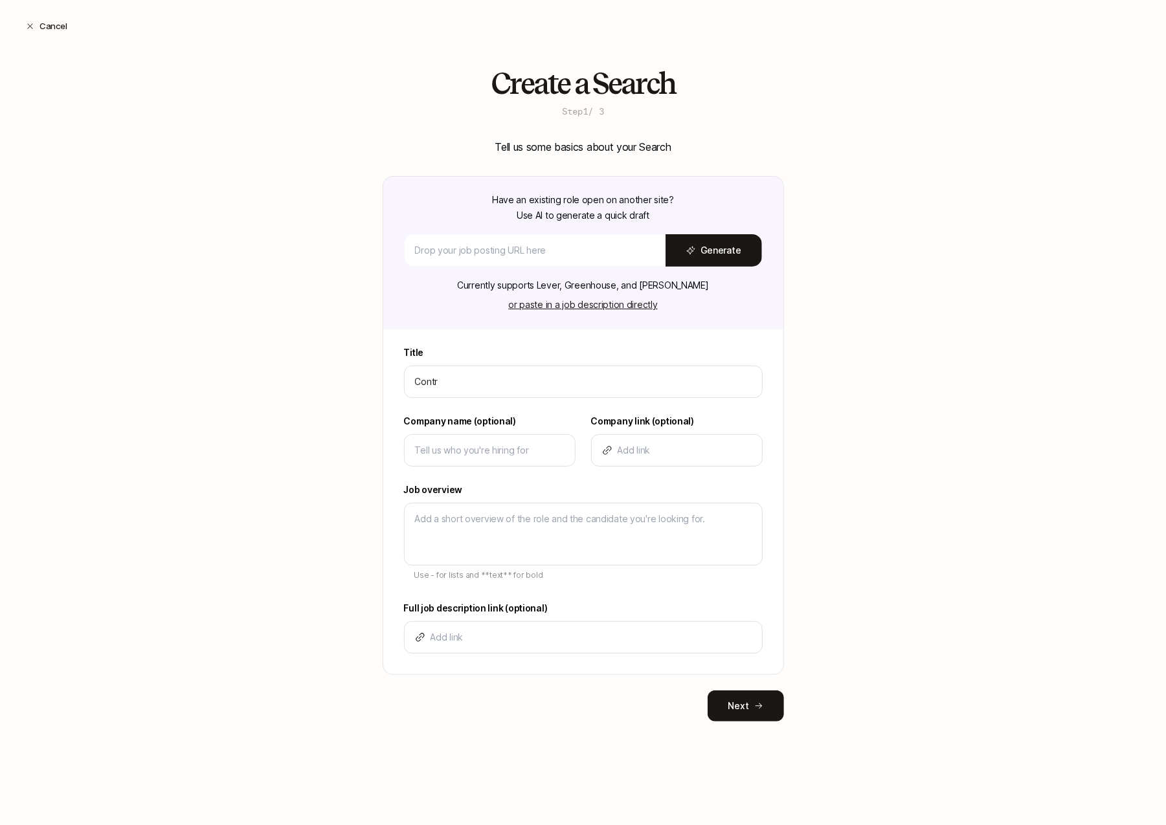
type textarea "x"
type input "Contra"
type textarea "x"
type input "Contrac"
type textarea "x"
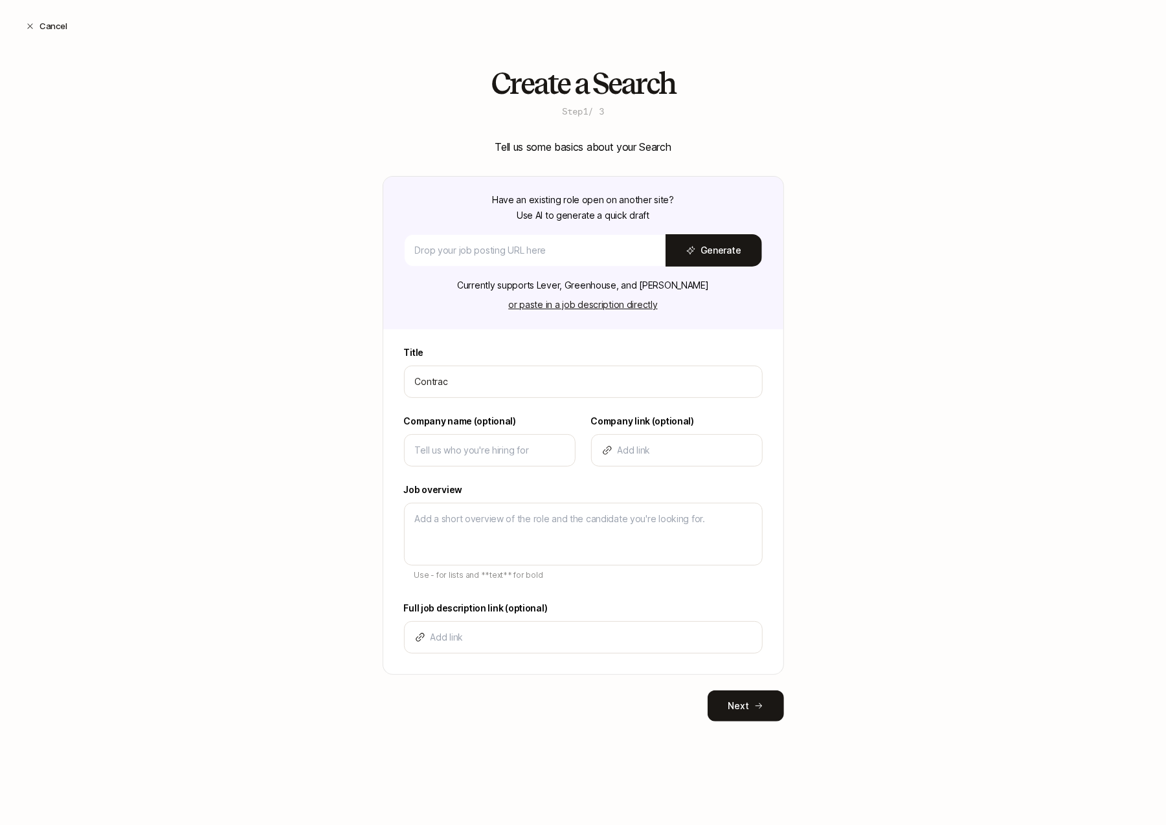
type input "Contract"
type textarea "x"
type input "Contract"
type textarea "x"
type input "Contract D"
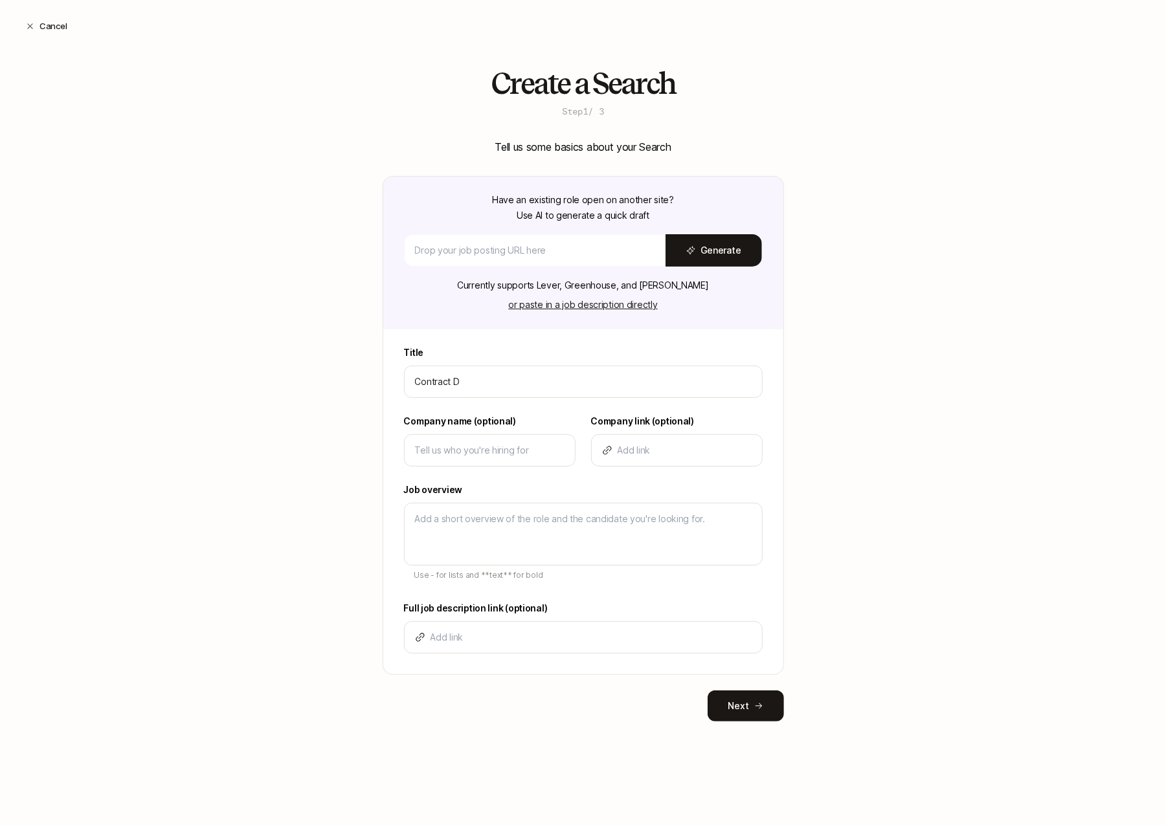
type textarea "x"
type input "Contract De"
type textarea "x"
type input "Contract Des"
type textarea "x"
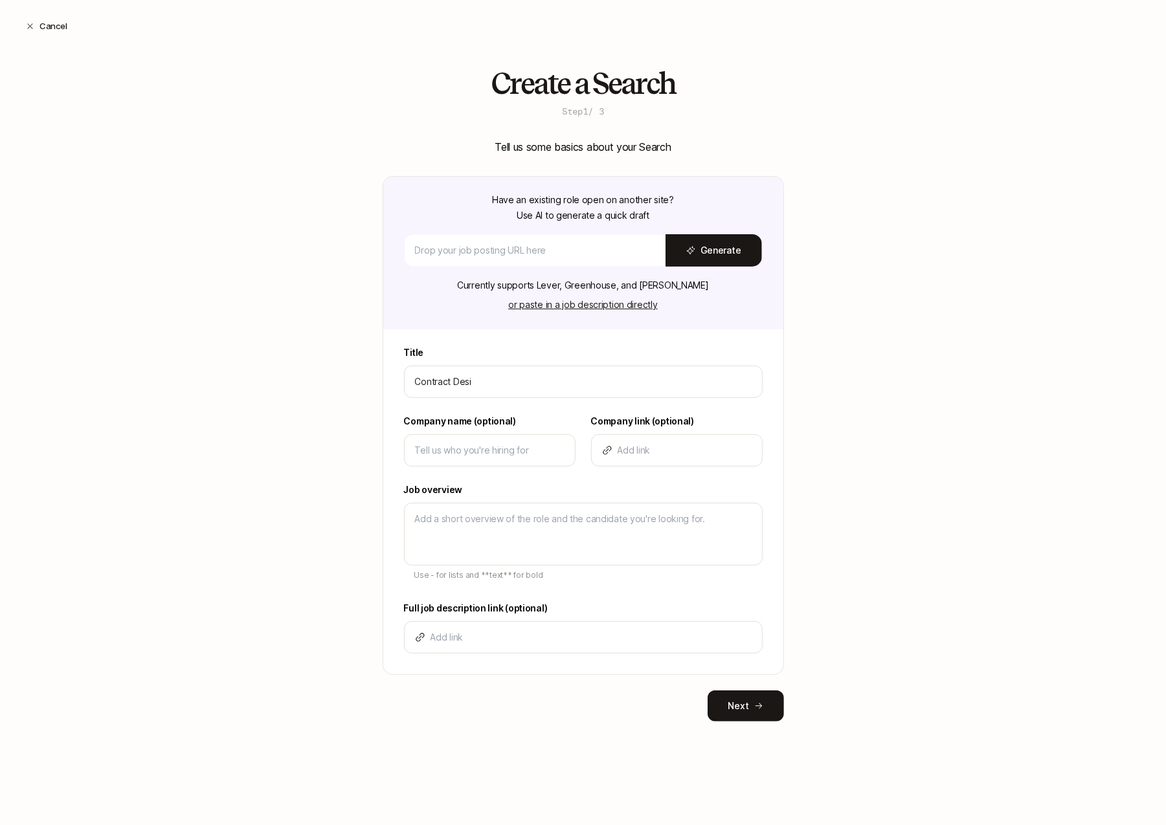
type input "Contract Desig"
type textarea "x"
type input "Contract Design"
type textarea "x"
type input "Contract Designe"
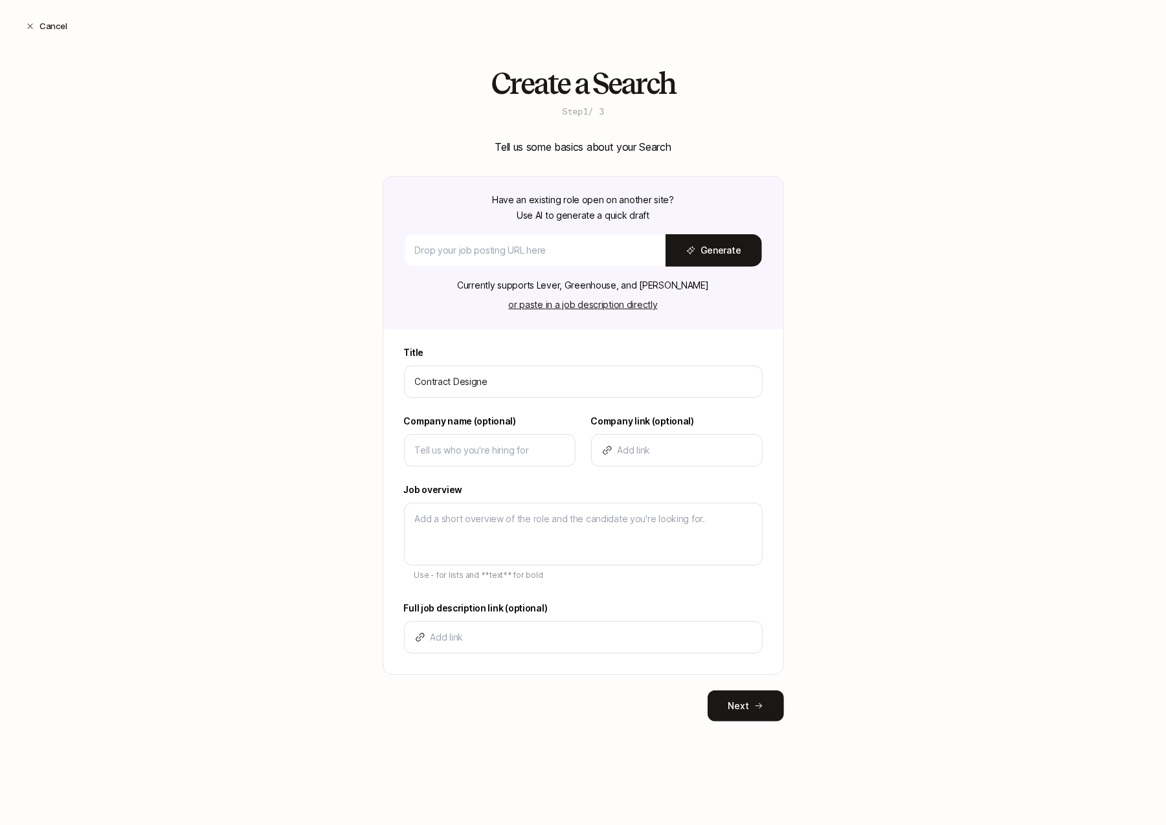
type textarea "x"
type input "Contract Designer"
click at [508, 452] on input at bounding box center [490, 451] width 150 height 16
type textarea "x"
type input "Li"
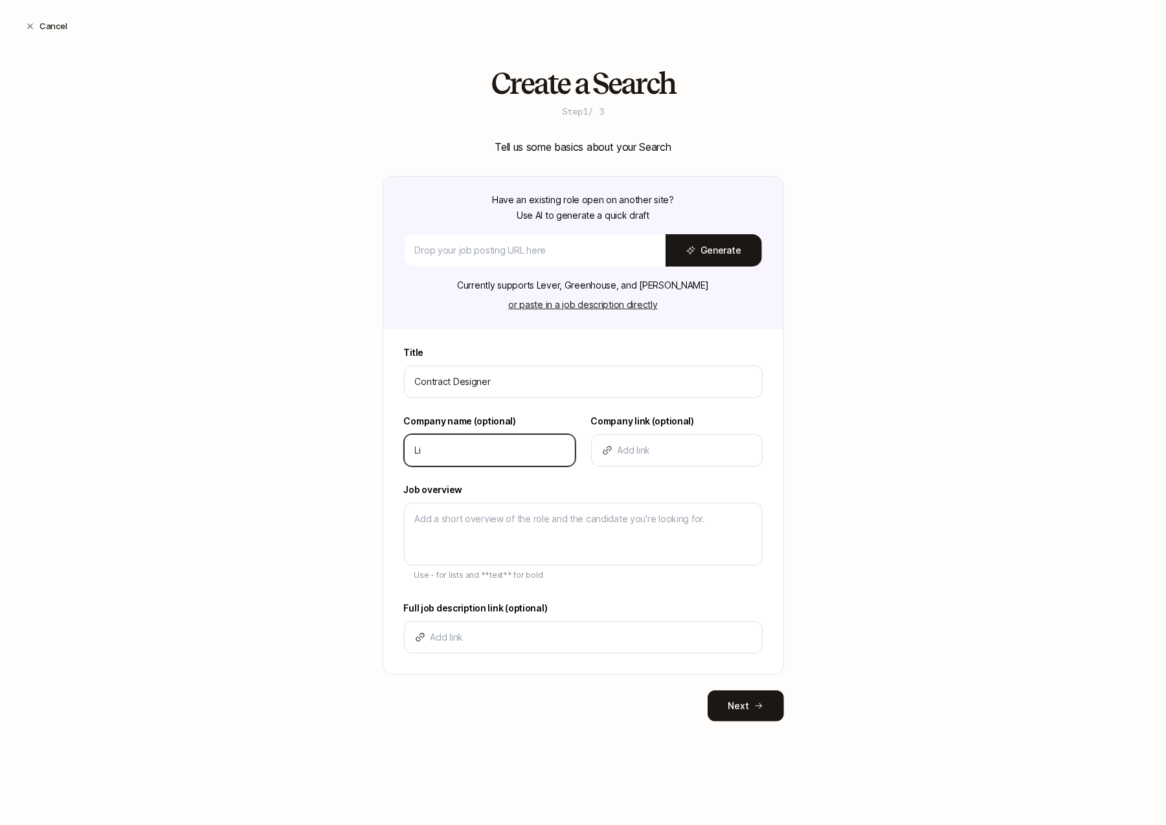
type textarea "x"
type input "Lif"
type textarea "x"
type input "Lift"
type textarea "x"
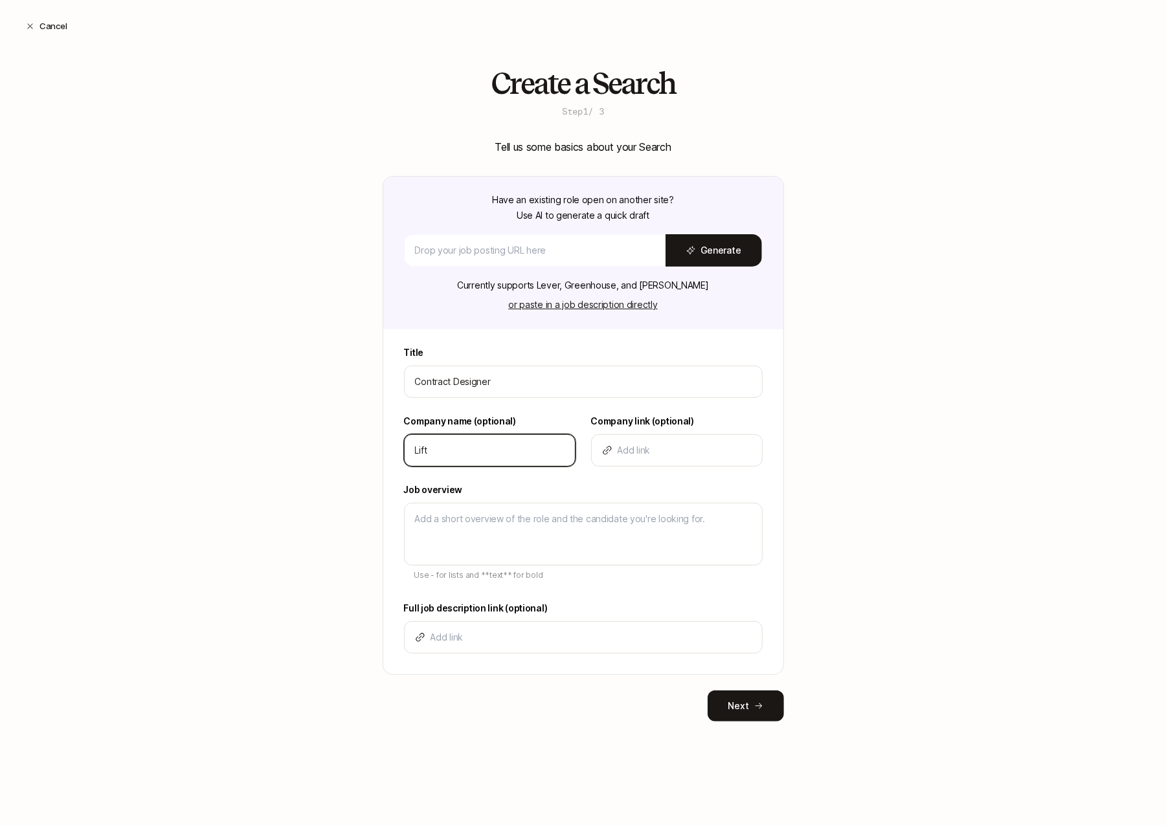
type input "Lifto"
type textarea "x"
type input "Liftof"
type textarea "x"
type input "Liftoff"
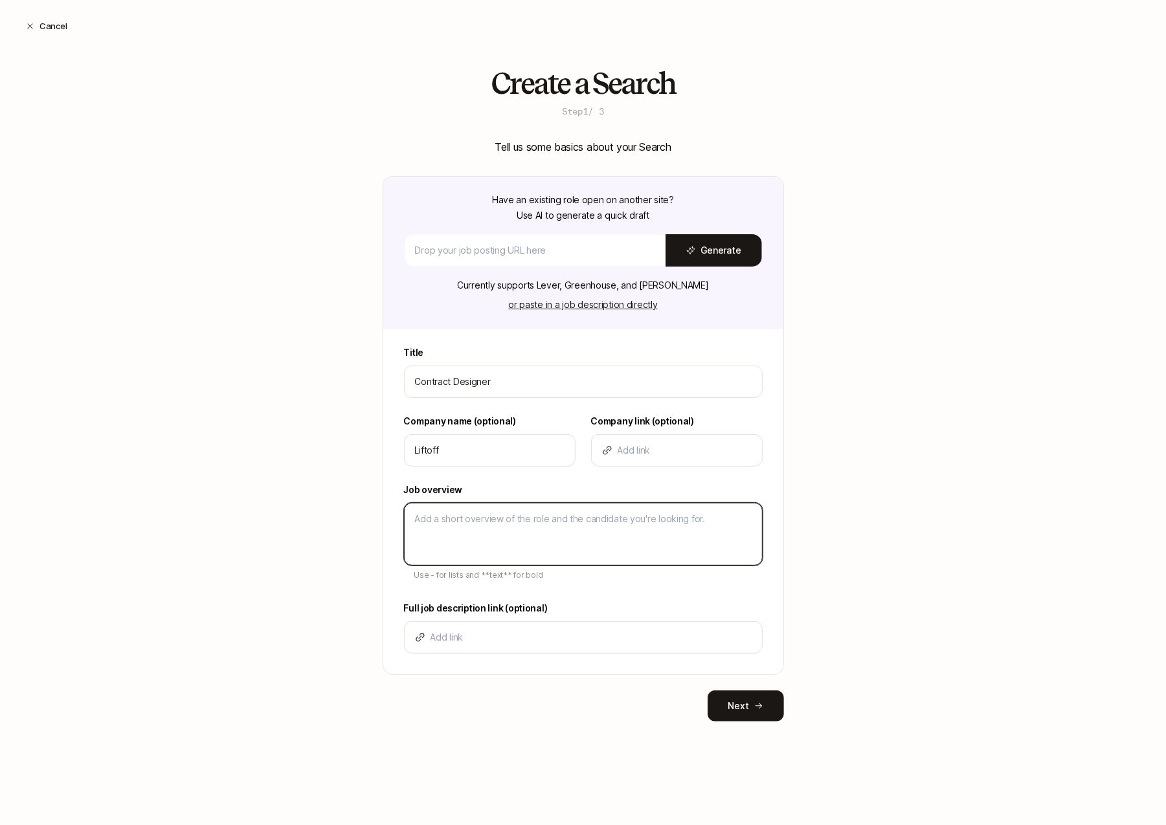
click at [485, 519] on textarea at bounding box center [583, 534] width 359 height 63
click at [473, 528] on textarea at bounding box center [583, 534] width 359 height 63
type textarea "x"
type textarea "D"
type textarea "x"
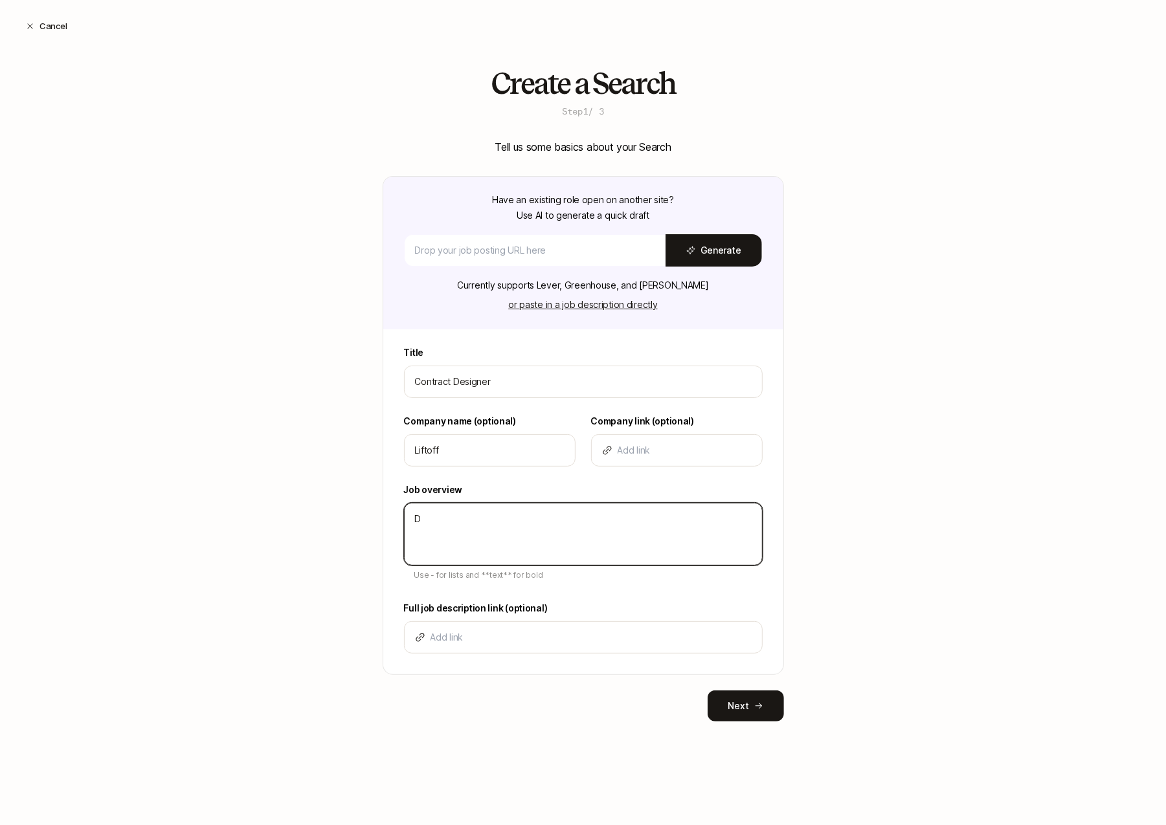
type textarea "De"
type textarea "x"
type textarea "Dex"
type textarea "x"
type textarea "Dexc"
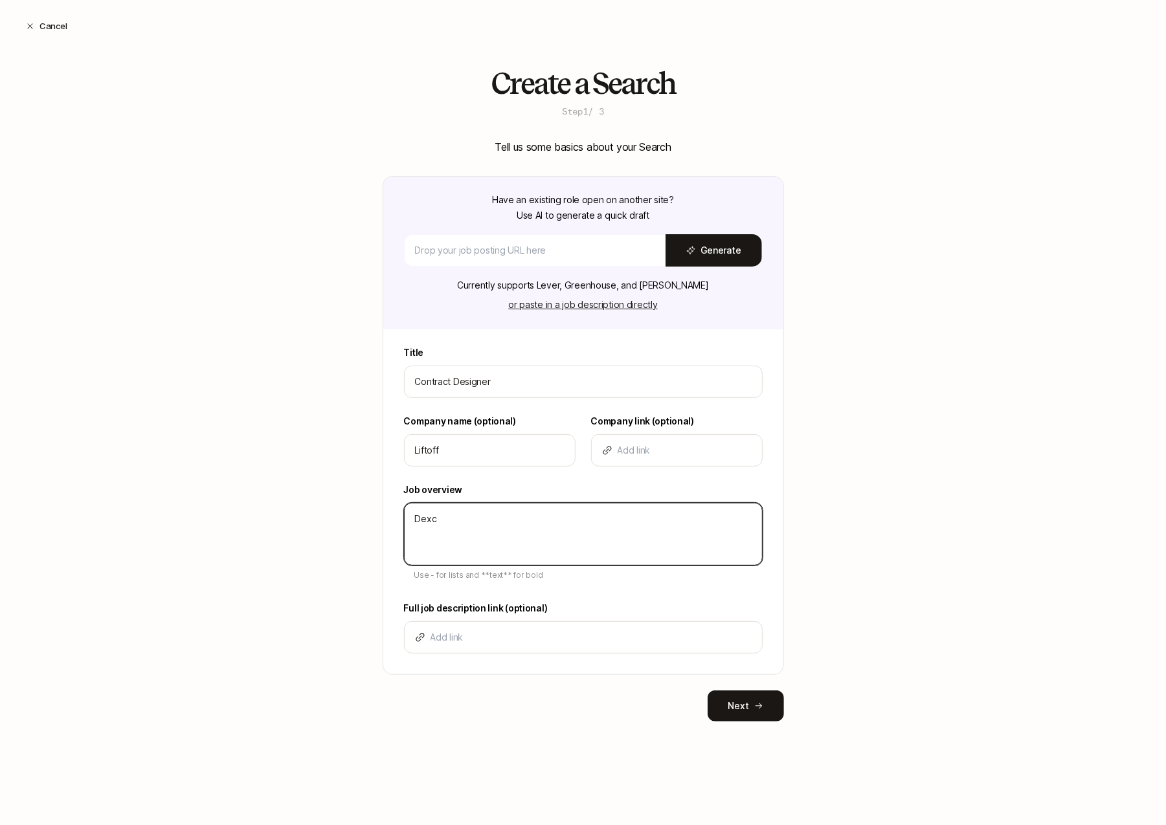
type textarea "x"
type textarea "Dex"
type textarea "x"
type textarea "De"
type textarea "x"
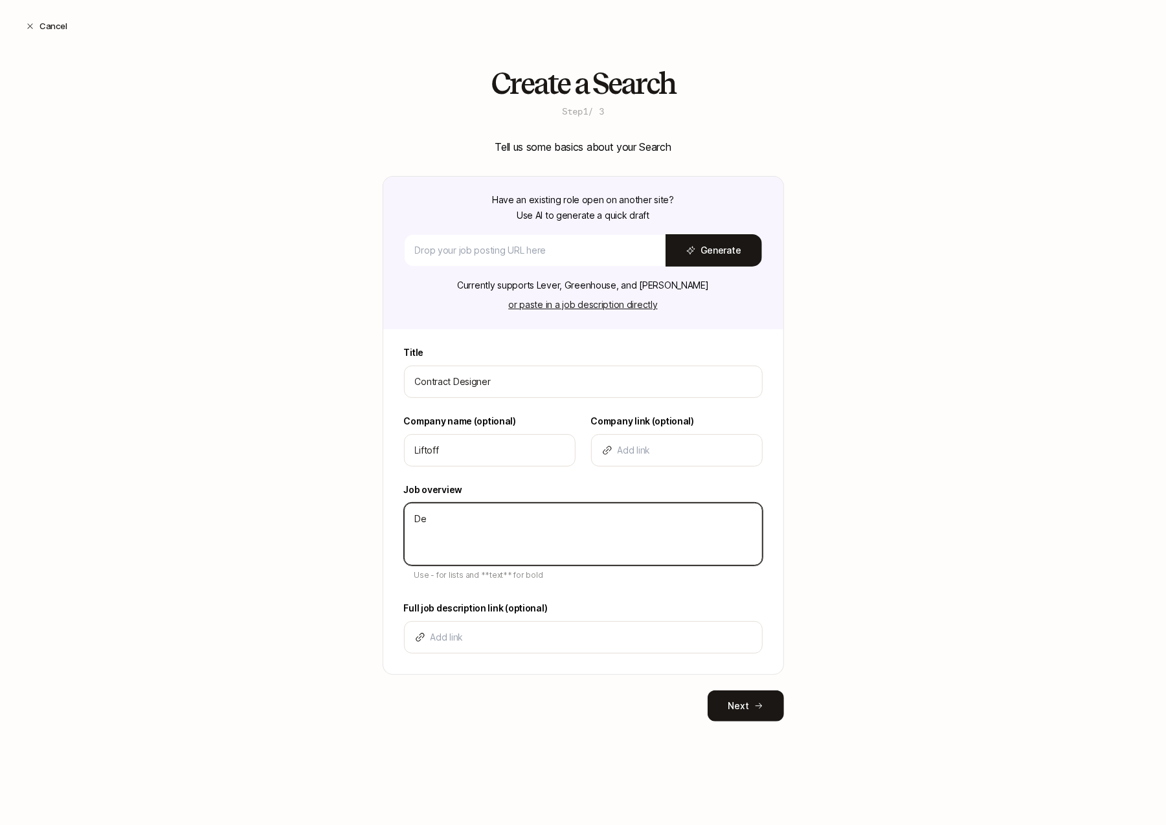
type textarea "Des"
type textarea "x"
type textarea "Desc"
type textarea "x"
type textarea "Descr"
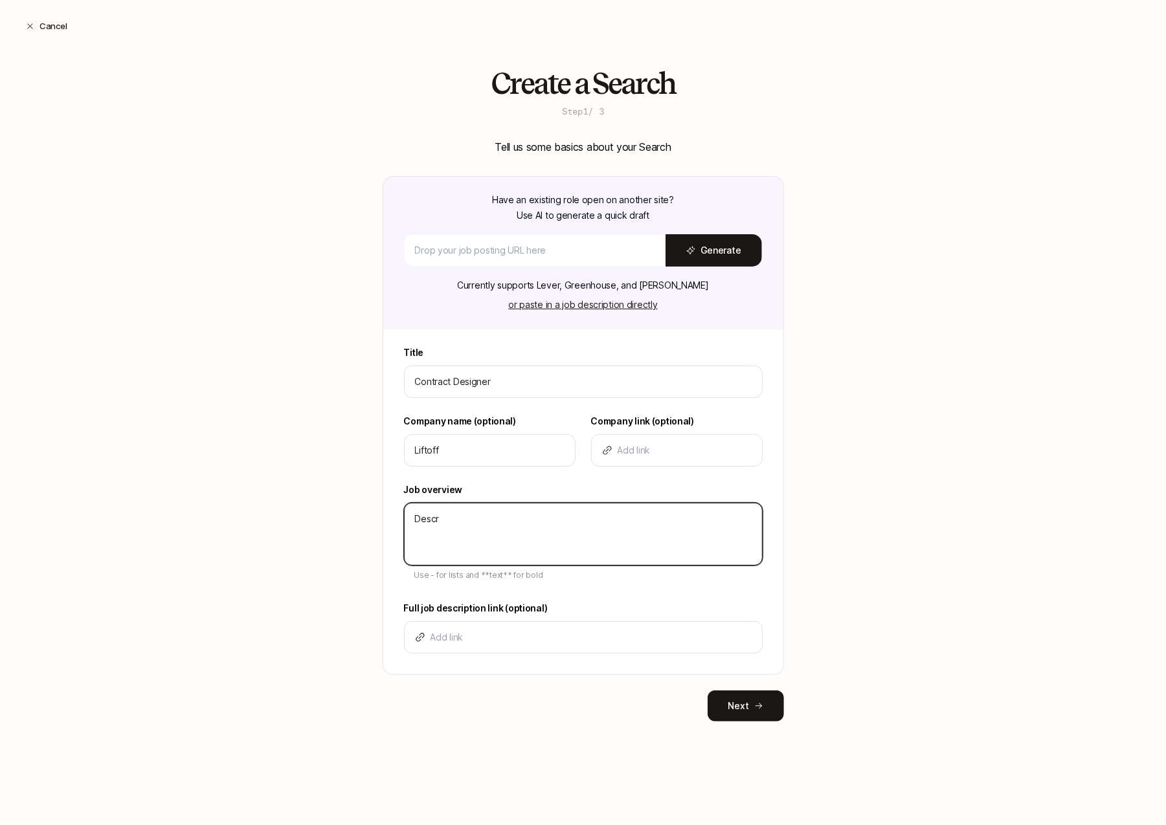
type textarea "x"
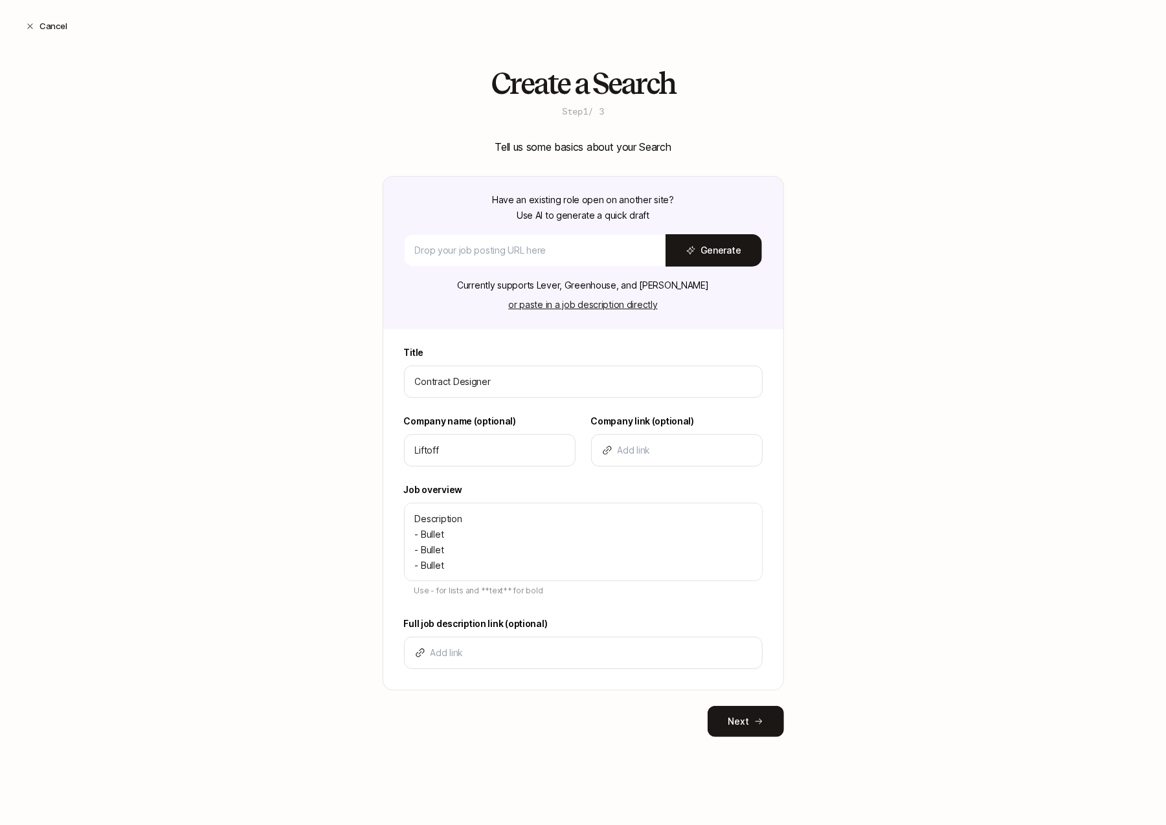
click at [335, 603] on div "Create a Search Step 1 / 3 Tell us some basics about your Search Have an existi…" at bounding box center [583, 422] width 1166 height 711
click at [744, 719] on button "Next" at bounding box center [746, 721] width 76 height 31
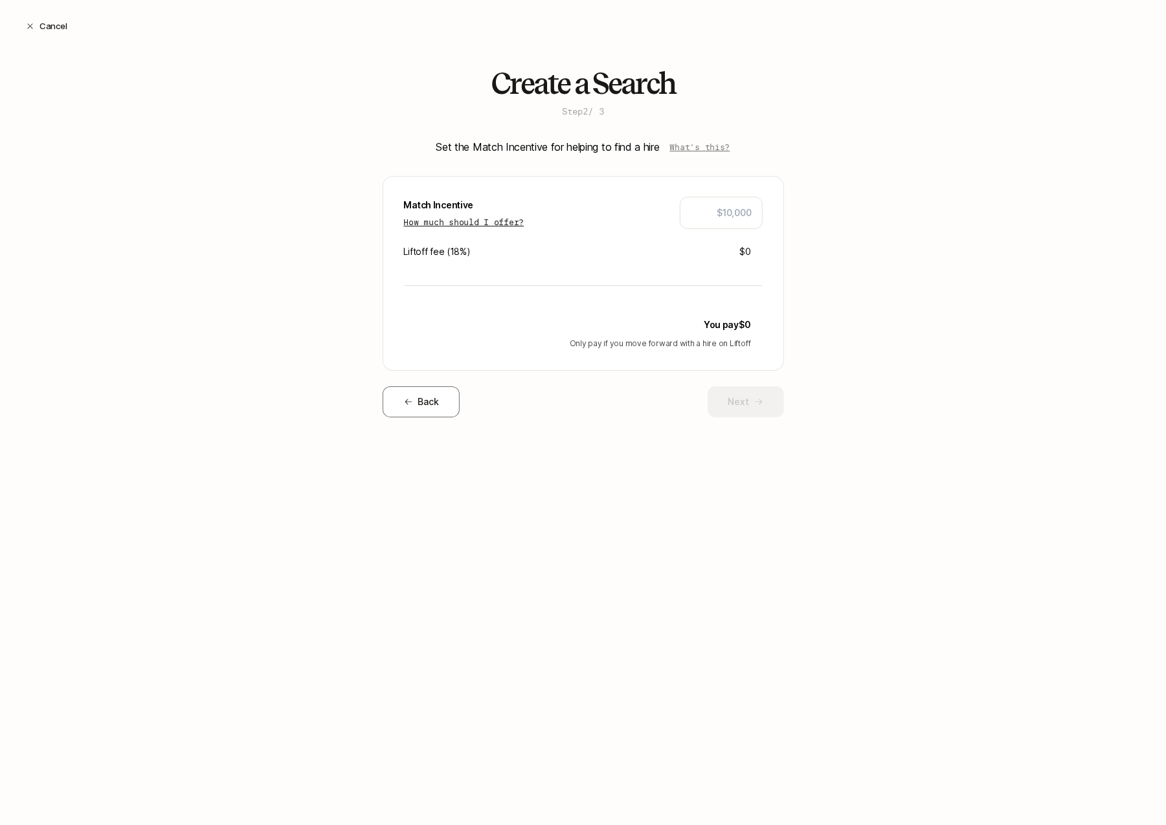
click at [513, 219] on p "How much should I offer?" at bounding box center [464, 222] width 120 height 13
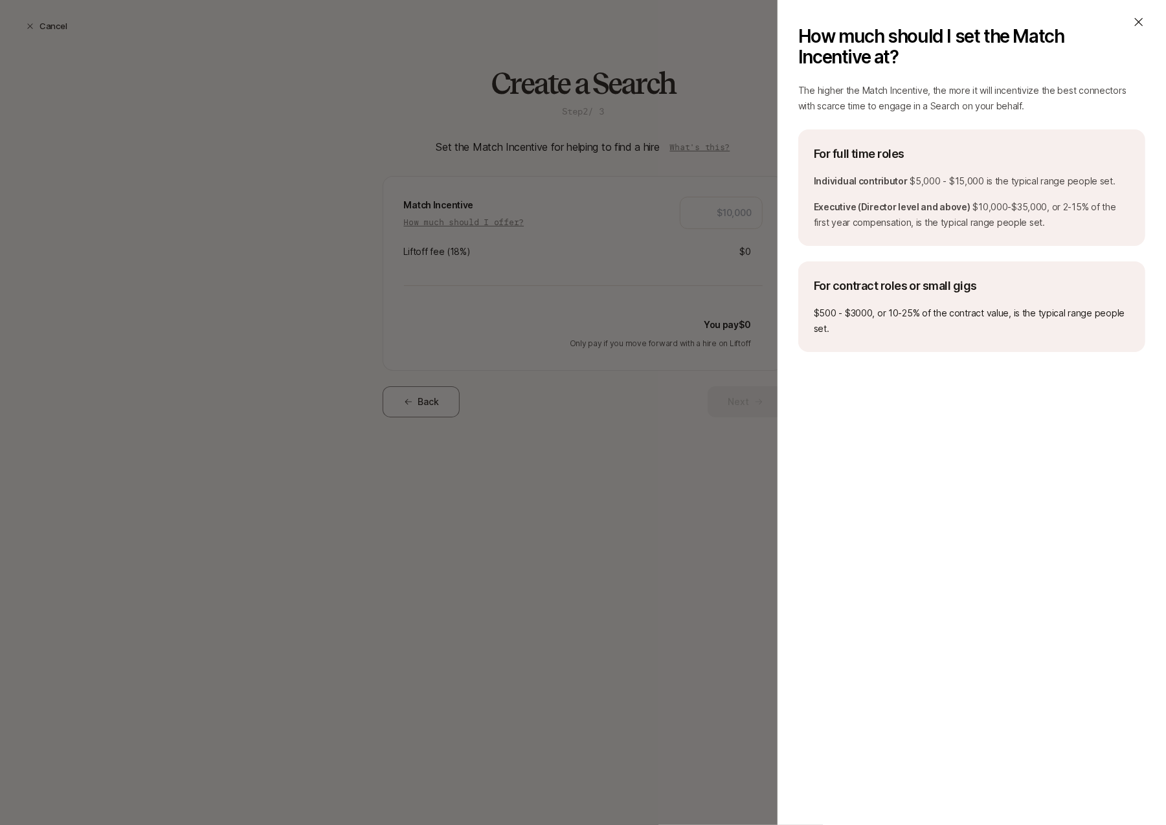
click at [1097, 17] on icon at bounding box center [1138, 22] width 13 height 13
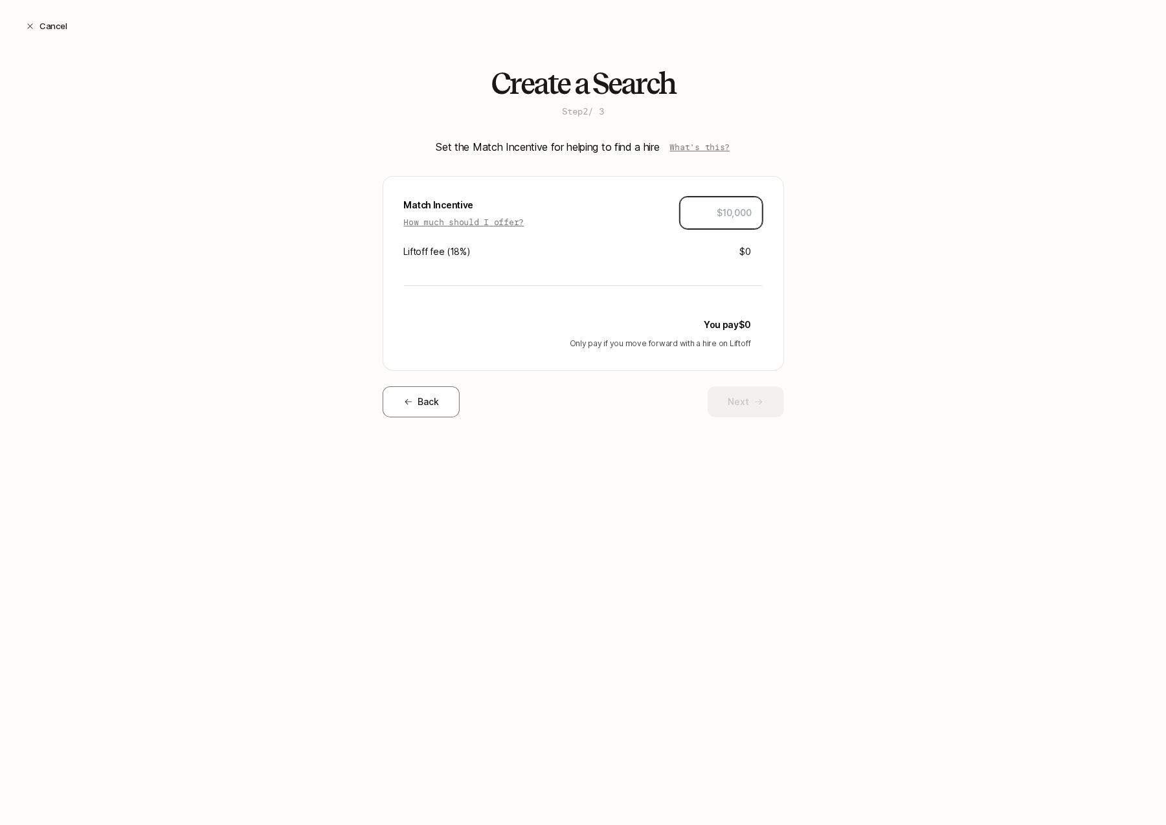
click at [716, 205] on input "text" at bounding box center [721, 213] width 61 height 16
click at [845, 250] on div "Create a Search Step 2 / 3 Set the Match Incentive for helping to find a hire W…" at bounding box center [583, 263] width 1166 height 392
click at [730, 397] on button "Next" at bounding box center [746, 401] width 76 height 31
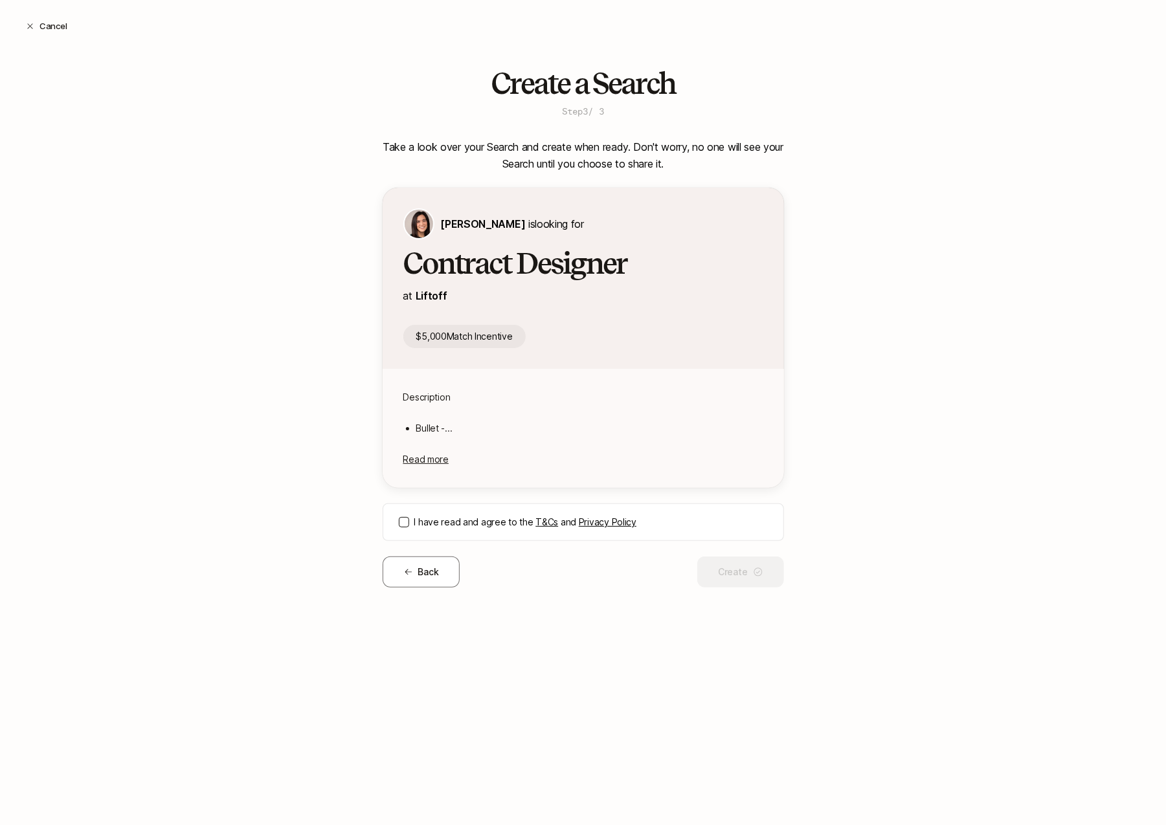
click at [401, 519] on button "I have read and agree to the T&Cs and Privacy Policy" at bounding box center [404, 522] width 10 height 10
click at [742, 570] on button "Create" at bounding box center [740, 572] width 86 height 31
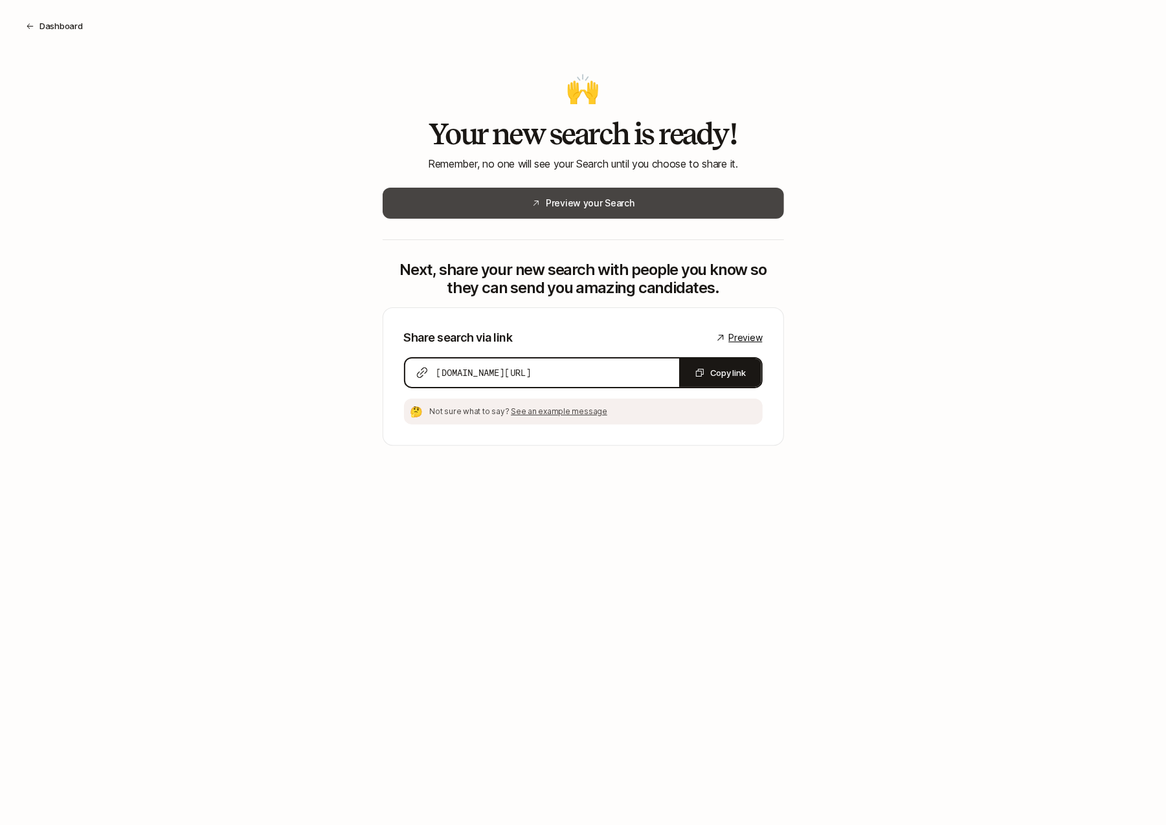
click at [680, 204] on button "Preview your Search" at bounding box center [583, 203] width 401 height 31
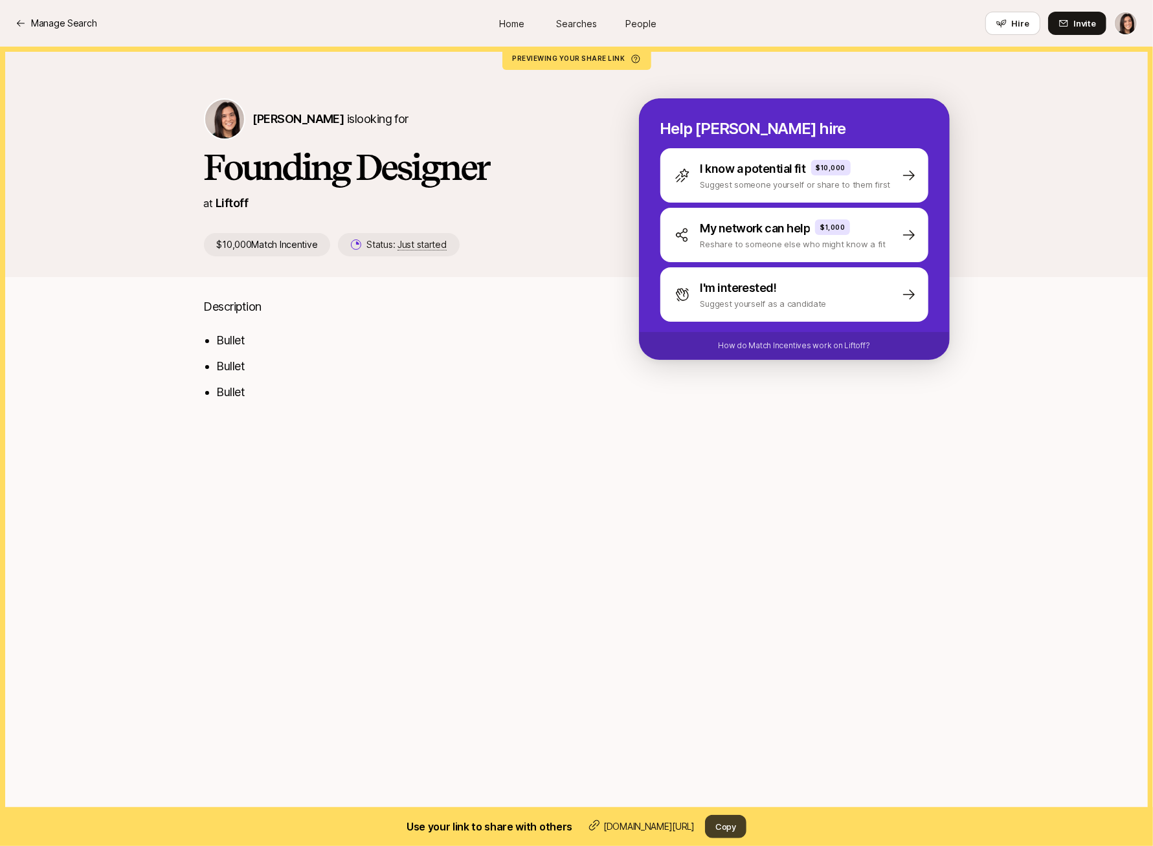
click at [730, 830] on button "Copy" at bounding box center [725, 826] width 41 height 23
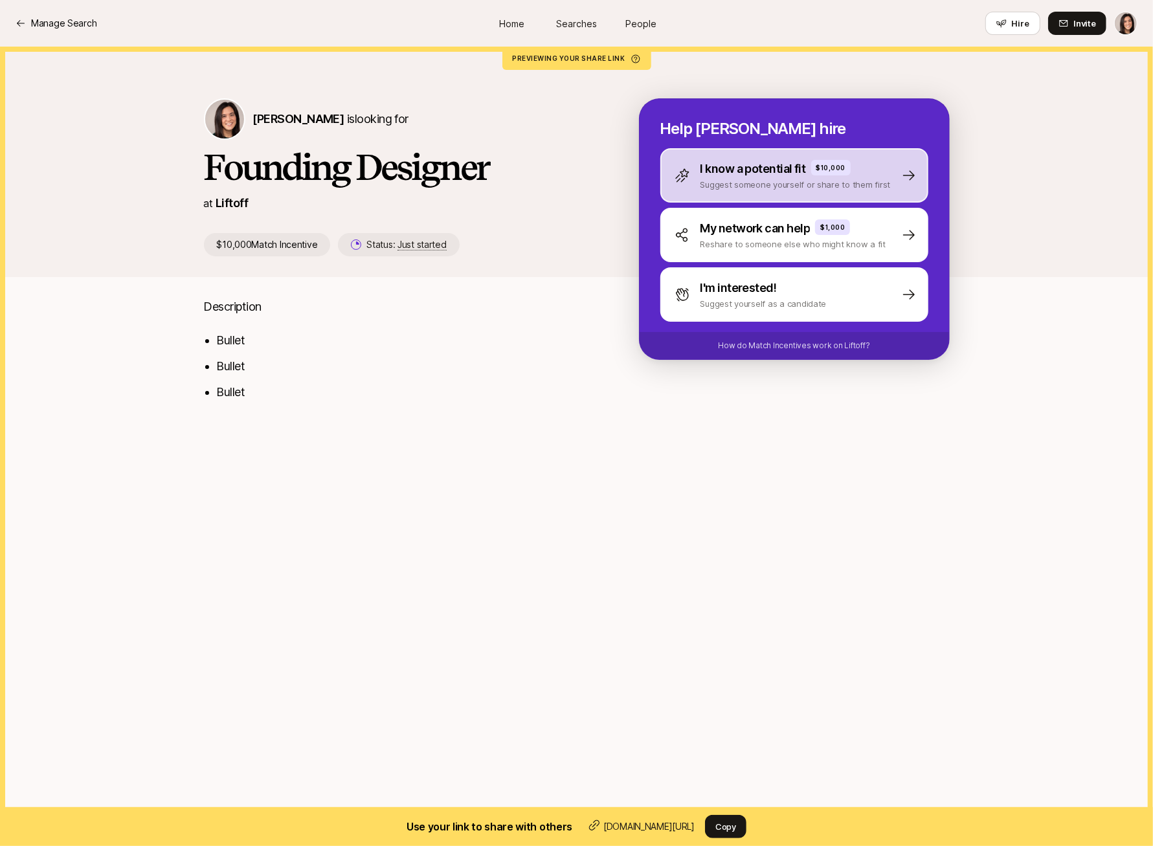
click at [720, 197] on div "I know a potential fit $10,000 Suggest someone yourself or share to them first" at bounding box center [794, 175] width 268 height 54
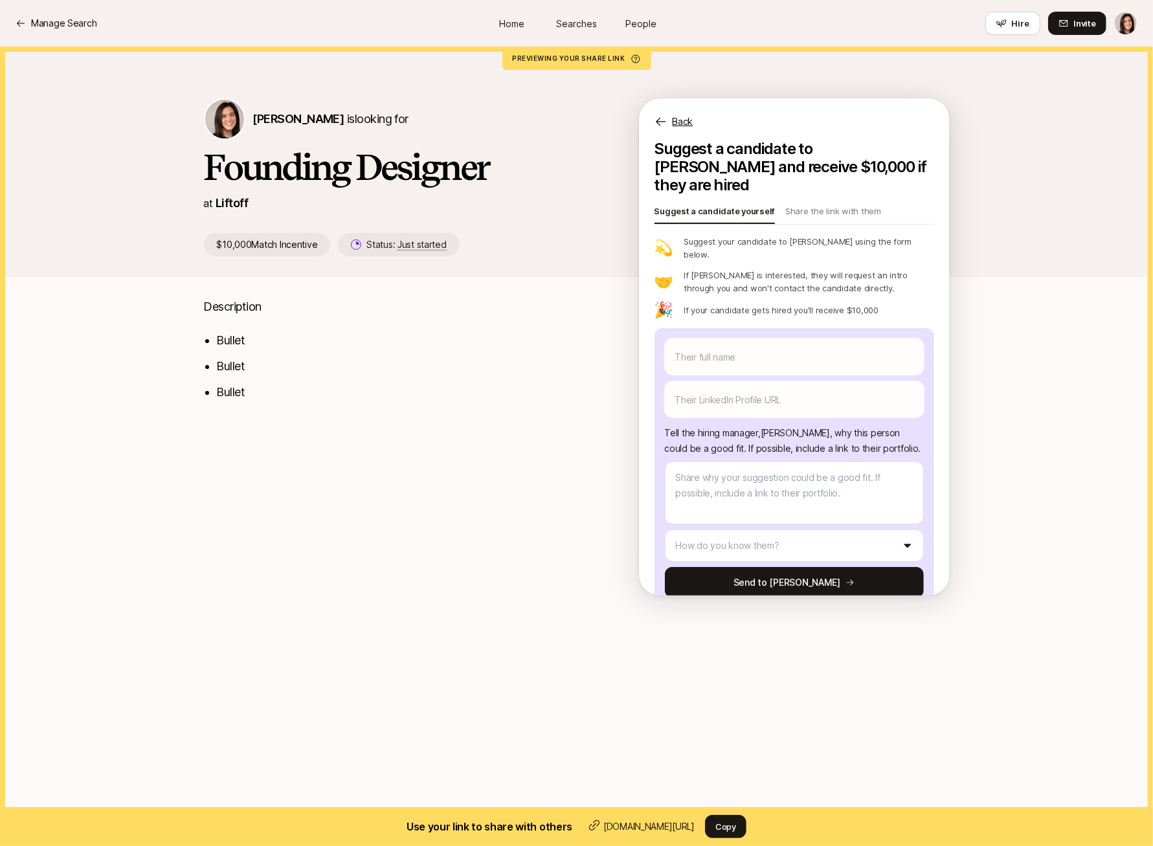
click at [695, 116] on div "Back" at bounding box center [794, 113] width 311 height 31
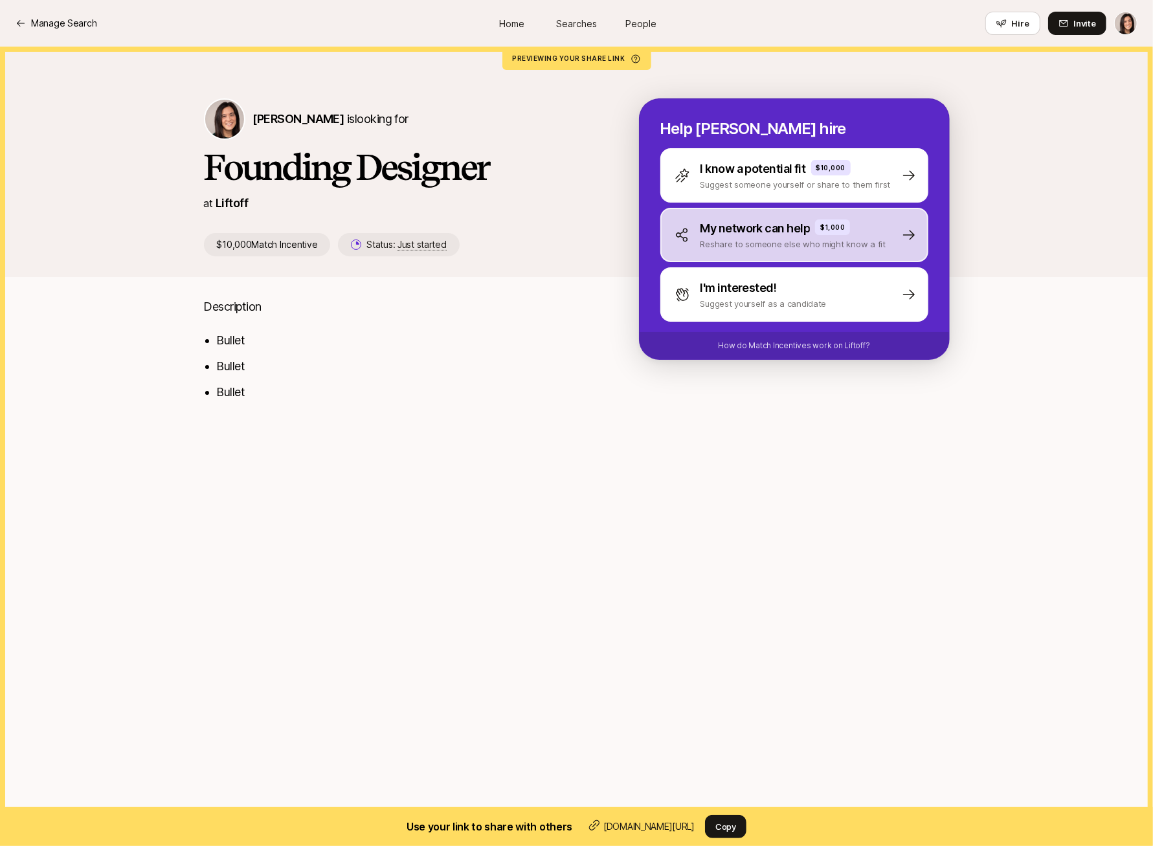
click at [694, 256] on div "My network can help $1,000 Reshare to someone else who might know a fit" at bounding box center [794, 235] width 268 height 54
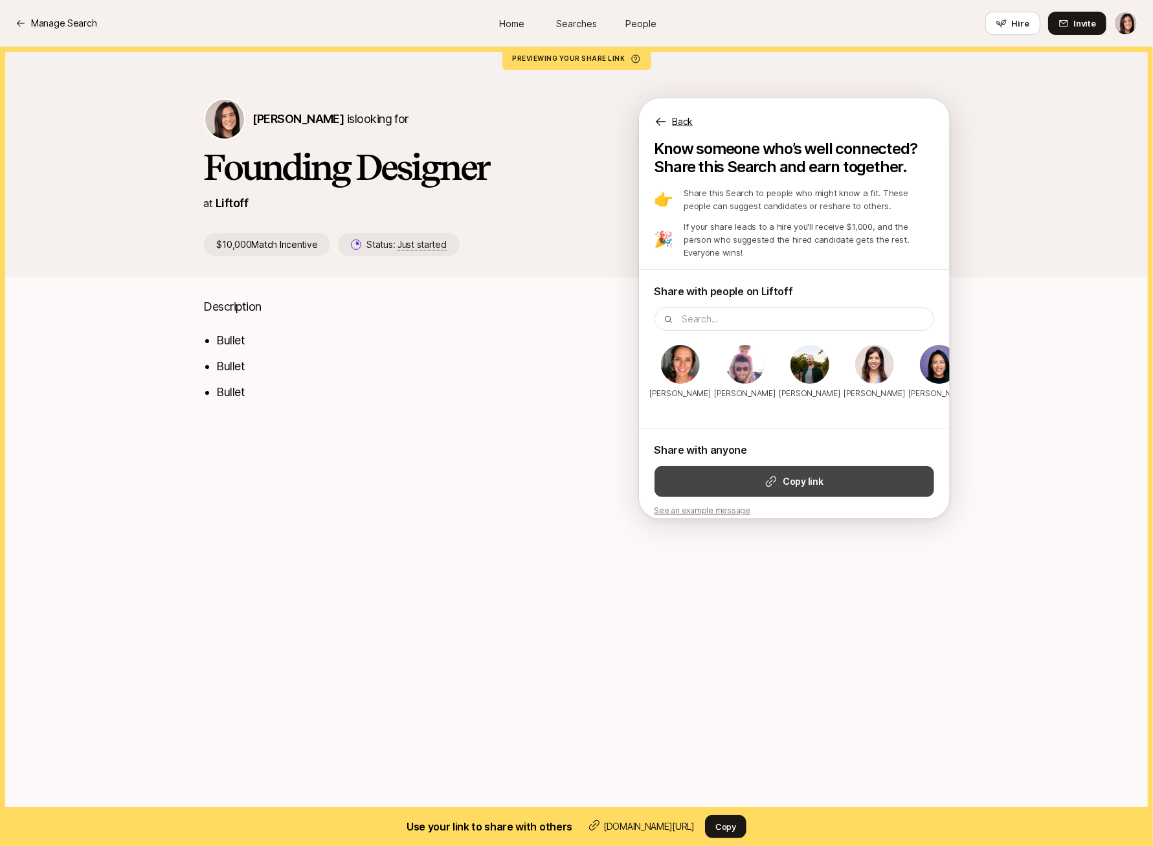
click at [784, 474] on strong "Copy link" at bounding box center [803, 482] width 40 height 16
click at [682, 117] on p "Back" at bounding box center [683, 122] width 21 height 16
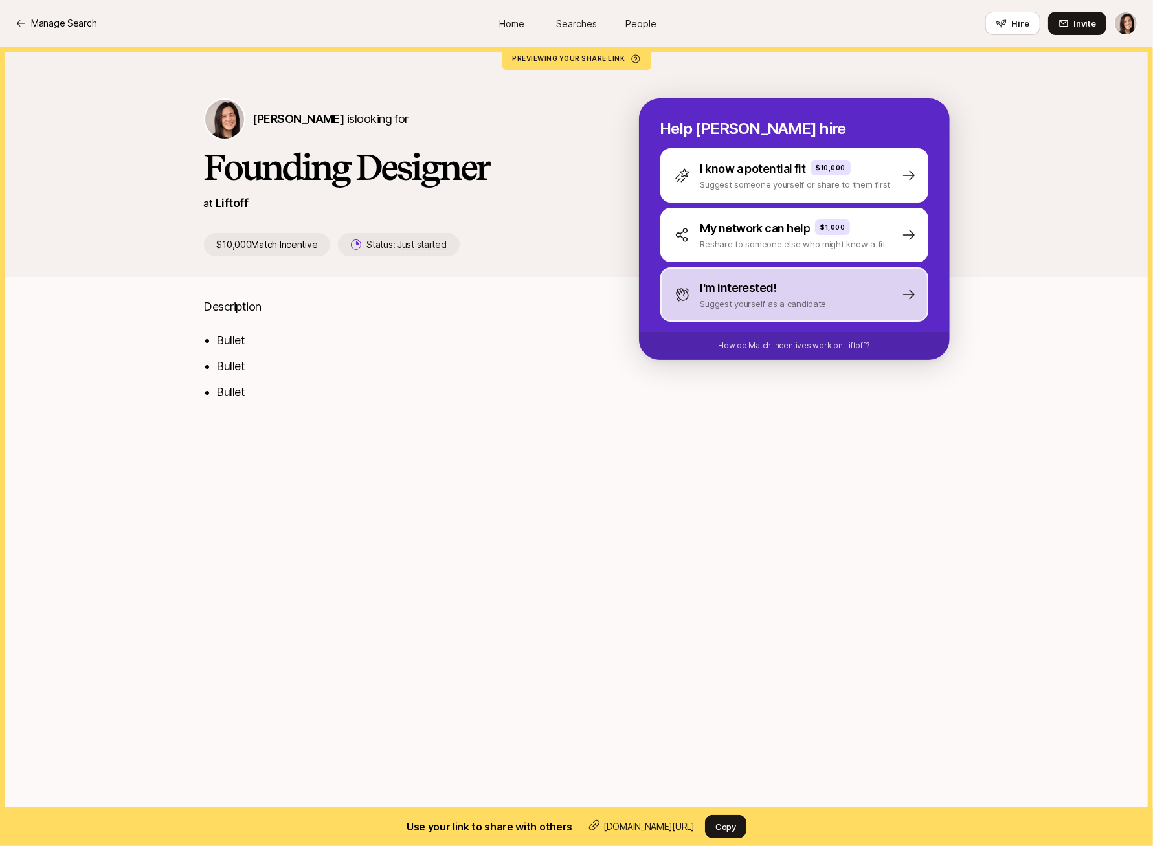
click at [705, 315] on div "I'm interested! Suggest yourself as a candidate" at bounding box center [794, 294] width 268 height 54
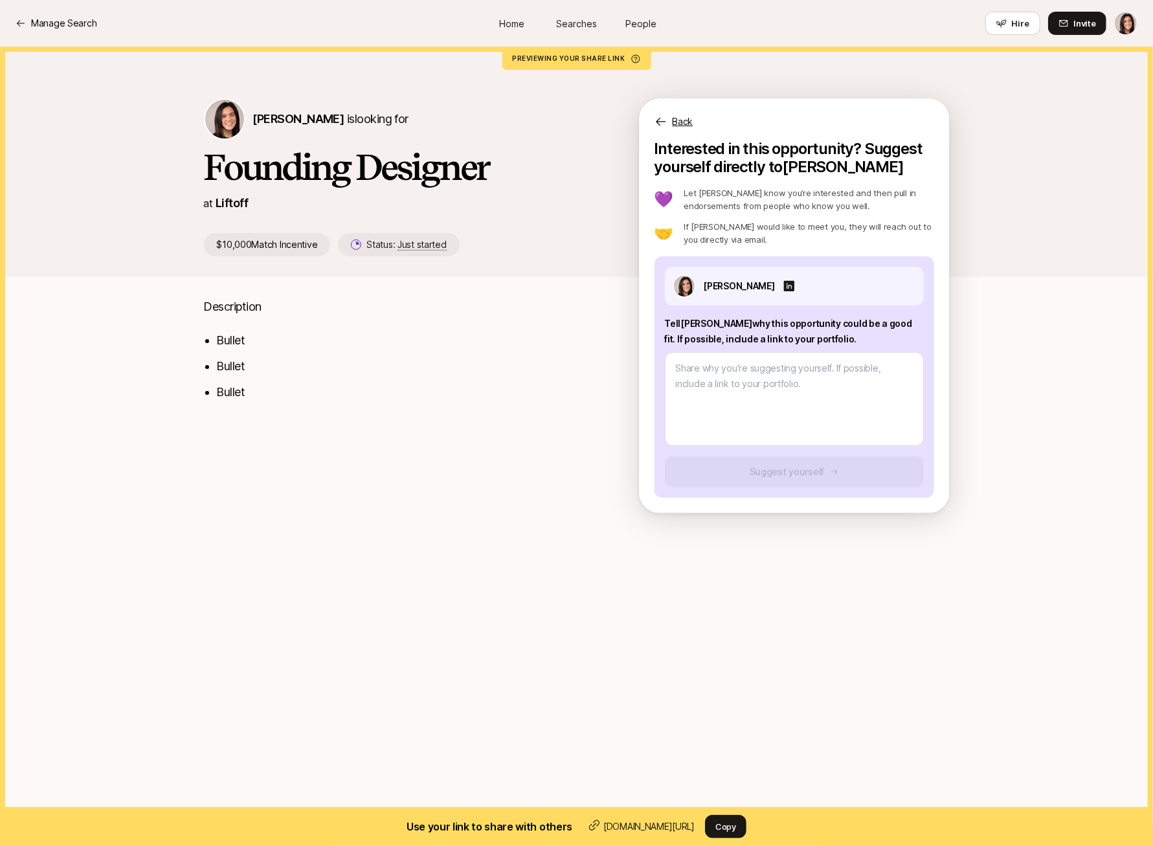
click at [678, 122] on p "Back" at bounding box center [683, 122] width 21 height 16
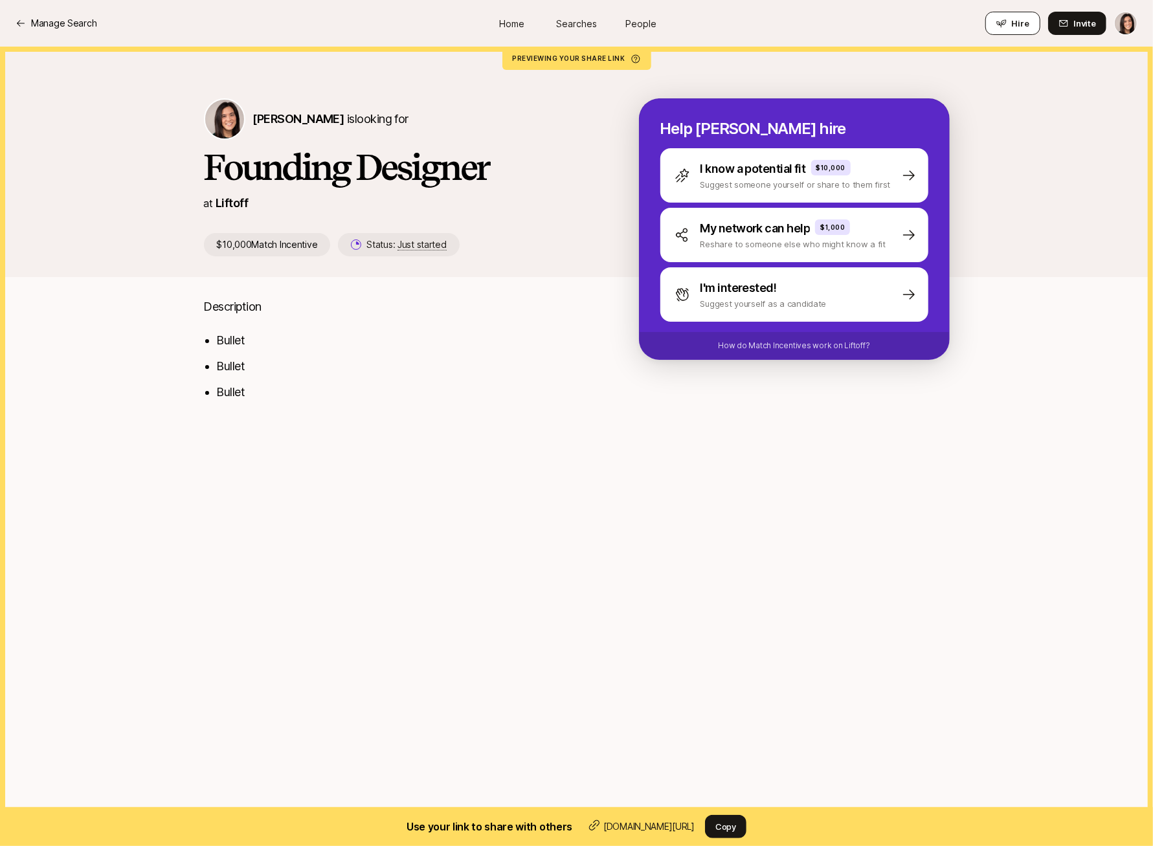
click at [996, 22] on button "Hire" at bounding box center [1012, 23] width 55 height 23
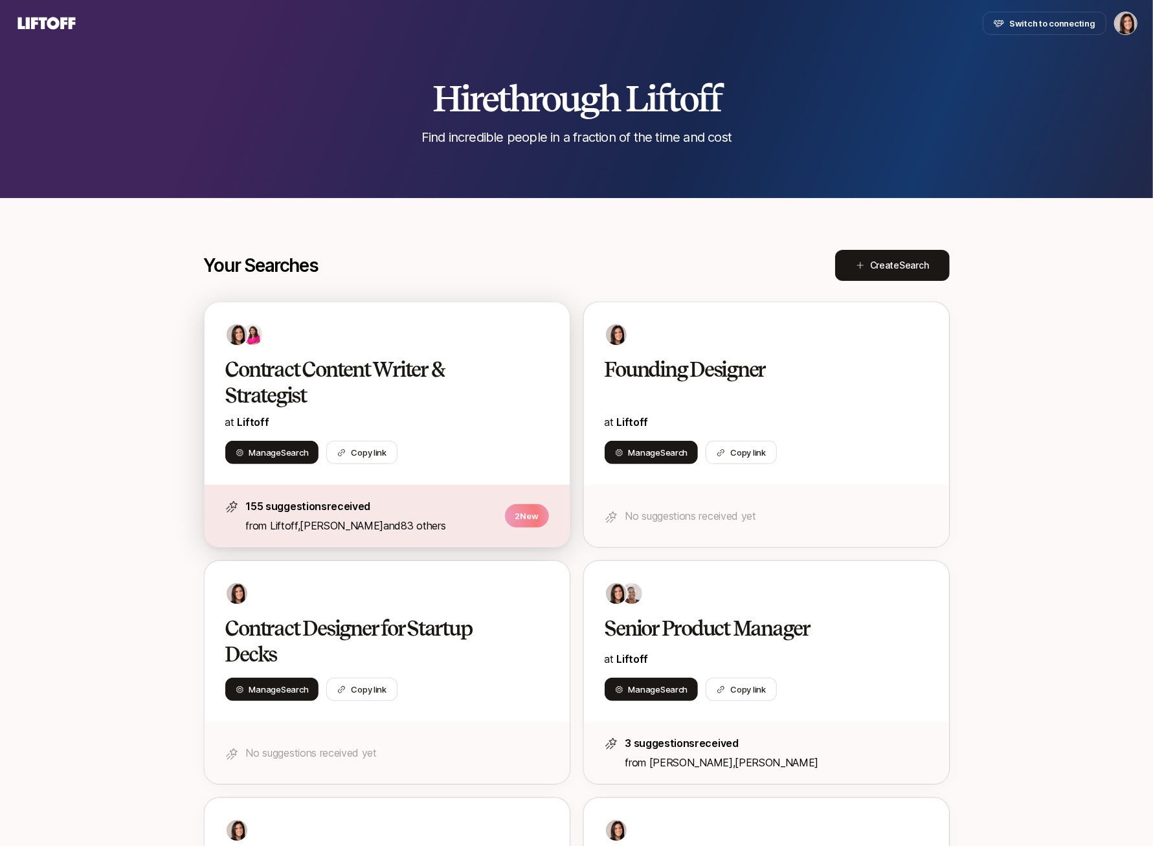
scroll to position [164, 0]
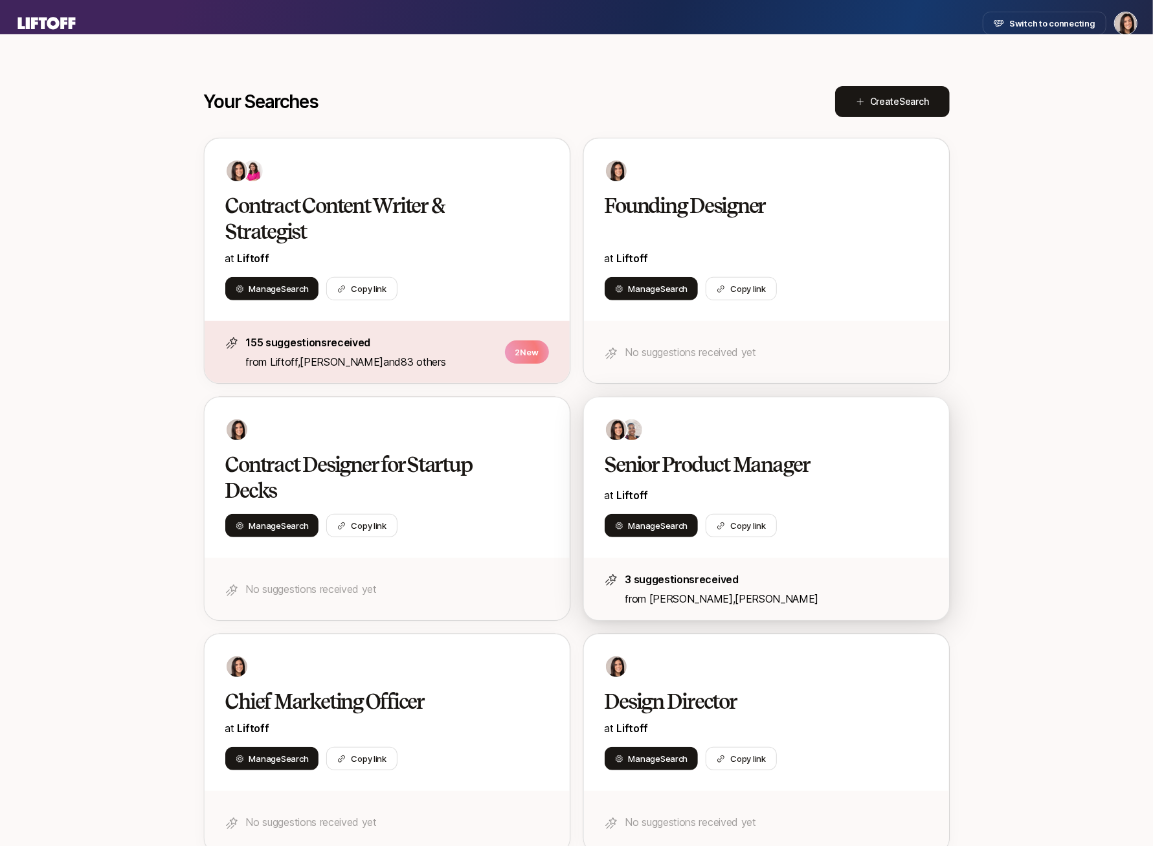
click at [736, 430] on div at bounding box center [767, 429] width 324 height 23
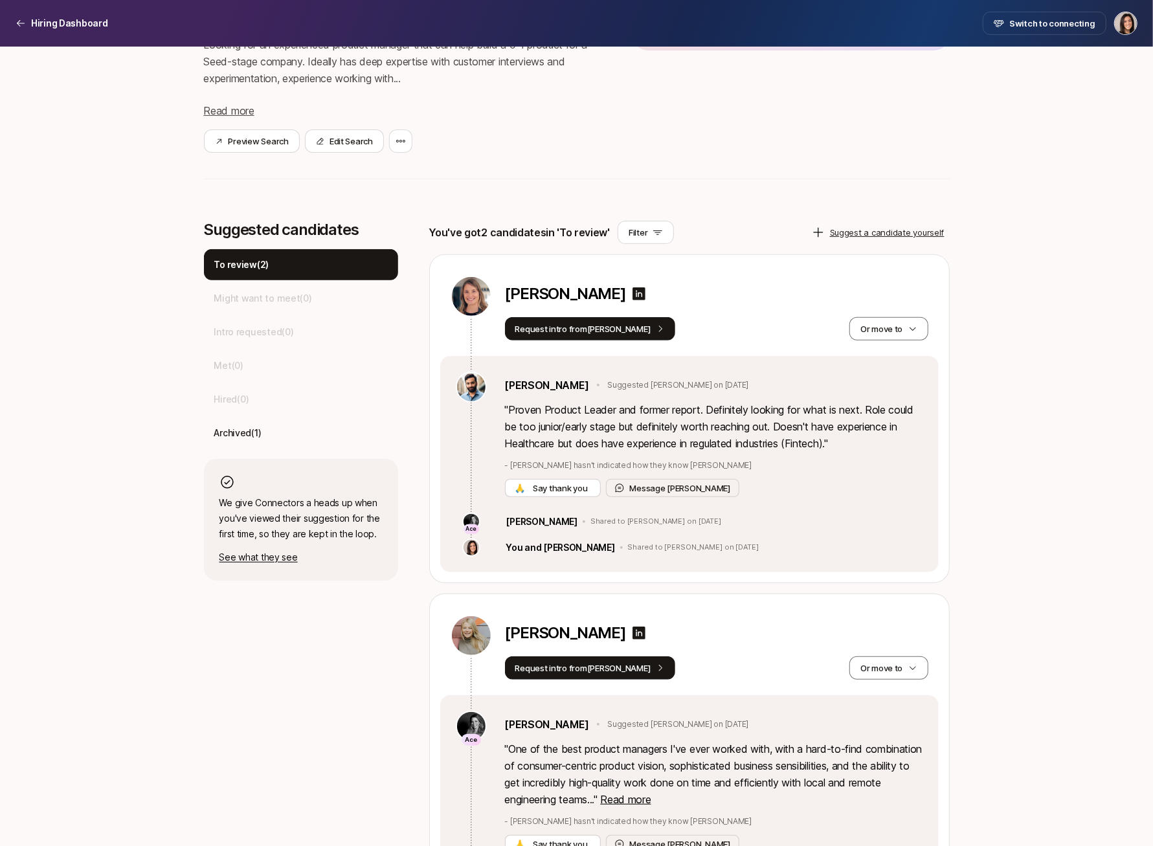
scroll to position [278, 0]
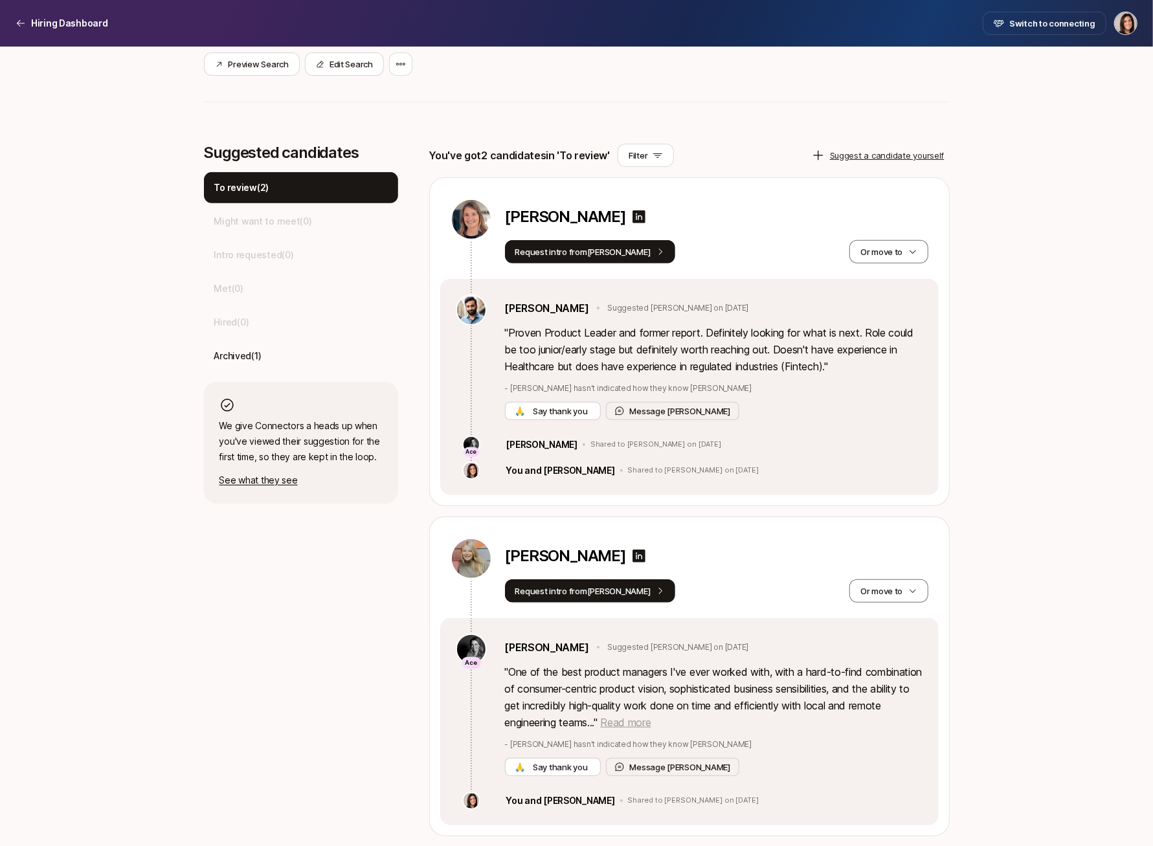
click at [649, 722] on span "Read more" at bounding box center [625, 722] width 50 height 13
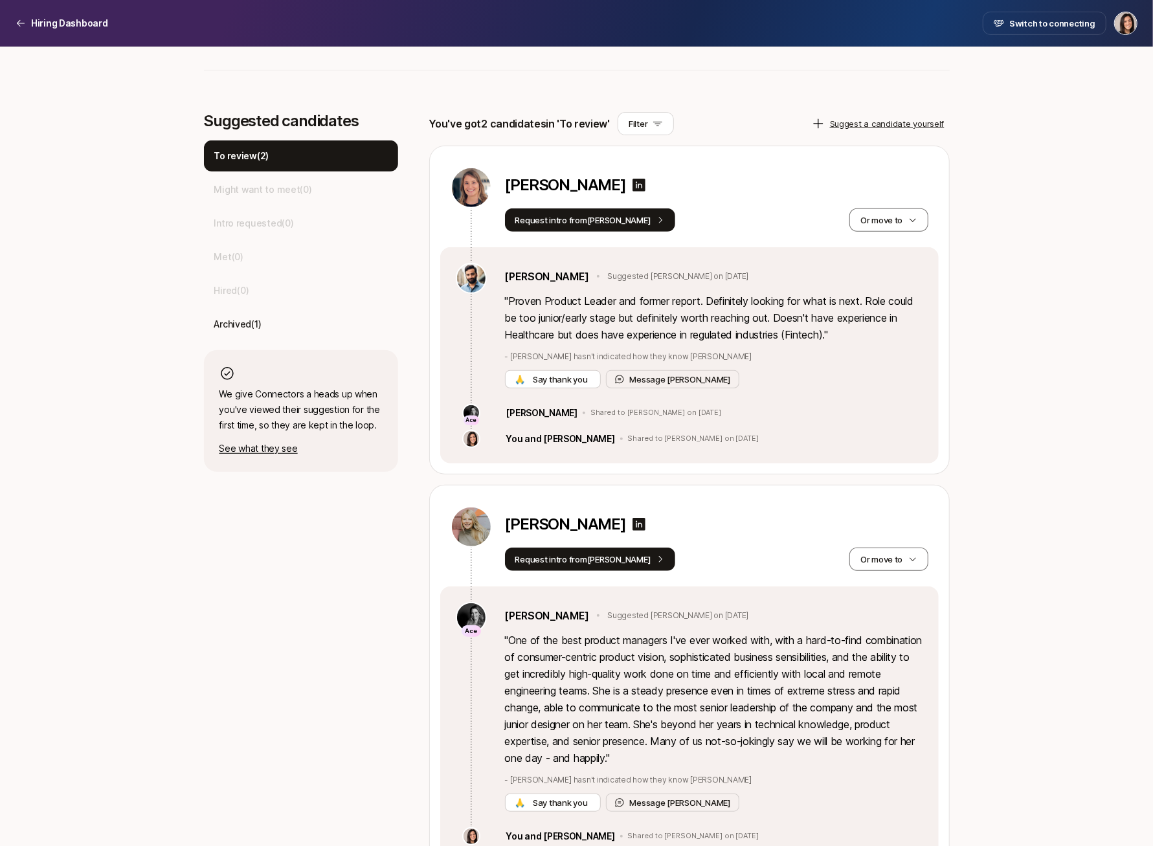
scroll to position [304, 0]
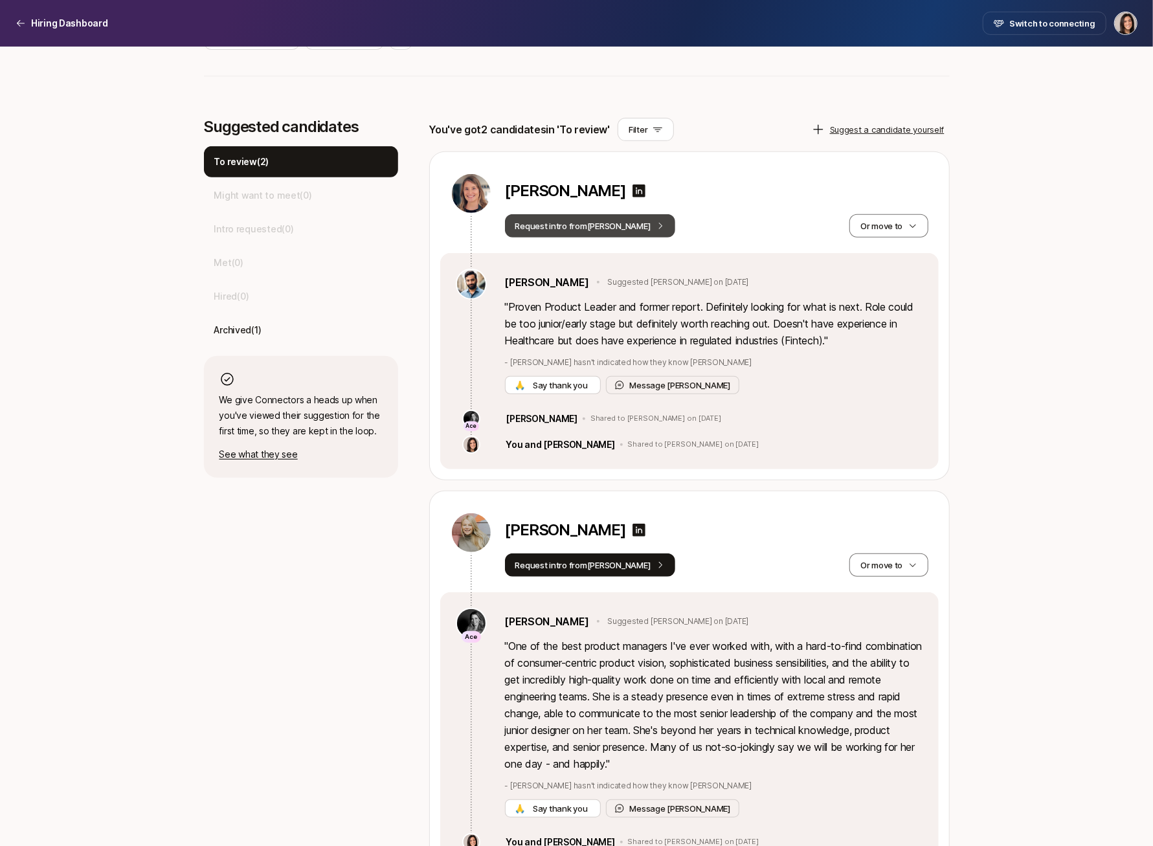
click at [607, 232] on button "Request intro from [PERSON_NAME]" at bounding box center [590, 225] width 171 height 23
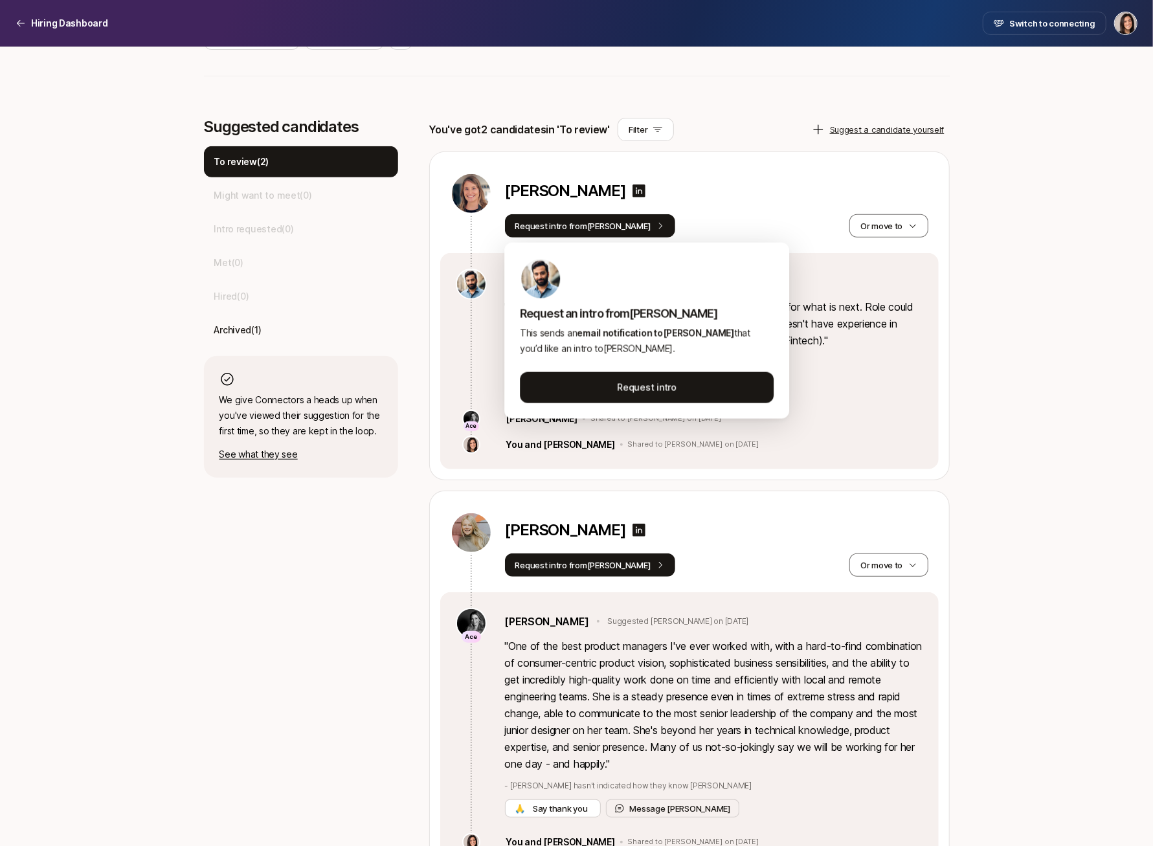
click at [814, 184] on div "[PERSON_NAME]" at bounding box center [716, 193] width 423 height 23
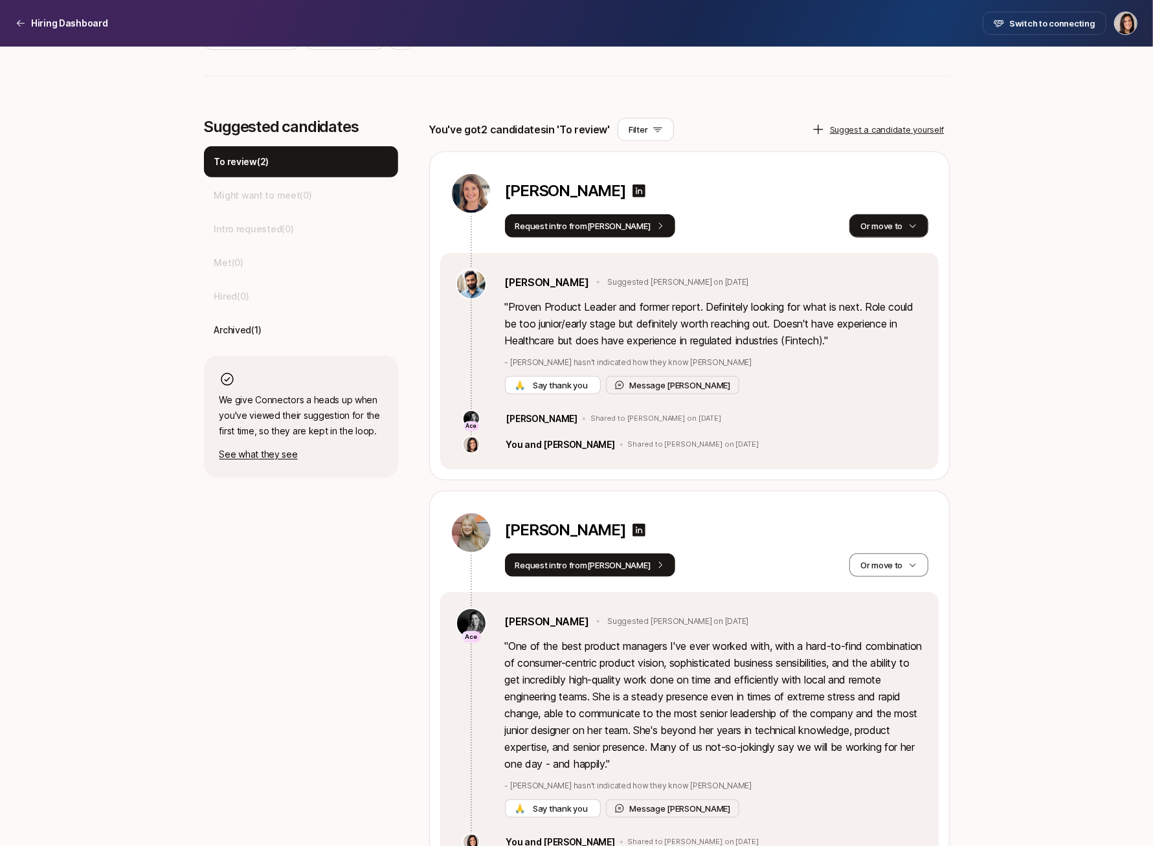
click at [887, 221] on button "Or move to" at bounding box center [888, 225] width 78 height 23
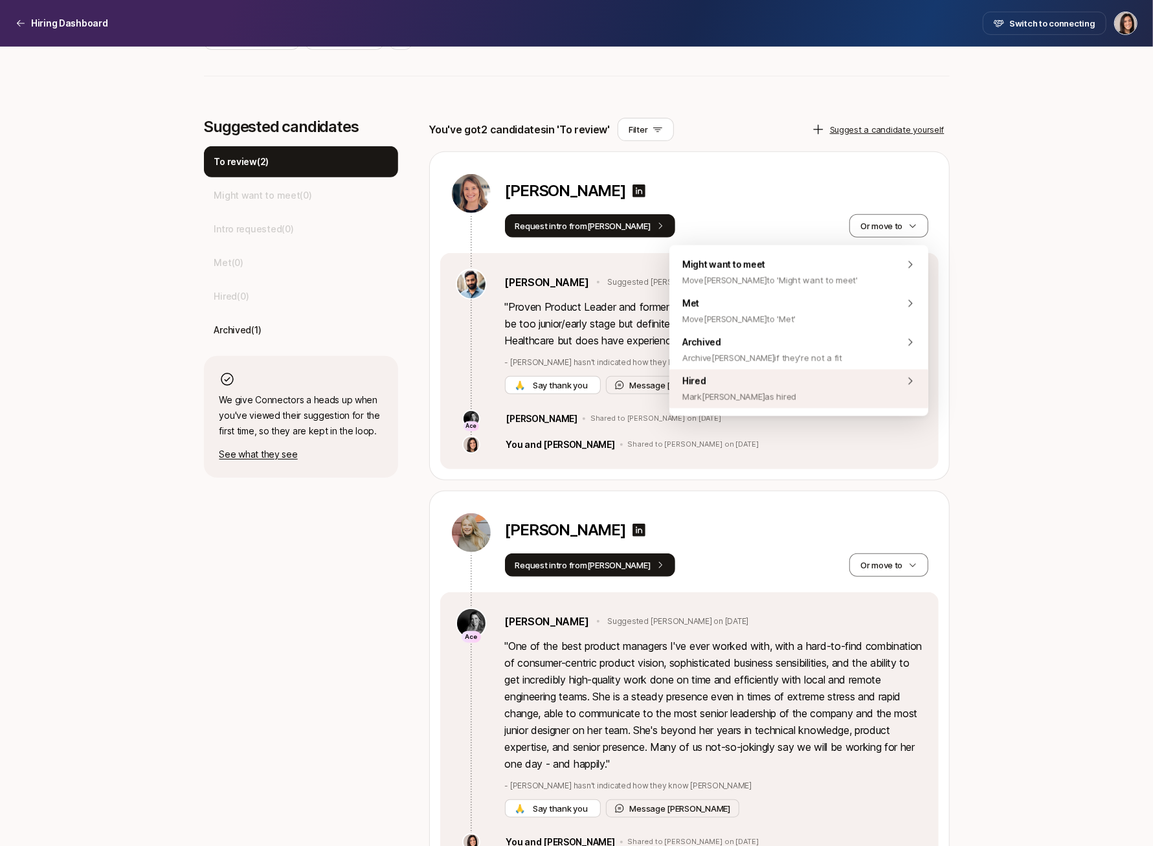
click at [829, 392] on div "Hired [PERSON_NAME] [PERSON_NAME] as hired" at bounding box center [798, 389] width 259 height 39
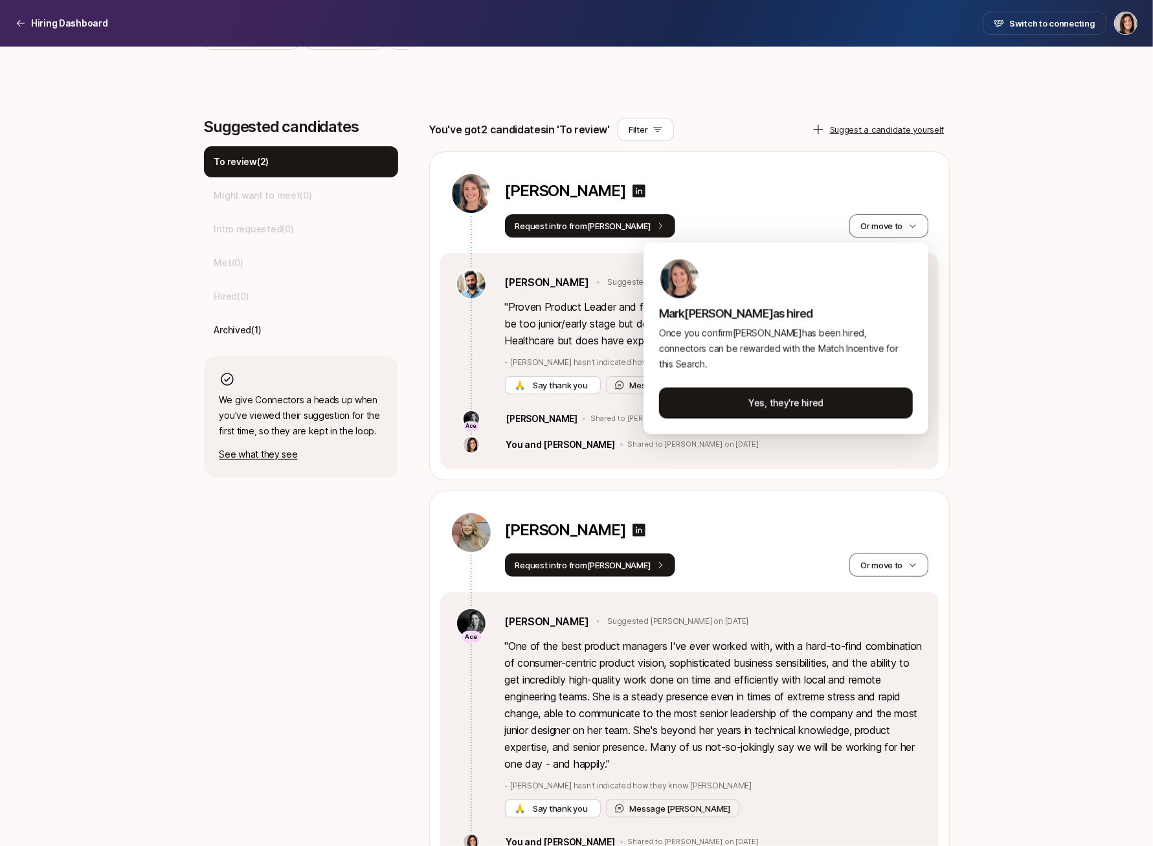
click at [776, 140] on html "Hiring Dashboard Hiring Dashboard Switch to connecting Senior Product Manager a…" at bounding box center [576, 119] width 1153 height 846
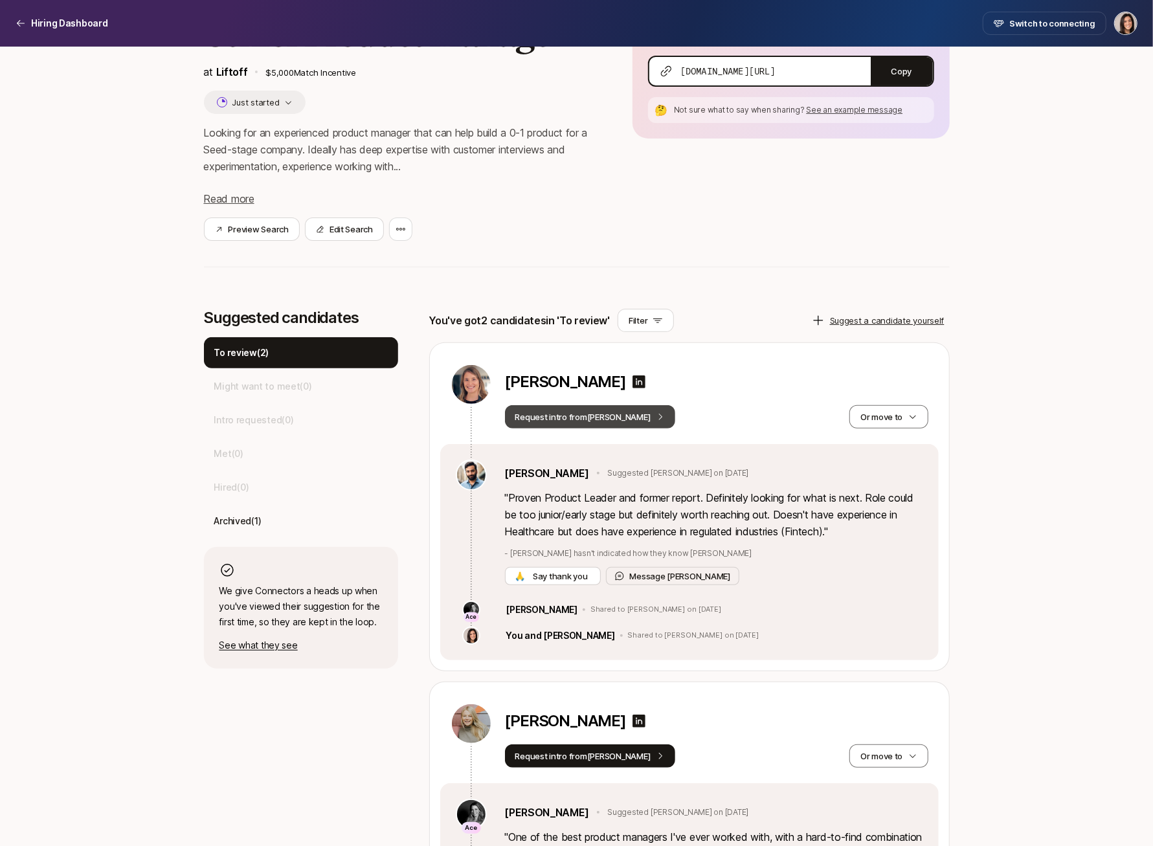
scroll to position [179, 0]
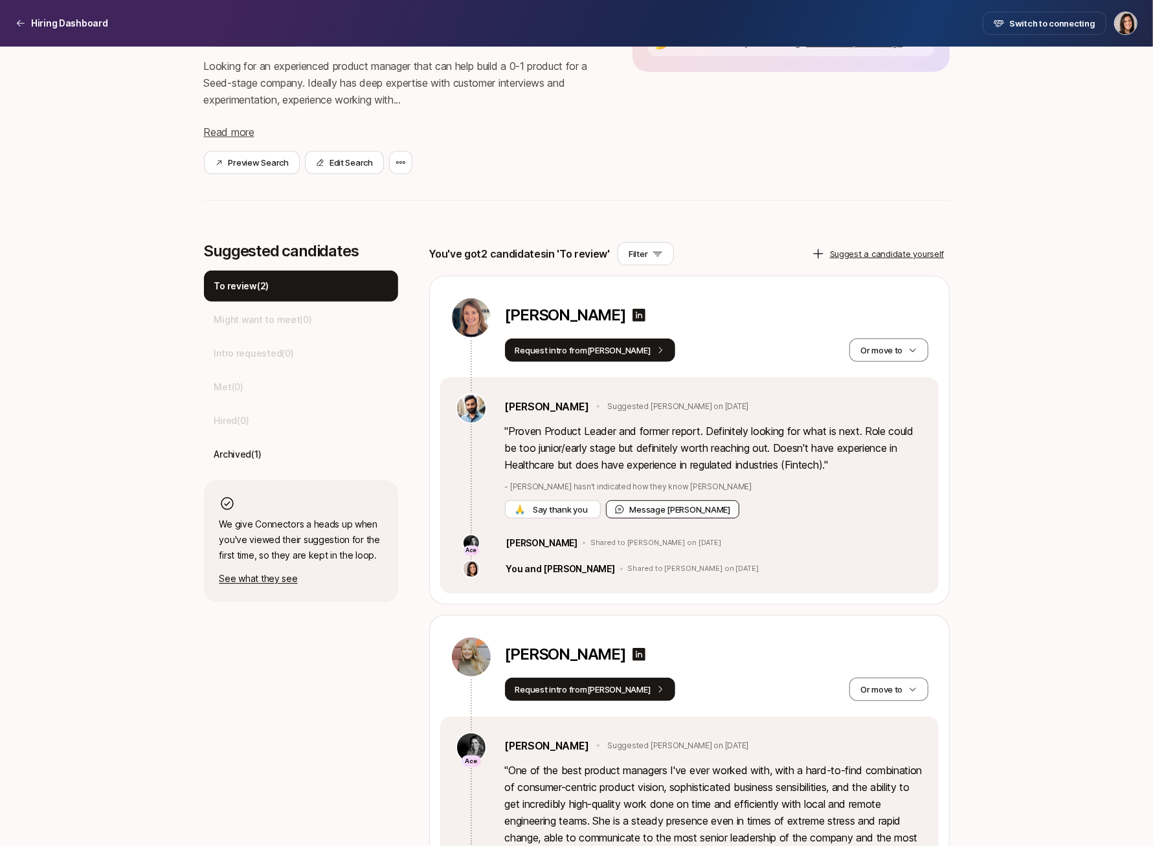
click at [636, 514] on button "Message [PERSON_NAME]" at bounding box center [673, 509] width 134 height 18
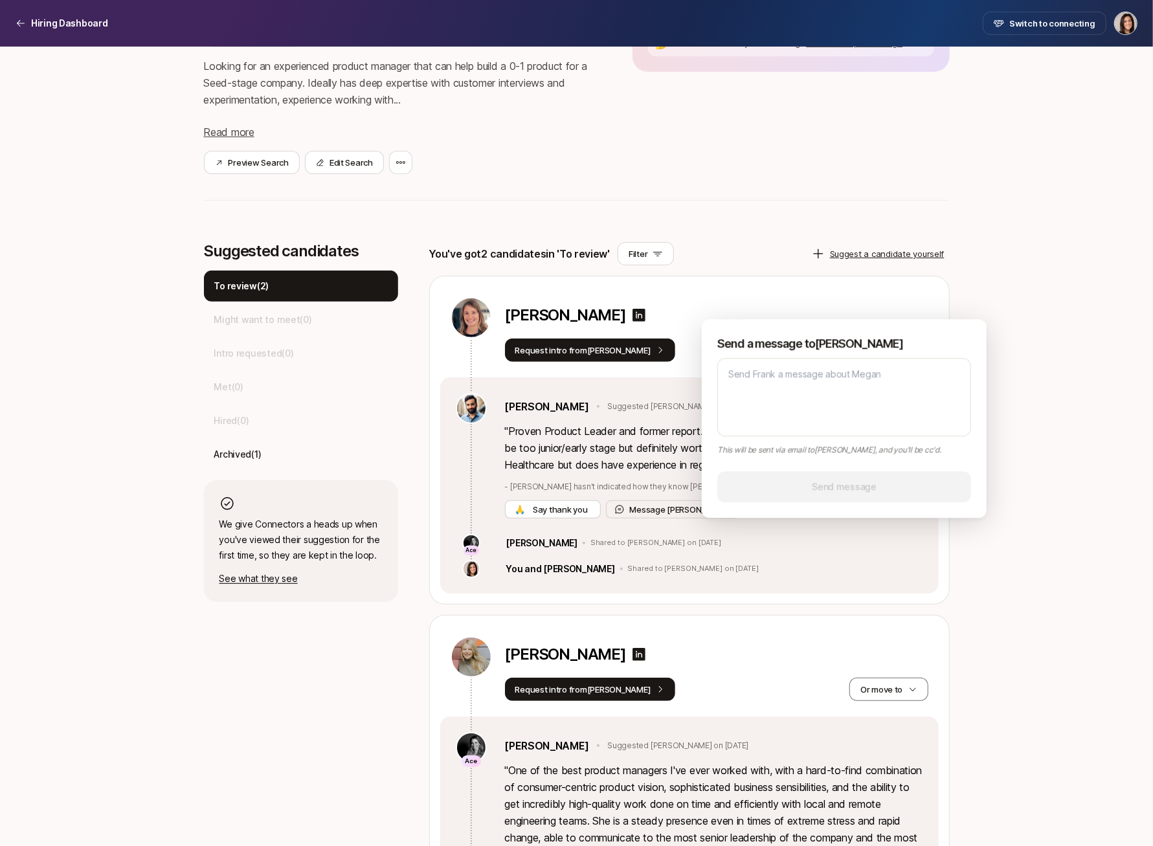
click at [772, 290] on div "[PERSON_NAME] Request intro from [PERSON_NAME] move to" at bounding box center [689, 326] width 498 height 101
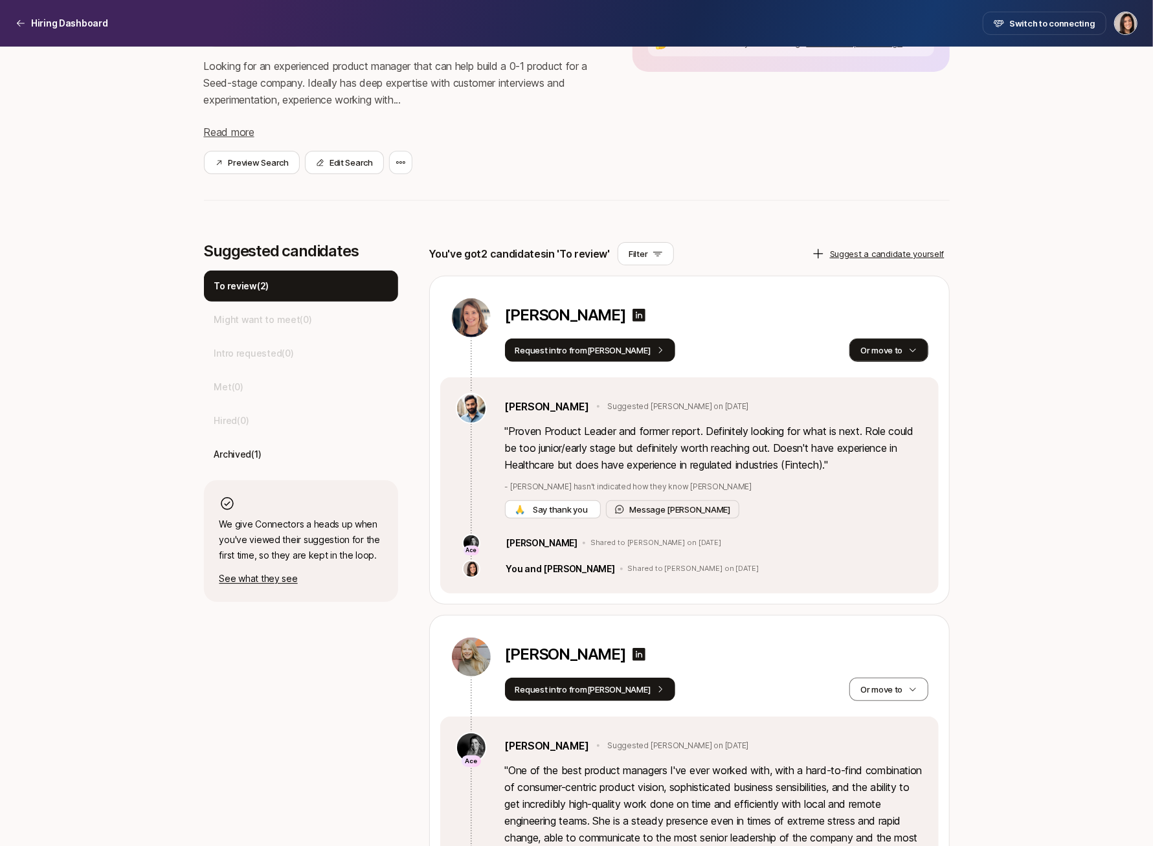
click at [886, 351] on button "Or move to" at bounding box center [888, 350] width 78 height 23
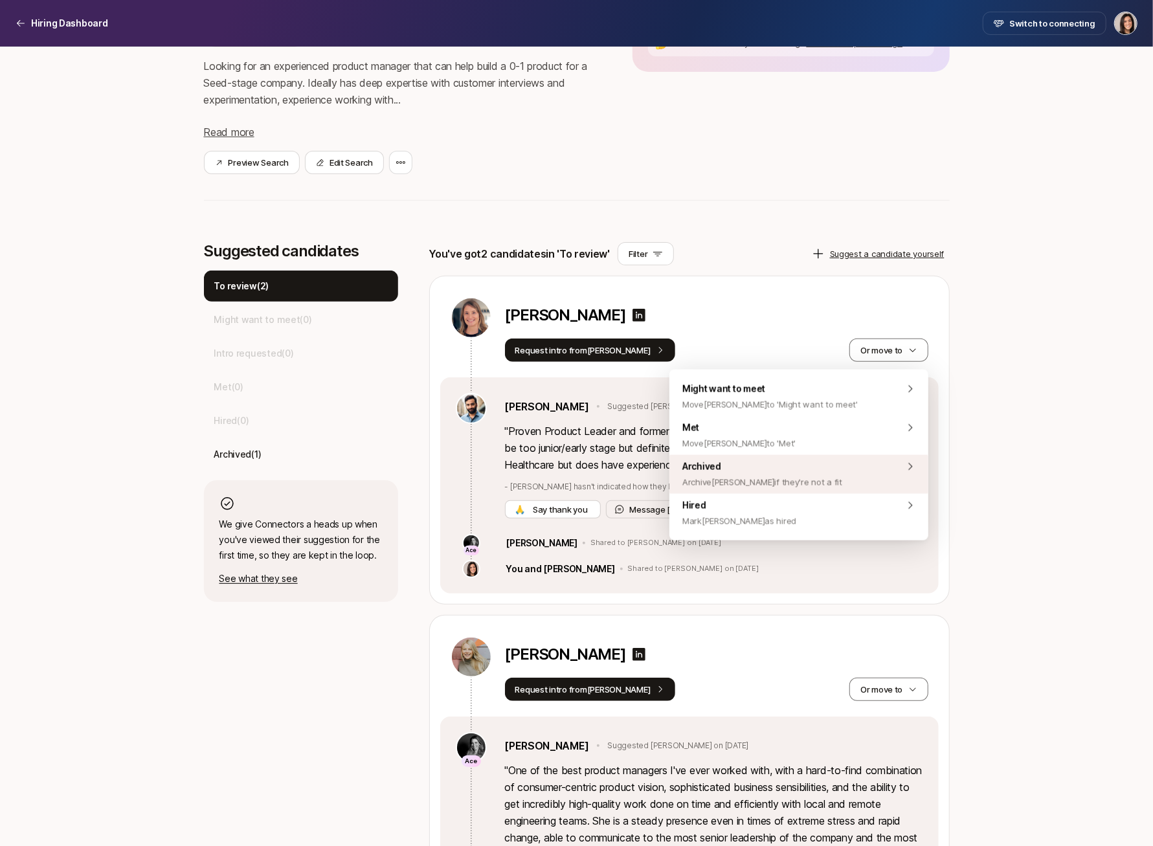
click at [829, 482] on div "Archived Archive [PERSON_NAME] if they're not a fit" at bounding box center [798, 474] width 259 height 39
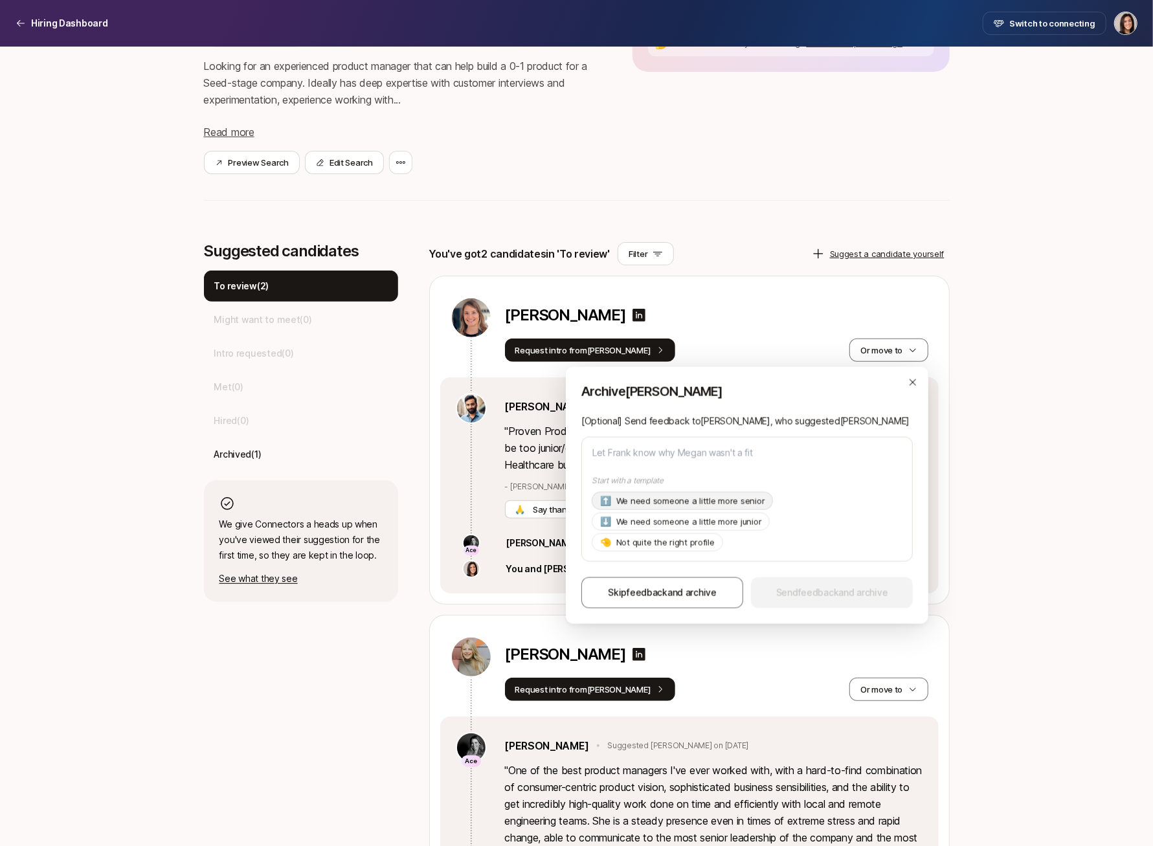
click at [723, 500] on p "We need someone a little more senior" at bounding box center [690, 501] width 149 height 13
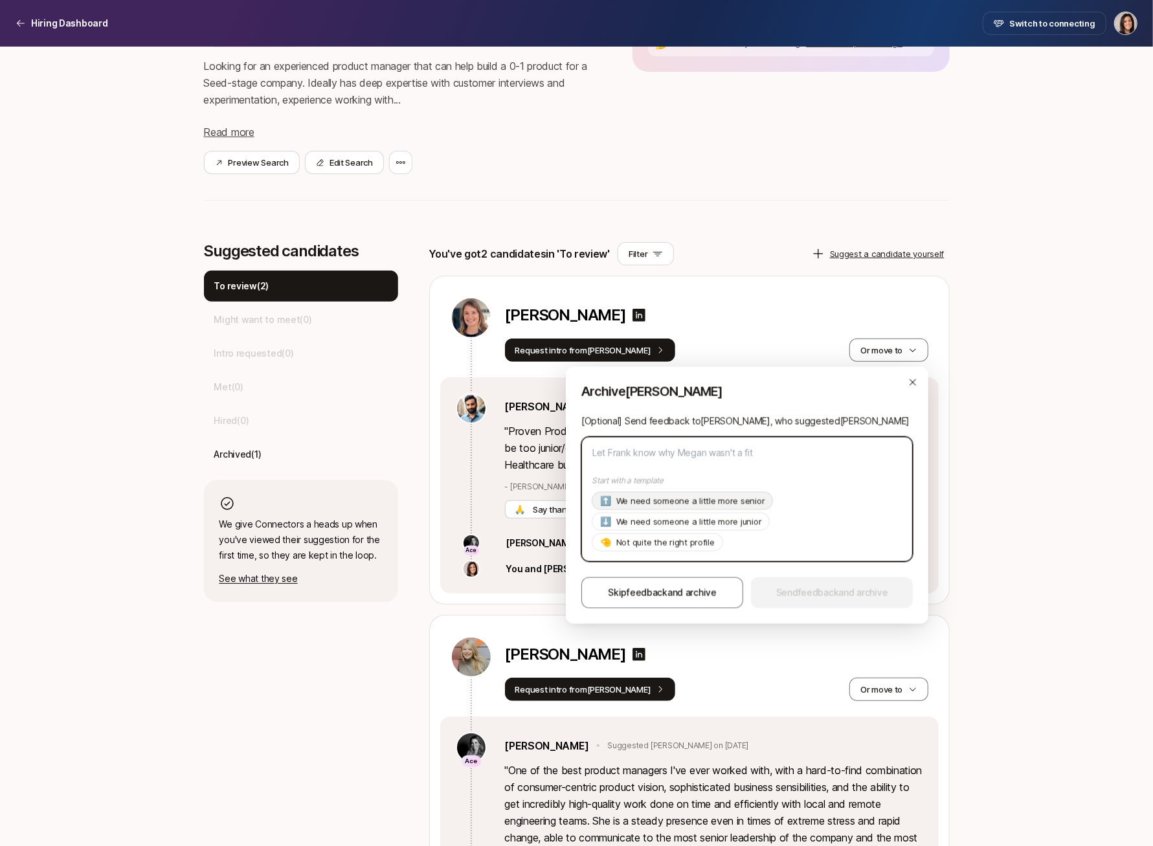
type textarea "x"
type textarea "Hi [PERSON_NAME], Thanks so much for suggesting [PERSON_NAME]! As of now we're …"
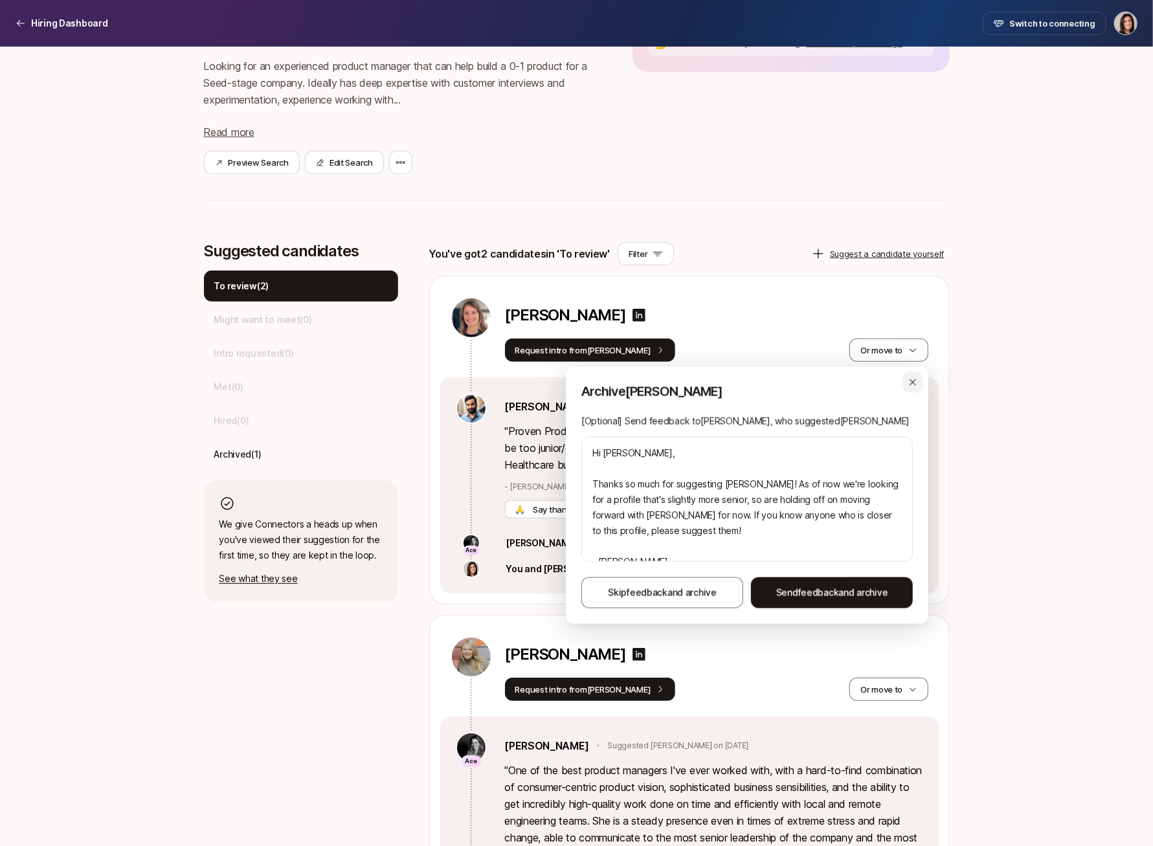
click at [914, 386] on icon "button" at bounding box center [913, 382] width 10 height 10
type textarea "x"
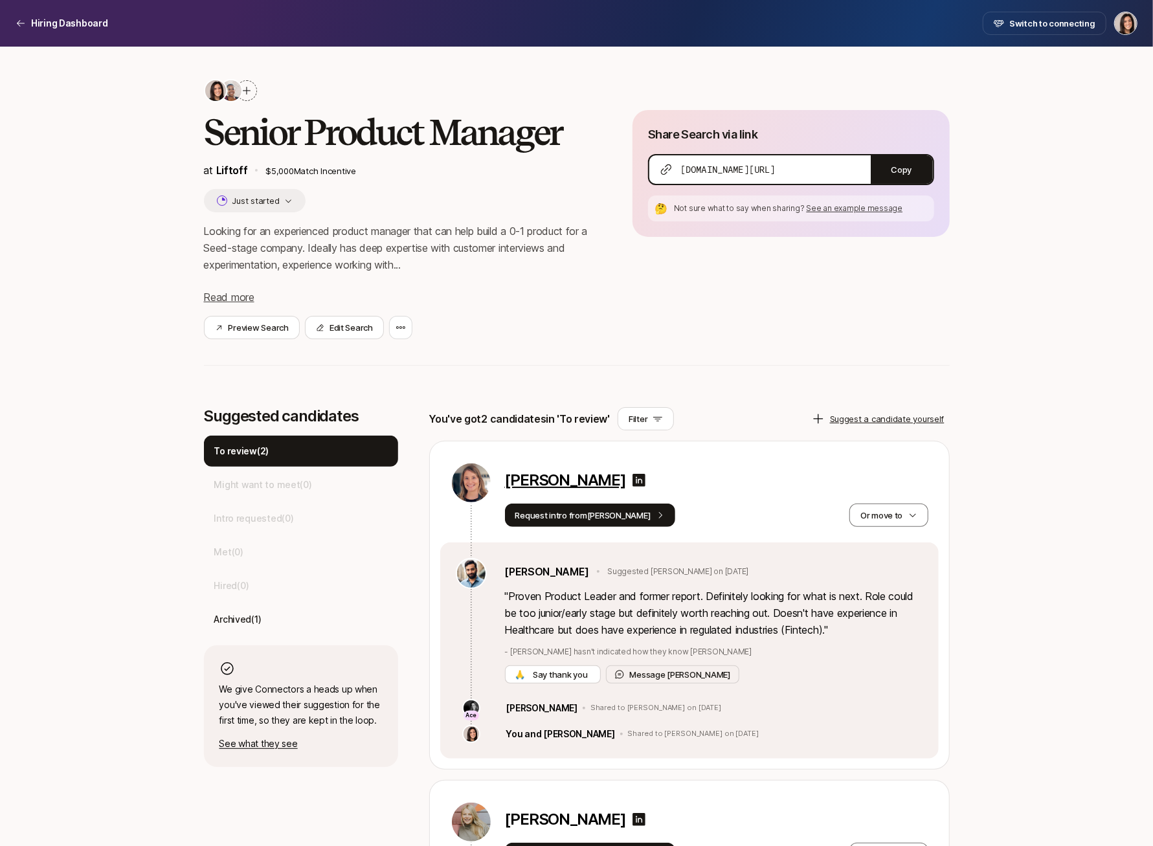
scroll to position [0, 0]
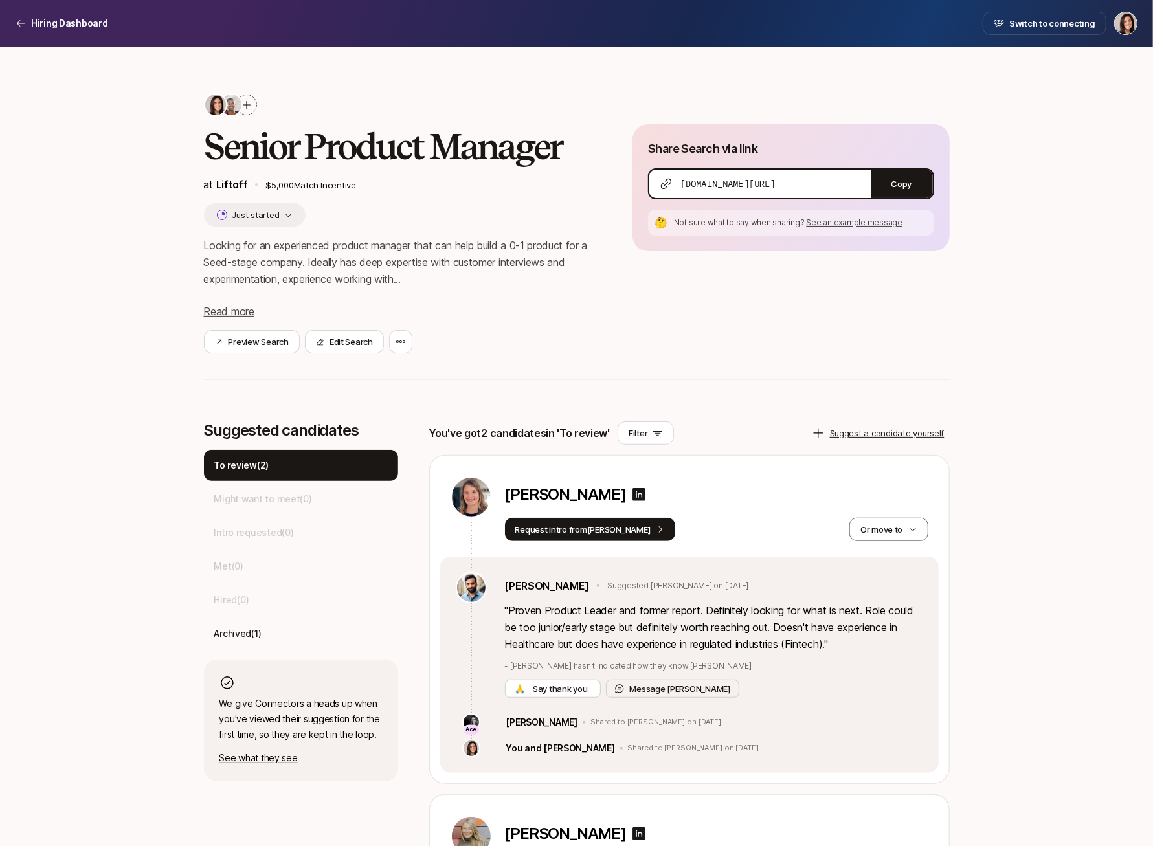
click at [249, 106] on icon at bounding box center [246, 105] width 10 height 10
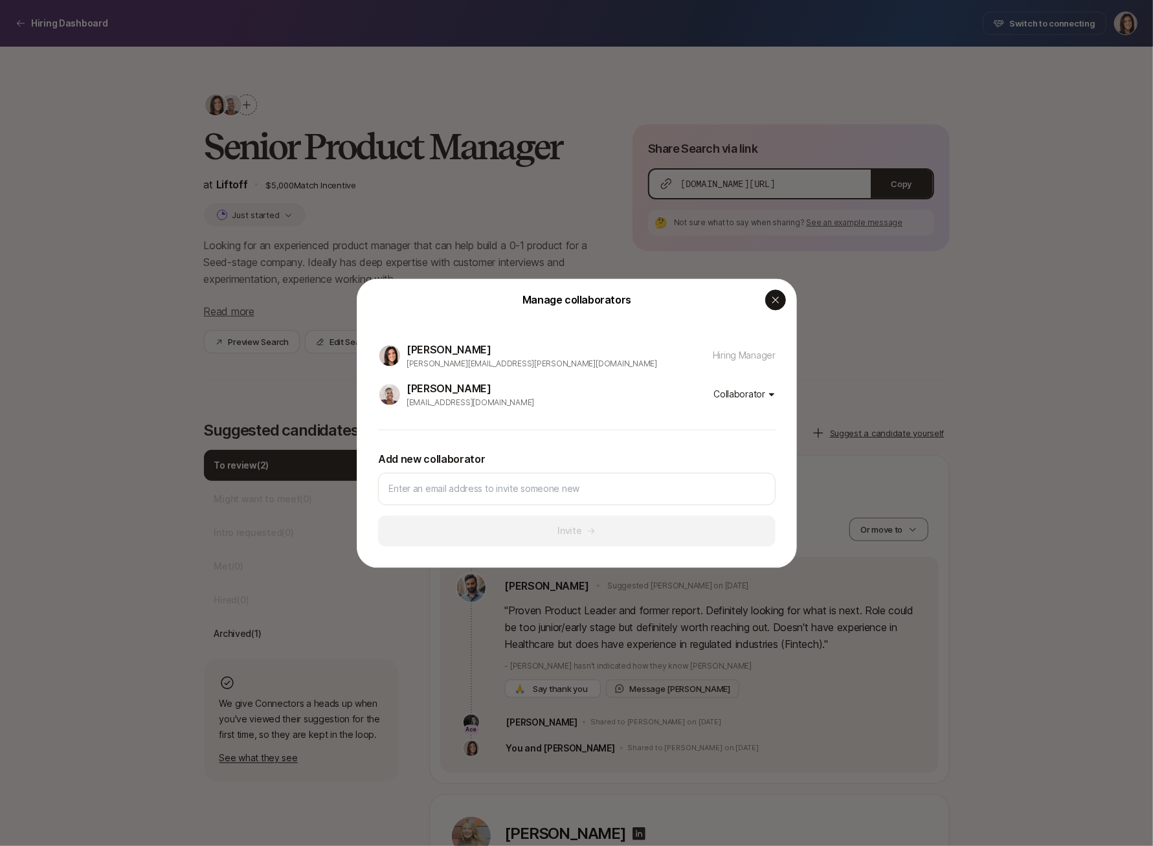
click at [778, 303] on icon "button" at bounding box center [775, 300] width 10 height 10
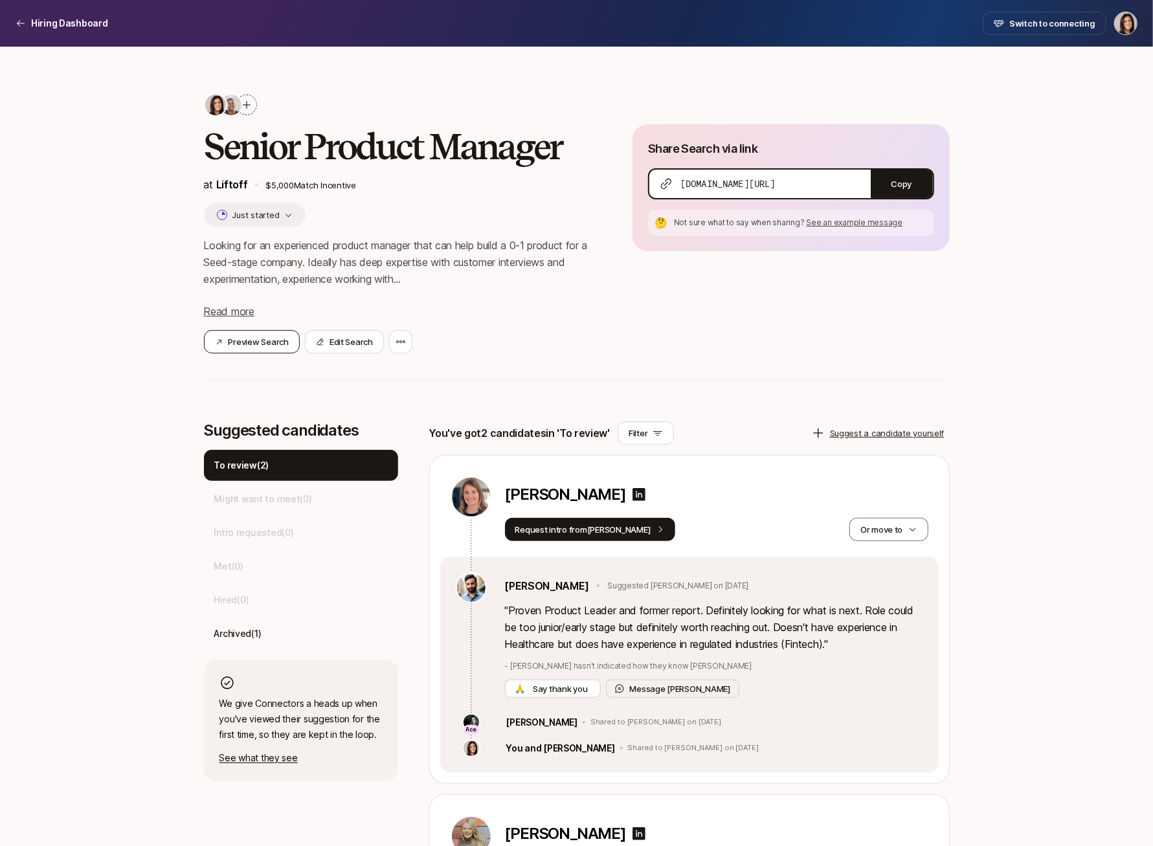
click at [261, 341] on button "Preview Search" at bounding box center [252, 341] width 96 height 23
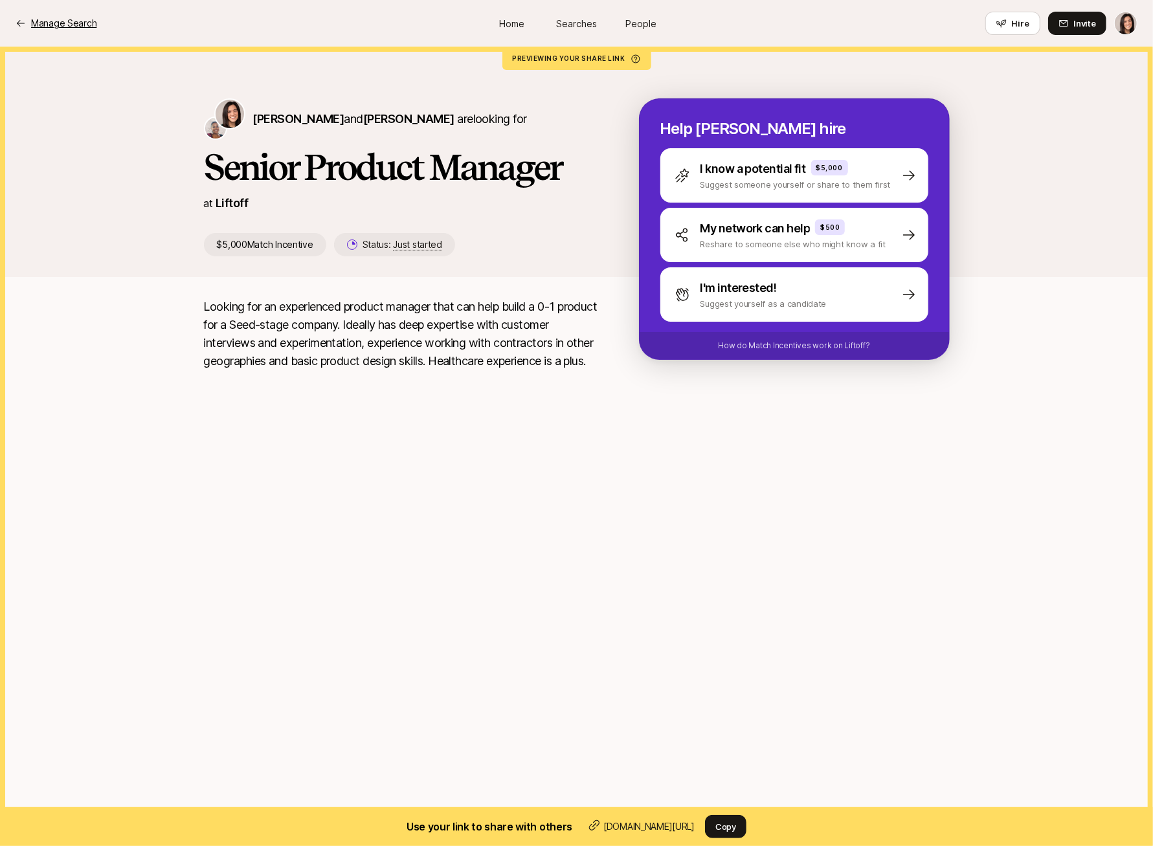
click at [31, 22] on p "Manage Search" at bounding box center [63, 24] width 65 height 16
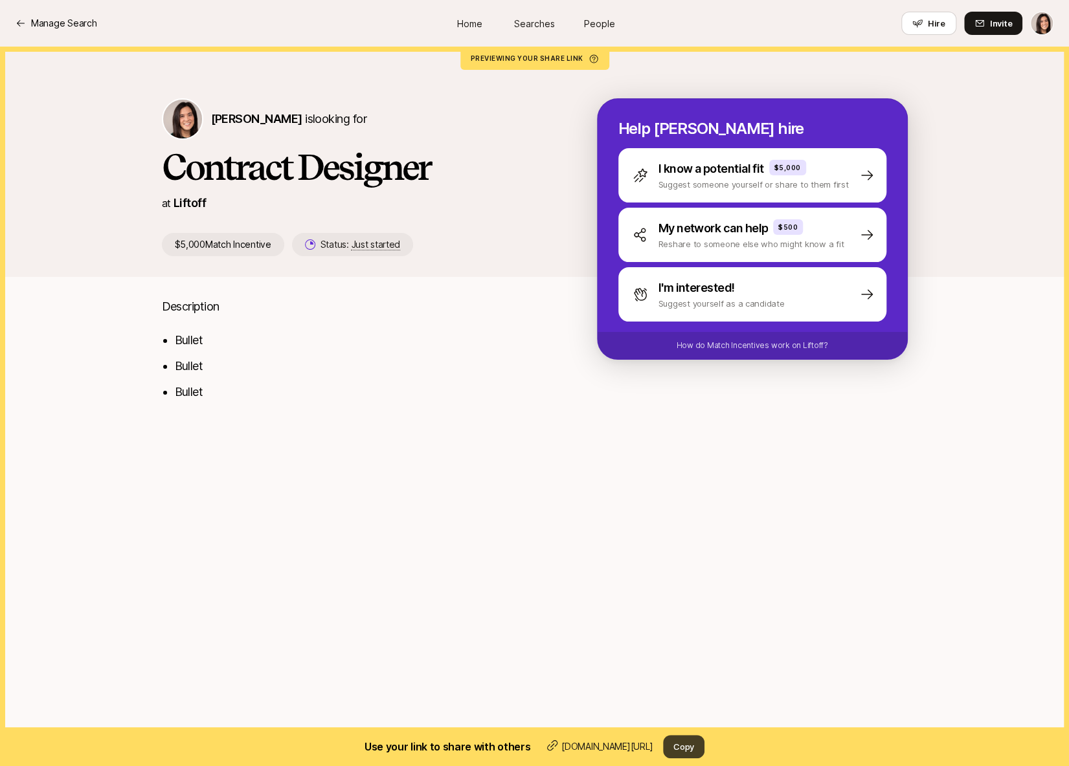
click at [684, 745] on button "Copy" at bounding box center [683, 746] width 41 height 23
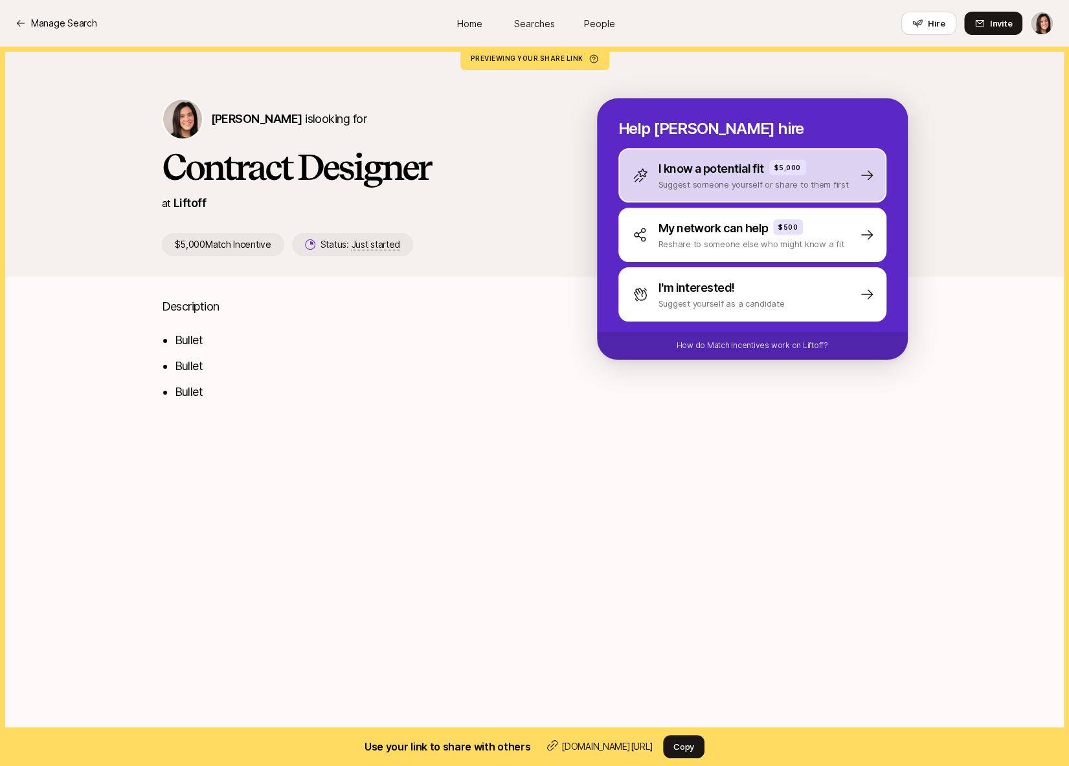
click at [675, 186] on p "Suggest someone yourself or share to them first" at bounding box center [753, 184] width 190 height 13
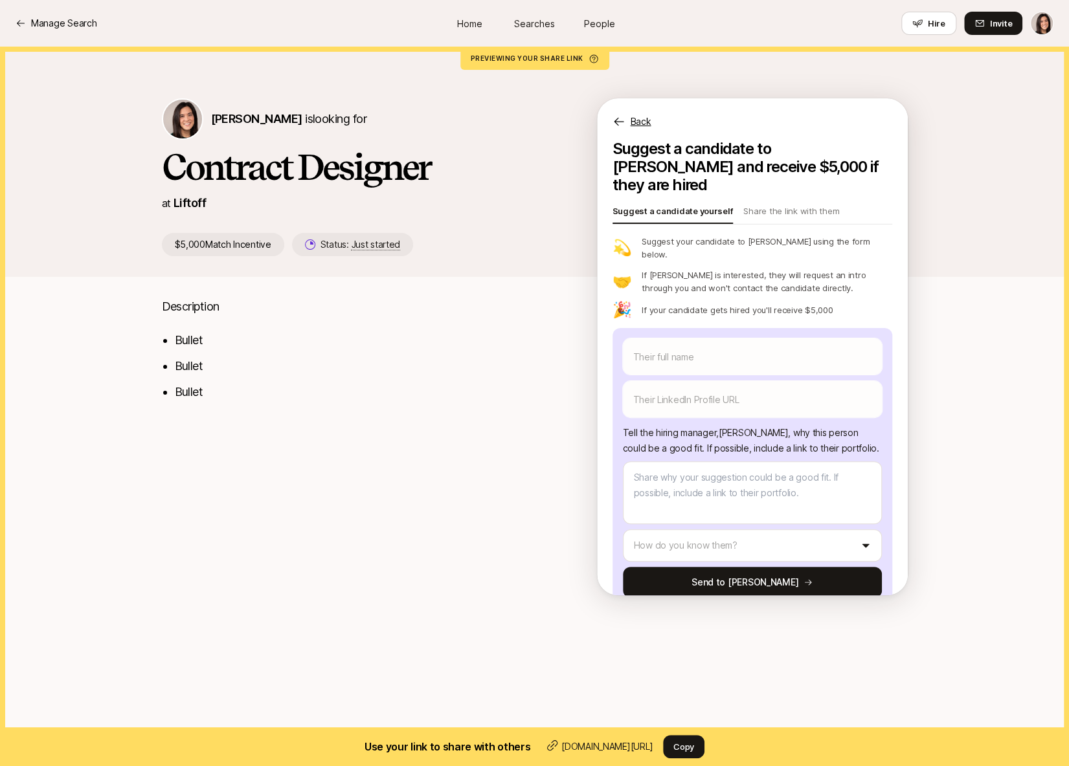
click at [643, 115] on p "Back" at bounding box center [640, 122] width 21 height 16
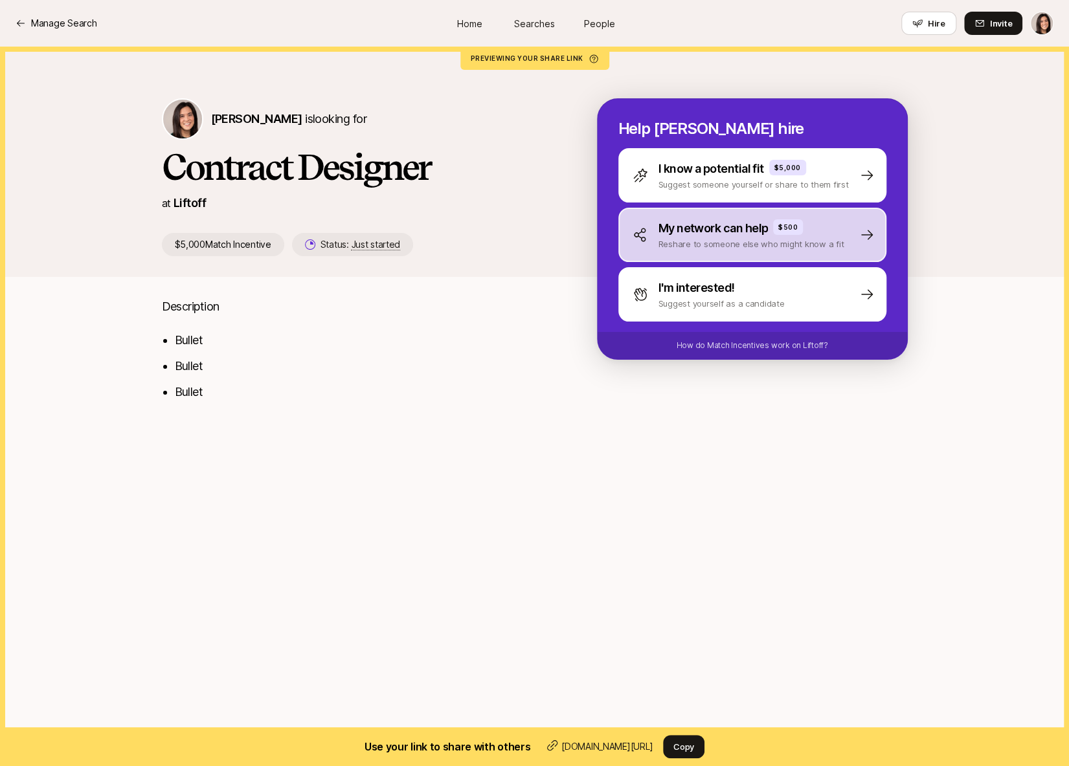
click at [649, 256] on div "My network can help $500 Reshare to someone else who might know a fit" at bounding box center [752, 235] width 268 height 54
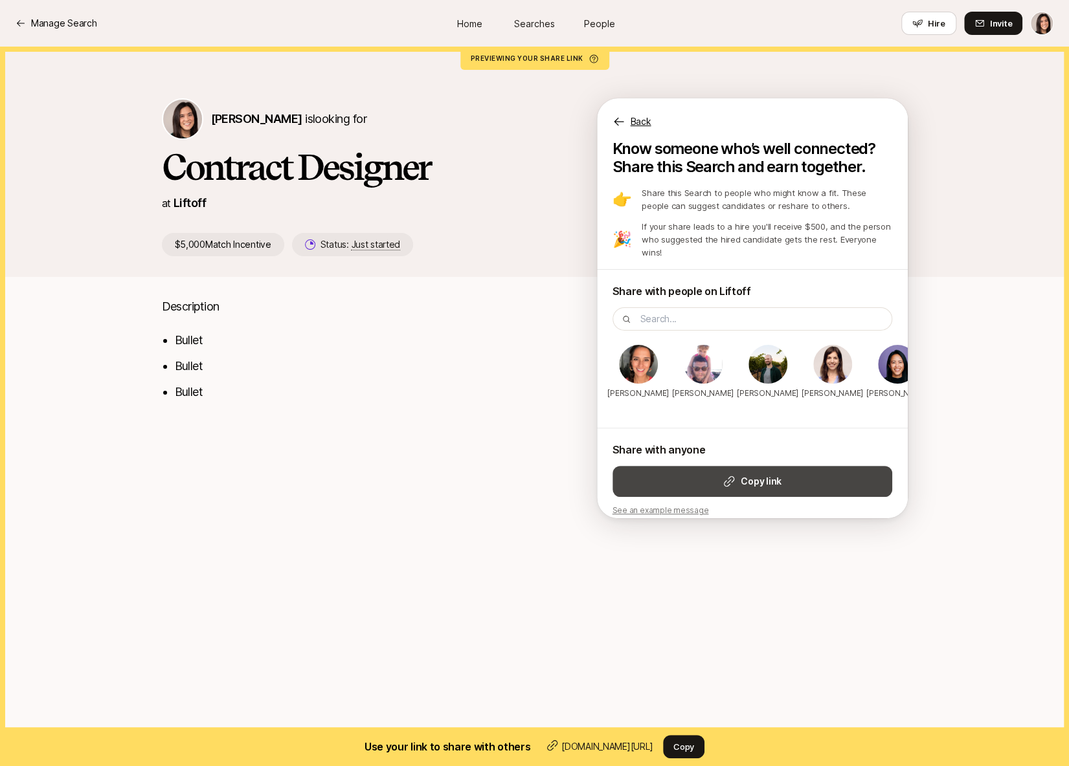
click at [688, 478] on button "Copy link" at bounding box center [752, 481] width 280 height 31
click at [637, 122] on p "Back" at bounding box center [640, 122] width 21 height 16
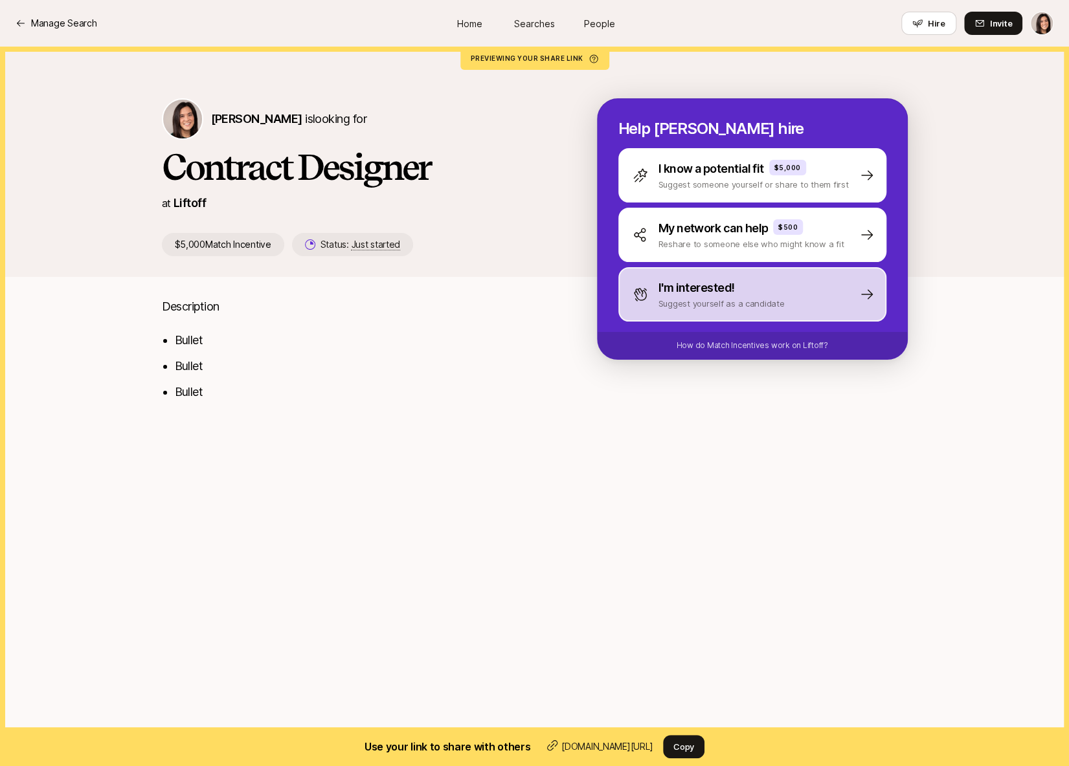
click at [679, 313] on div "I'm interested! Suggest yourself as a candidate" at bounding box center [752, 294] width 268 height 54
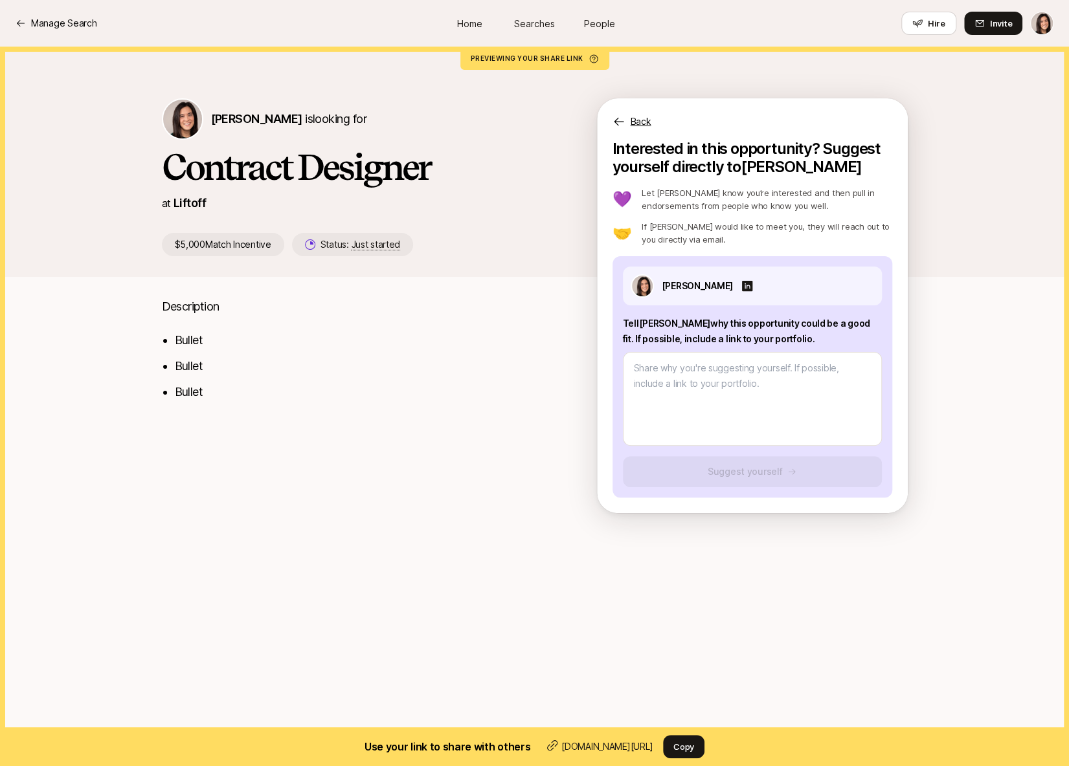
click at [646, 123] on p "Back" at bounding box center [640, 122] width 21 height 16
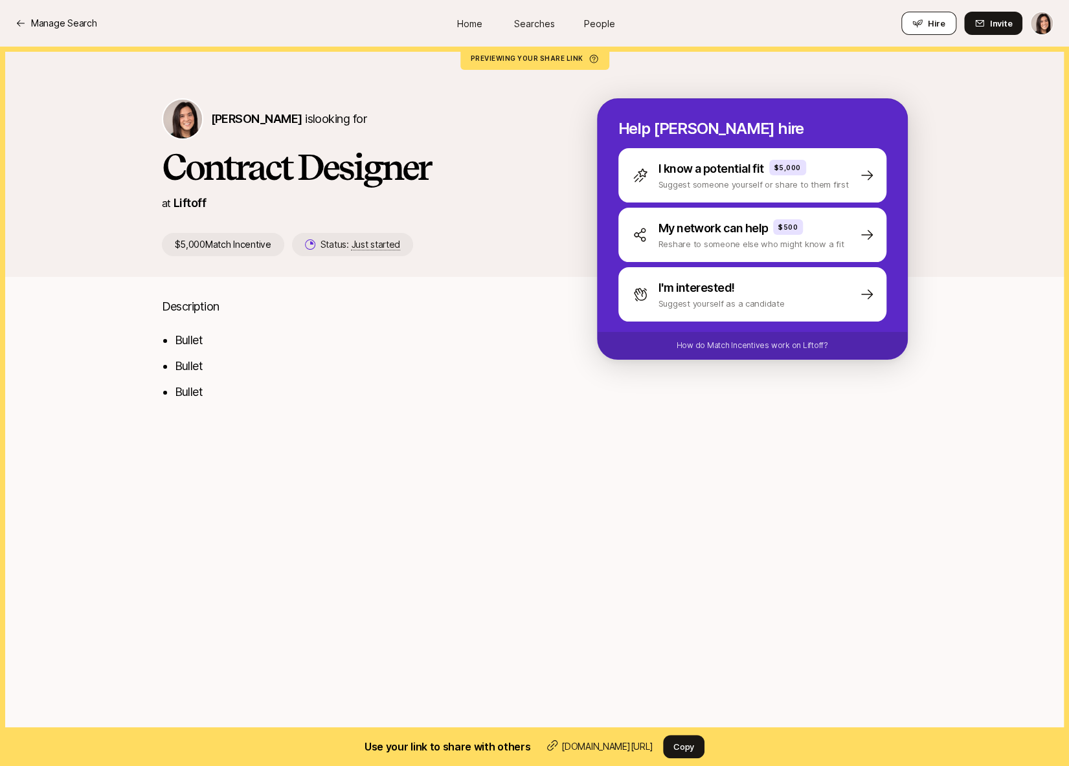
click at [917, 23] on icon at bounding box center [917, 24] width 10 height 8
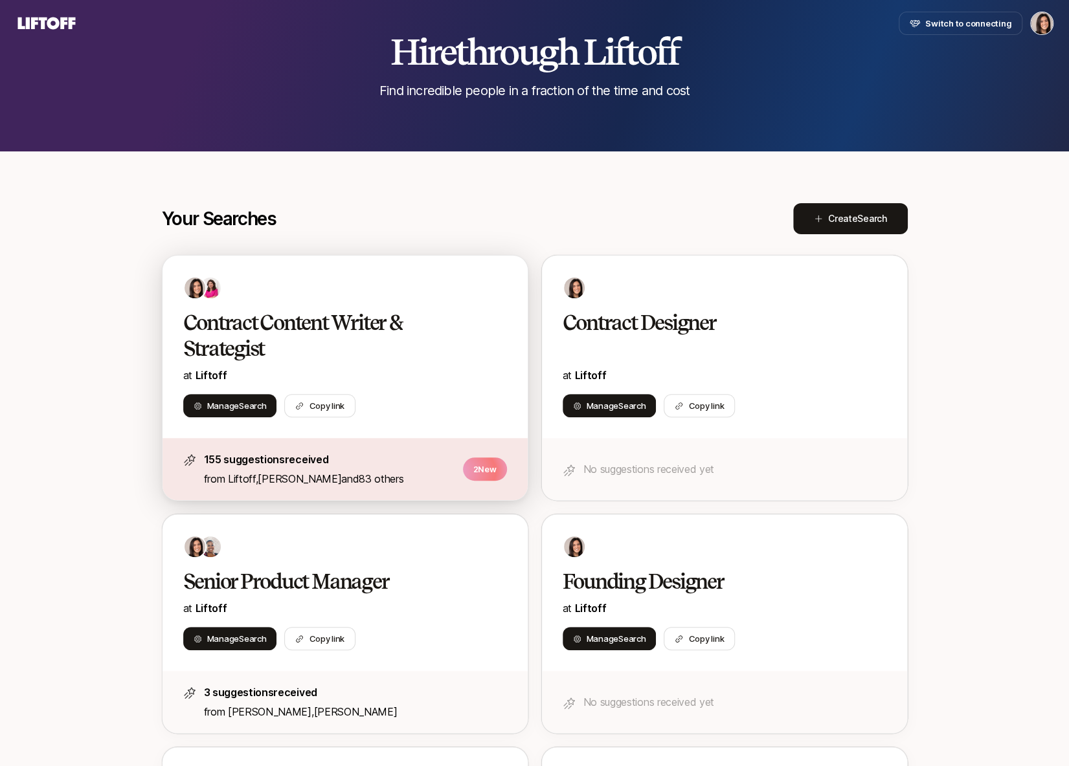
scroll to position [115, 0]
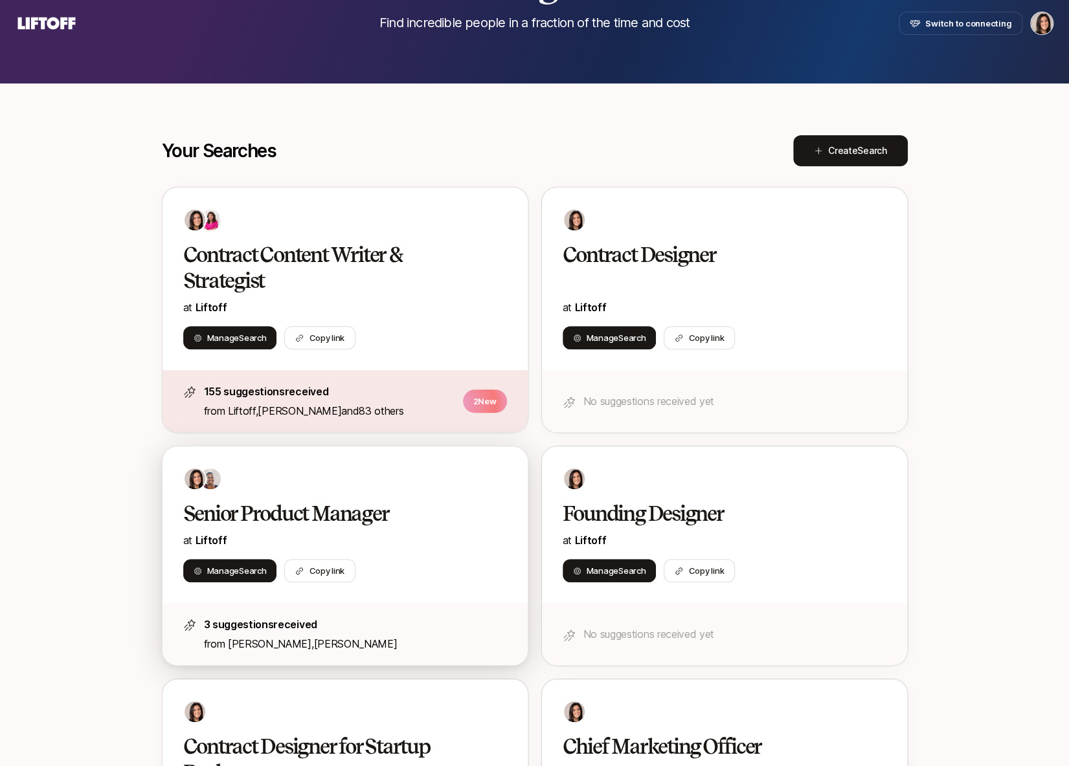
click at [476, 536] on p "at Liftoff" at bounding box center [345, 540] width 324 height 17
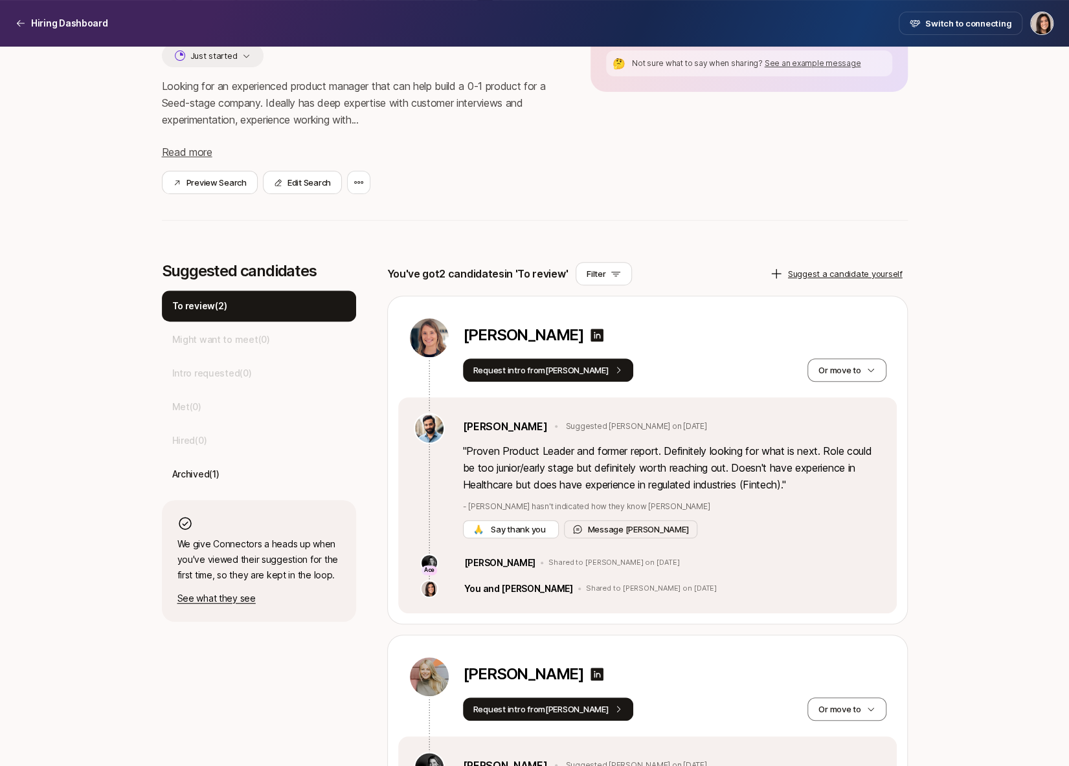
scroll to position [357, 0]
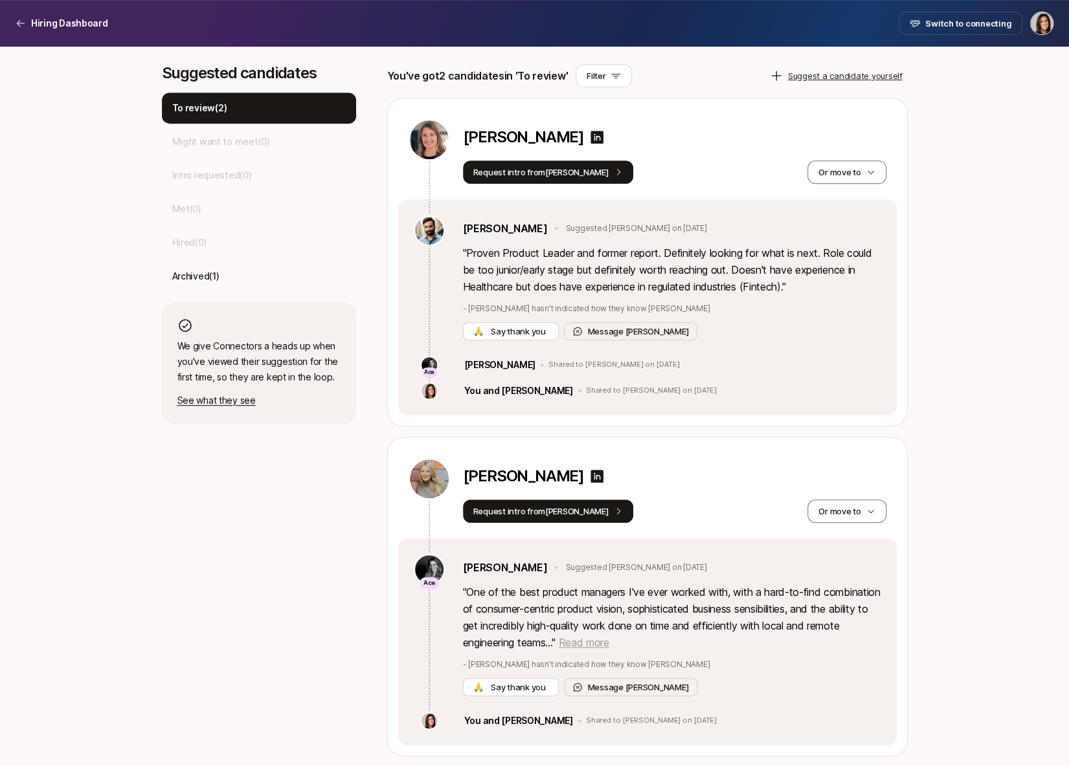
click at [608, 643] on span "Read more" at bounding box center [583, 642] width 50 height 13
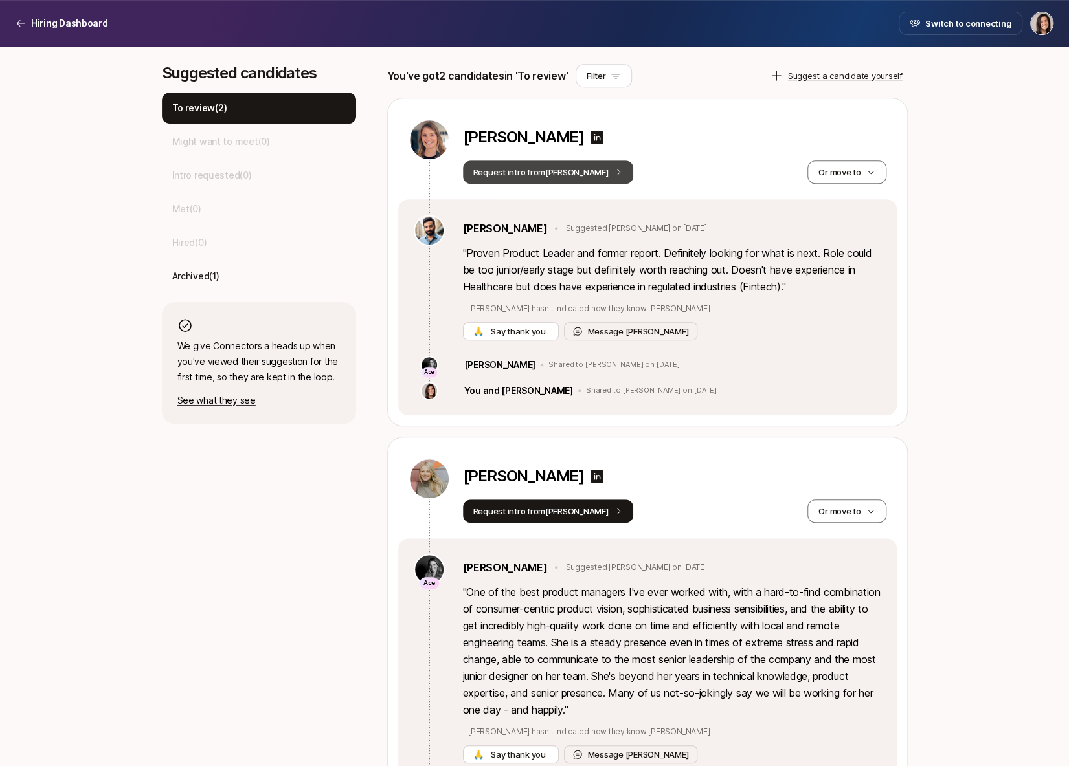
click at [557, 178] on button "Request intro from [PERSON_NAME]" at bounding box center [548, 172] width 171 height 23
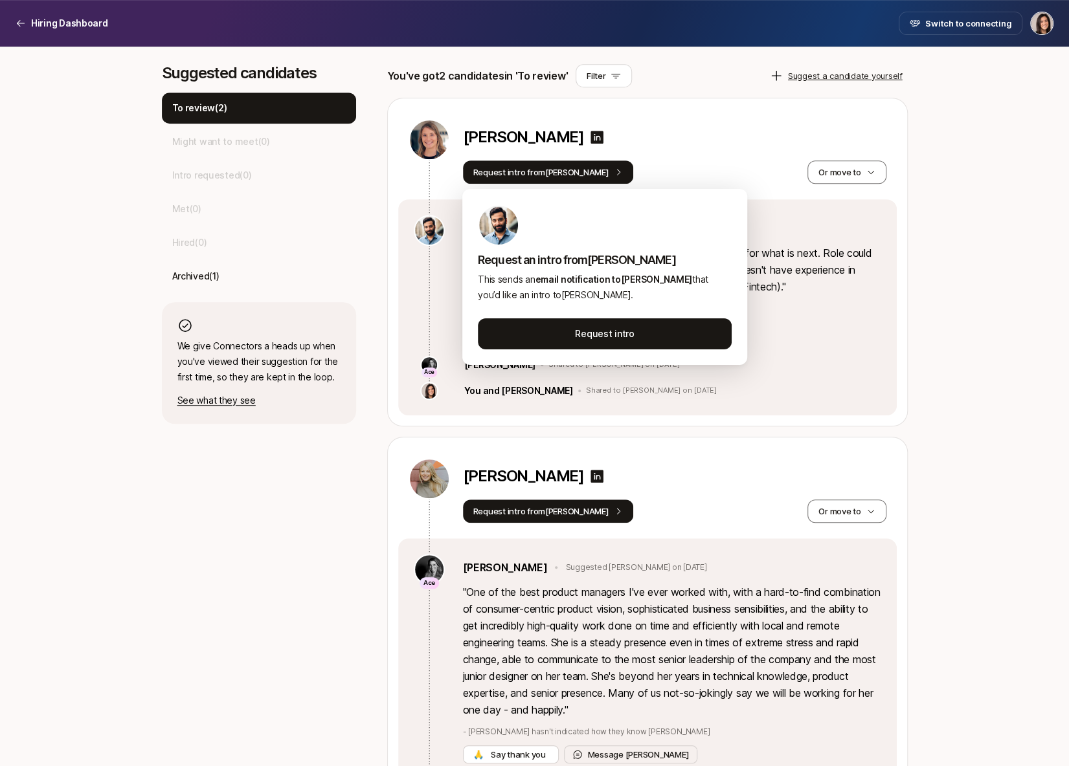
click at [755, 139] on div "[PERSON_NAME]" at bounding box center [674, 139] width 423 height 23
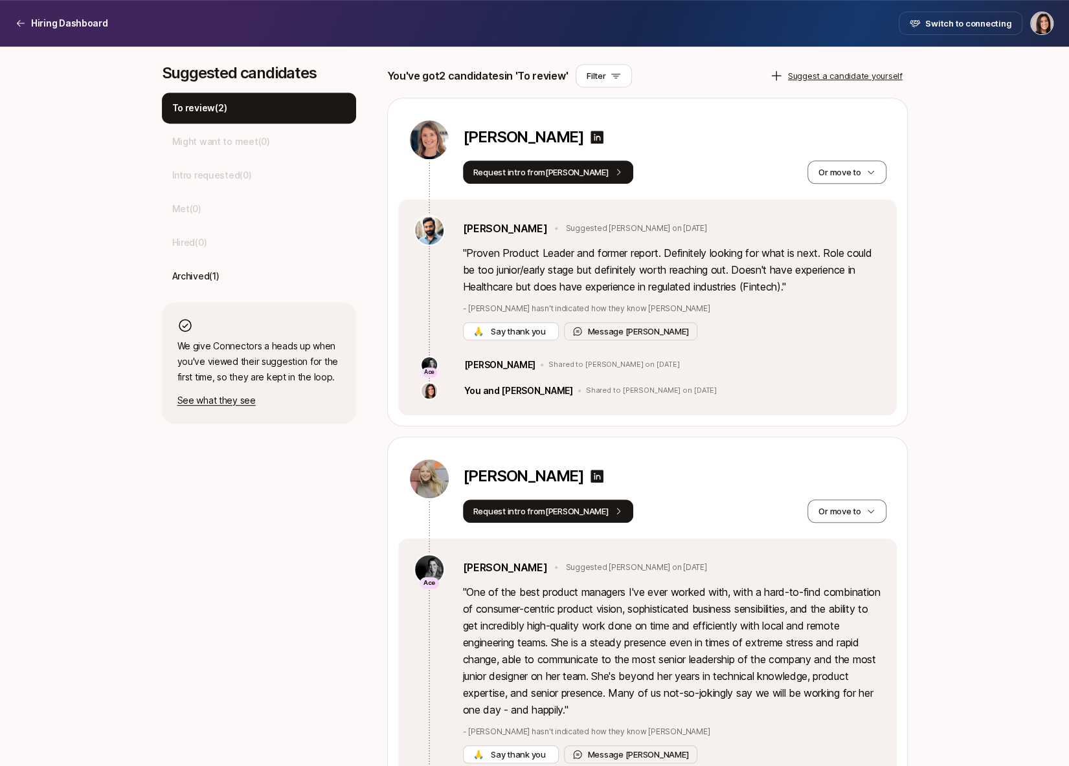
click at [875, 137] on div "[PERSON_NAME]" at bounding box center [674, 139] width 423 height 23
click at [869, 170] on icon "button" at bounding box center [870, 172] width 9 height 9
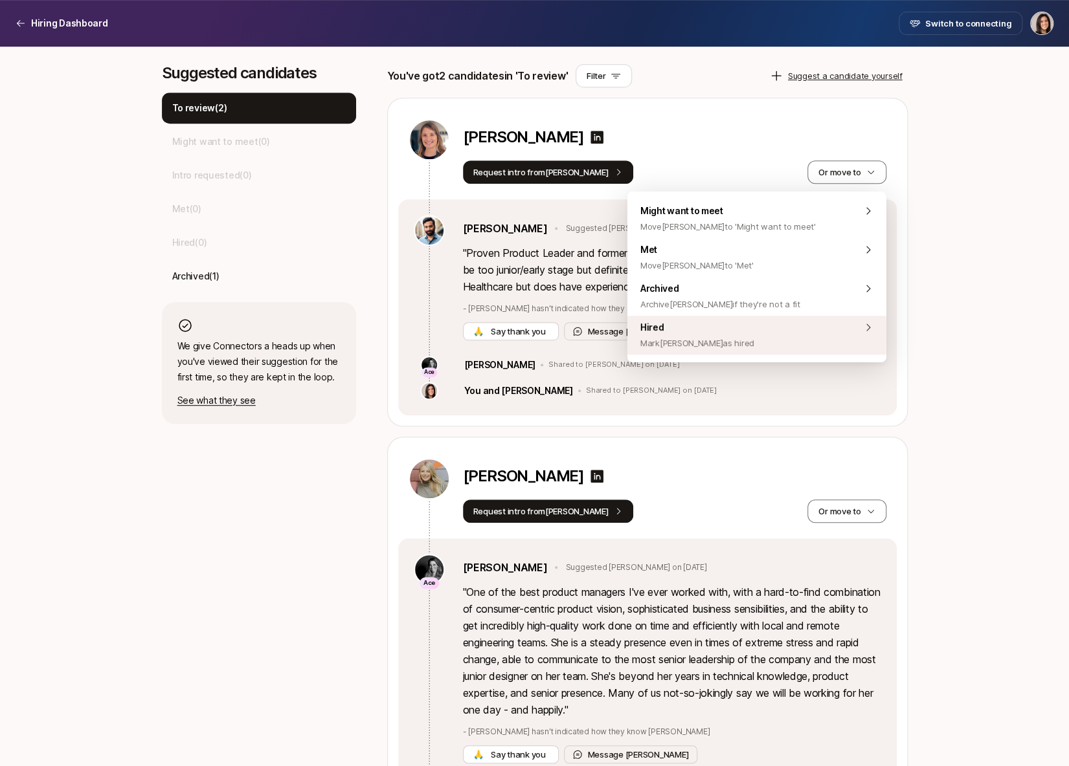
click at [818, 342] on div "Hired [PERSON_NAME] [PERSON_NAME] as hired" at bounding box center [756, 335] width 259 height 39
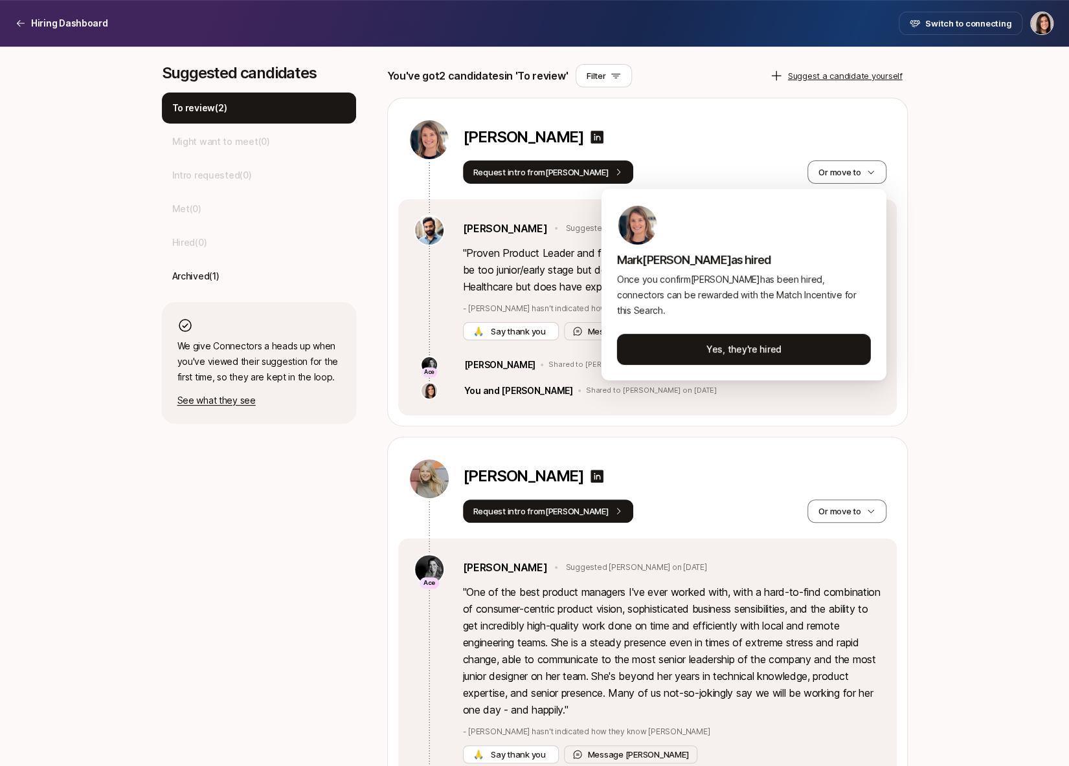
click at [896, 343] on html "Hiring Dashboard Hiring Dashboard Switch to connecting Senior Product Manager a…" at bounding box center [534, 26] width 1069 height 766
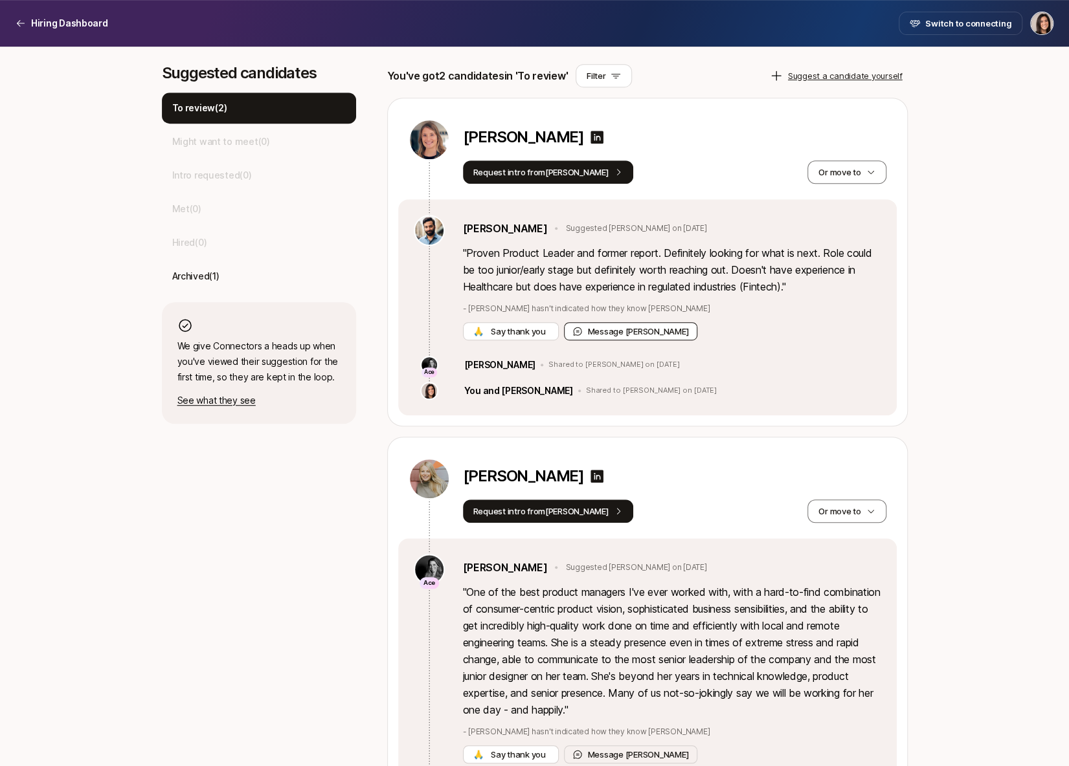
click at [602, 324] on button "Message [PERSON_NAME]" at bounding box center [631, 331] width 134 height 18
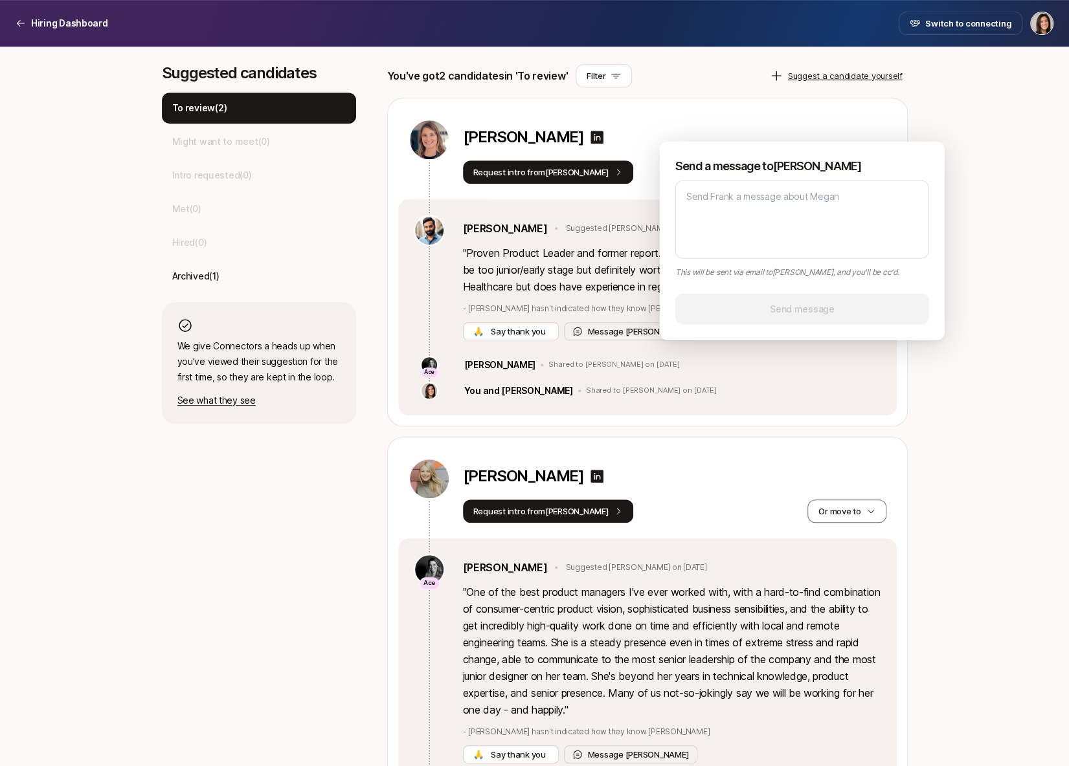
click at [729, 112] on div "[PERSON_NAME] Request intro from [PERSON_NAME] move to" at bounding box center [647, 148] width 498 height 101
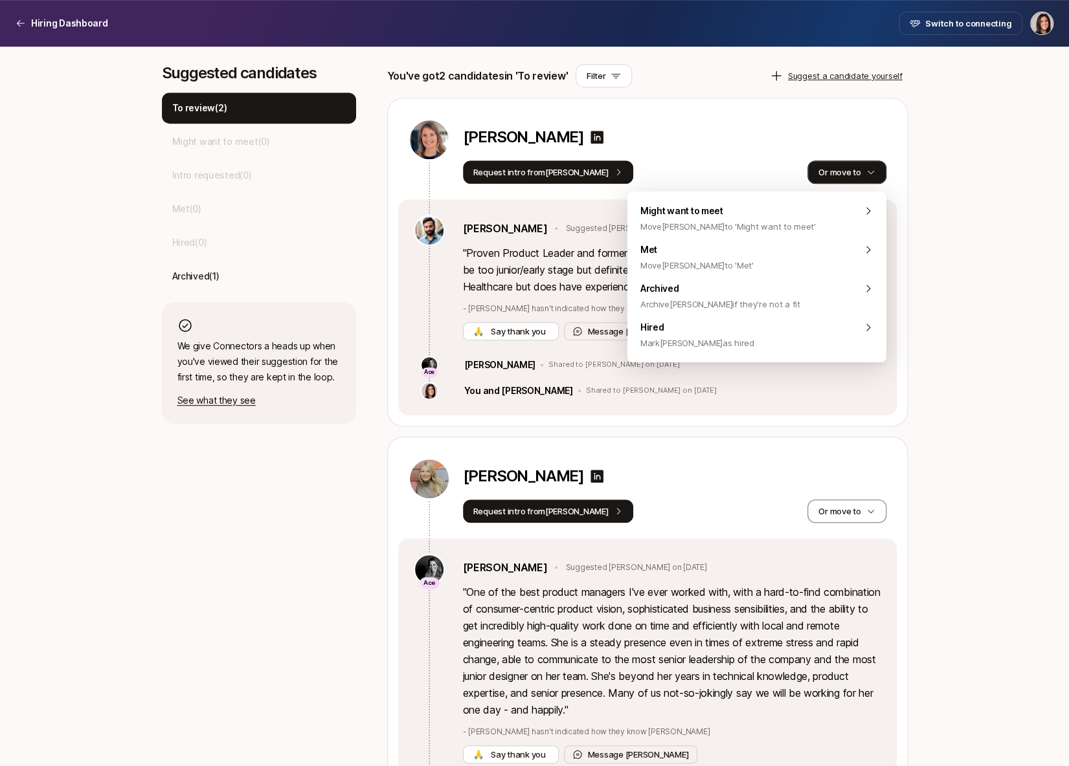
click at [858, 175] on button "Or move to" at bounding box center [846, 172] width 78 height 23
click at [788, 298] on div "Archived Archive [PERSON_NAME] if they're not a fit" at bounding box center [756, 296] width 259 height 39
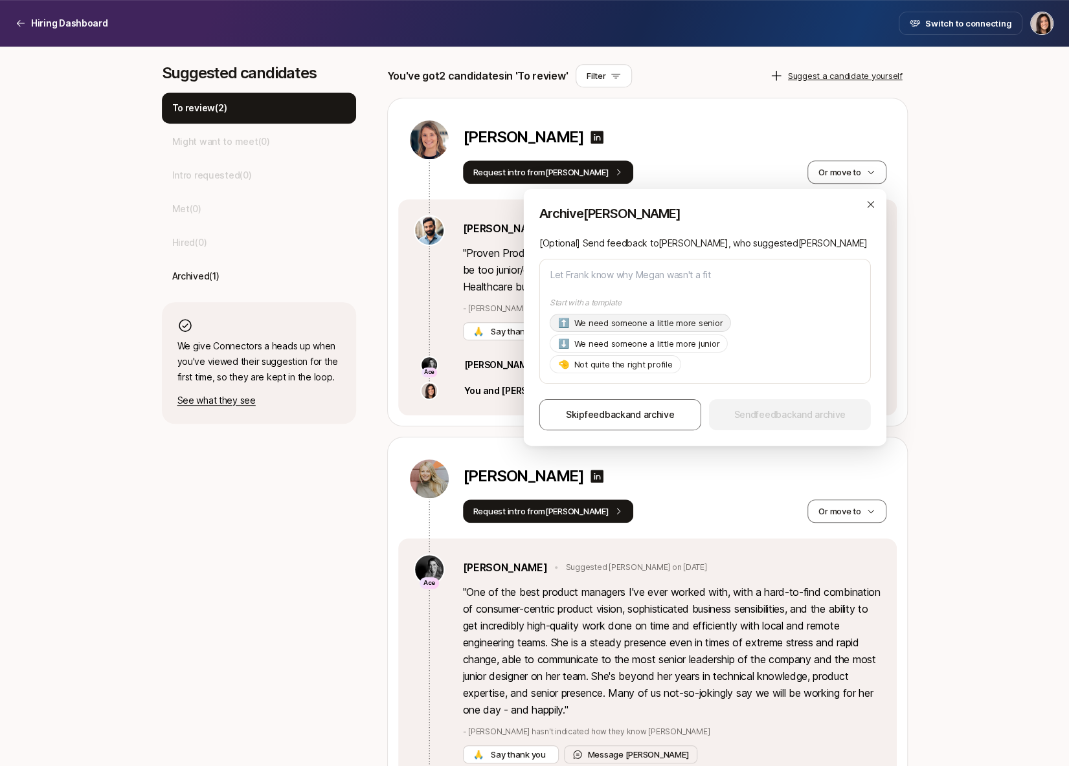
click at [656, 329] on p "We need someone a little more senior" at bounding box center [648, 323] width 149 height 13
type textarea "x"
type textarea "Hi [PERSON_NAME], Thanks so much for suggesting [PERSON_NAME]! As of now we're …"
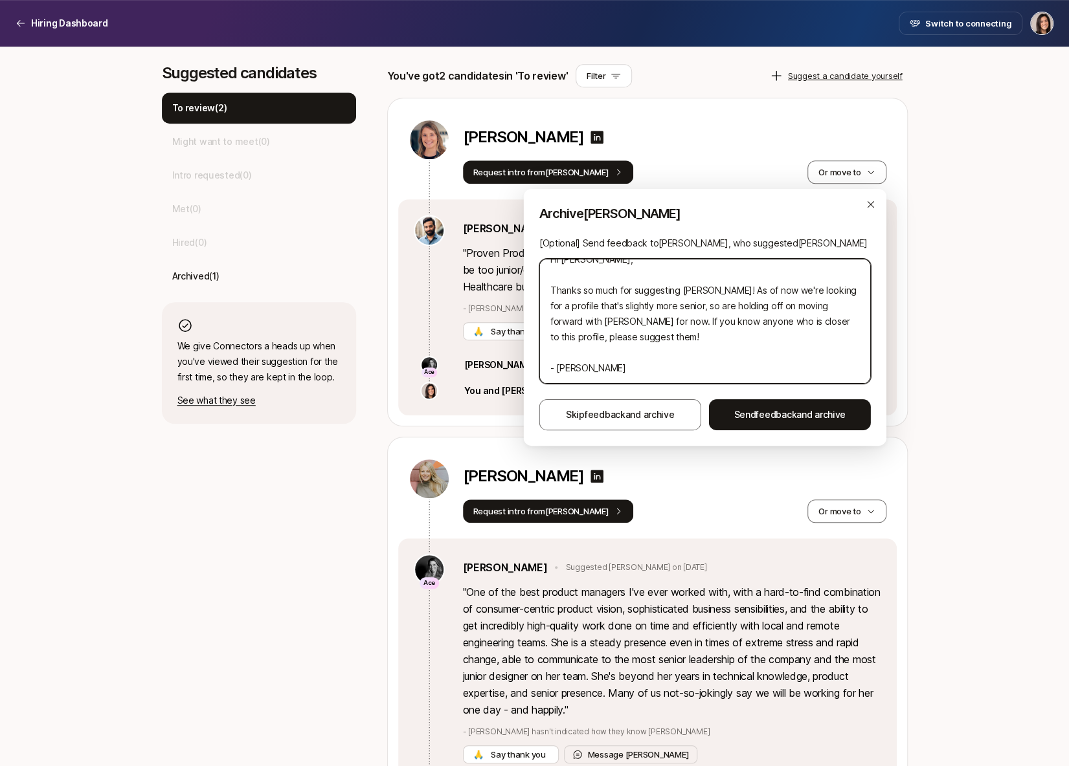
scroll to position [0, 0]
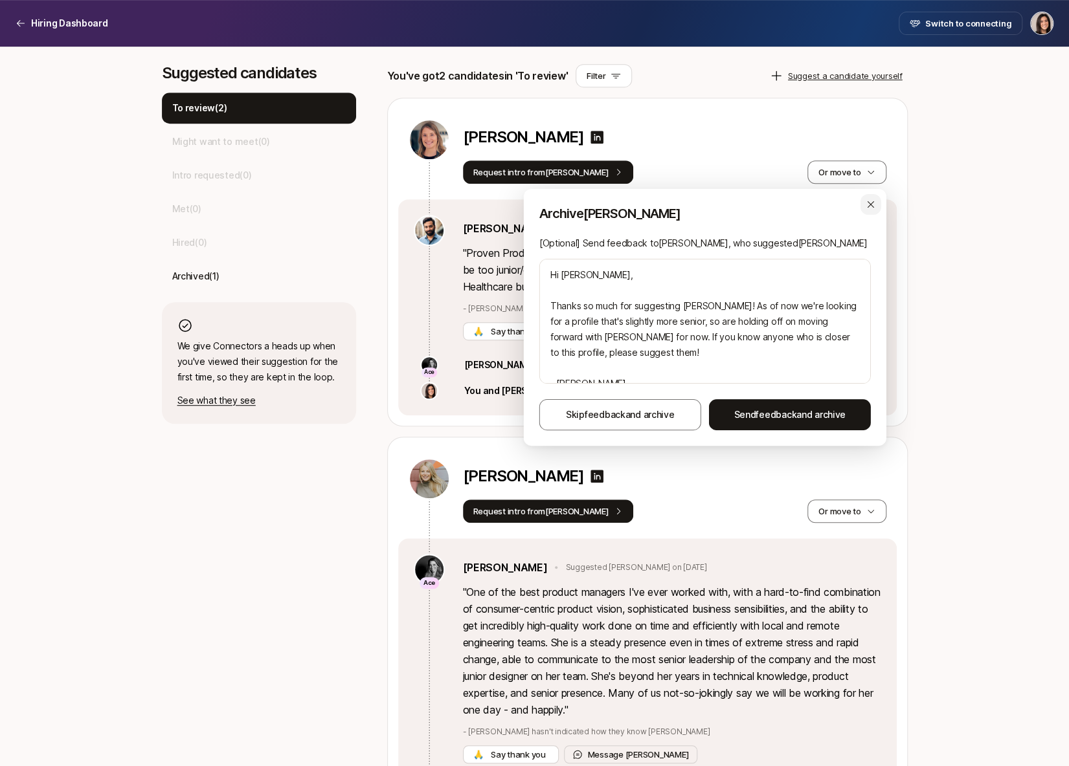
click at [875, 206] on icon "button" at bounding box center [870, 204] width 10 height 10
type textarea "x"
